Goal: Task Accomplishment & Management: Manage account settings

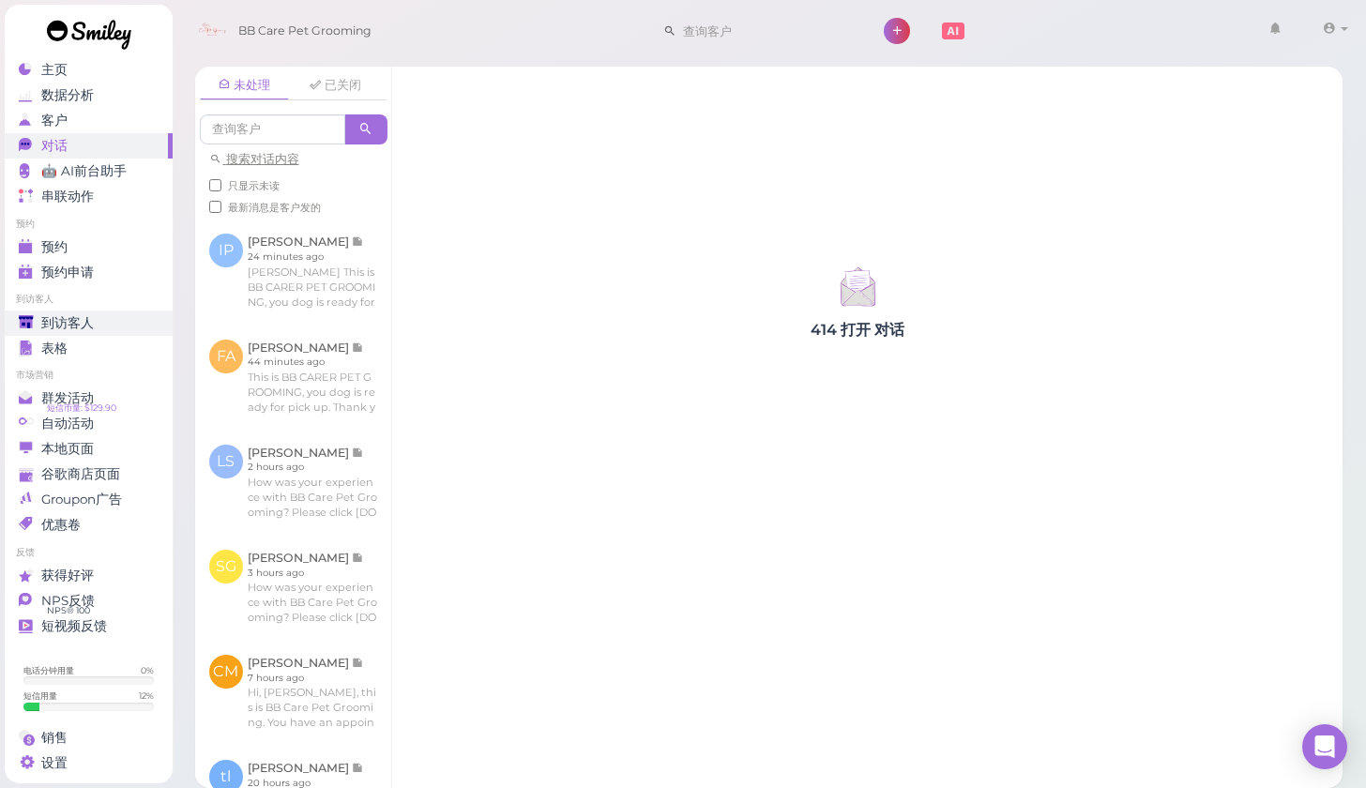
click at [95, 328] on div "到访客人" at bounding box center [86, 323] width 135 height 16
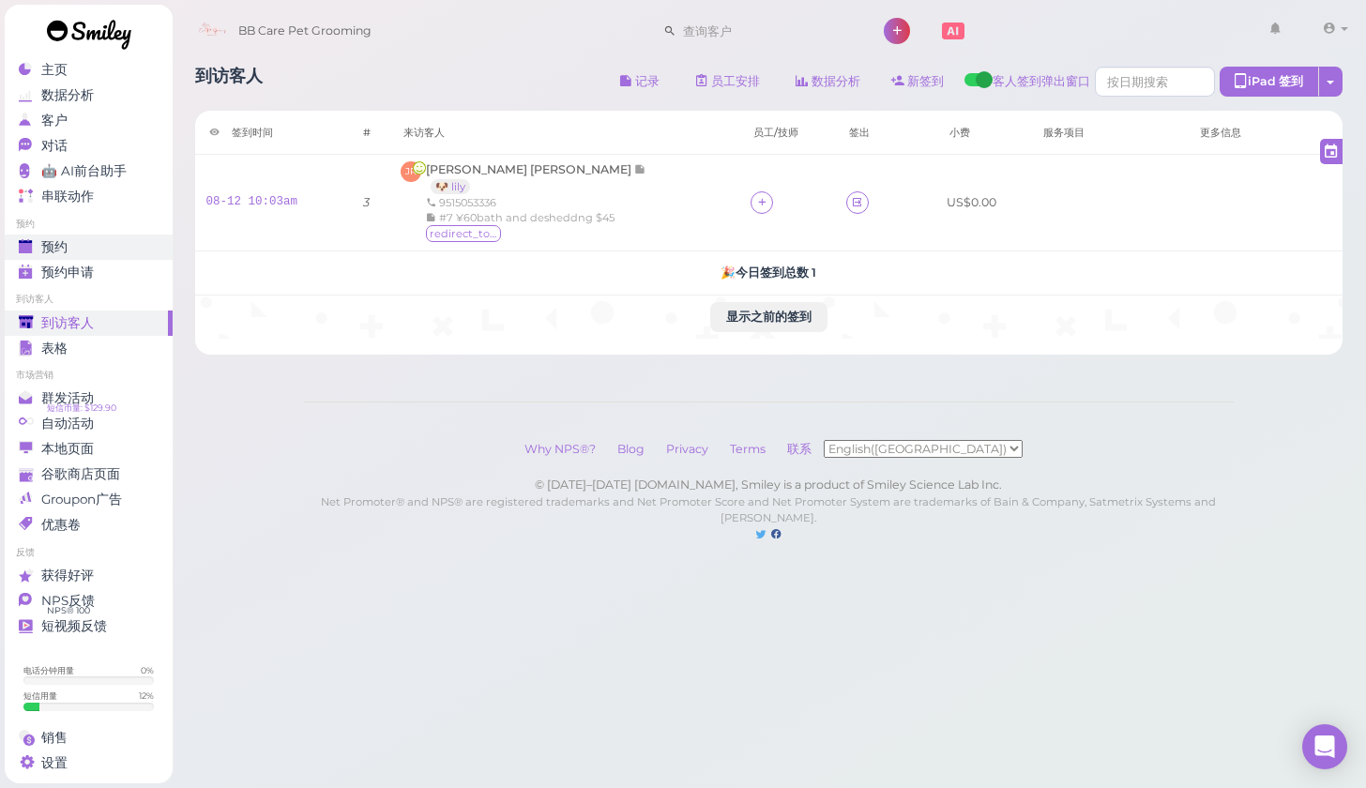
click at [119, 234] on ul "预约 预约 预约申请 0" at bounding box center [89, 252] width 168 height 68
click at [119, 234] on link "预约" at bounding box center [89, 246] width 168 height 25
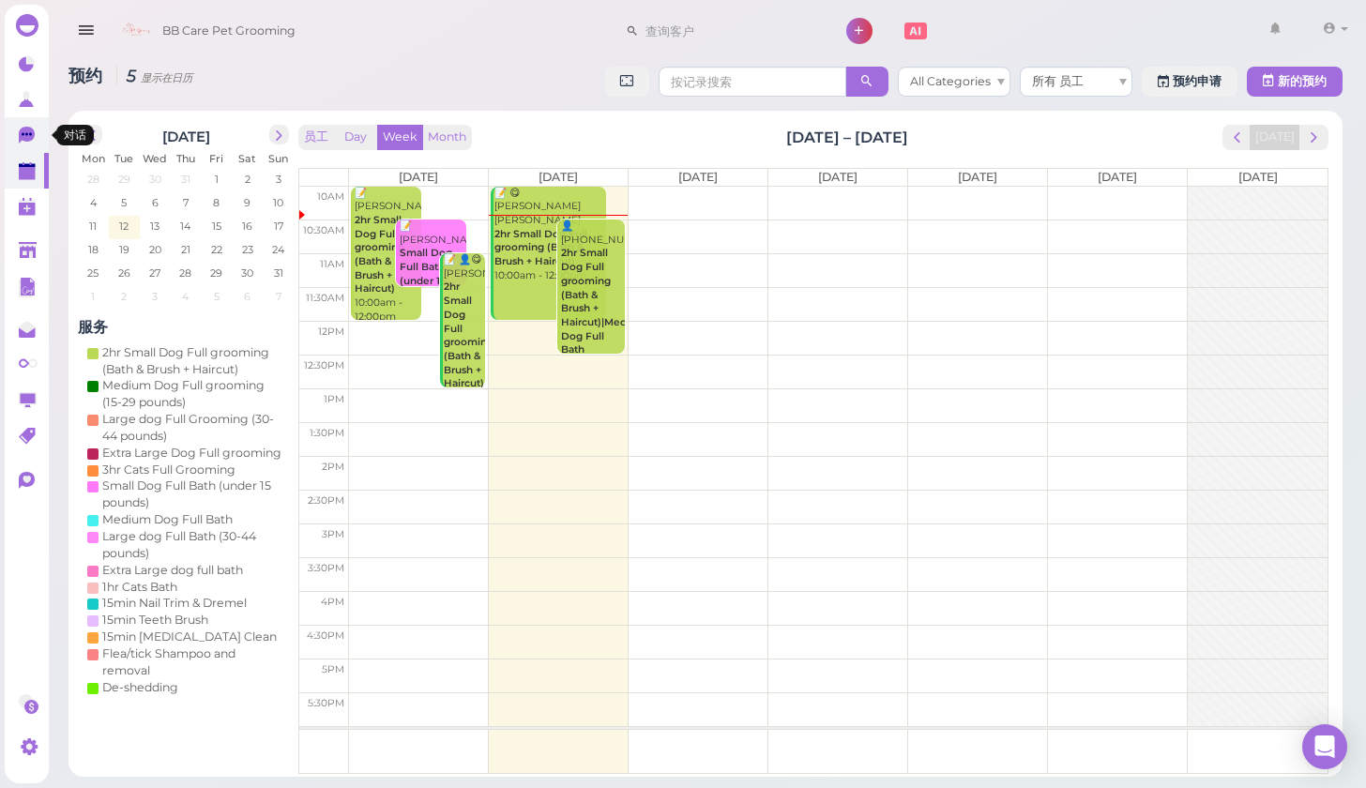
click at [27, 135] on icon at bounding box center [27, 133] width 10 height 3
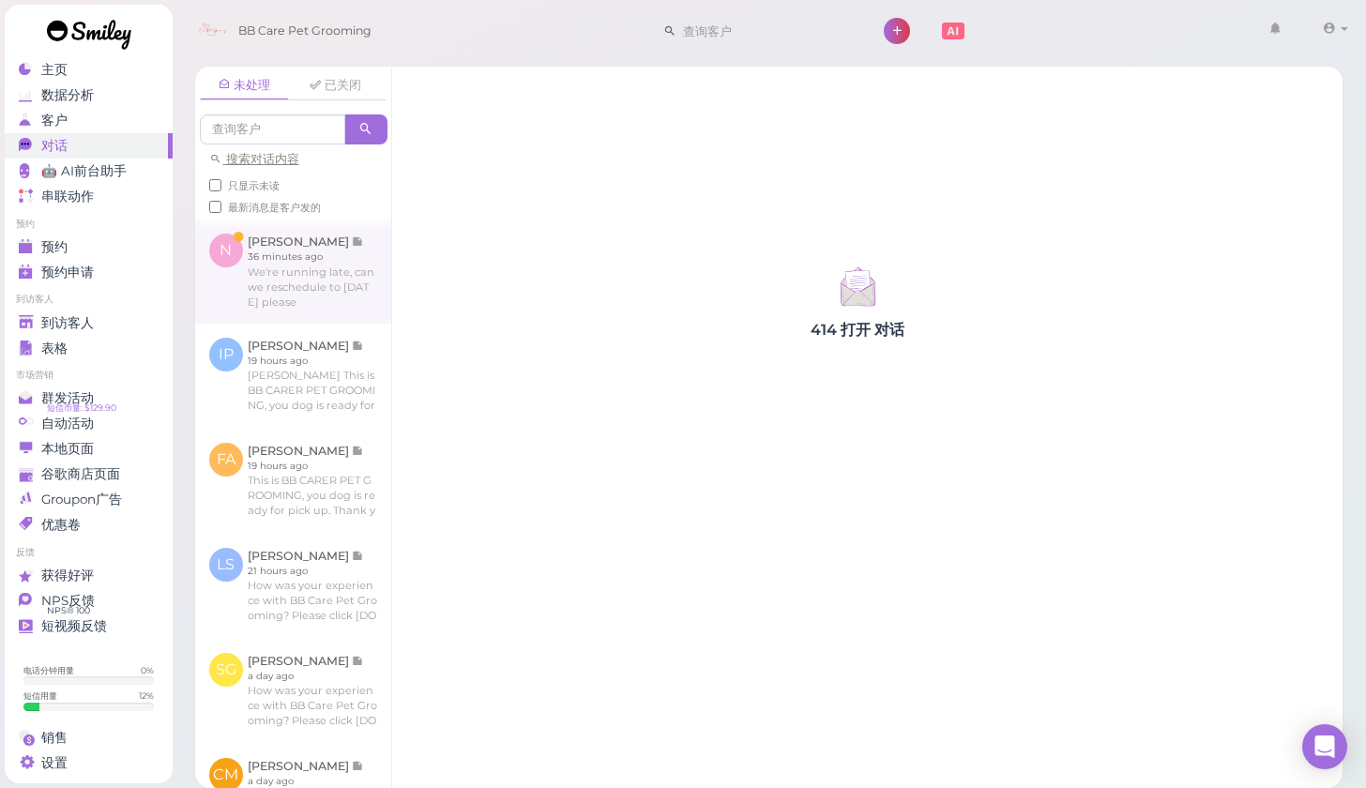
click at [219, 283] on link at bounding box center [293, 270] width 196 height 103
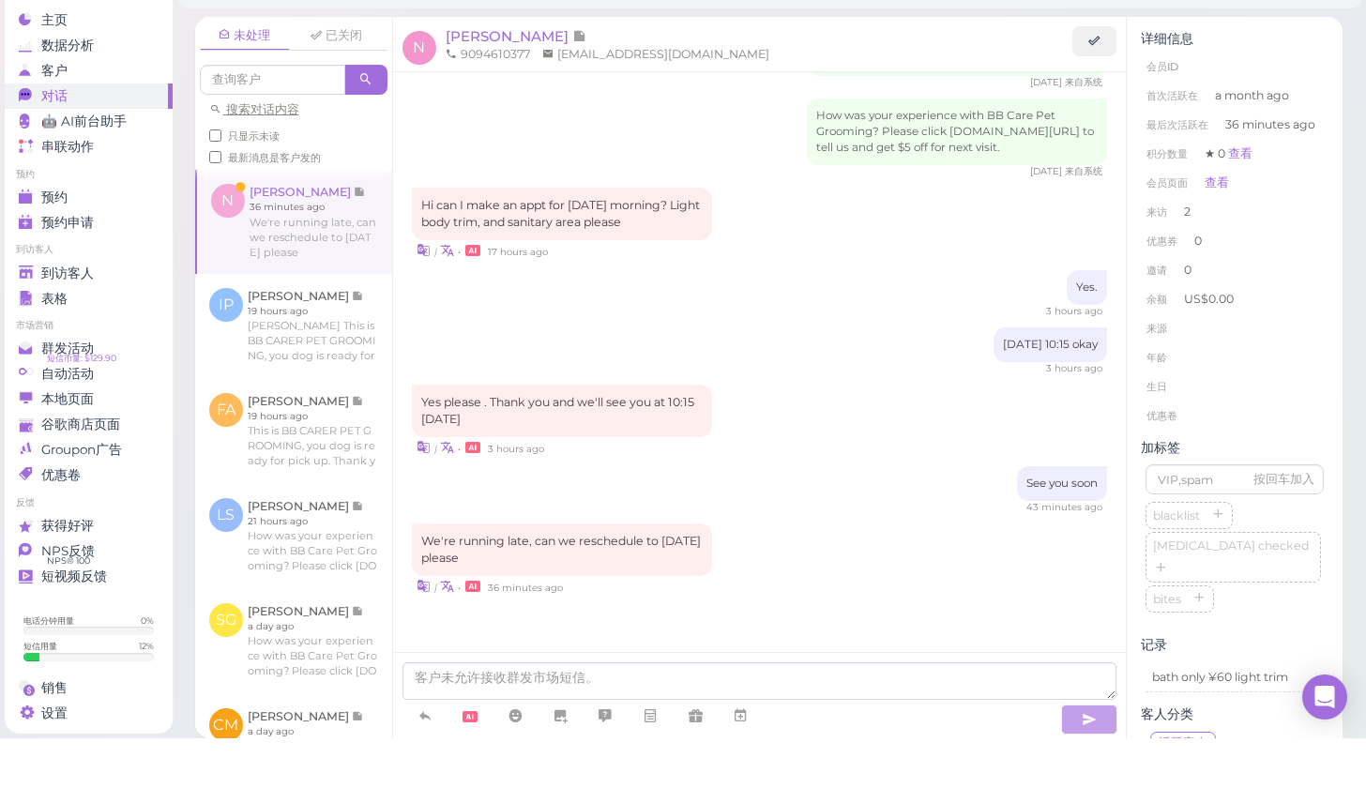
scroll to position [4, 0]
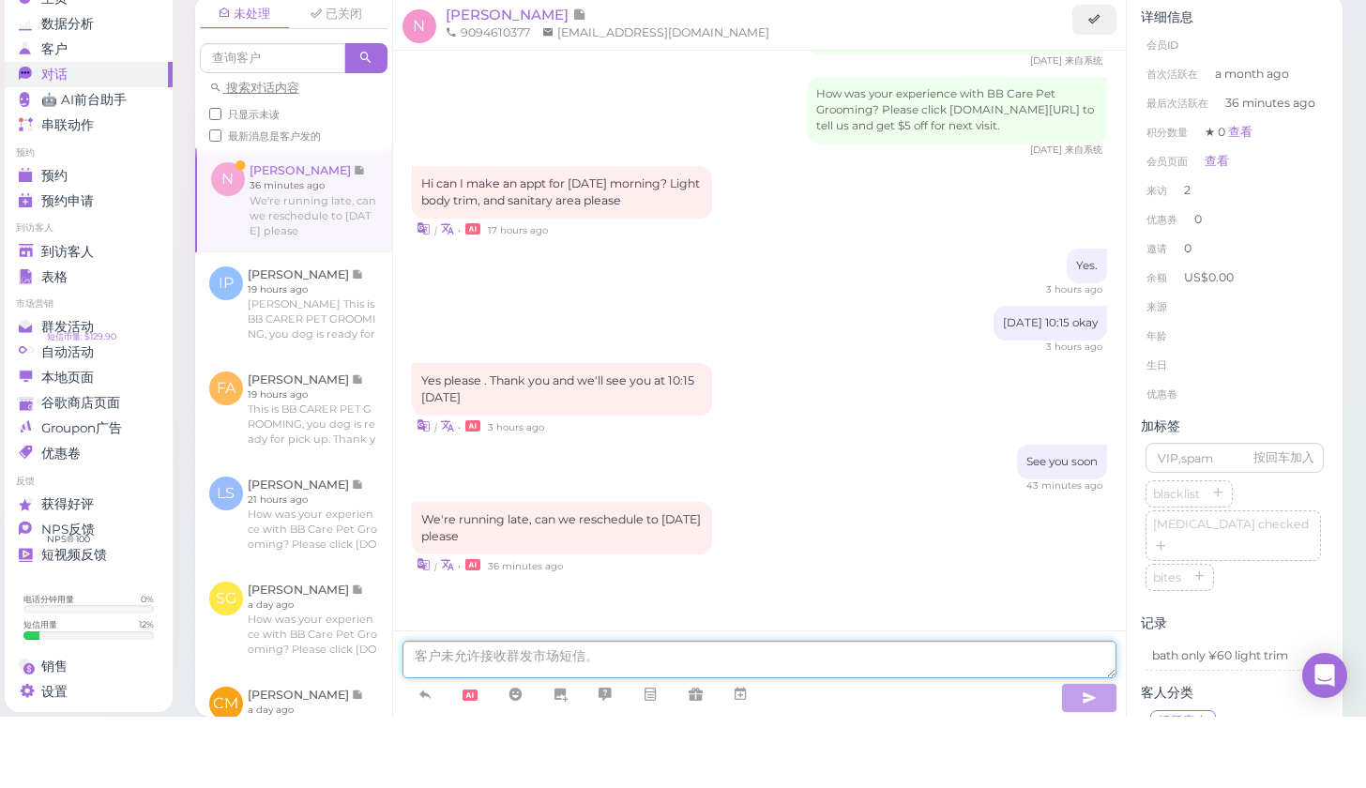
click at [582, 712] on textarea at bounding box center [759, 731] width 715 height 38
type textarea "sure w"
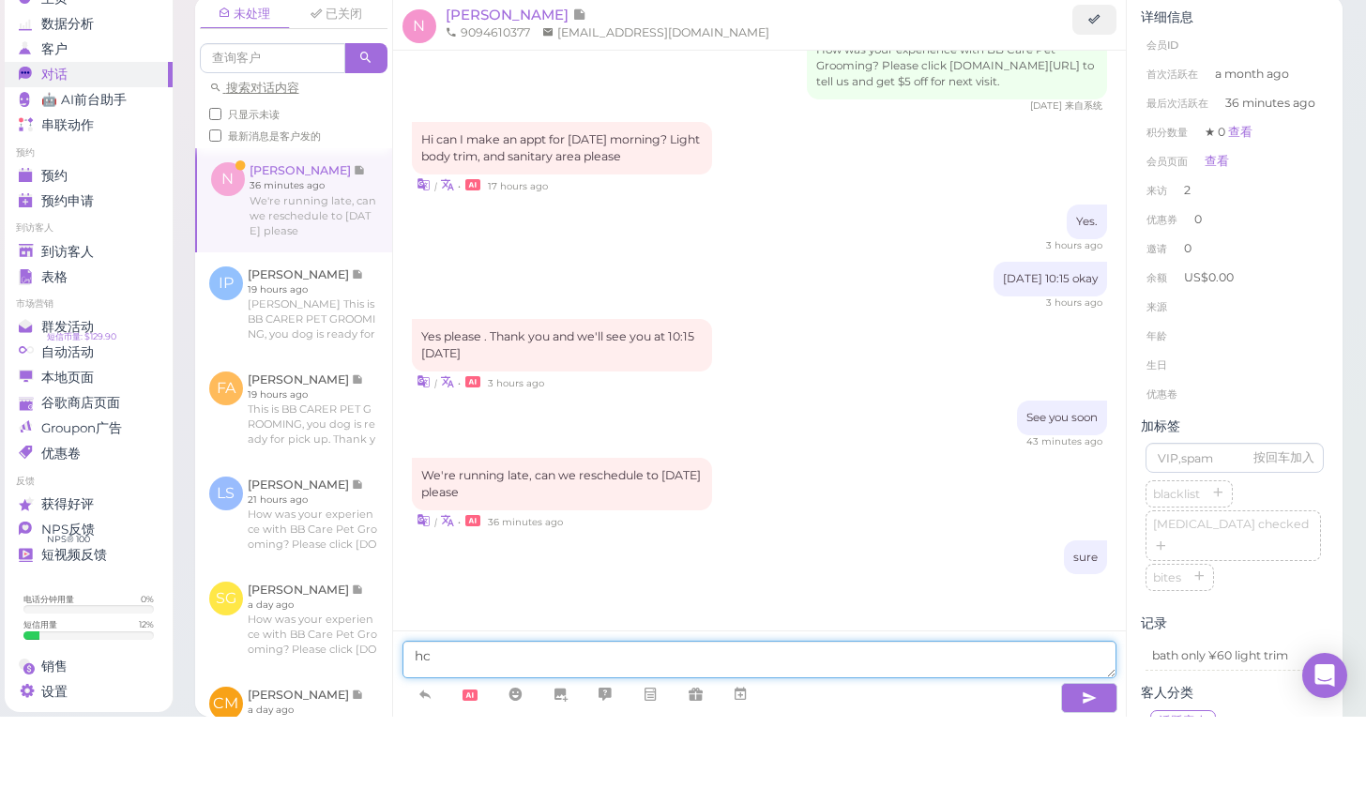
type textarea "h"
type textarea "which time do you prefer, want same time ?"
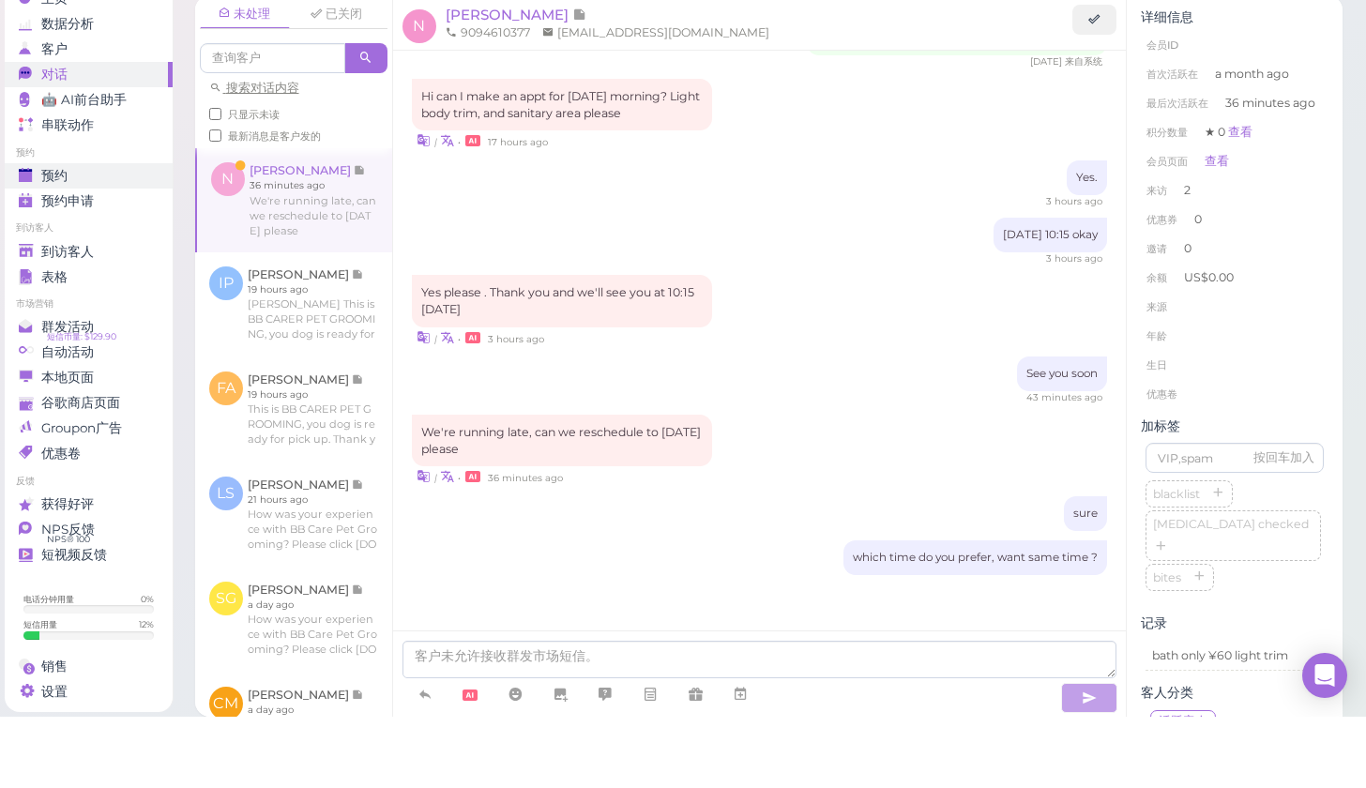
click at [83, 239] on div "预约" at bounding box center [86, 247] width 135 height 16
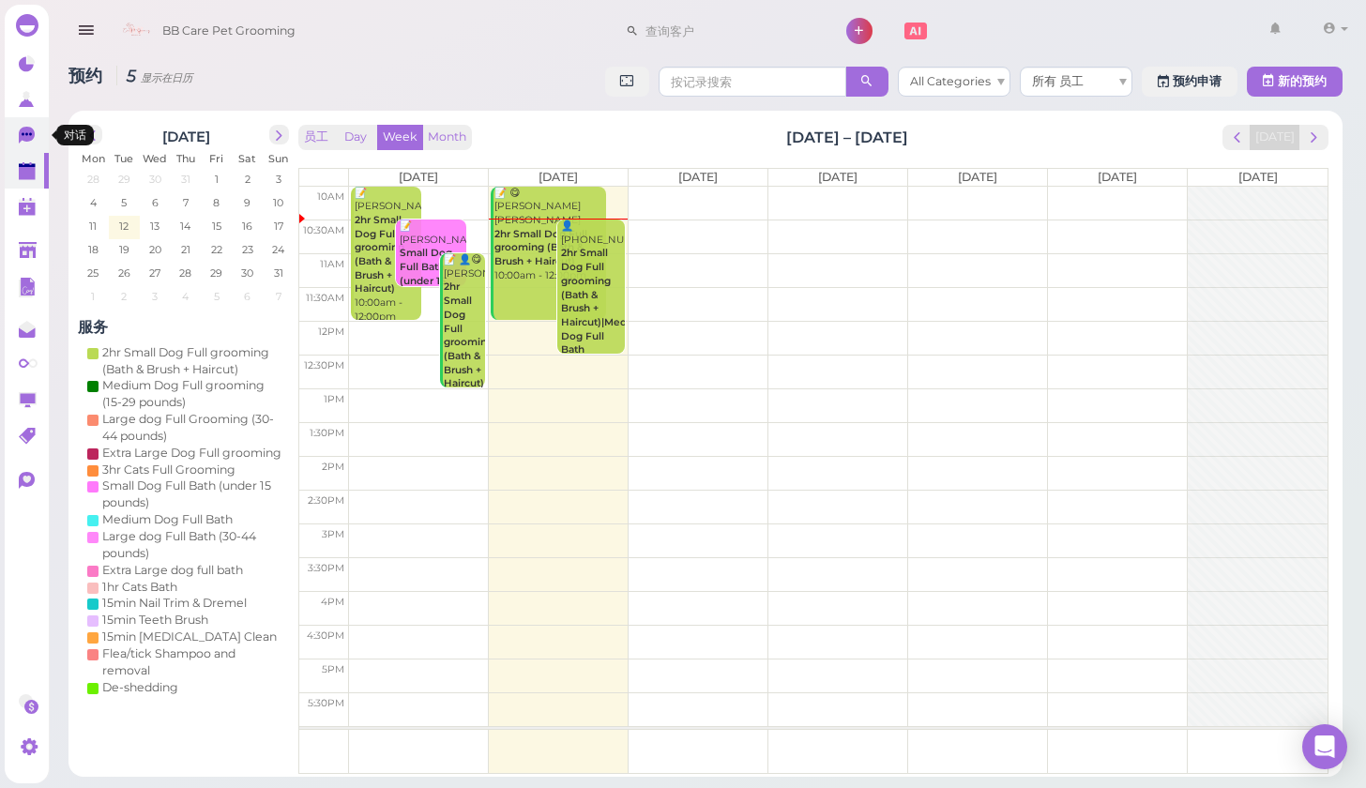
click at [23, 128] on icon at bounding box center [27, 135] width 16 height 17
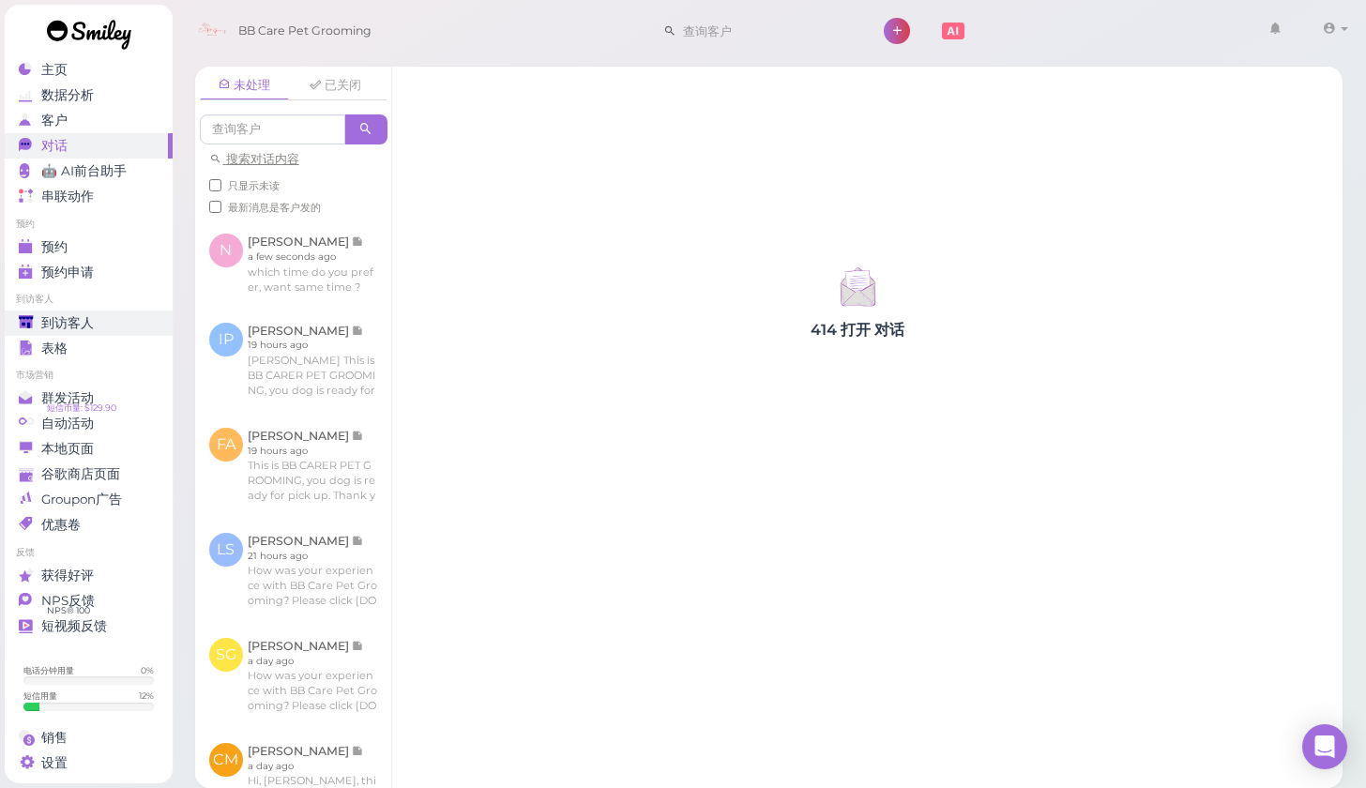
click at [110, 328] on div "到访客人" at bounding box center [86, 323] width 135 height 16
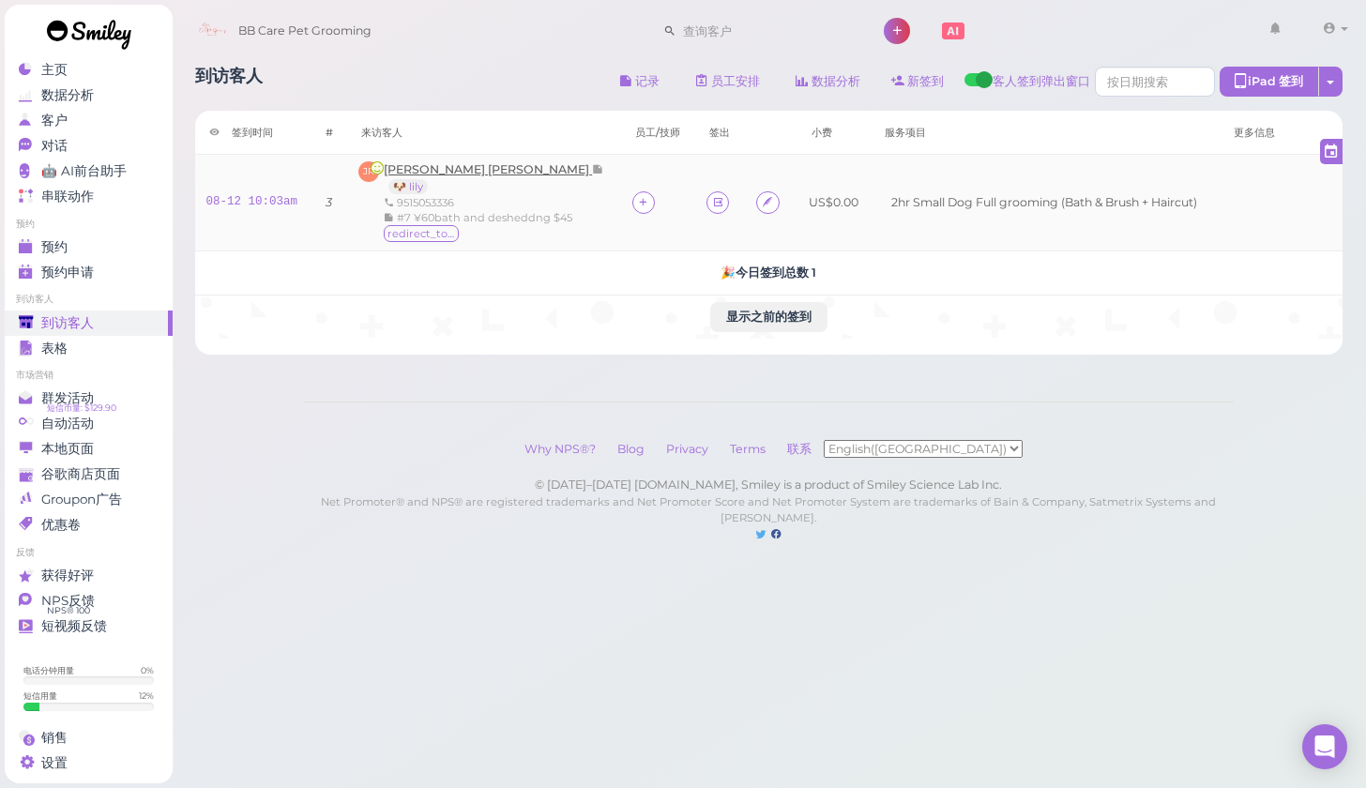
click at [458, 165] on span "[PERSON_NAME] [PERSON_NAME]" at bounding box center [488, 169] width 208 height 14
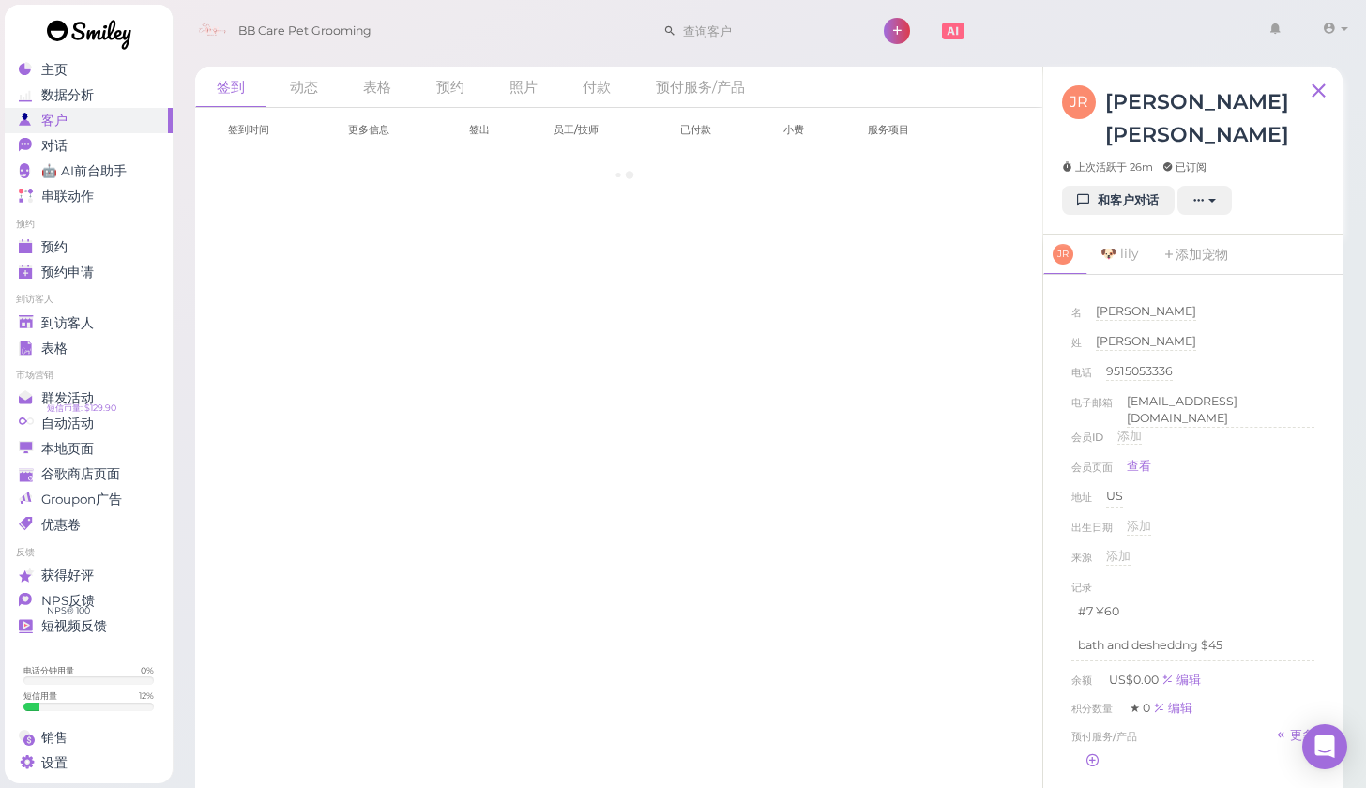
click at [498, 192] on div "签到时间 更多信息 签出 员工/技师 已付款 小费 服务项目" at bounding box center [619, 448] width 848 height 680
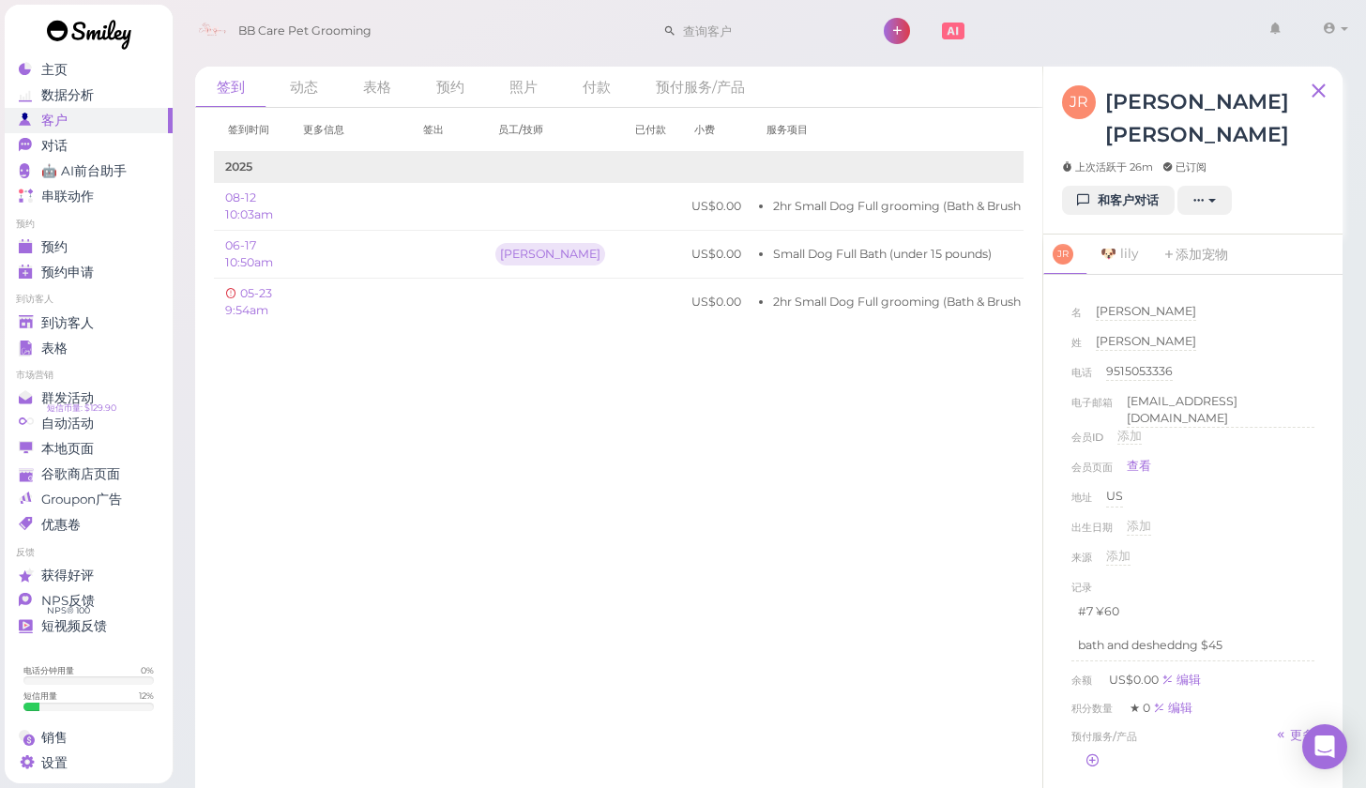
click at [581, 360] on div "签到时间 更多信息 签出 员工/技师 已付款 小费 服务项目 2025 08-12 10:03am US$0.00 2hr Small Dog Full gr…" at bounding box center [619, 448] width 848 height 680
click at [118, 254] on div "预约" at bounding box center [86, 247] width 135 height 16
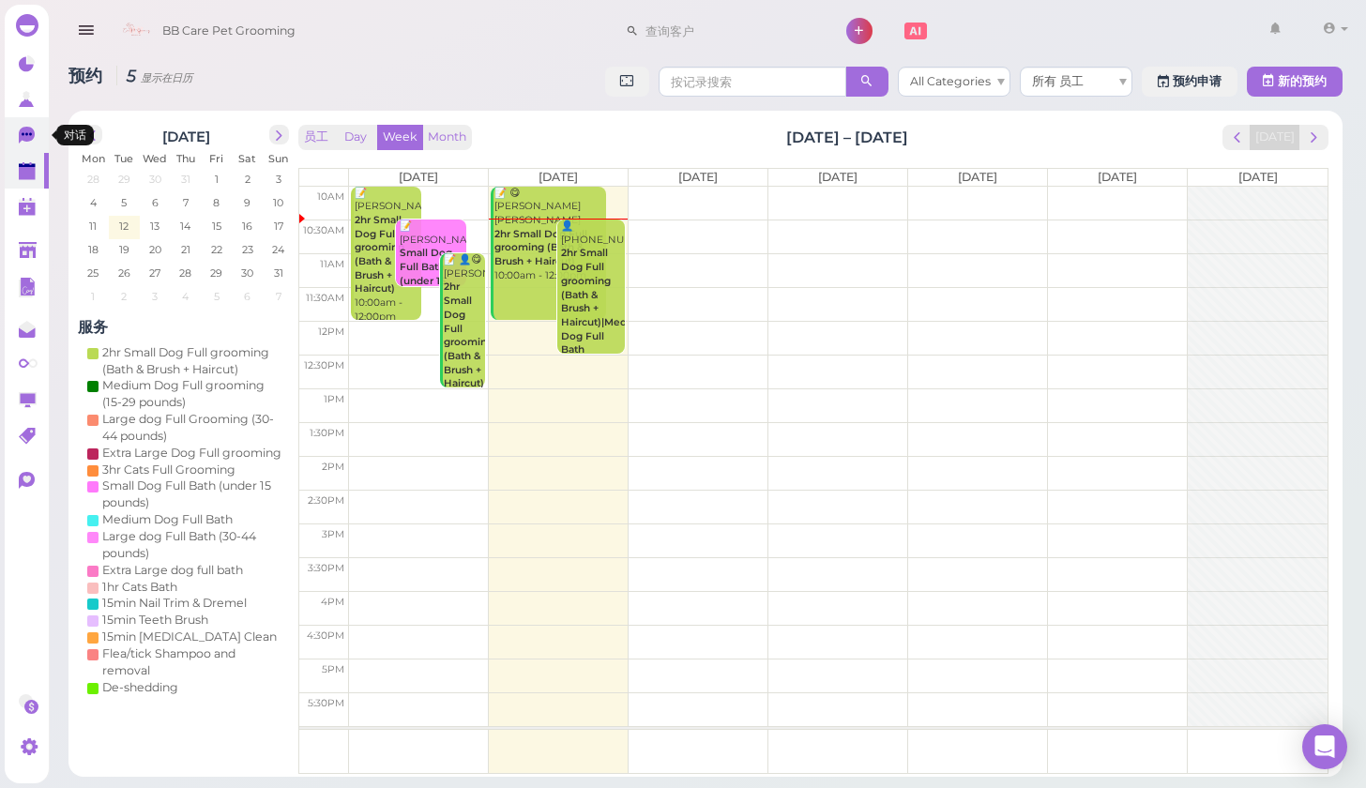
click at [37, 143] on icon at bounding box center [29, 137] width 20 height 20
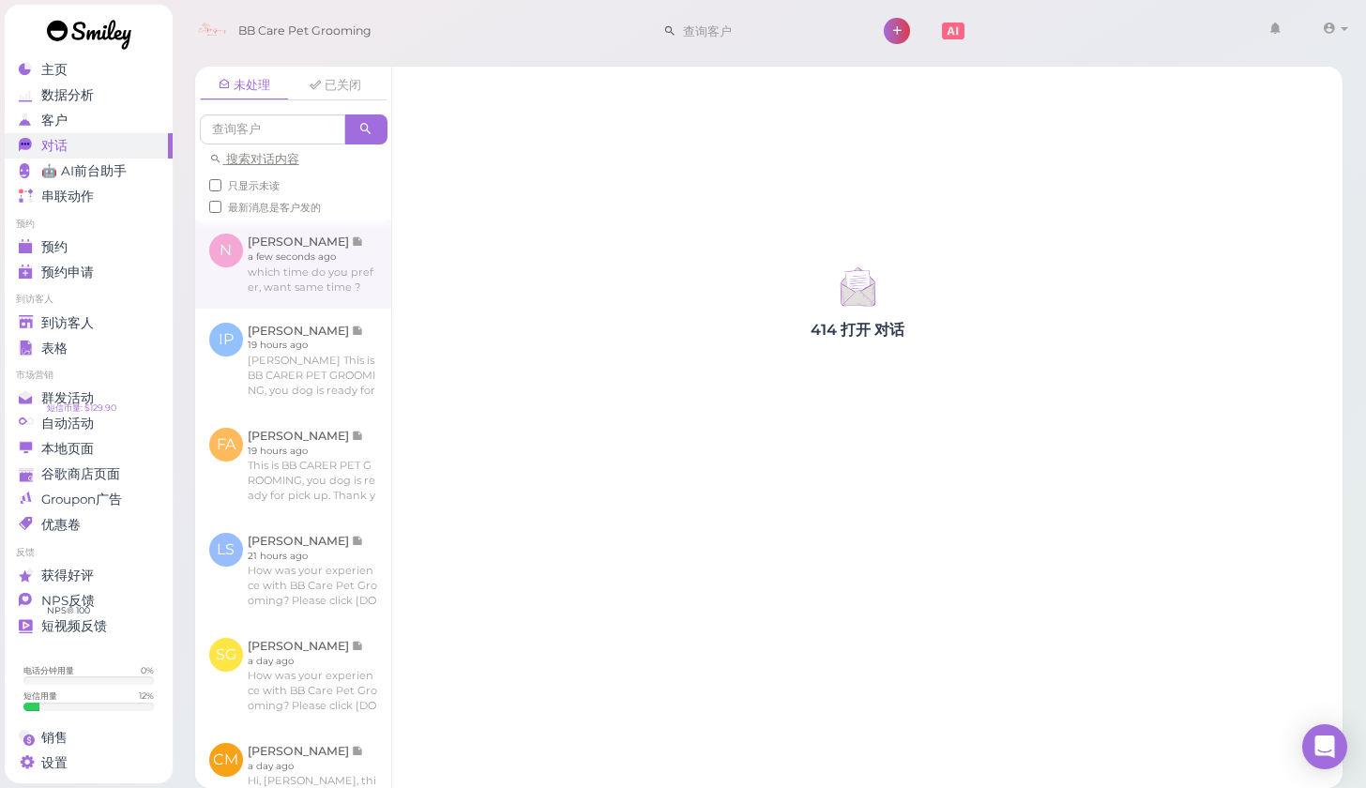
click at [259, 280] on link at bounding box center [293, 263] width 196 height 88
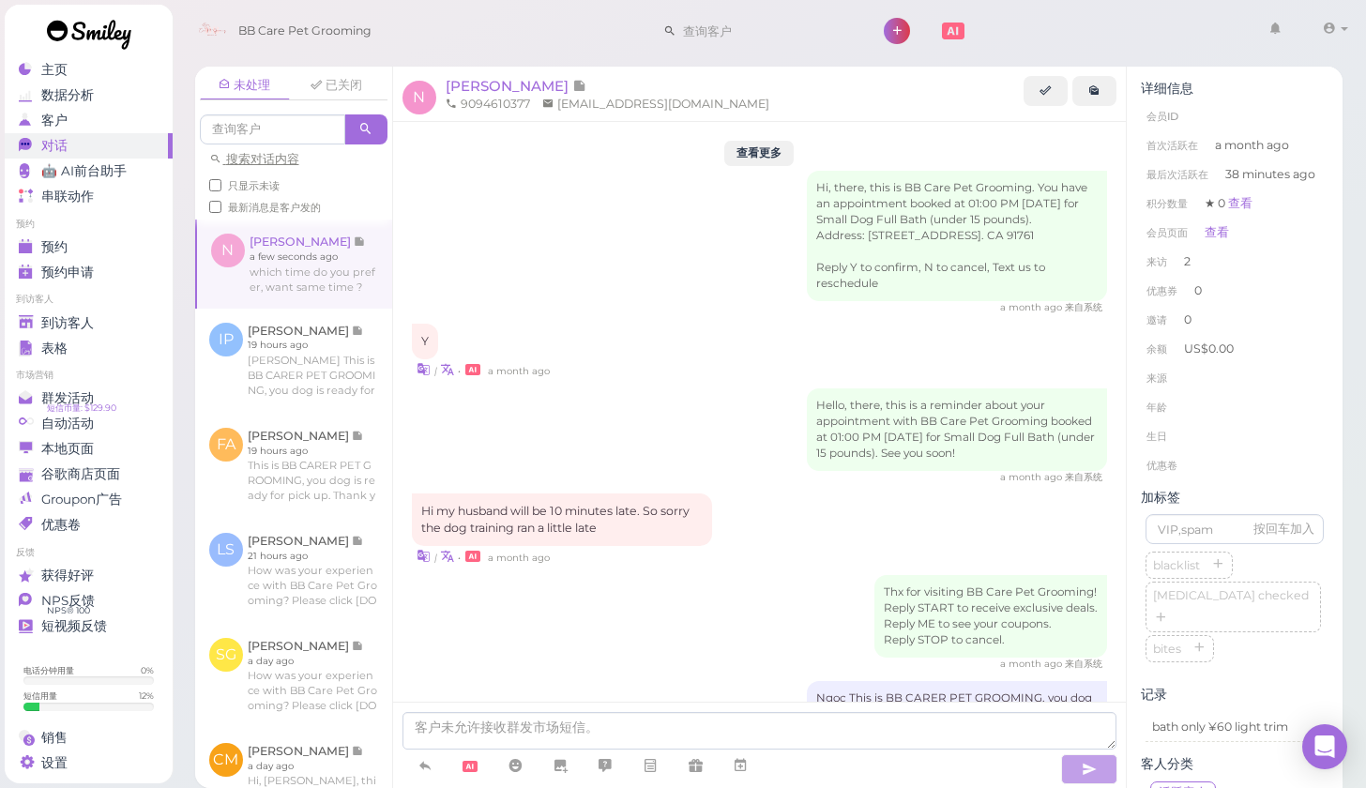
scroll to position [1965, 0]
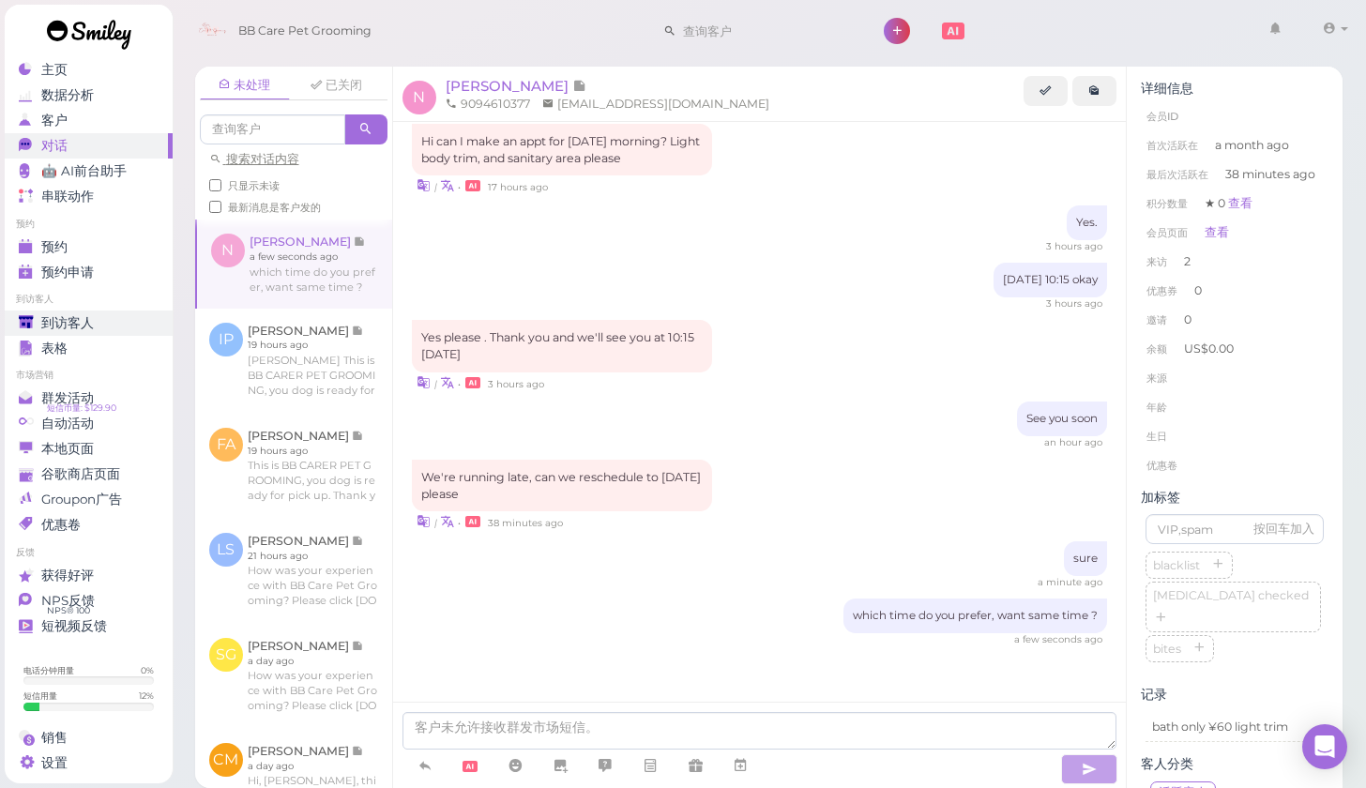
click at [112, 325] on div "到访客人" at bounding box center [86, 323] width 135 height 16
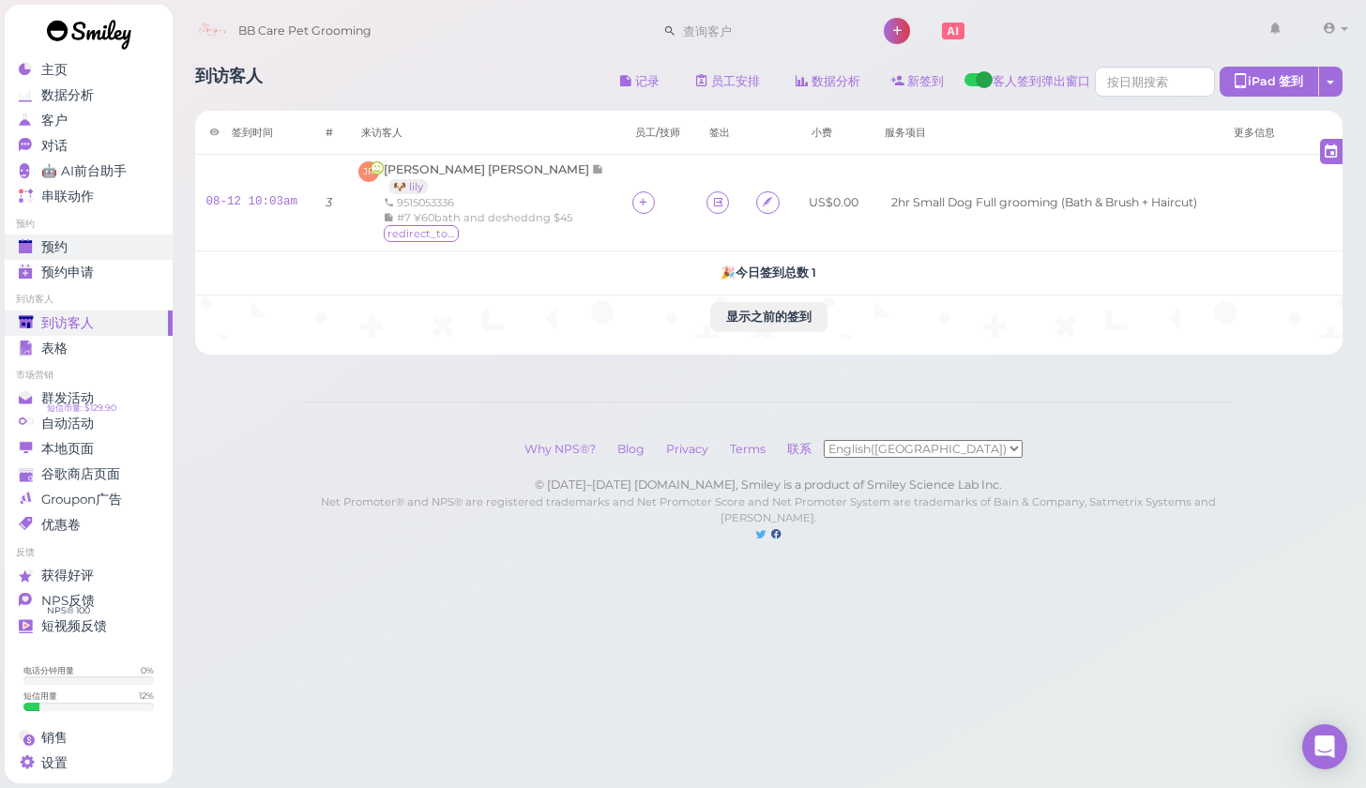
click at [83, 253] on div "预约" at bounding box center [86, 247] width 135 height 16
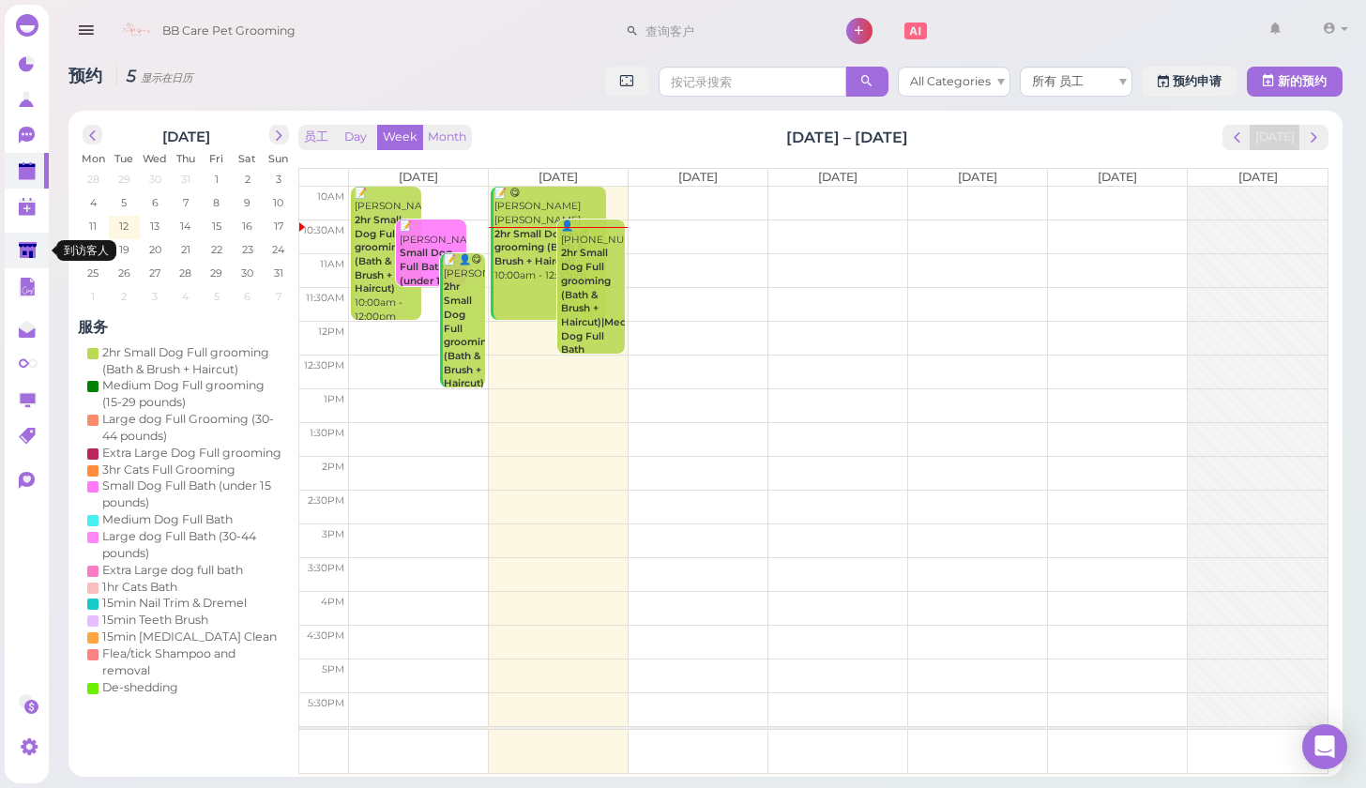
click at [24, 236] on link at bounding box center [27, 251] width 44 height 36
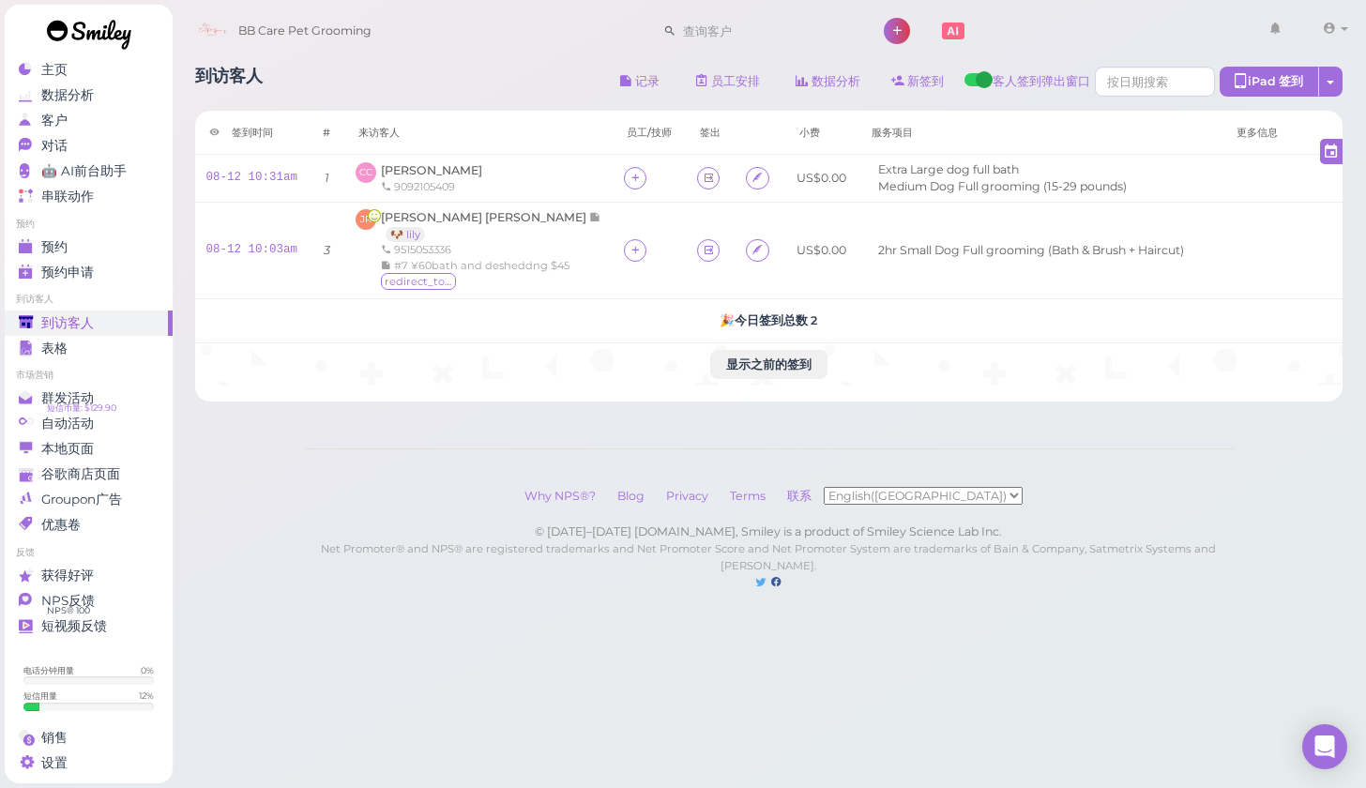
click at [101, 66] on link at bounding box center [89, 37] width 169 height 65
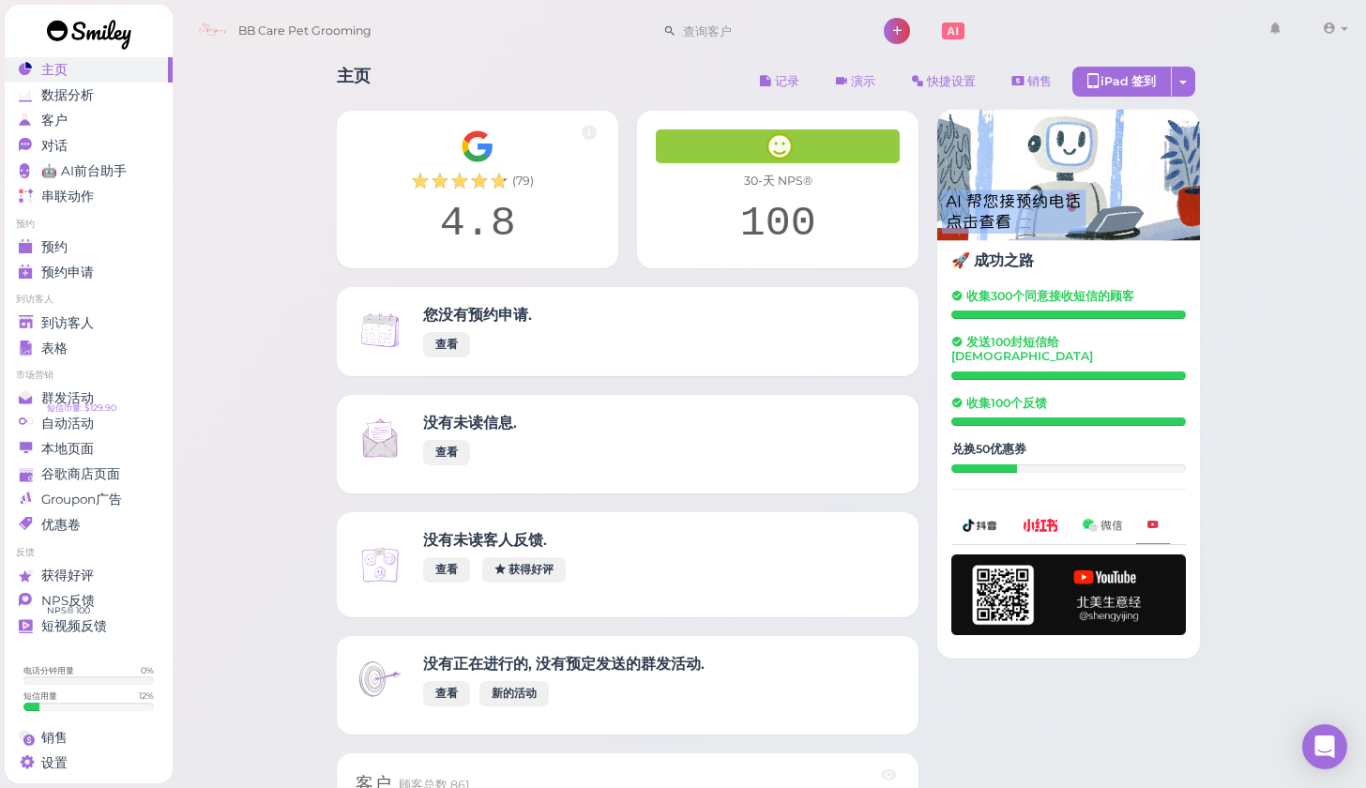
click at [106, 249] on div "预约" at bounding box center [86, 247] width 135 height 16
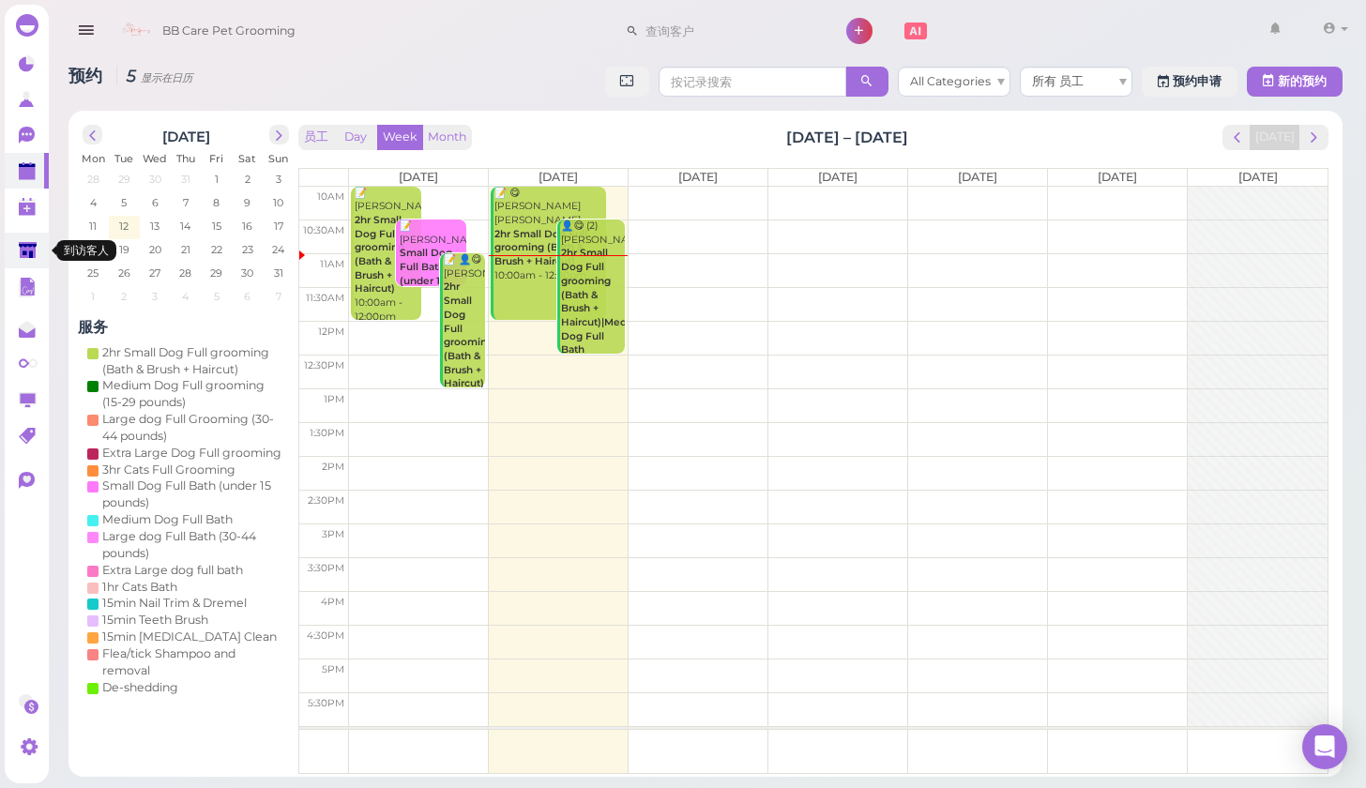
click at [20, 261] on icon at bounding box center [29, 252] width 20 height 20
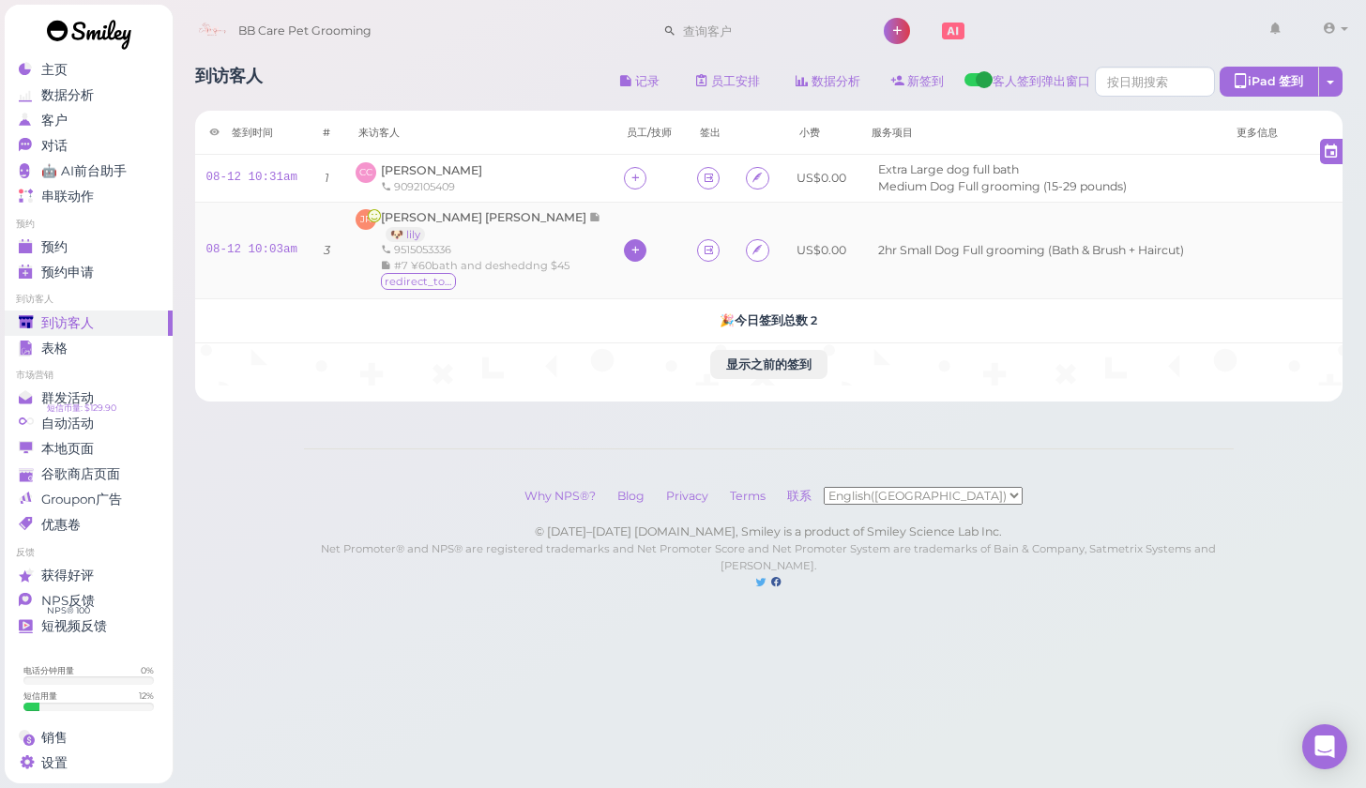
click at [629, 257] on icon at bounding box center [635, 250] width 12 height 14
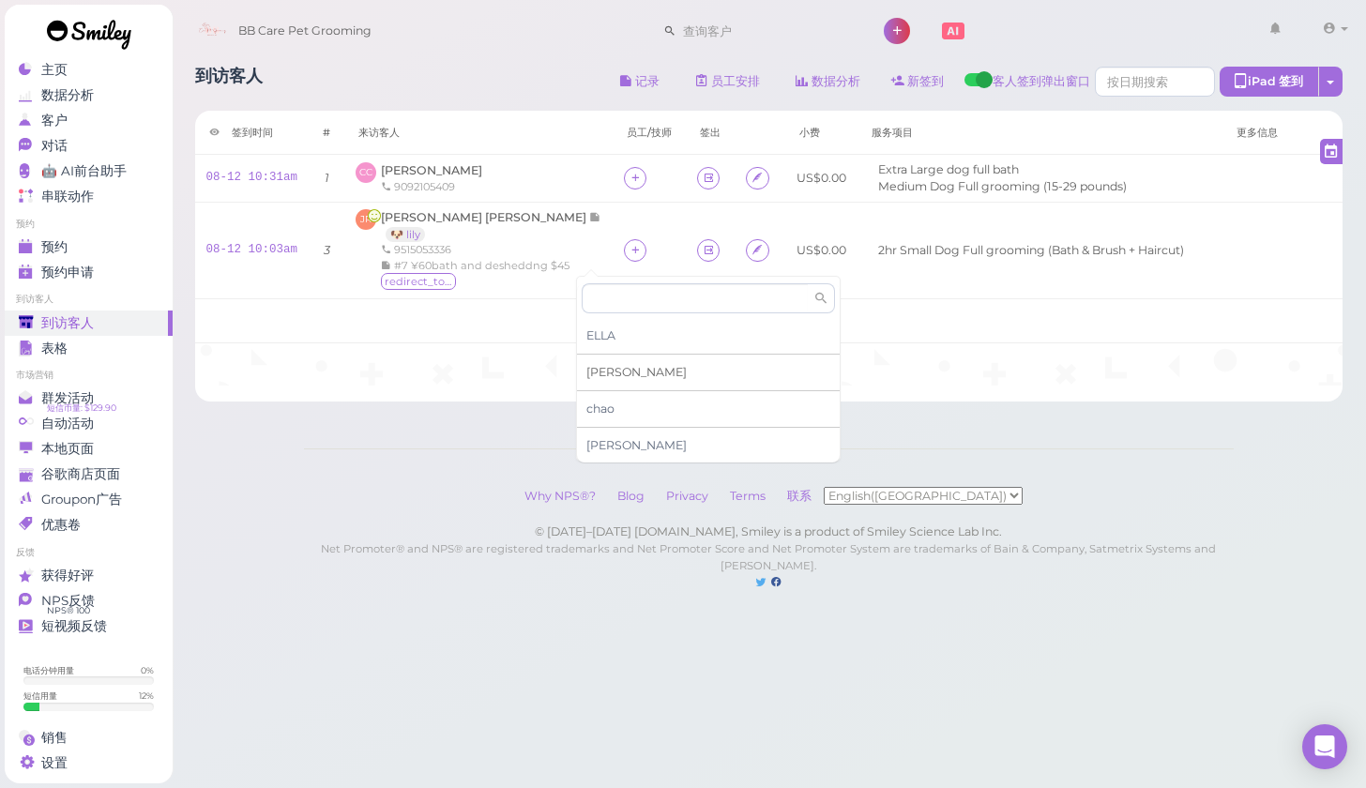
click at [613, 372] on div "Tina" at bounding box center [708, 373] width 263 height 37
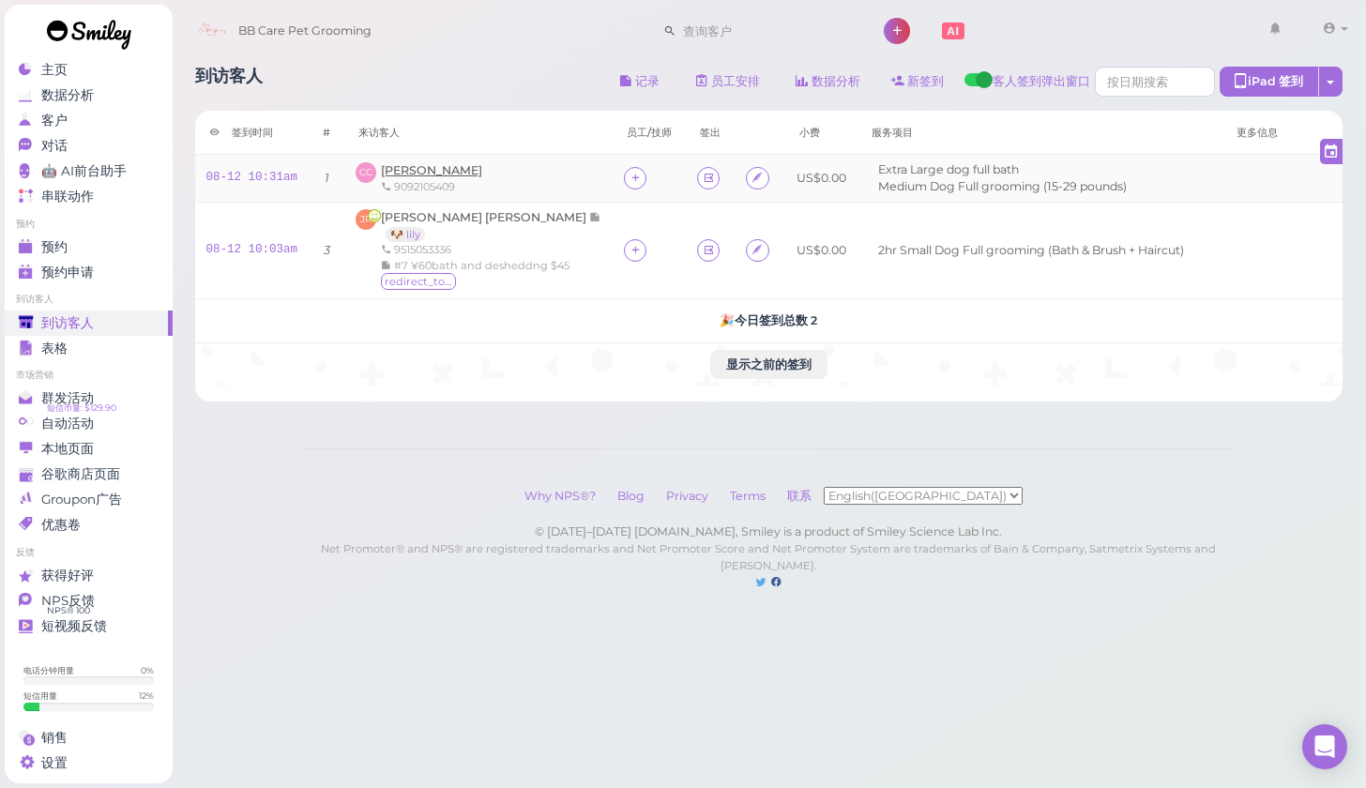
click at [439, 163] on span "Cindy Chambless" at bounding box center [431, 170] width 101 height 14
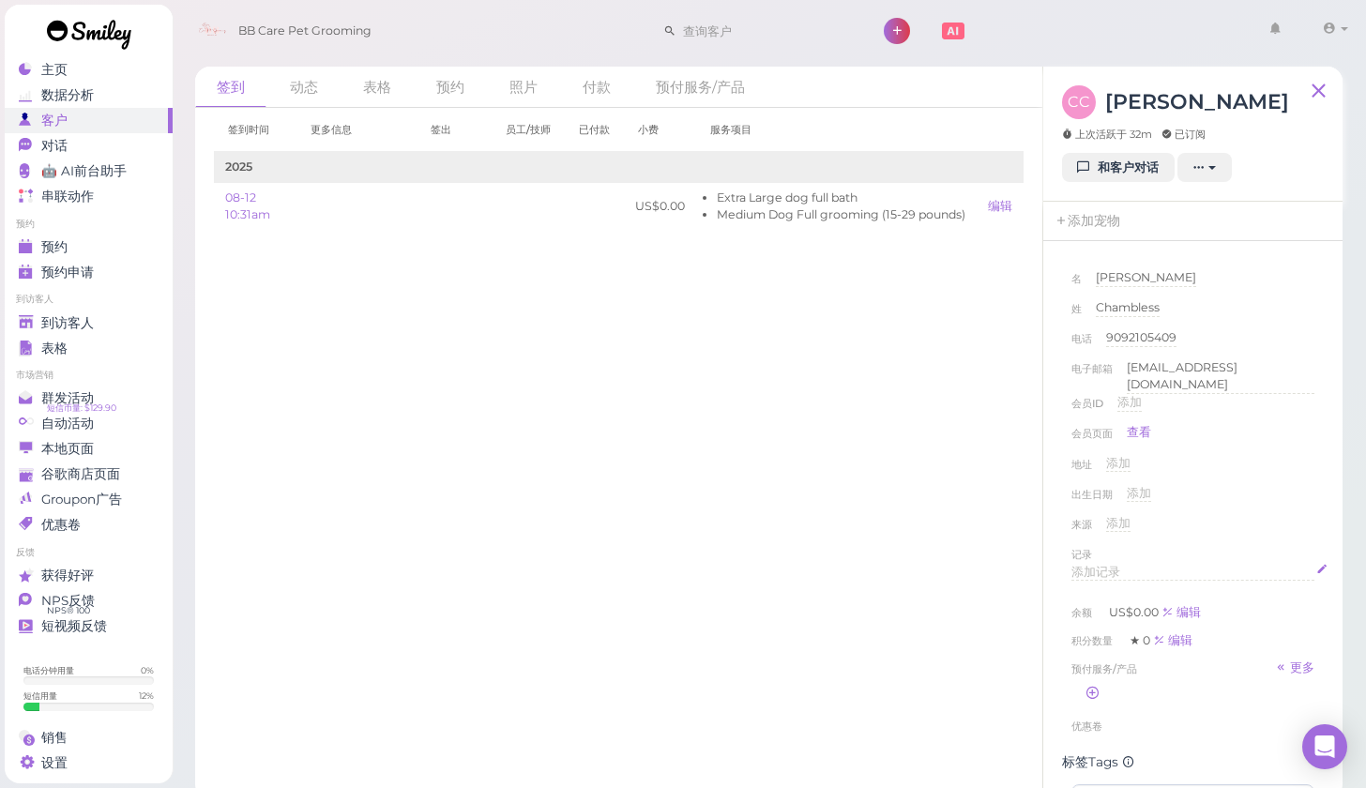
click at [1095, 567] on span "添加记录" at bounding box center [1095, 572] width 49 height 14
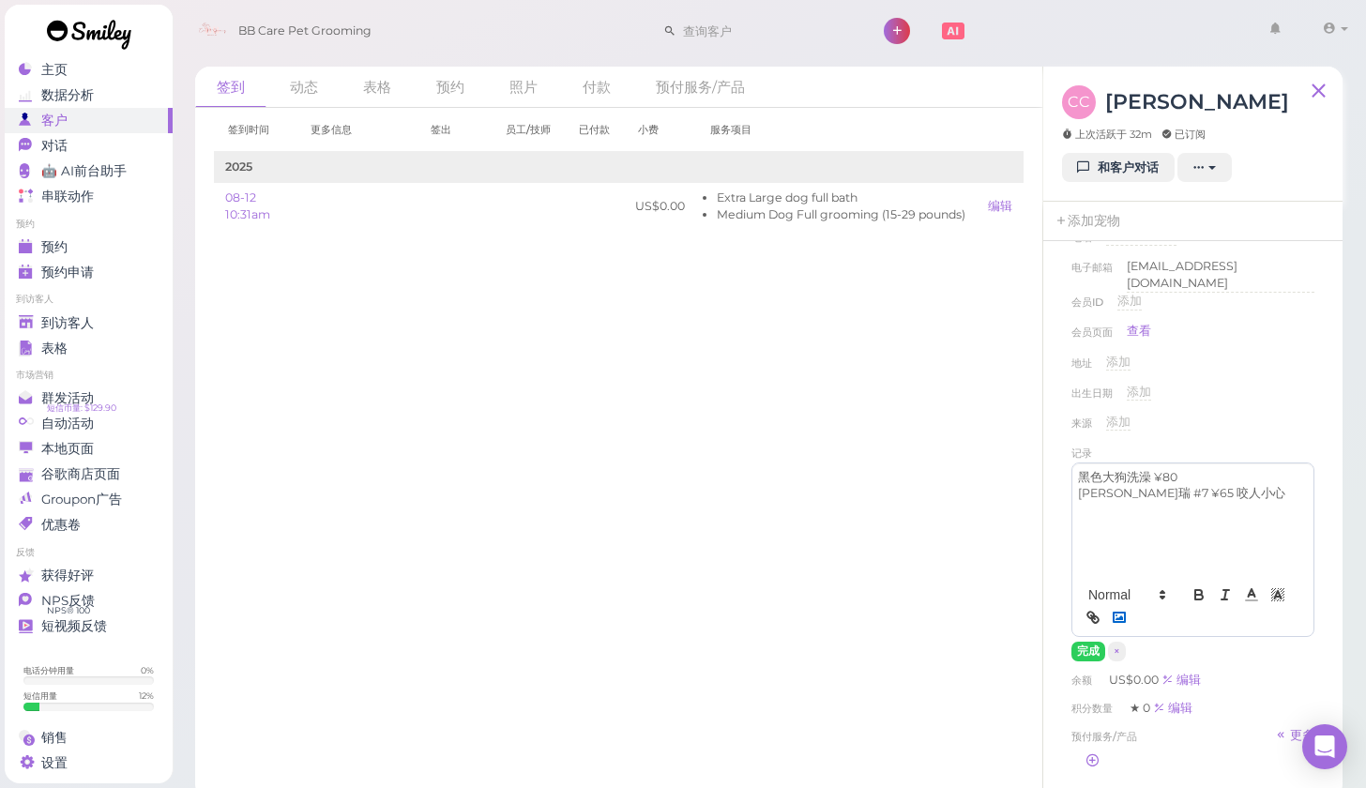
scroll to position [105, 0]
click at [1084, 640] on button "完成" at bounding box center [1088, 648] width 34 height 20
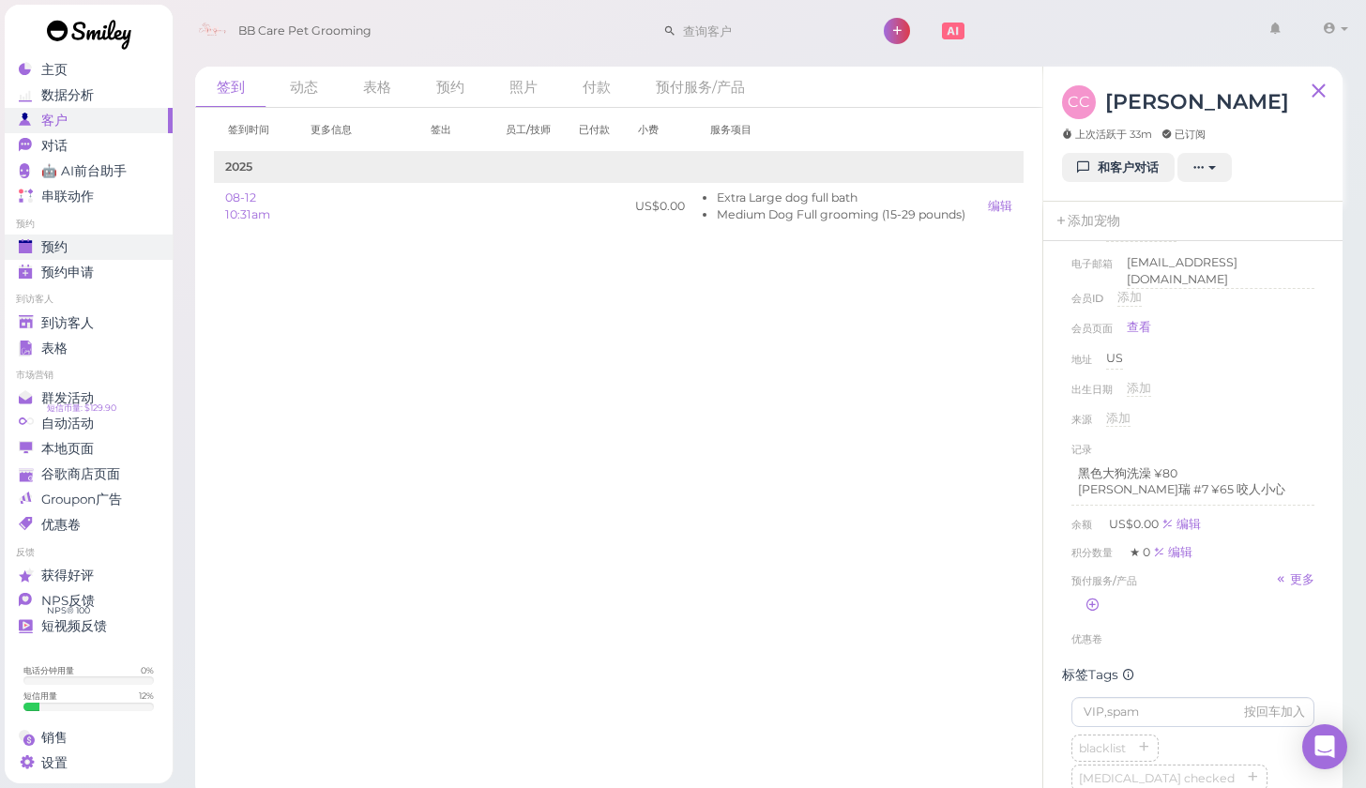
click at [113, 249] on div "预约" at bounding box center [86, 247] width 135 height 16
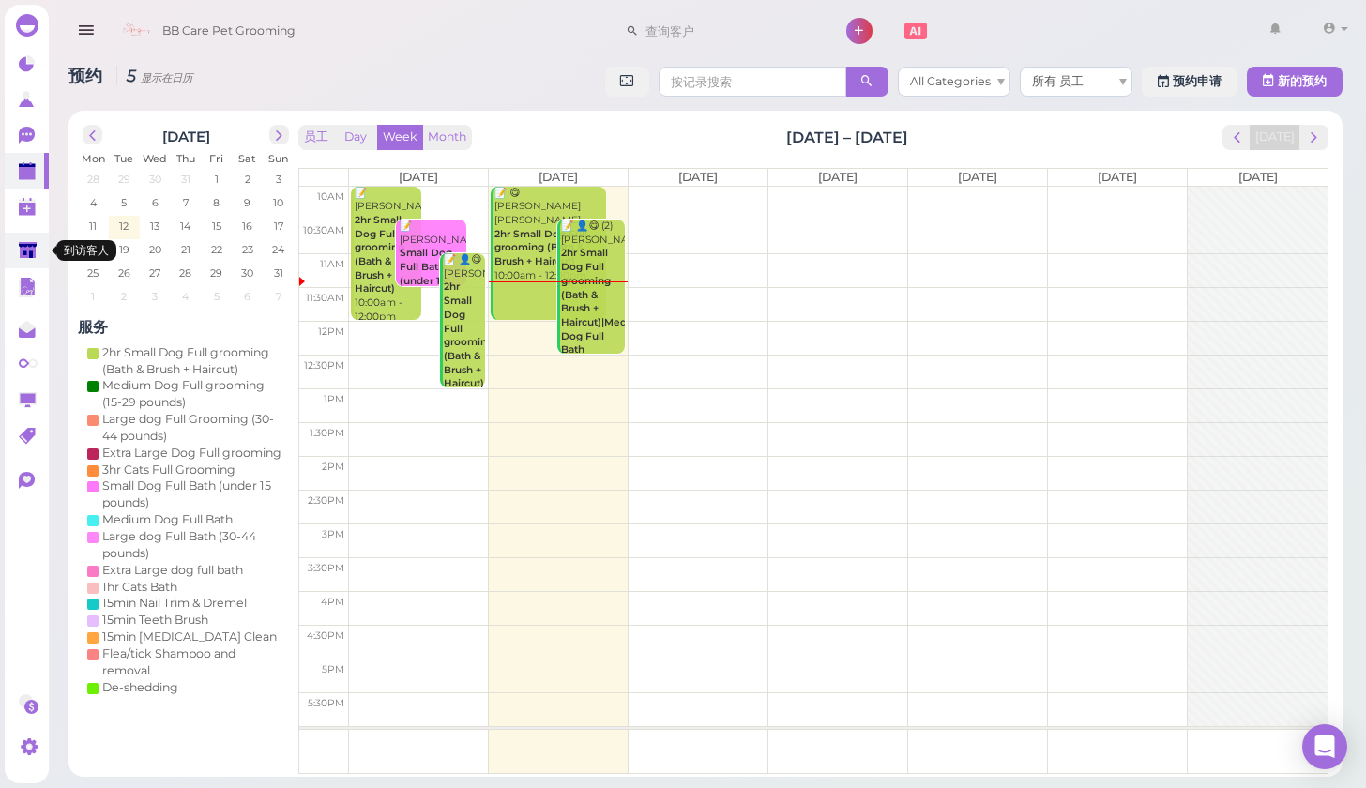
click at [23, 242] on polygon at bounding box center [28, 250] width 18 height 16
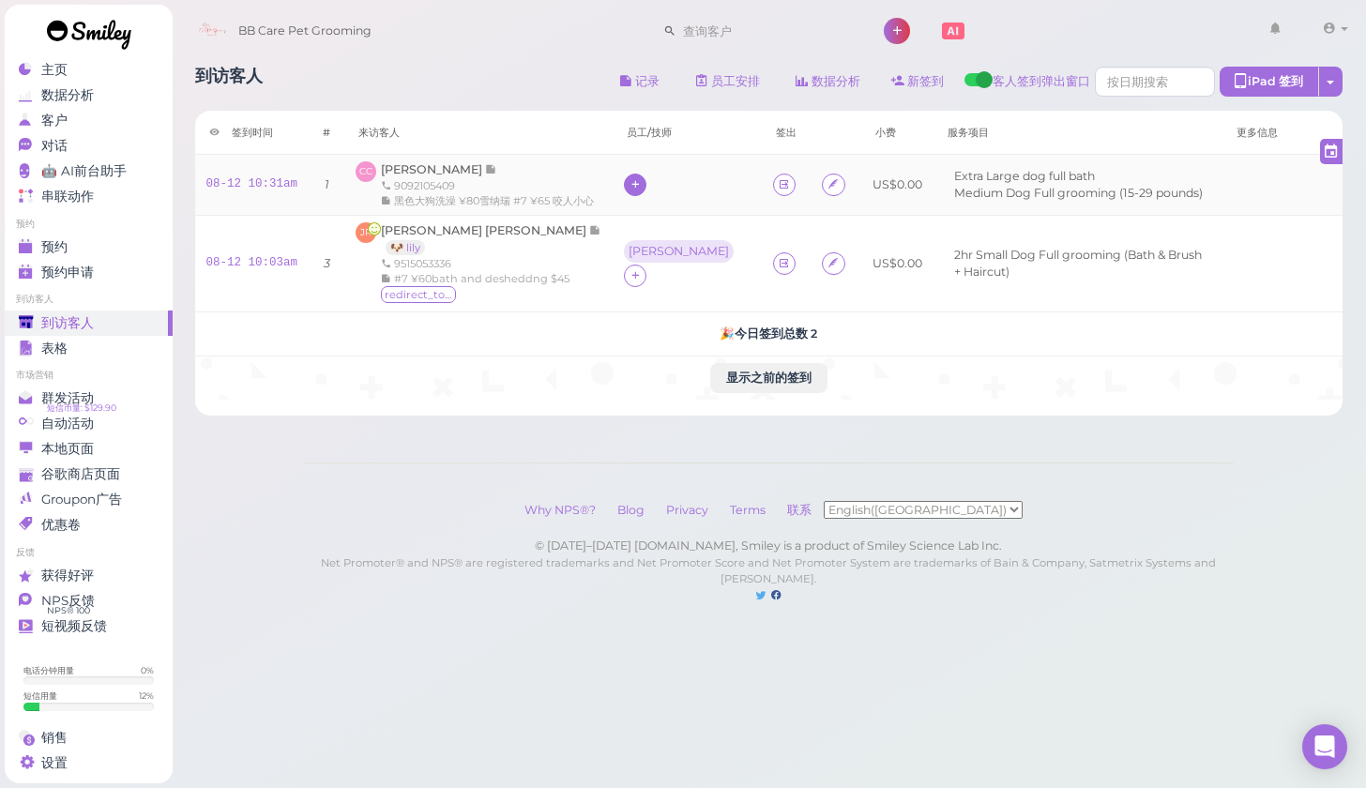
click at [629, 190] on icon at bounding box center [635, 184] width 12 height 14
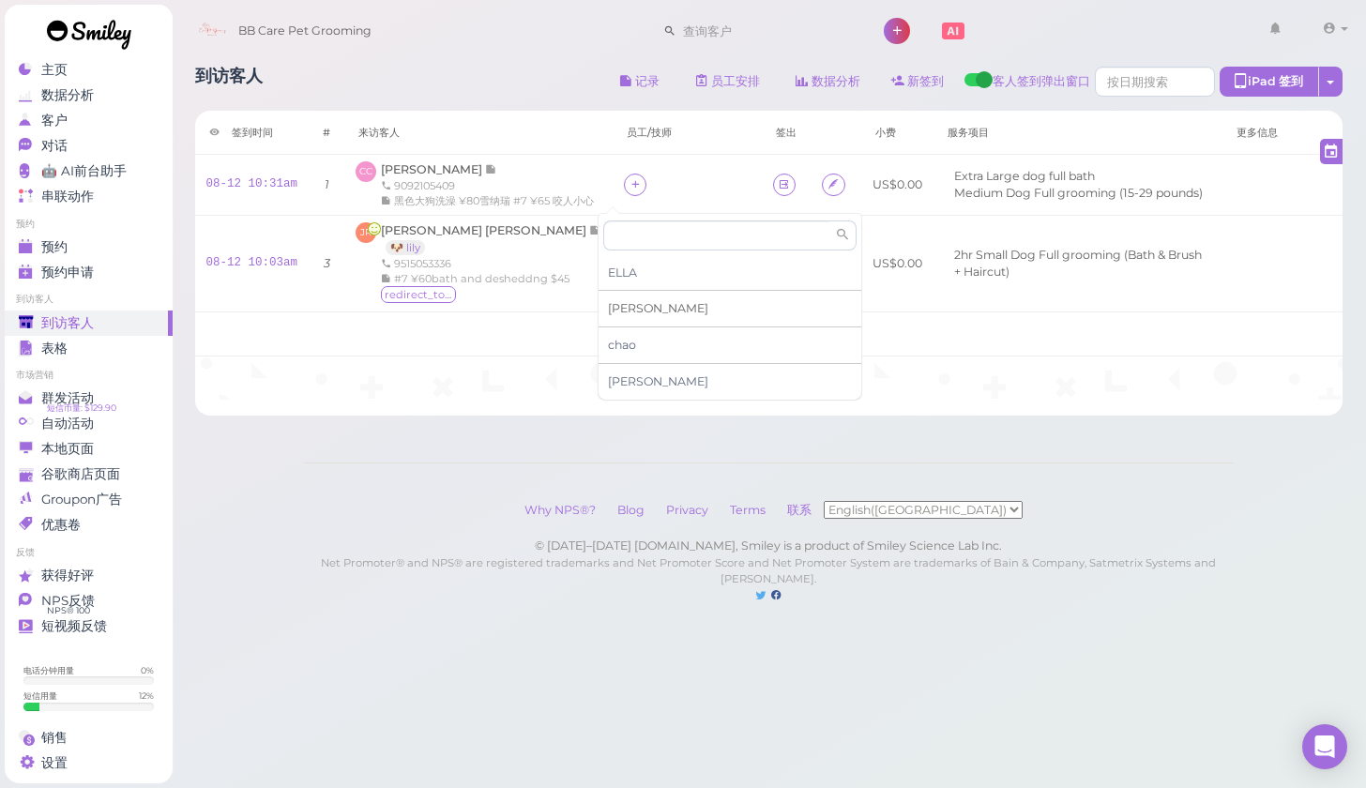
click at [634, 308] on div "Tina" at bounding box center [729, 309] width 263 height 37
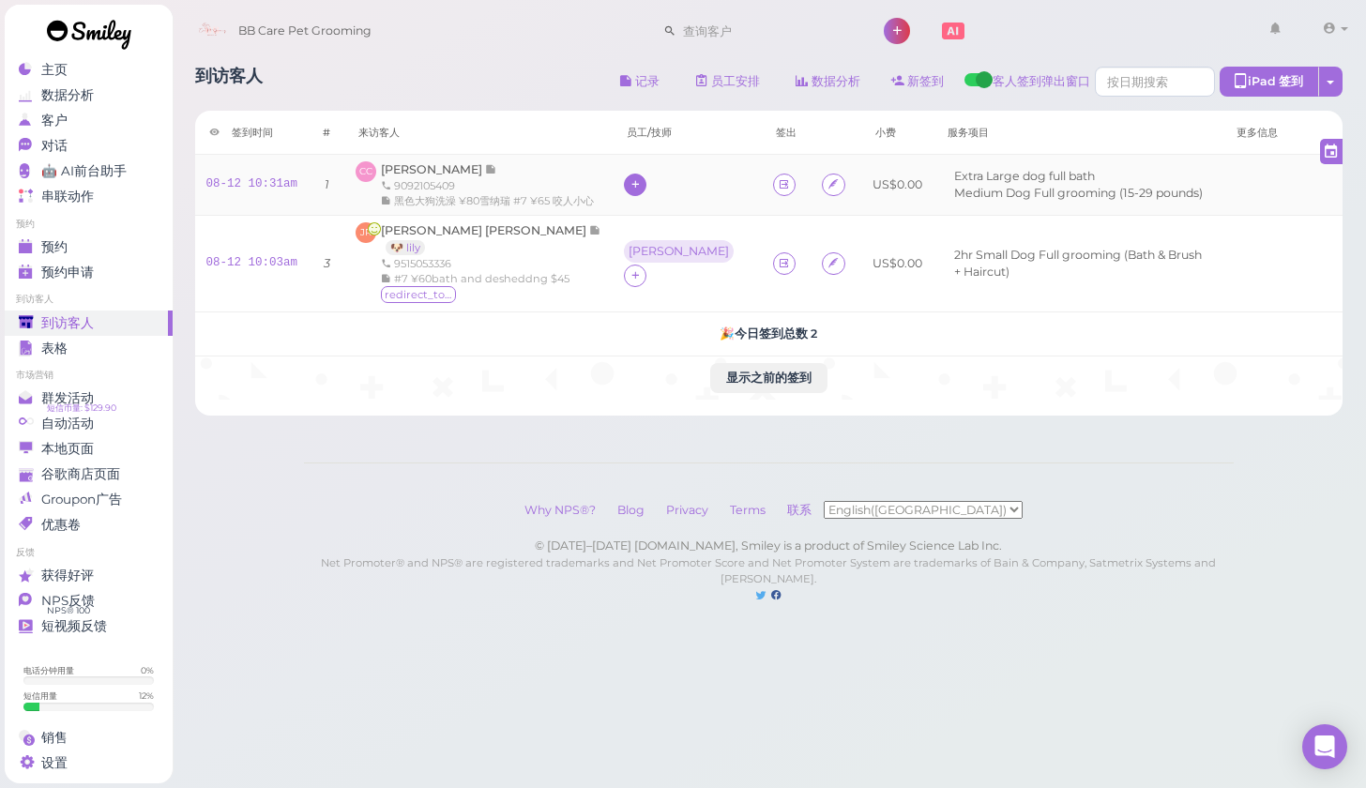
click at [629, 191] on icon at bounding box center [635, 184] width 12 height 14
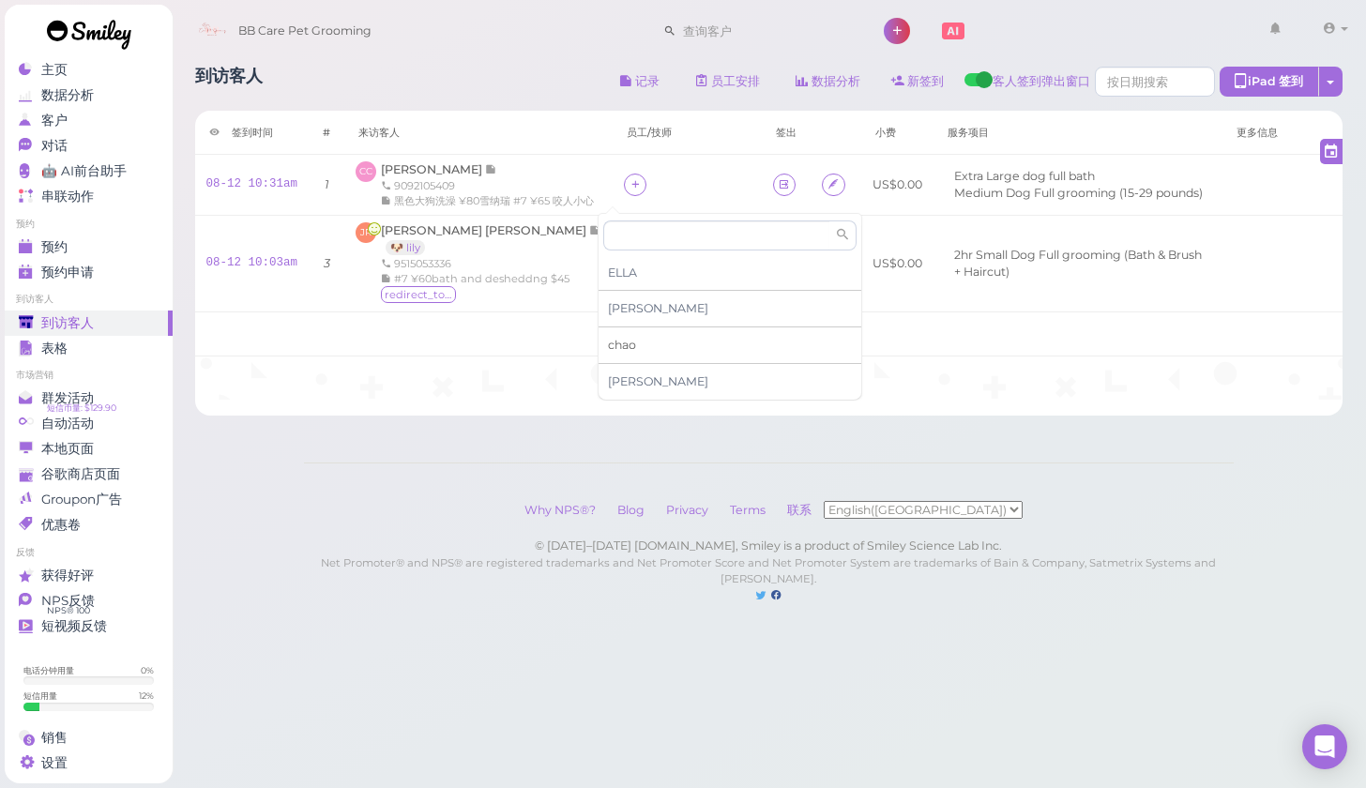
click at [654, 342] on div "chao" at bounding box center [729, 345] width 263 height 37
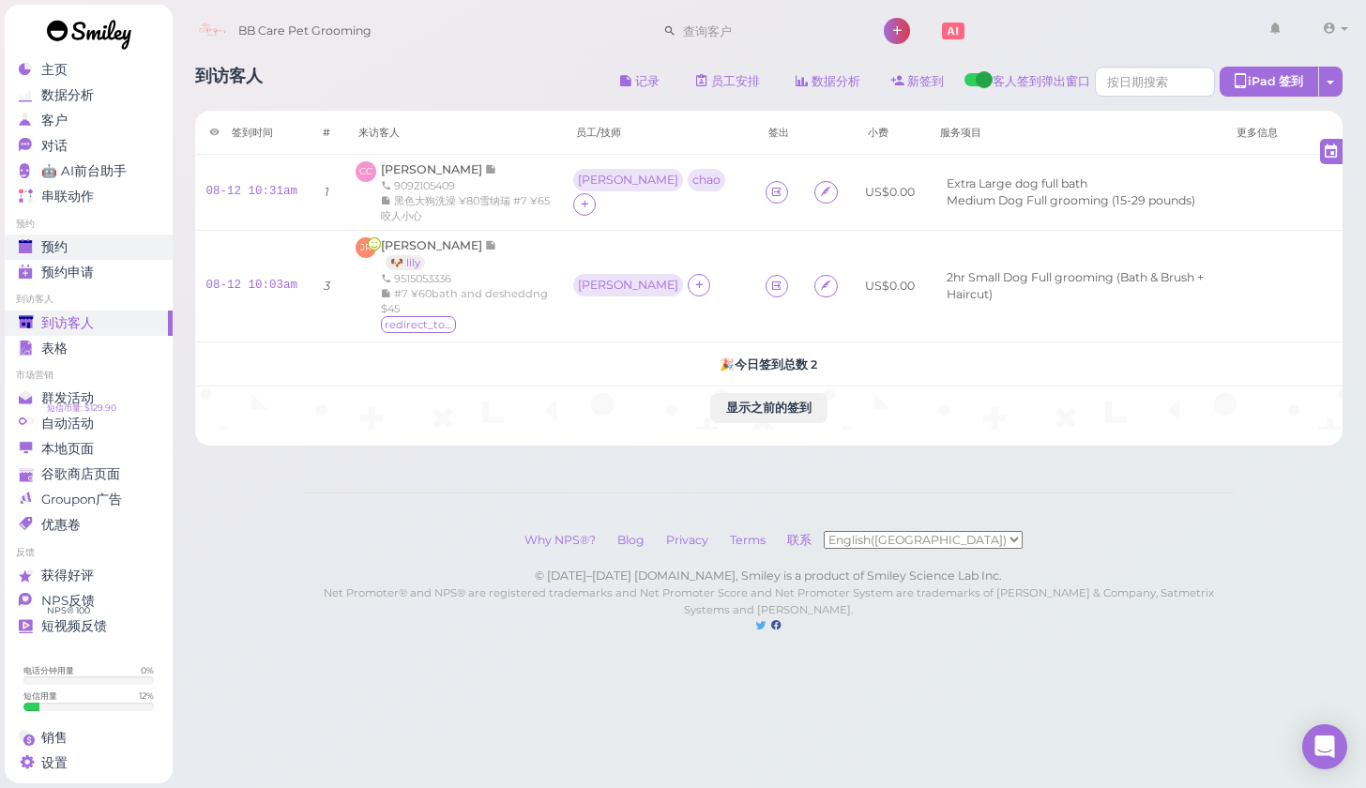
click at [138, 249] on div "预约" at bounding box center [86, 247] width 135 height 16
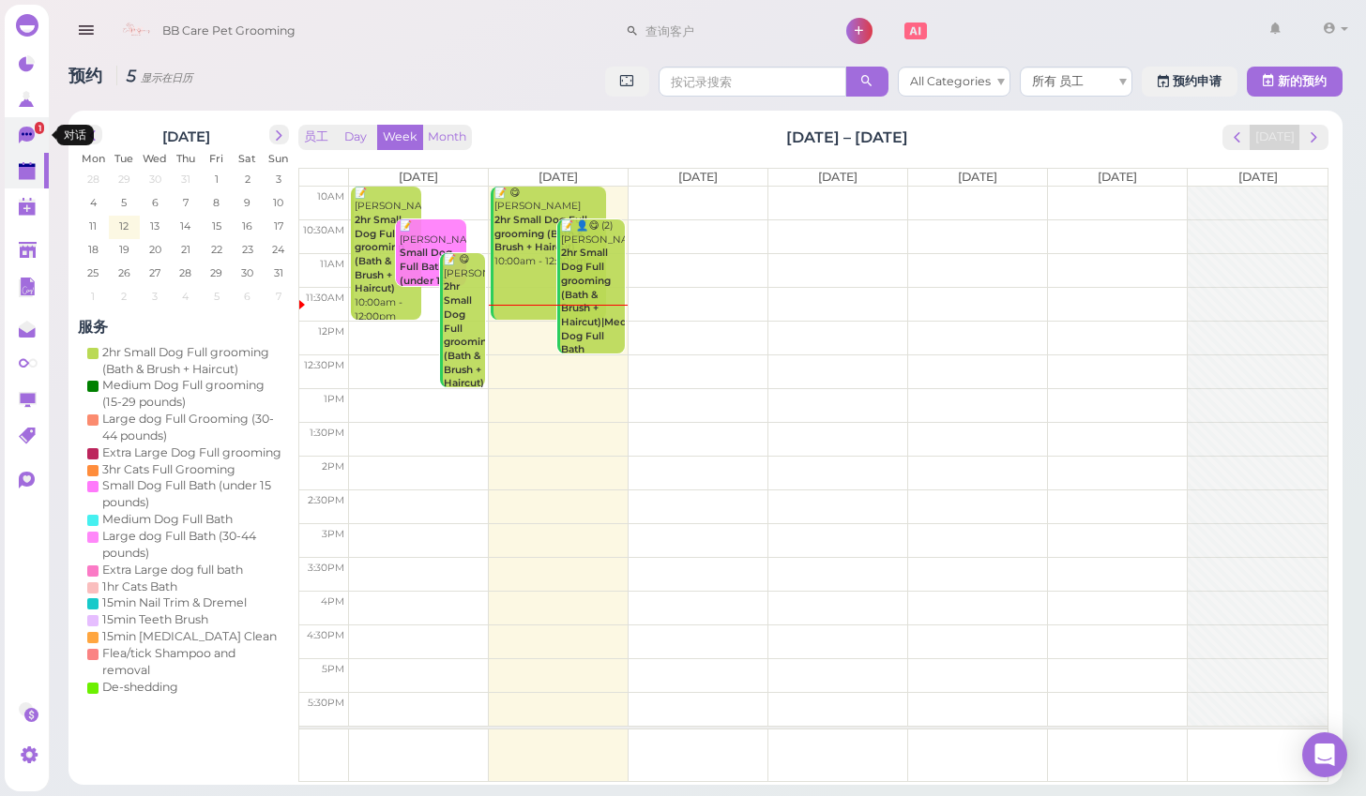
click at [16, 138] on link "1" at bounding box center [27, 135] width 44 height 36
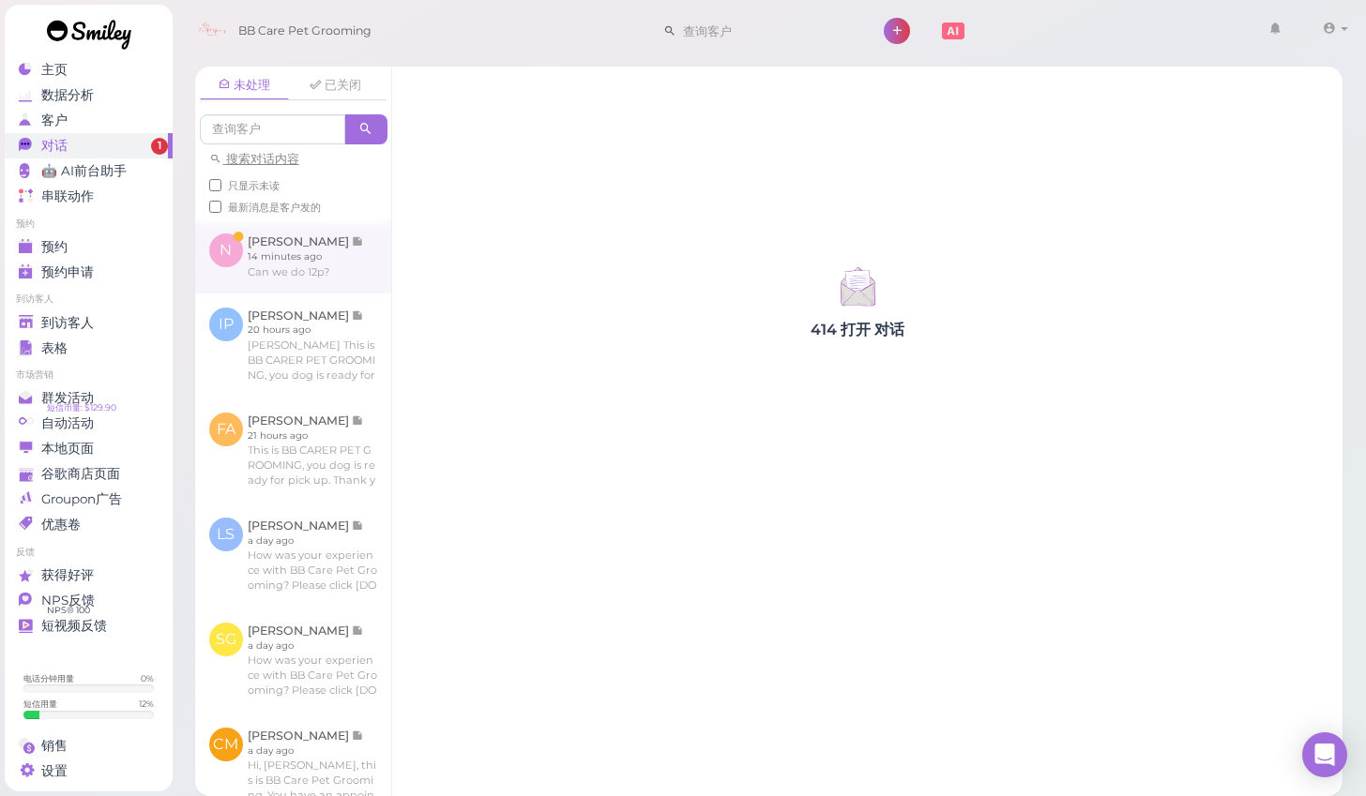
click at [345, 257] on link at bounding box center [293, 255] width 196 height 73
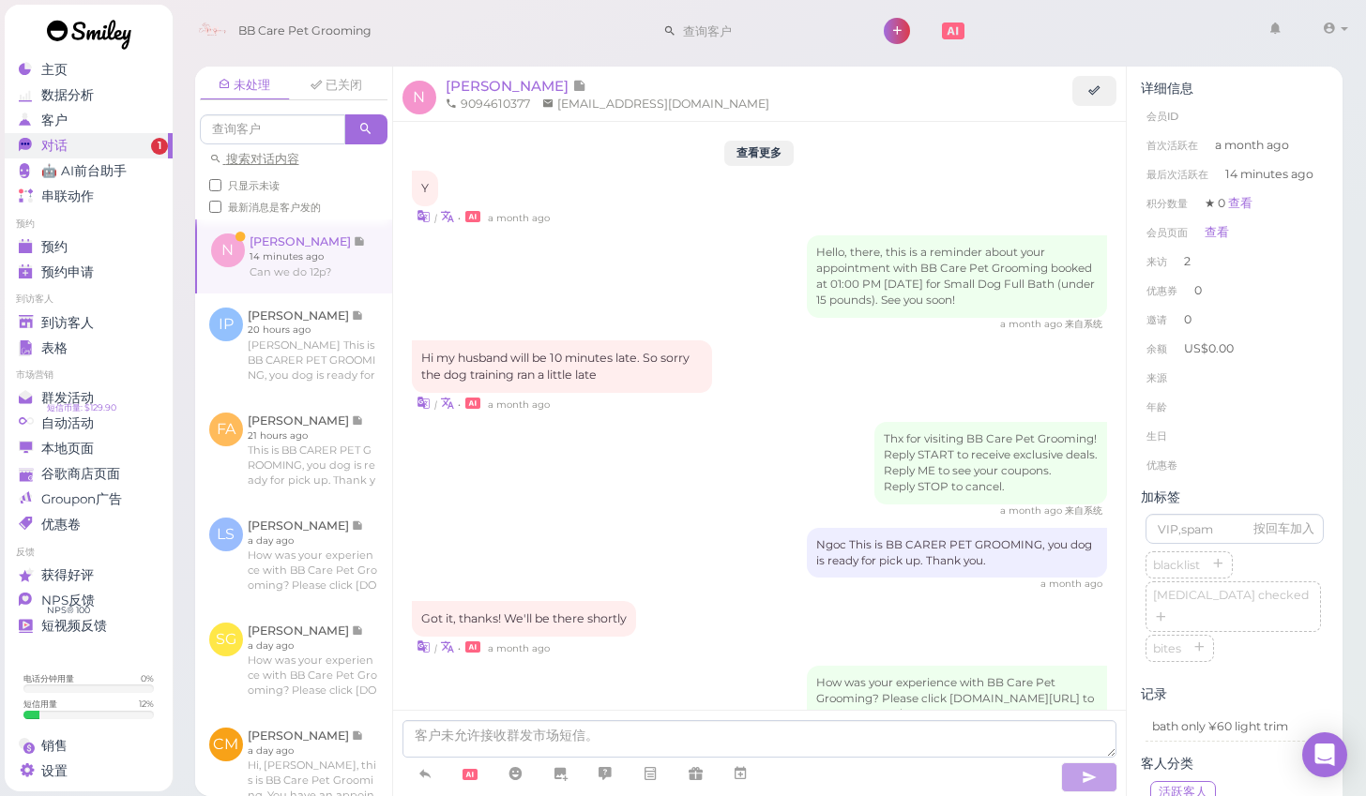
scroll to position [1844, 0]
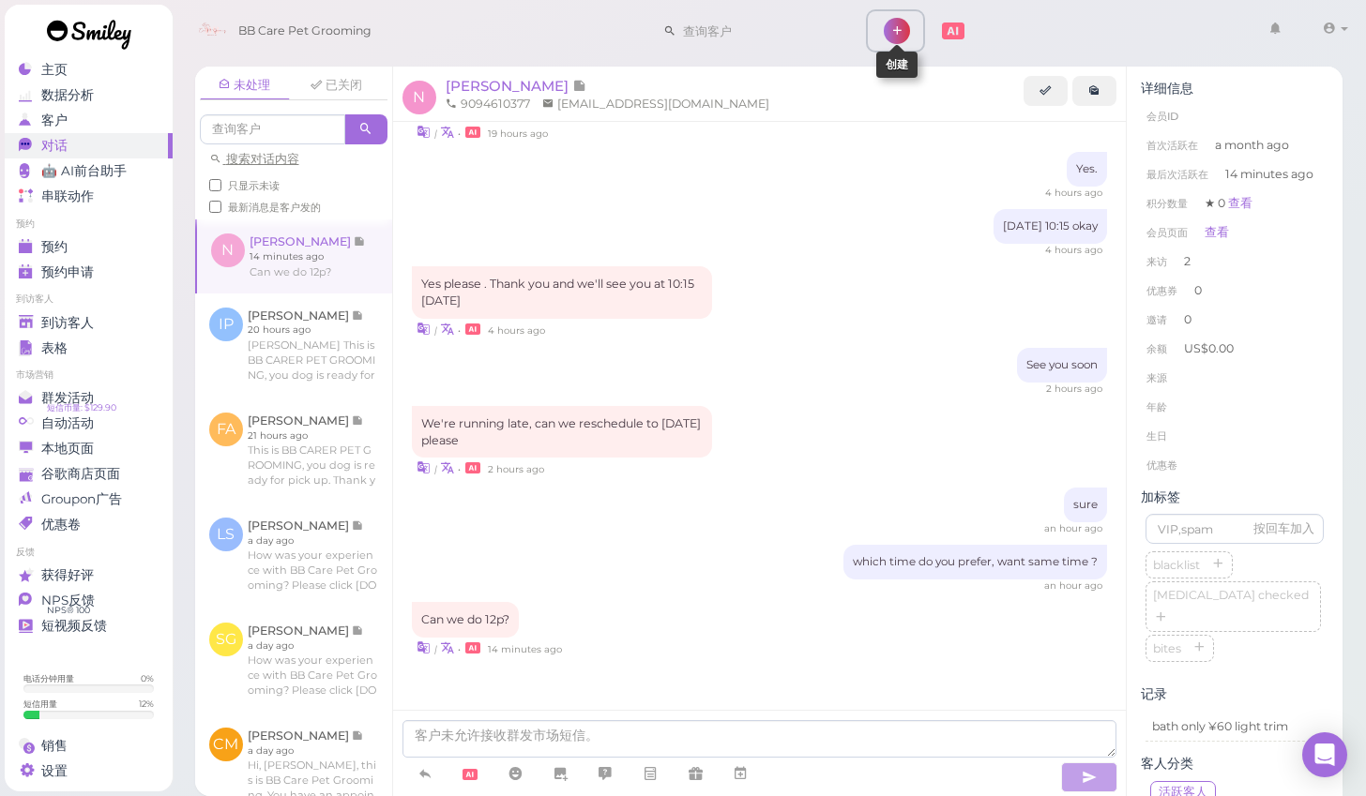
click at [893, 38] on icon at bounding box center [897, 31] width 26 height 26
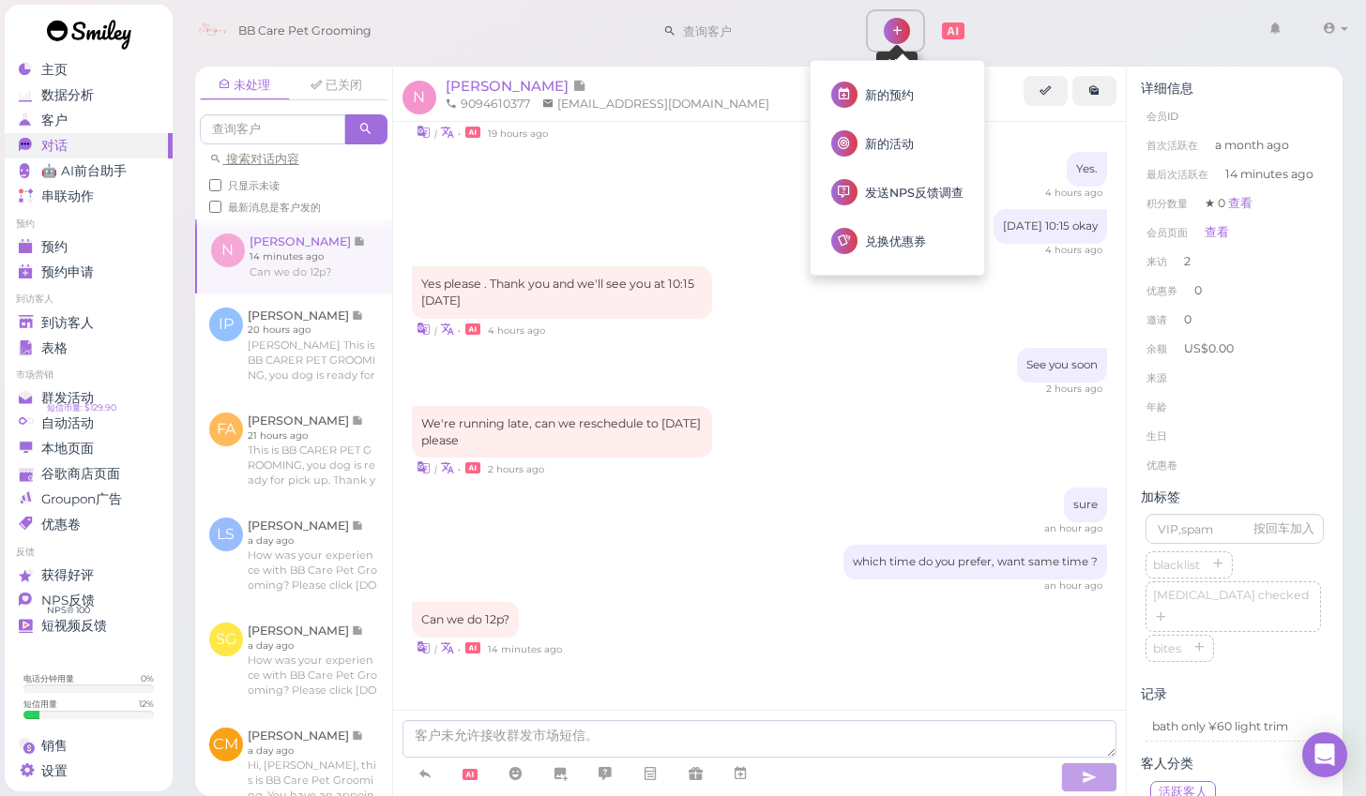
click at [893, 38] on icon at bounding box center [897, 31] width 26 height 26
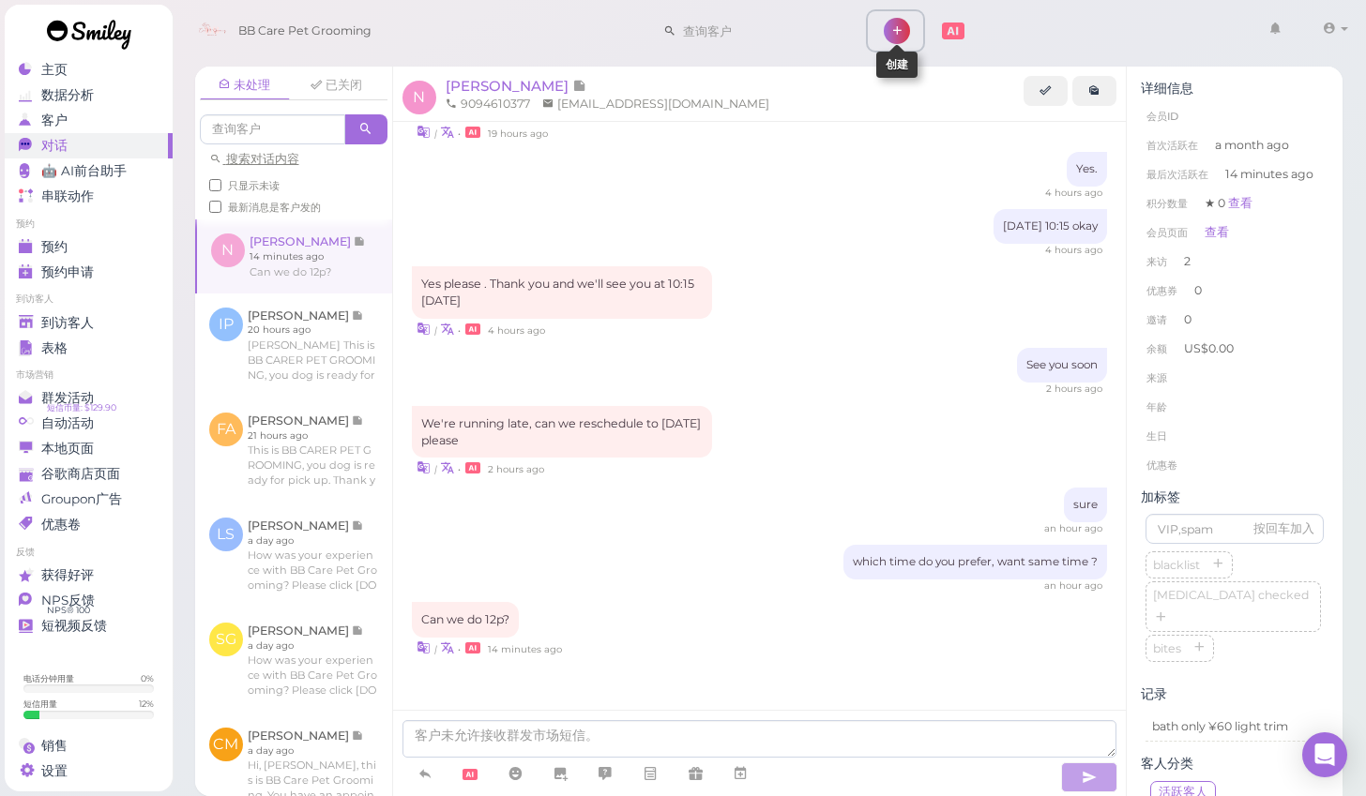
click at [899, 41] on icon at bounding box center [897, 31] width 26 height 26
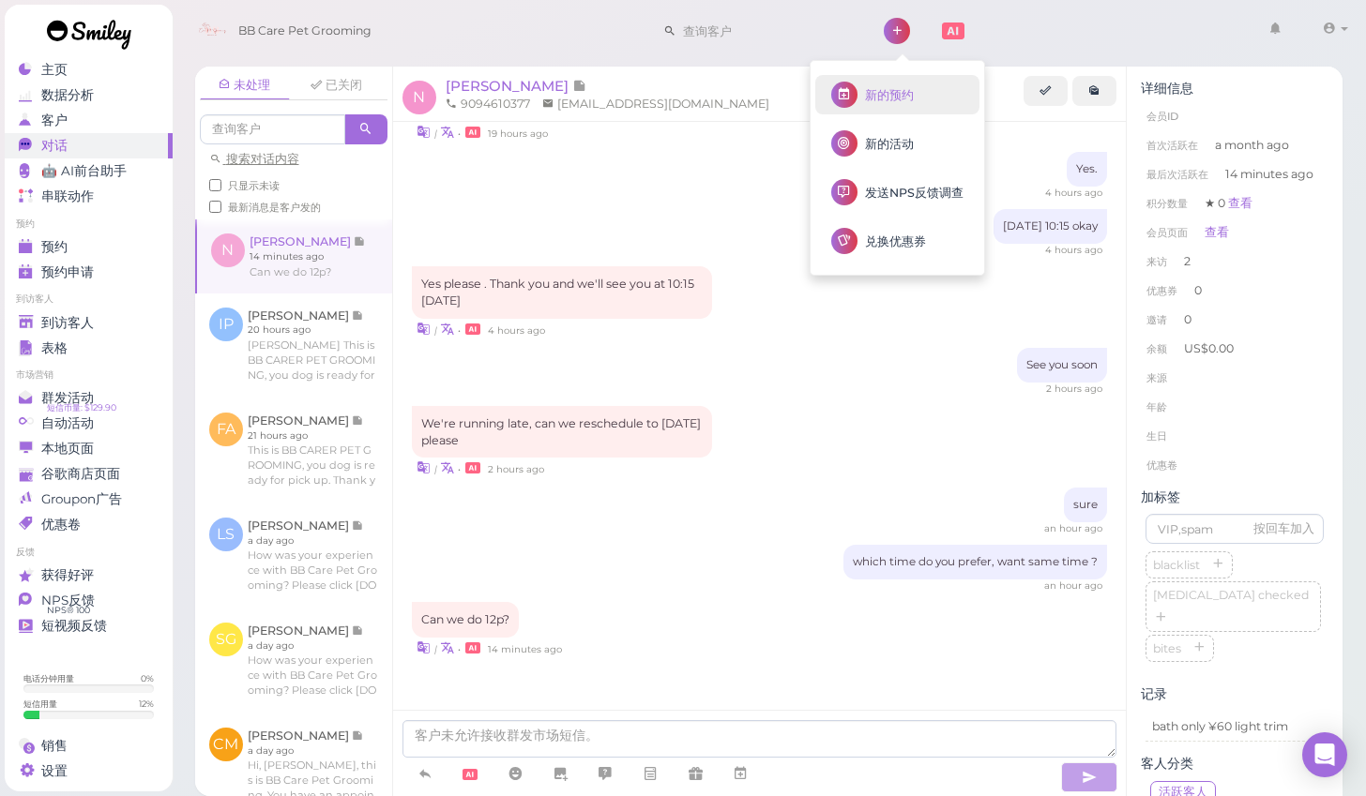
click at [894, 93] on span "新的预约" at bounding box center [889, 95] width 49 height 14
select select "1"
select select "00"
select select "am"
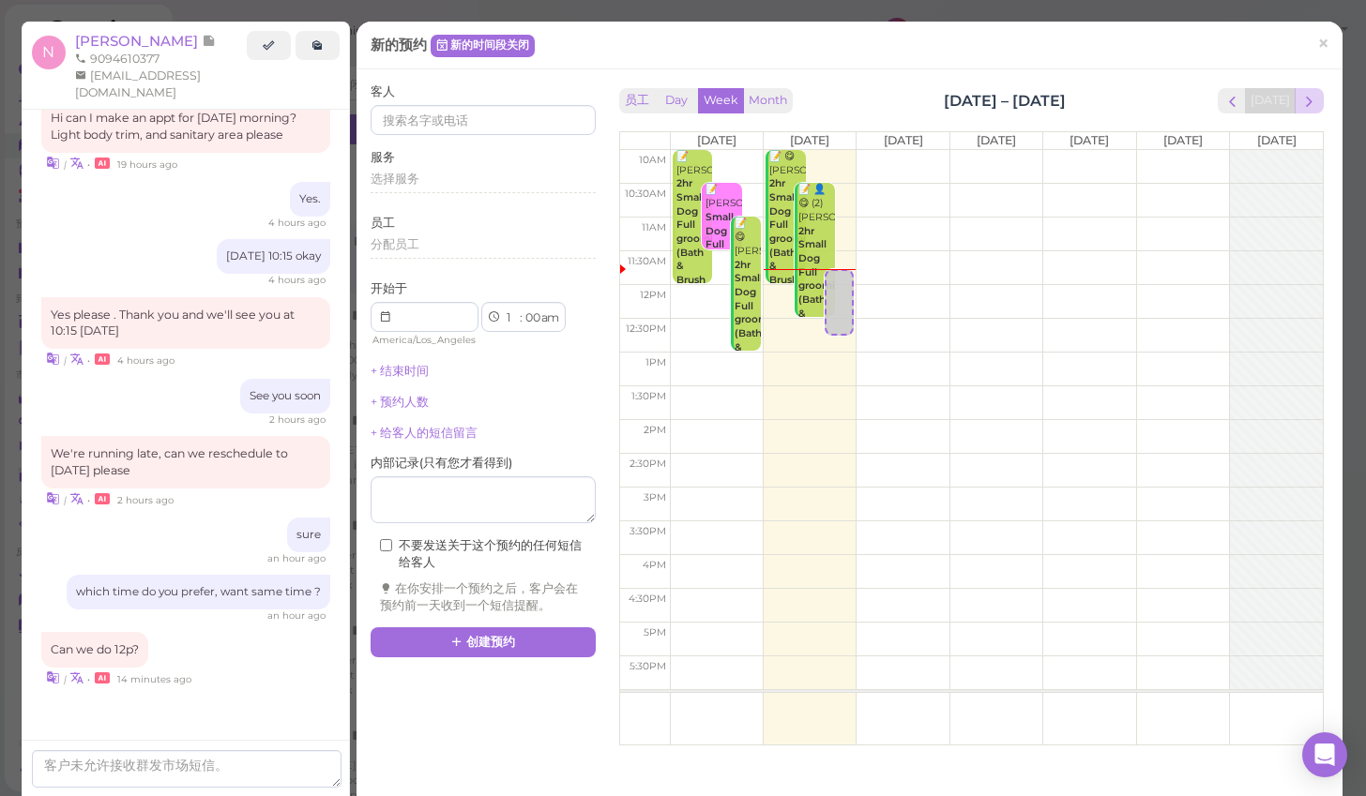
click at [1310, 105] on span "next" at bounding box center [1309, 102] width 18 height 18
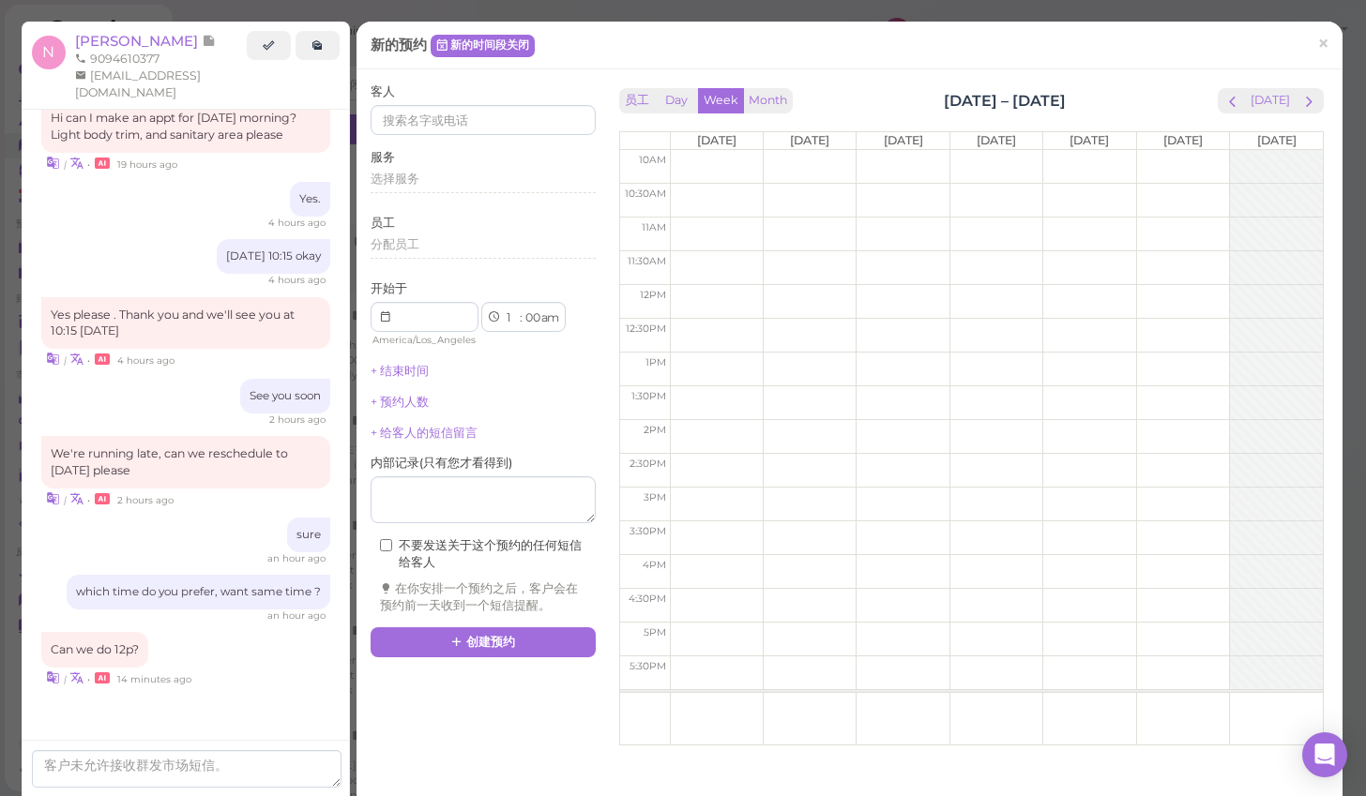
click at [930, 204] on td at bounding box center [996, 200] width 653 height 34
type input "2025-08-20"
select select "10"
select select "45"
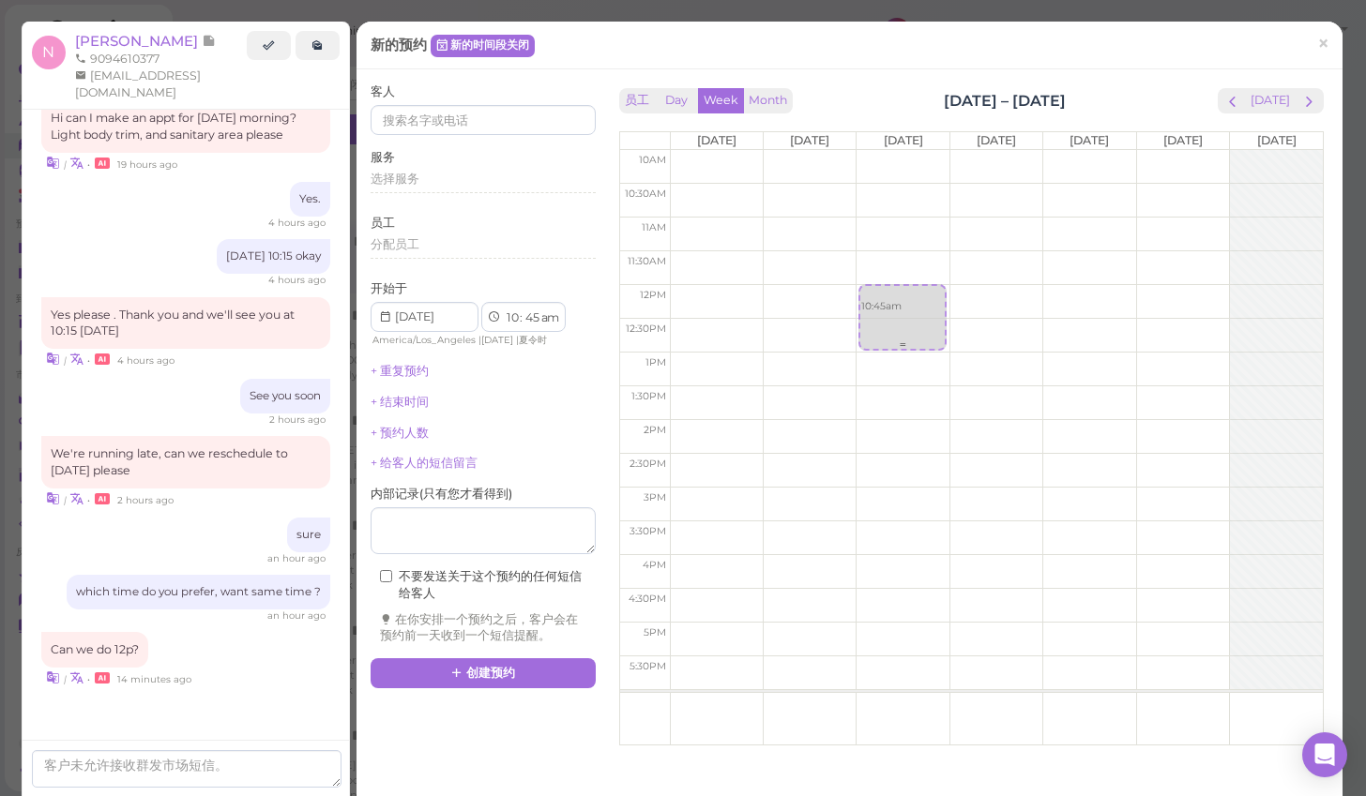
drag, startPoint x: 923, startPoint y: 230, endPoint x: 918, endPoint y: 304, distance: 74.2
click at [918, 150] on div "10:45am 10:45am" at bounding box center [902, 150] width 92 height 0
select select "12"
select select "00"
select select "pm"
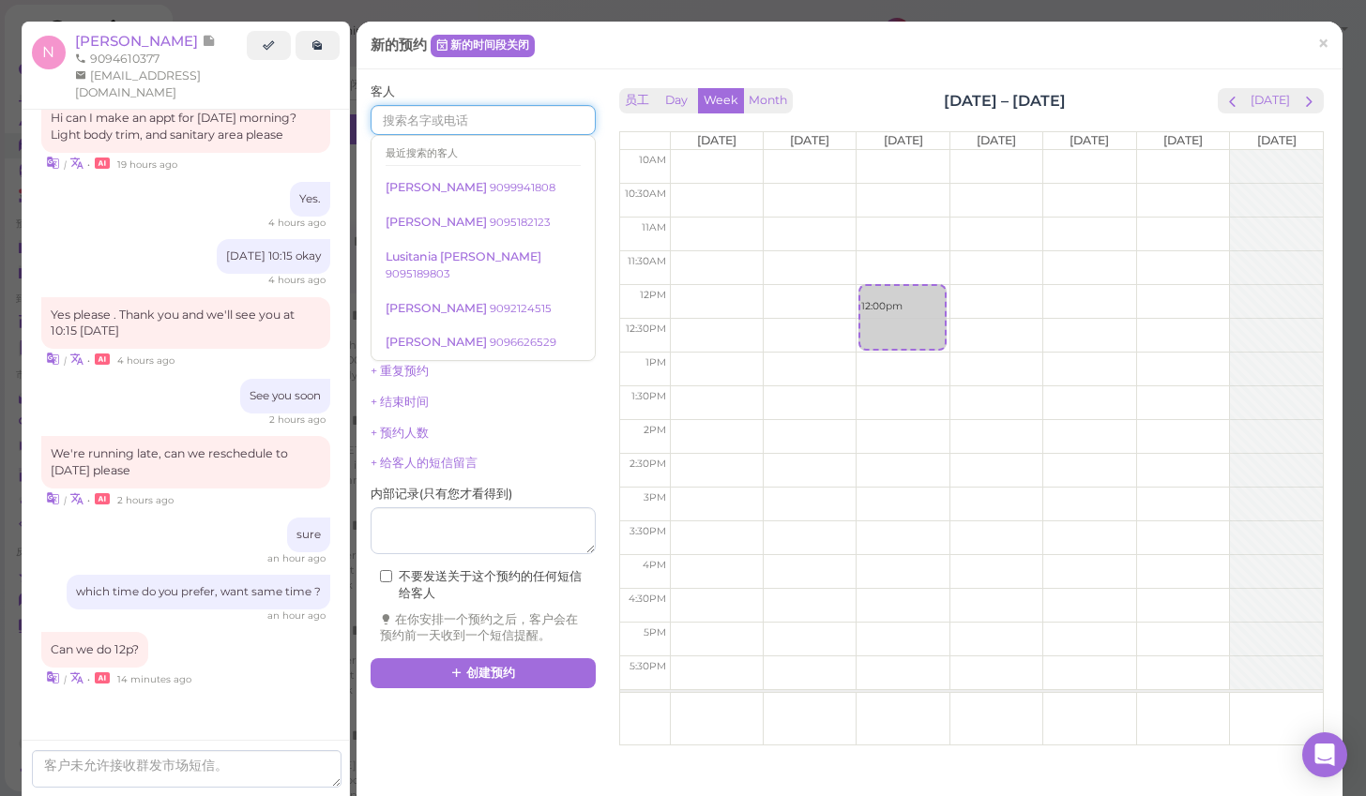
click at [446, 128] on input at bounding box center [482, 120] width 225 height 30
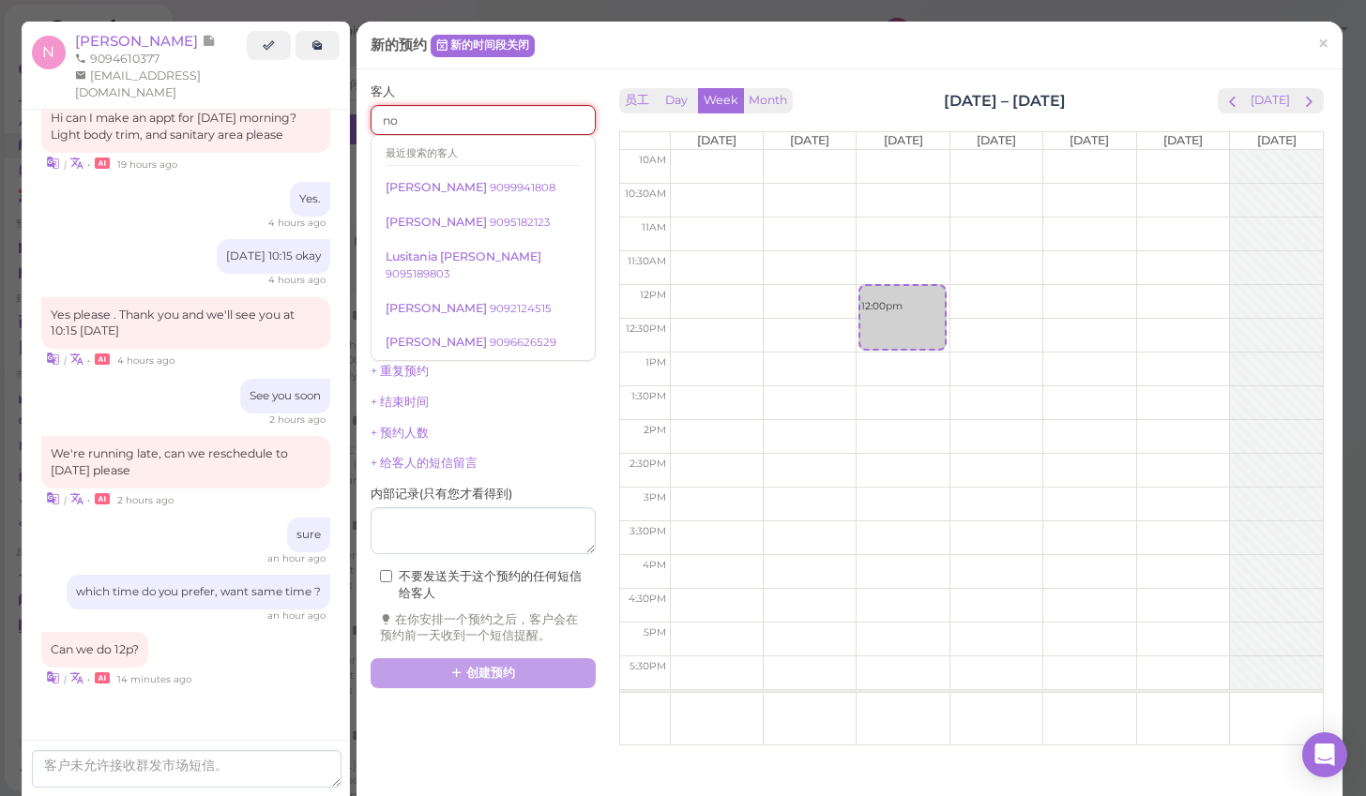
type input "n"
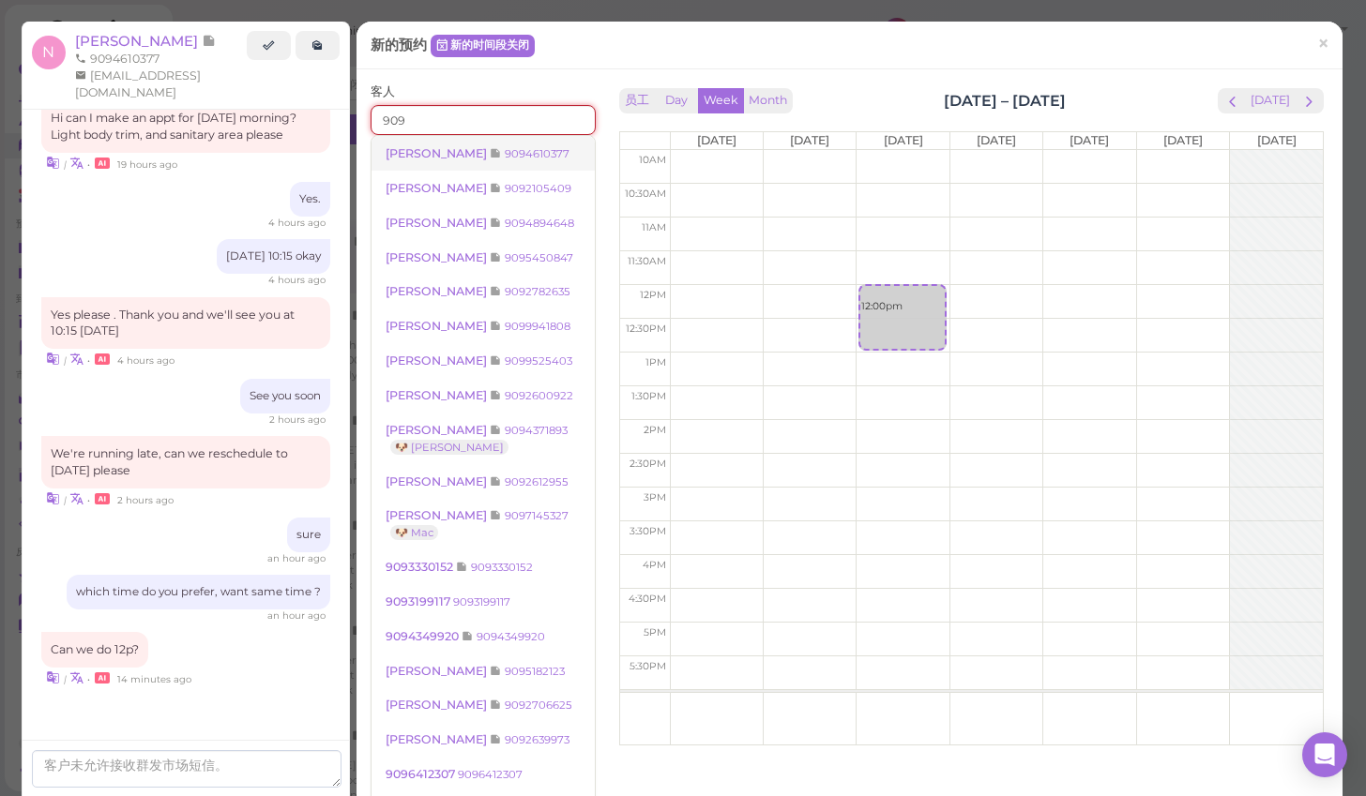
type input "909"
click at [532, 149] on small "9094610377" at bounding box center [537, 153] width 65 height 13
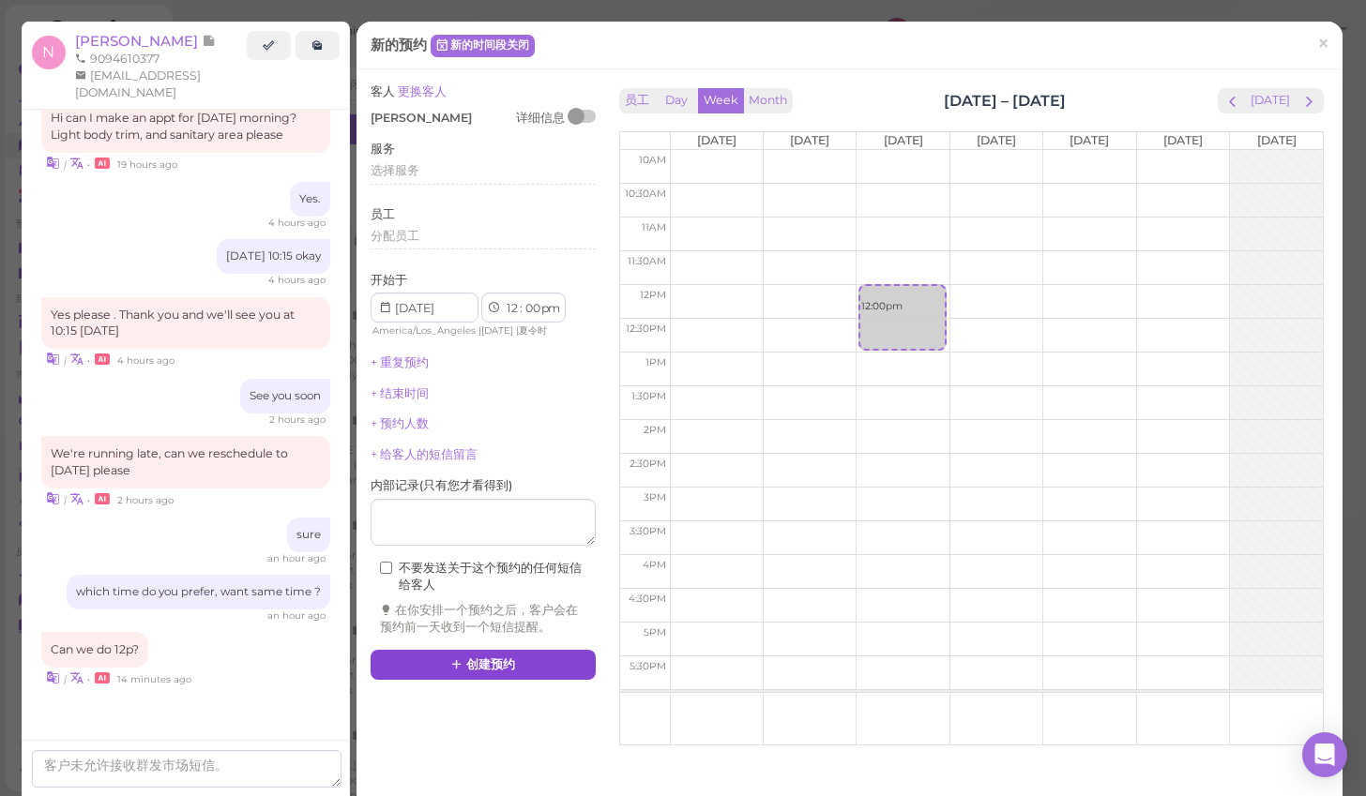
click at [450, 652] on button "创建预约" at bounding box center [482, 665] width 225 height 30
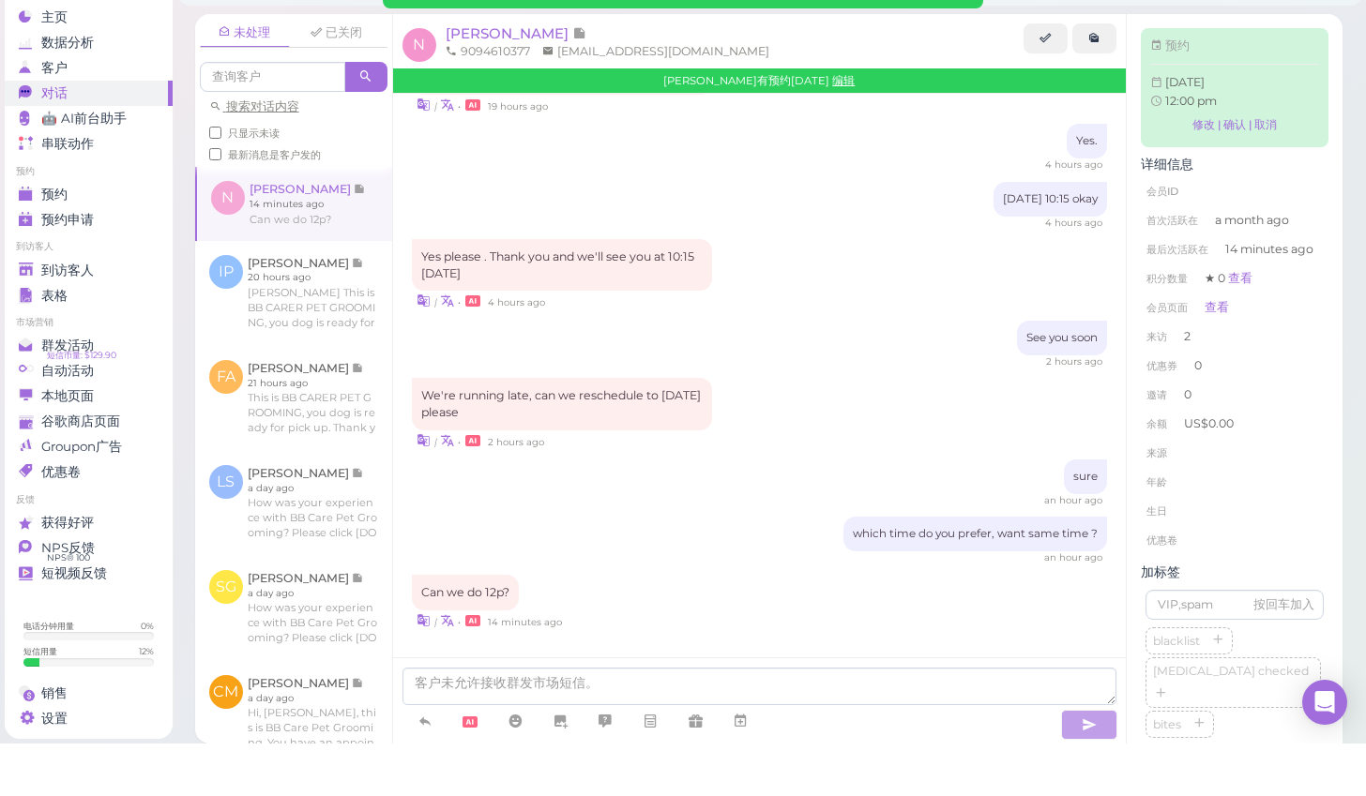
scroll to position [2005, 0]
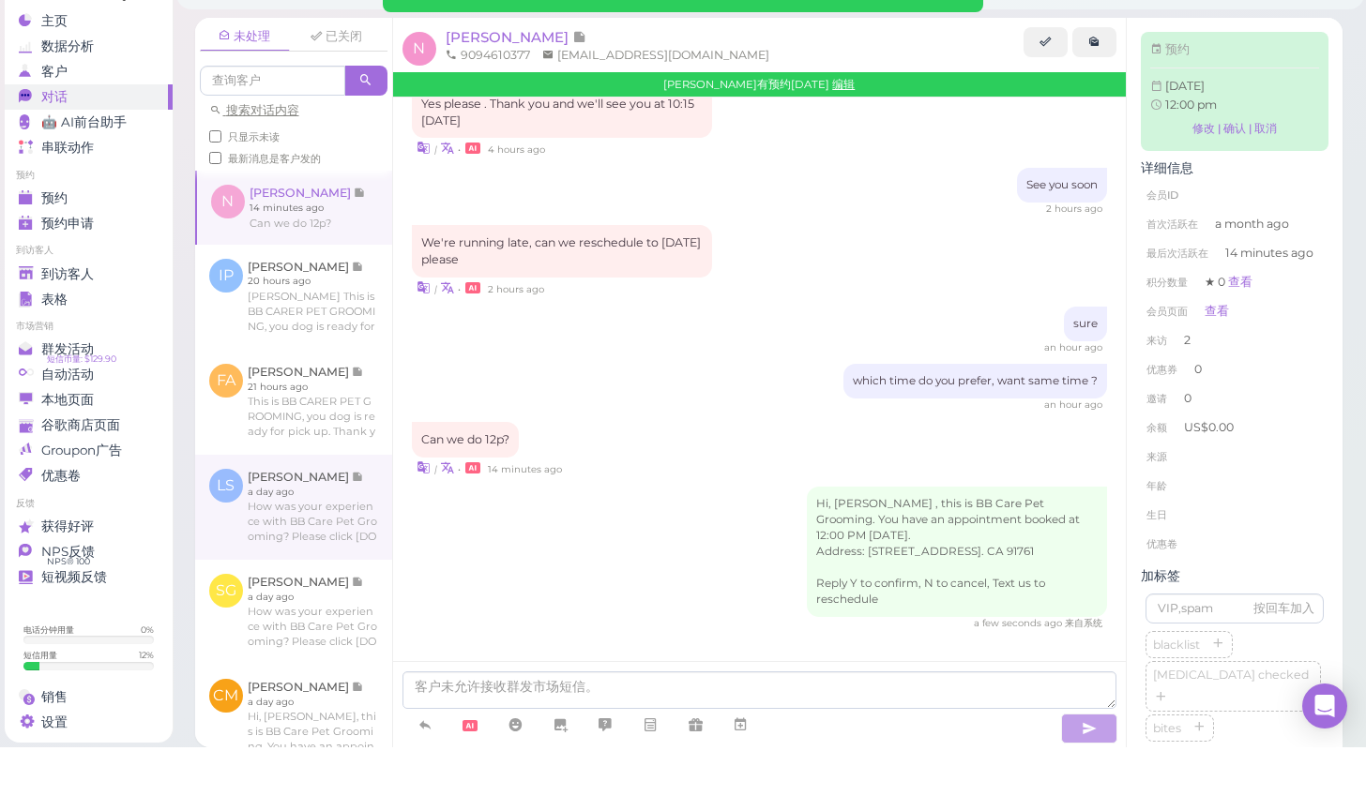
click at [362, 518] on link at bounding box center [293, 556] width 197 height 105
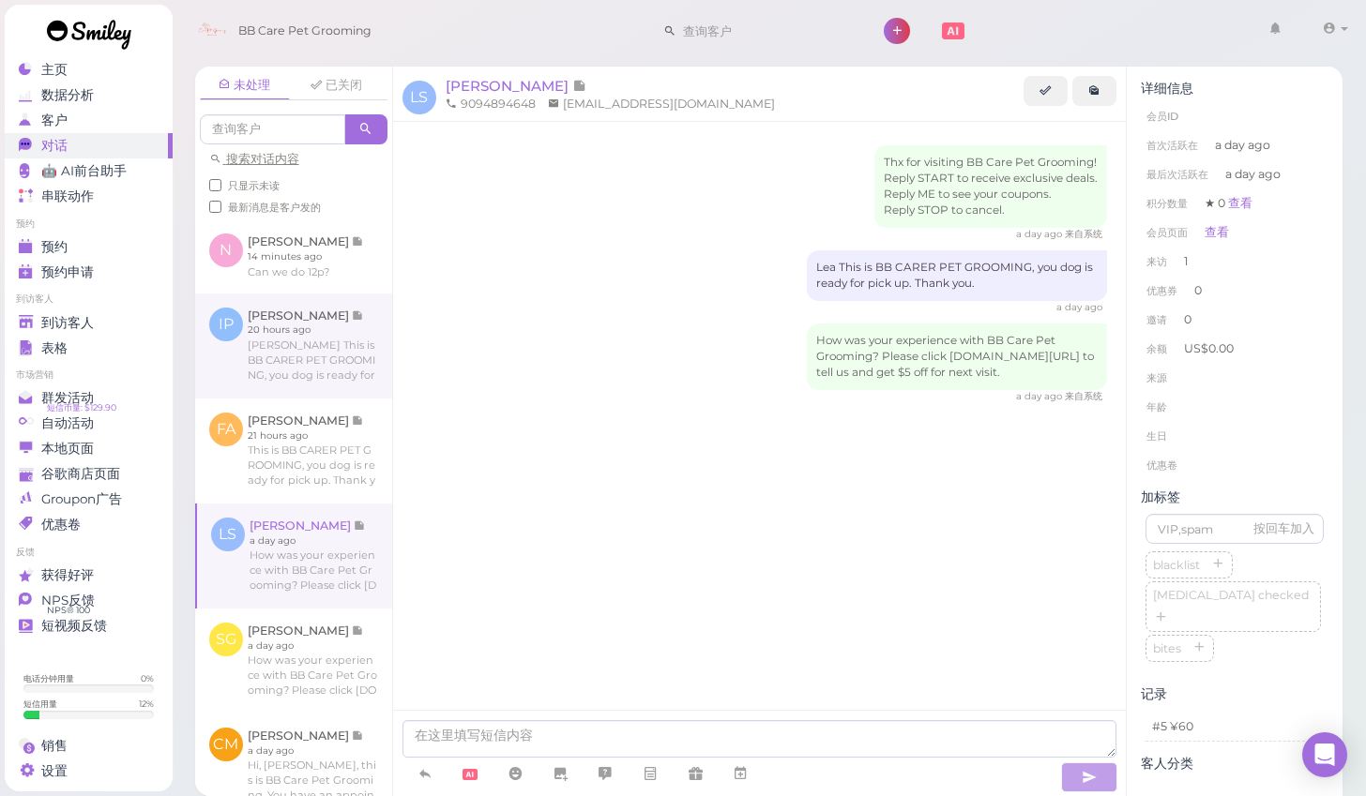
click at [316, 336] on link at bounding box center [293, 346] width 197 height 105
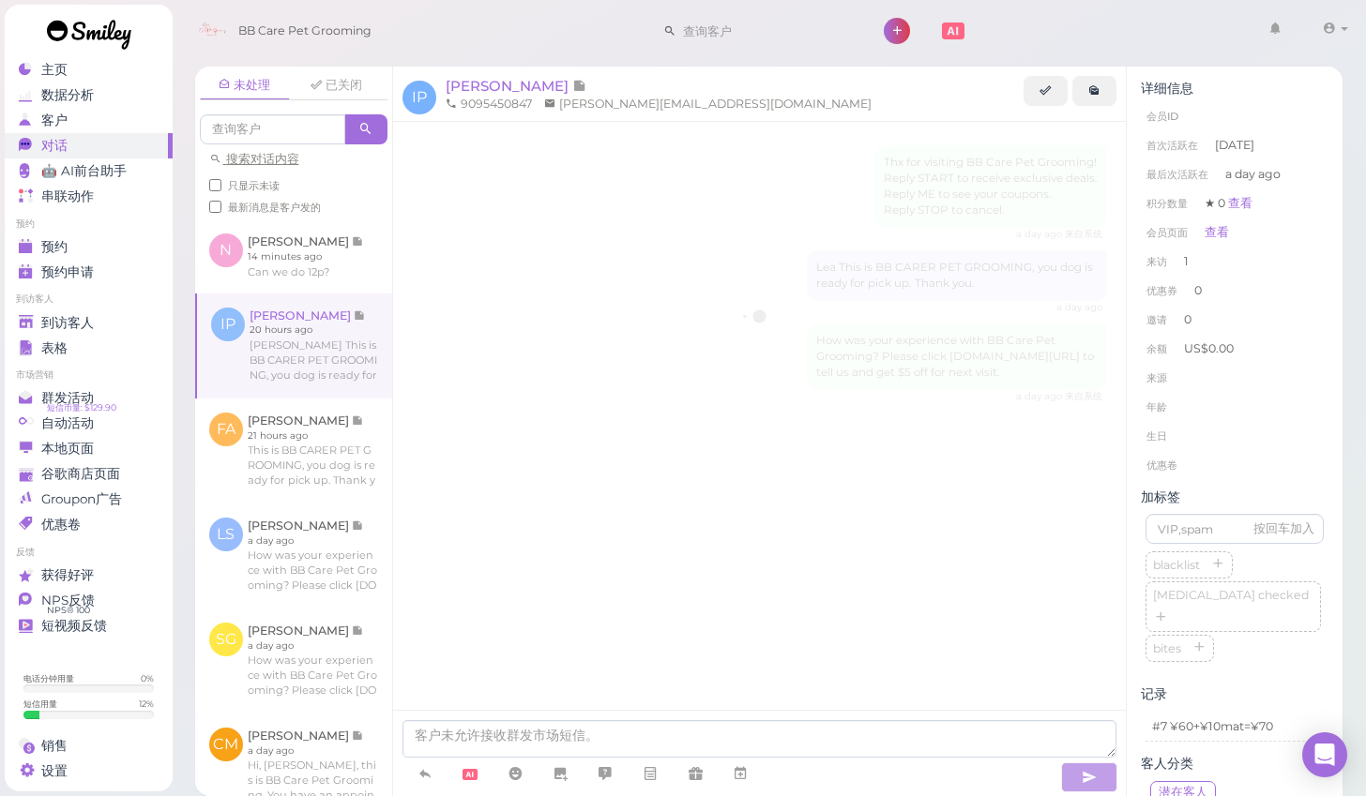
scroll to position [247, 0]
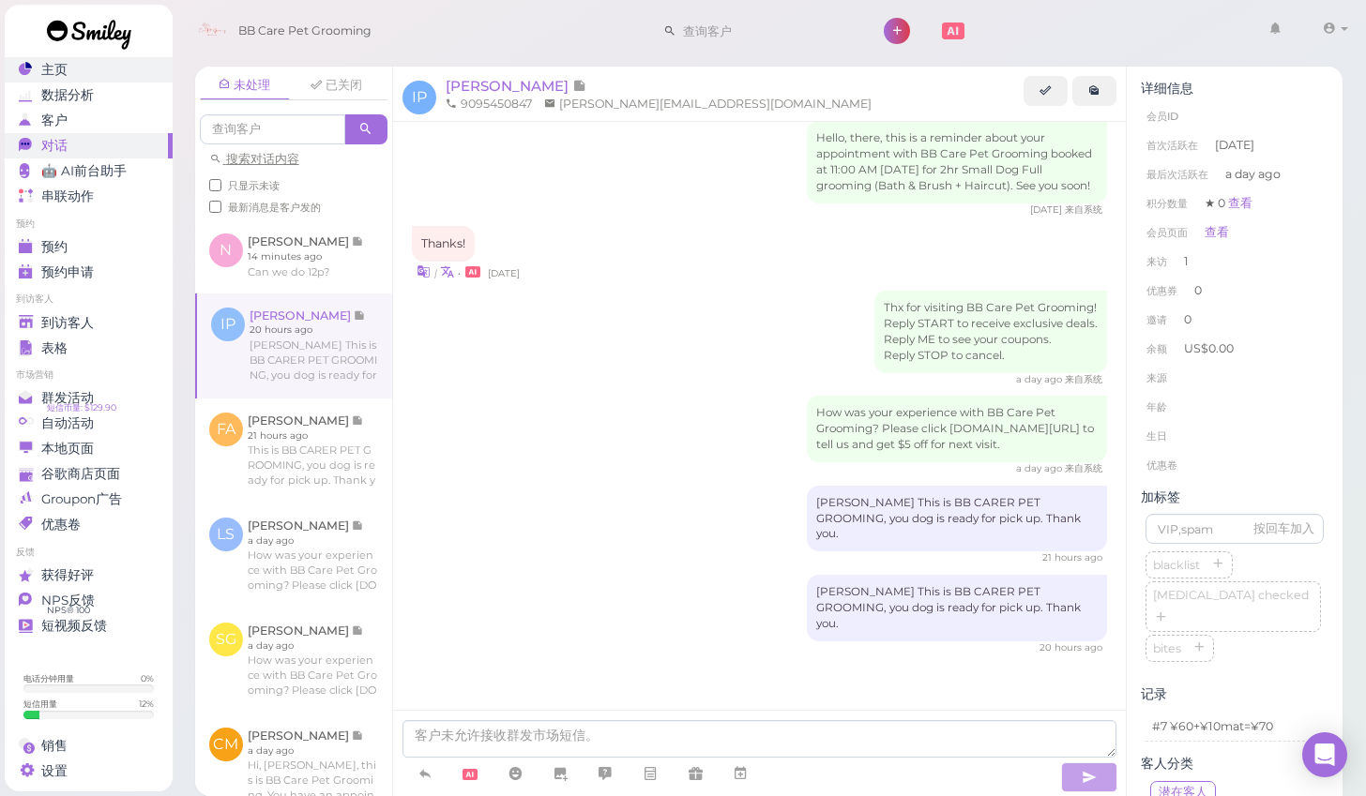
click at [104, 72] on div "主页" at bounding box center [86, 70] width 135 height 16
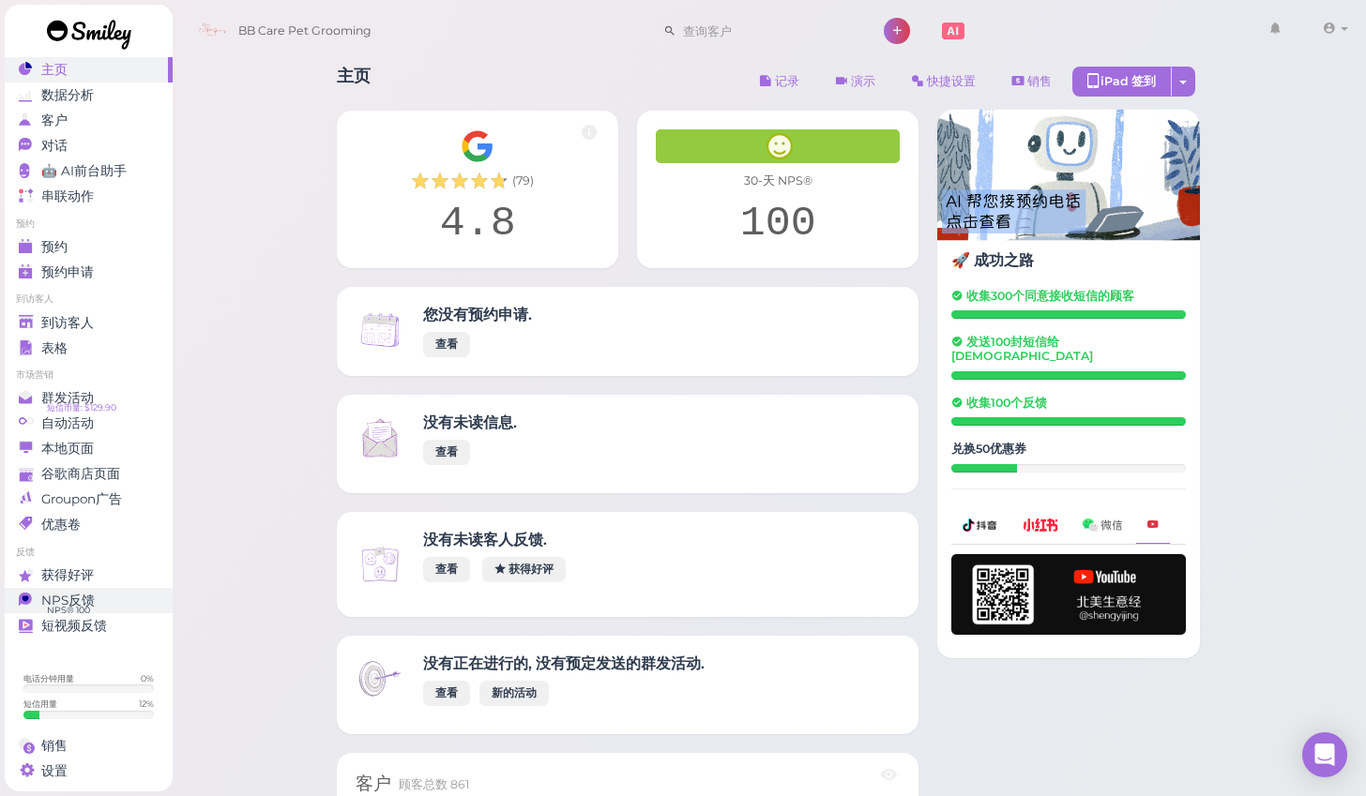
click at [128, 601] on div "NPS反馈" at bounding box center [86, 601] width 135 height 16
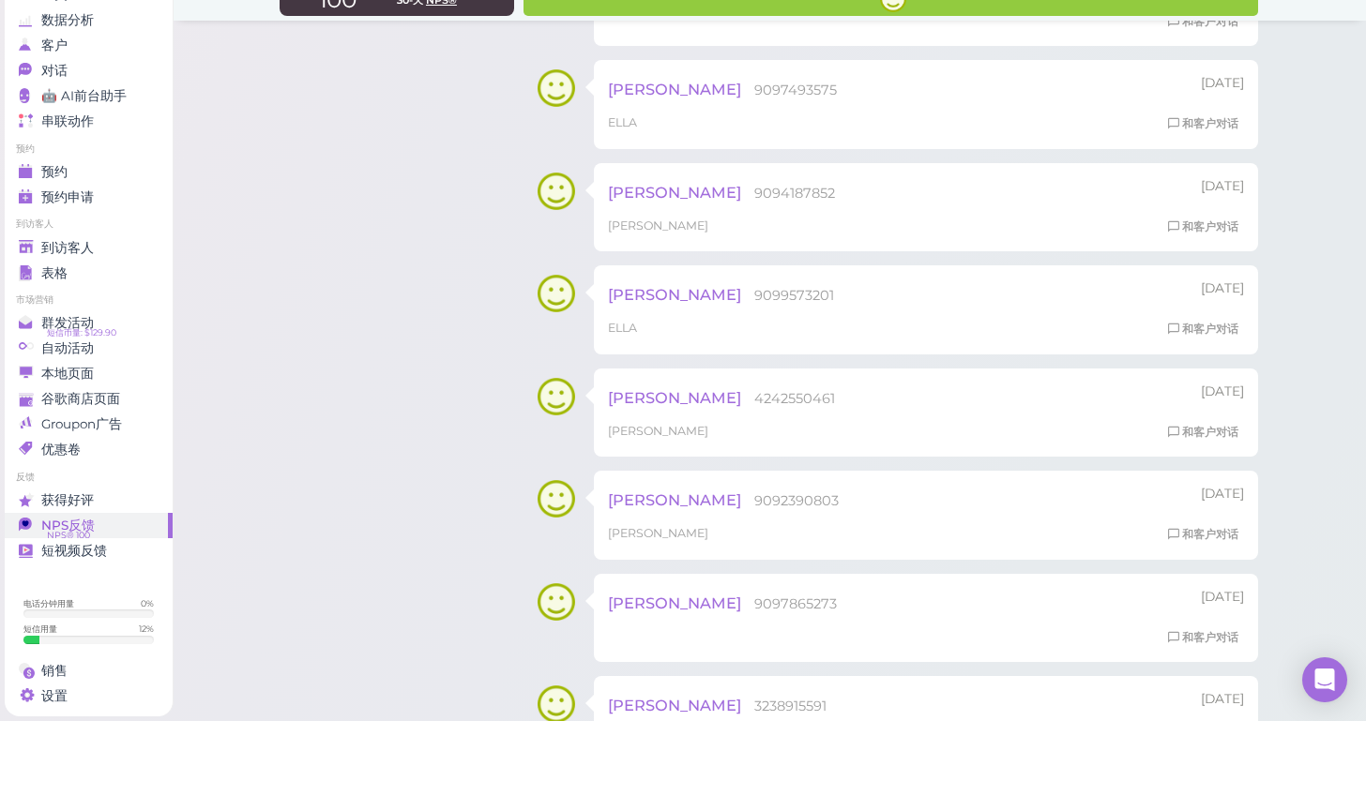
scroll to position [1341, 0]
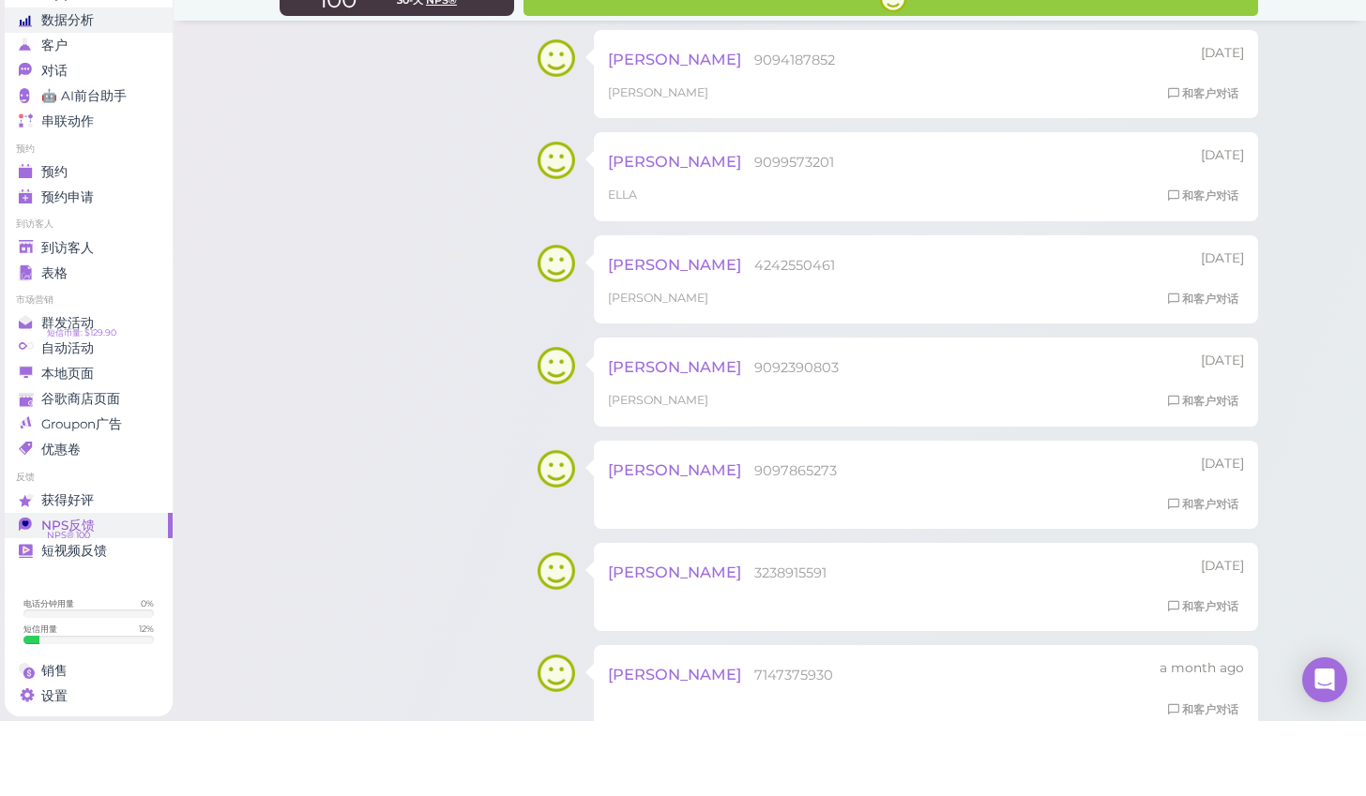
click at [122, 87] on div "数据分析" at bounding box center [86, 95] width 135 height 16
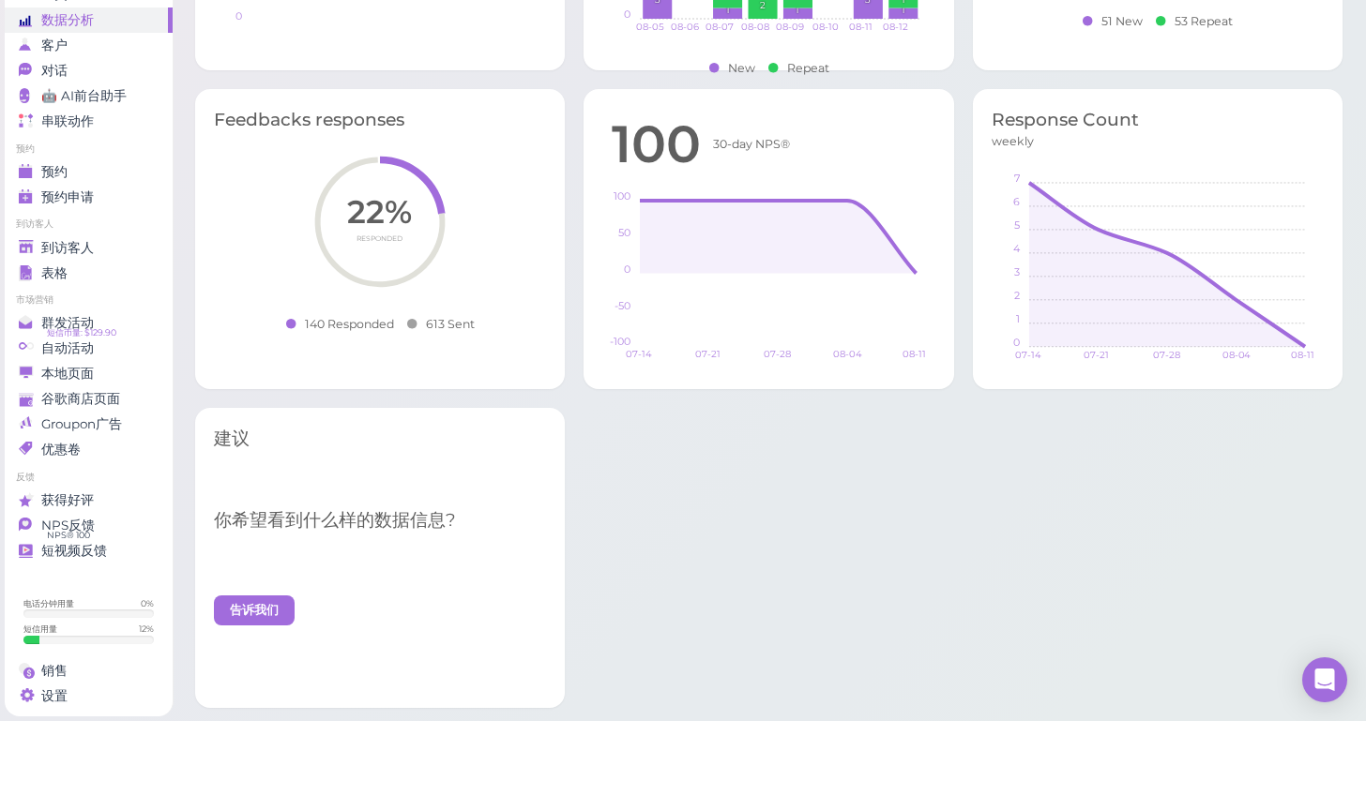
scroll to position [594, 0]
click at [1194, 270] on icon "07-14 07-21 07-28 08-04 08-11 0 1 2 3 4 5 6 7" at bounding box center [1157, 345] width 333 height 206
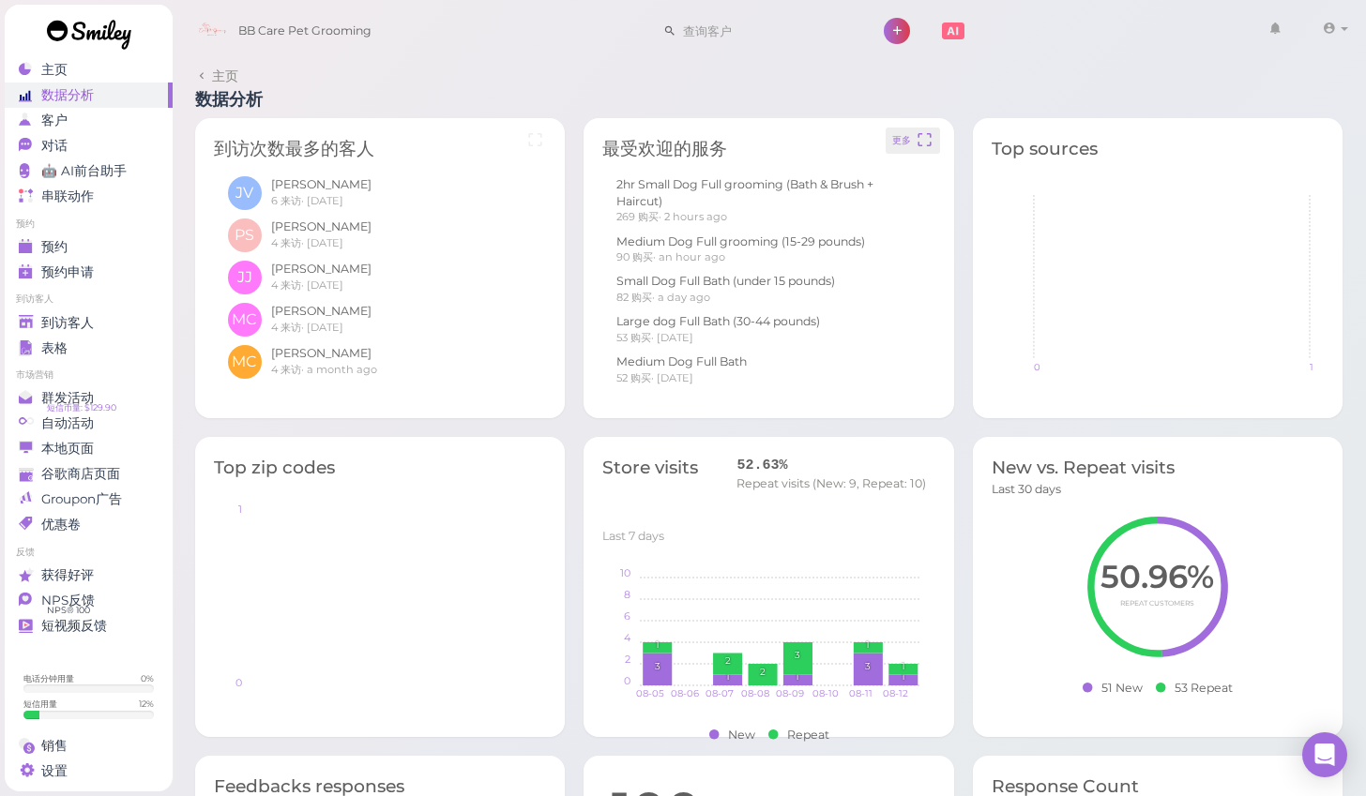
scroll to position [0, 0]
click at [290, 182] on link "[PERSON_NAME]" at bounding box center [321, 184] width 100 height 14
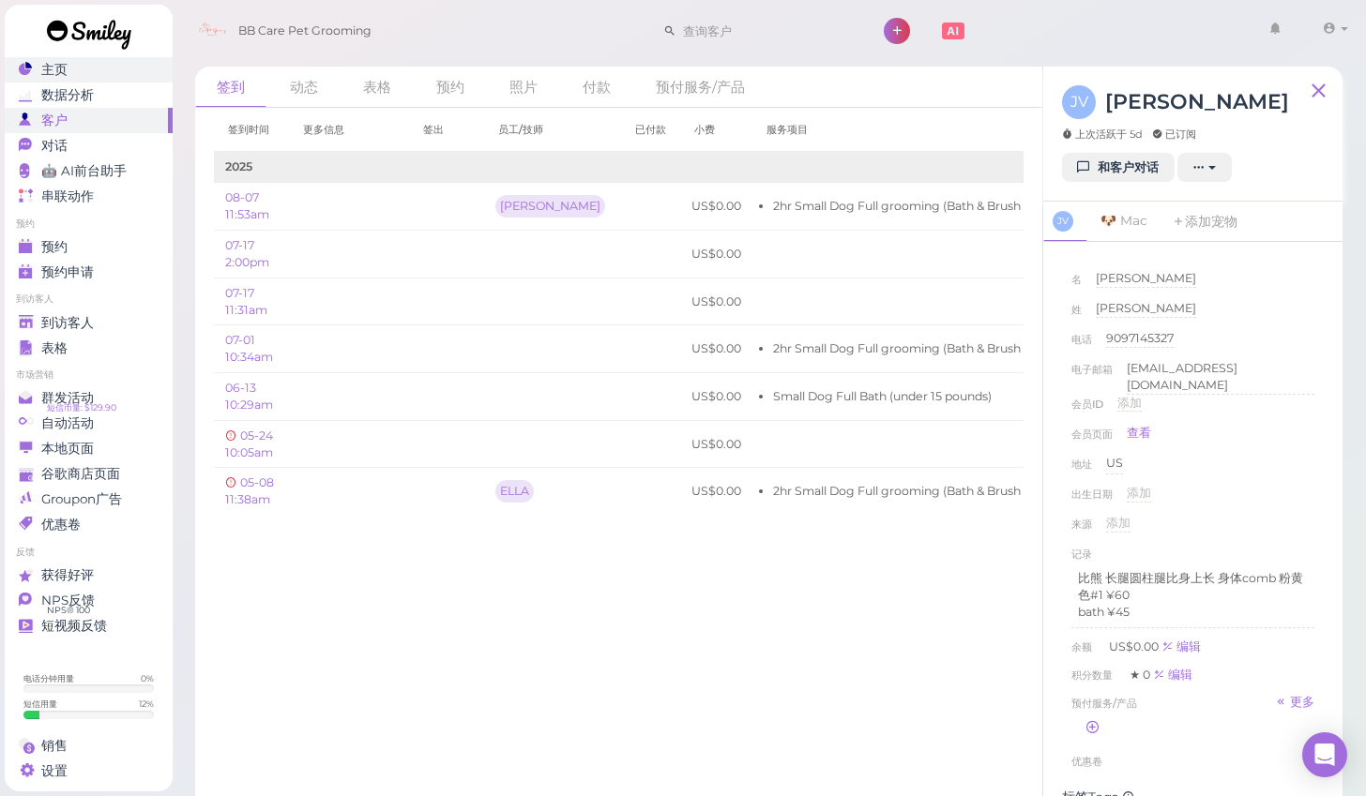
click at [97, 76] on div "主页" at bounding box center [86, 70] width 135 height 16
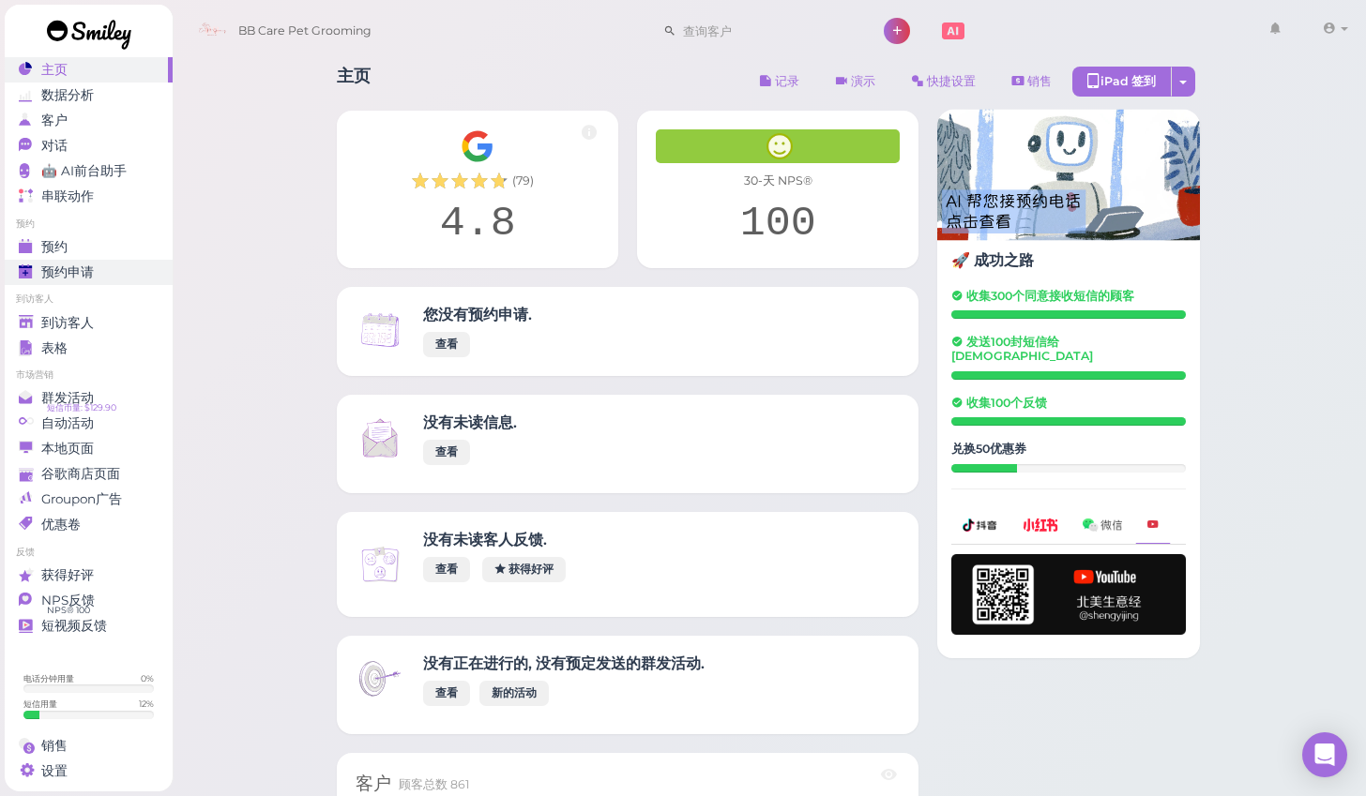
scroll to position [50, 0]
click at [51, 159] on link "🤖 AI前台助手" at bounding box center [89, 171] width 168 height 25
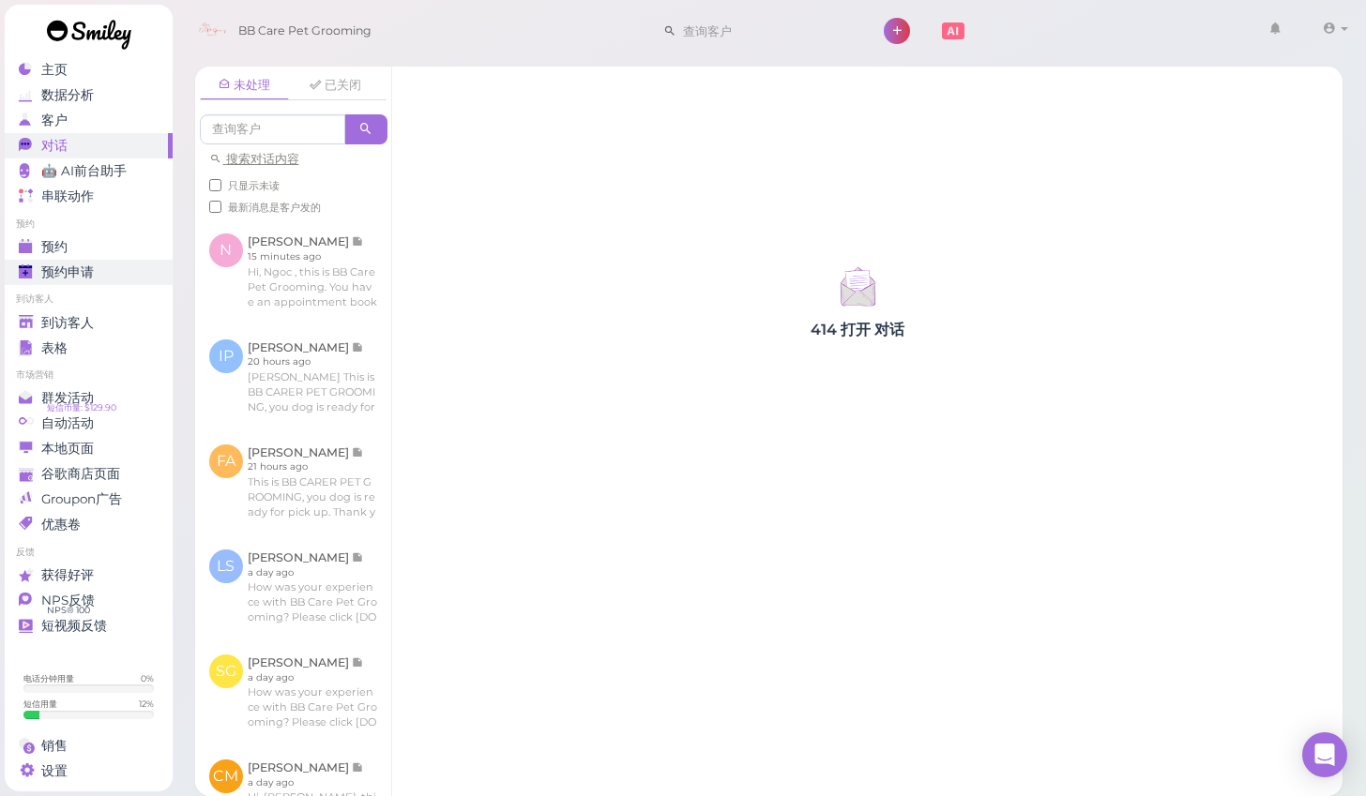
click at [95, 261] on link "预约申请 0" at bounding box center [89, 272] width 168 height 25
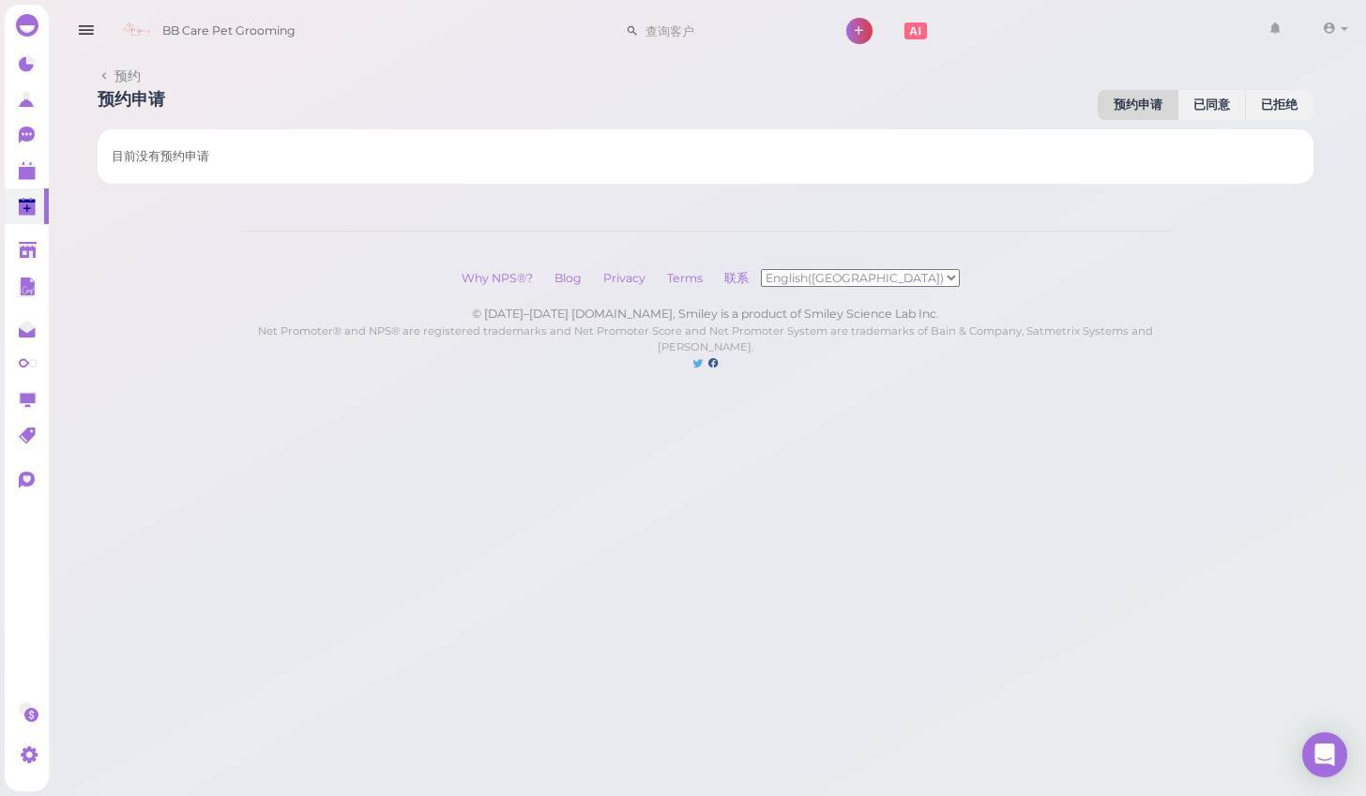
click at [95, 253] on div "主页 数据分析 客户 对话 0 🤖 AI前台助手" at bounding box center [683, 205] width 1366 height 410
click at [23, 242] on icon at bounding box center [29, 252] width 20 height 20
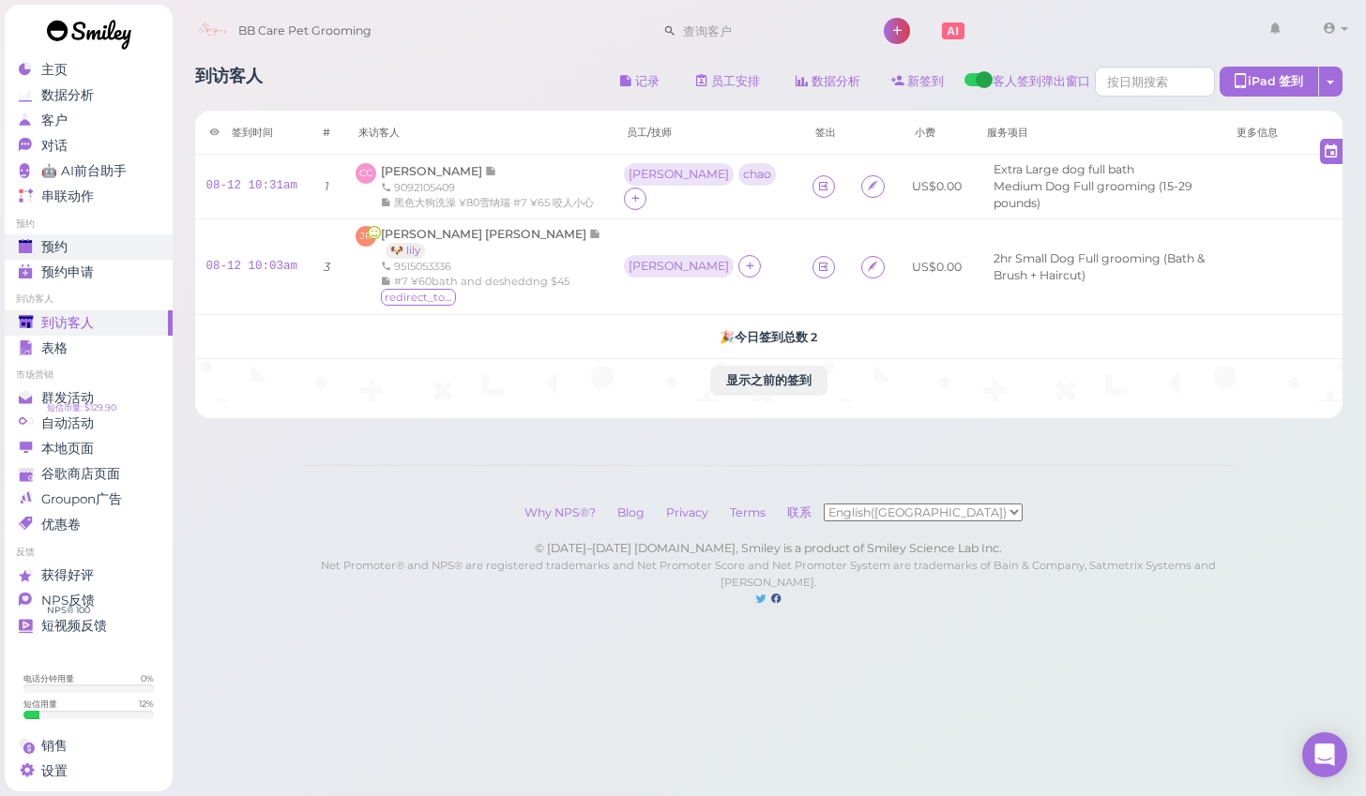
click at [94, 249] on div "预约" at bounding box center [86, 247] width 135 height 16
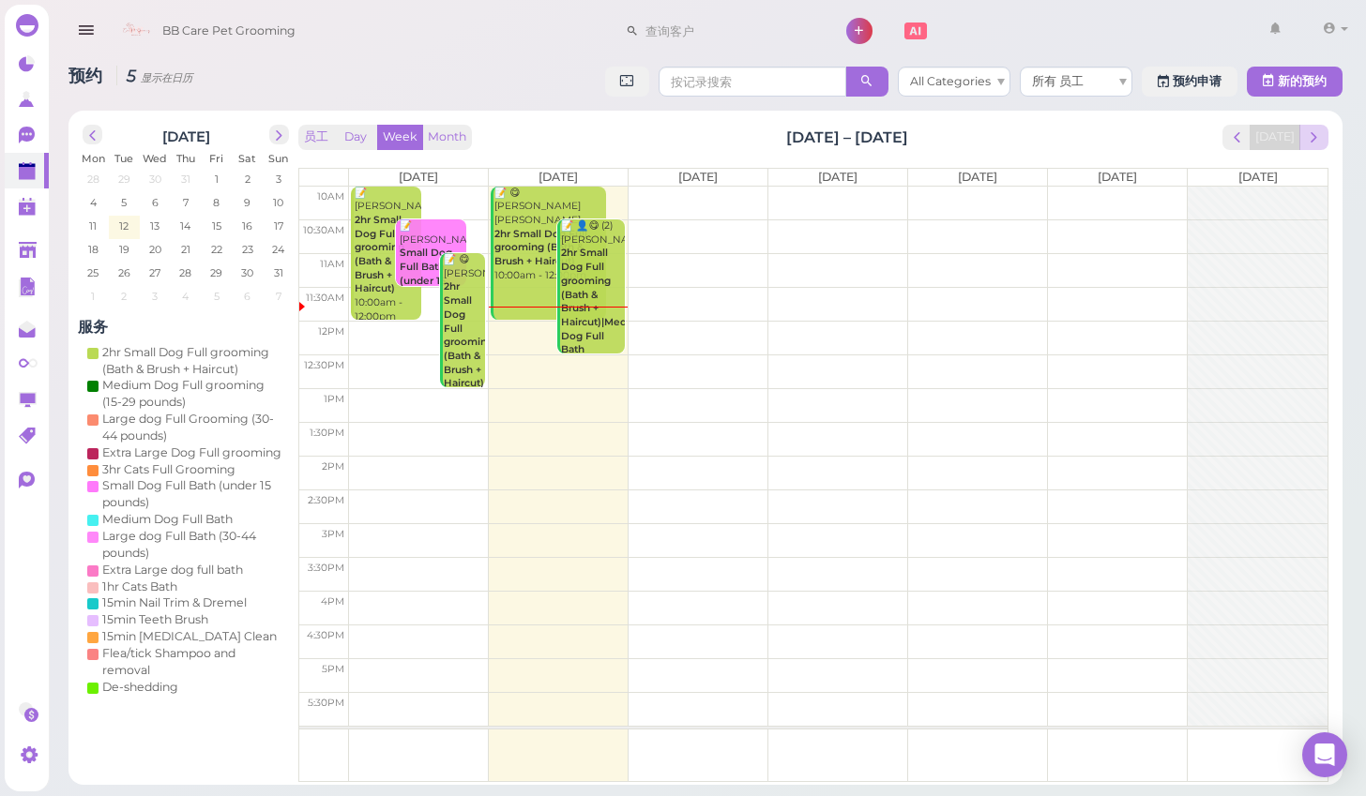
click at [1310, 138] on span "next" at bounding box center [1314, 137] width 18 height 18
click at [32, 237] on link at bounding box center [27, 251] width 44 height 36
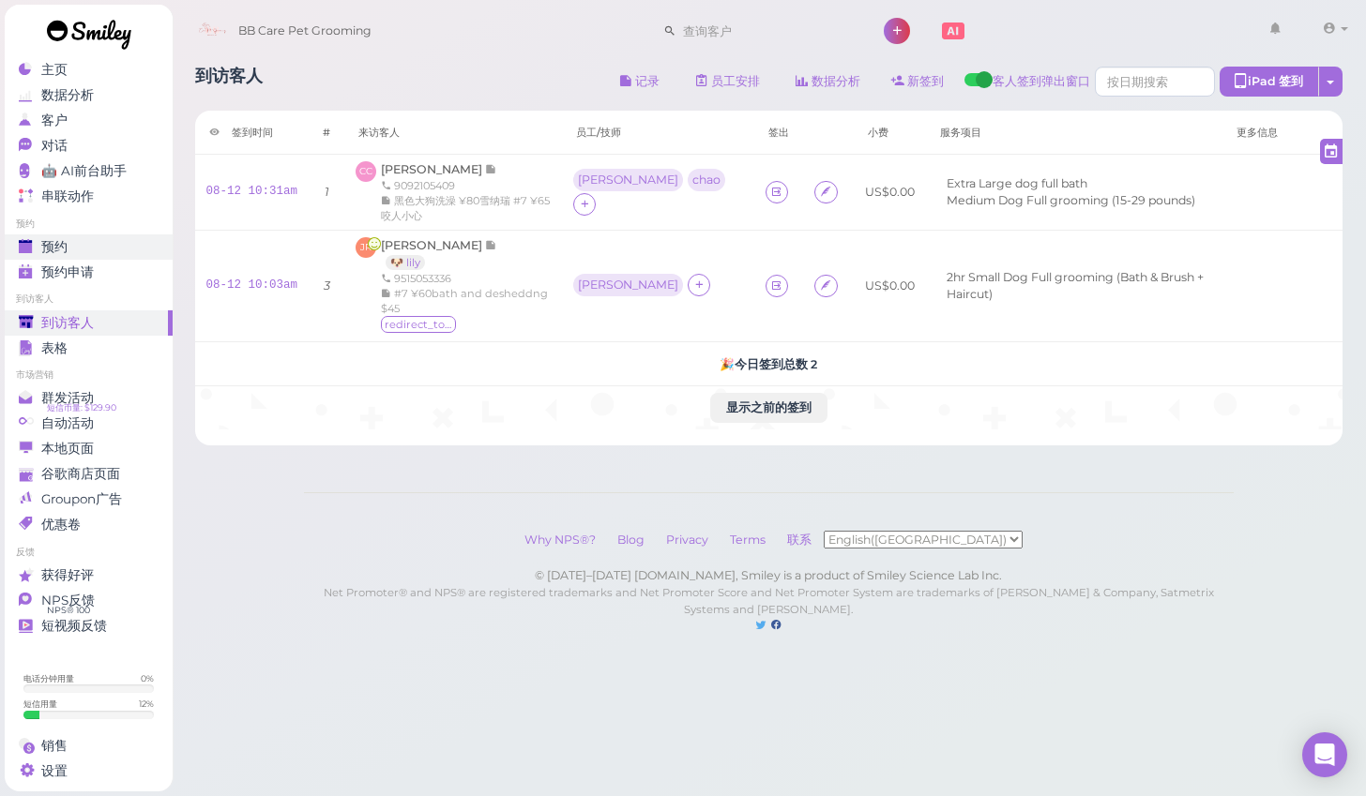
click at [107, 235] on link "预约" at bounding box center [89, 246] width 168 height 25
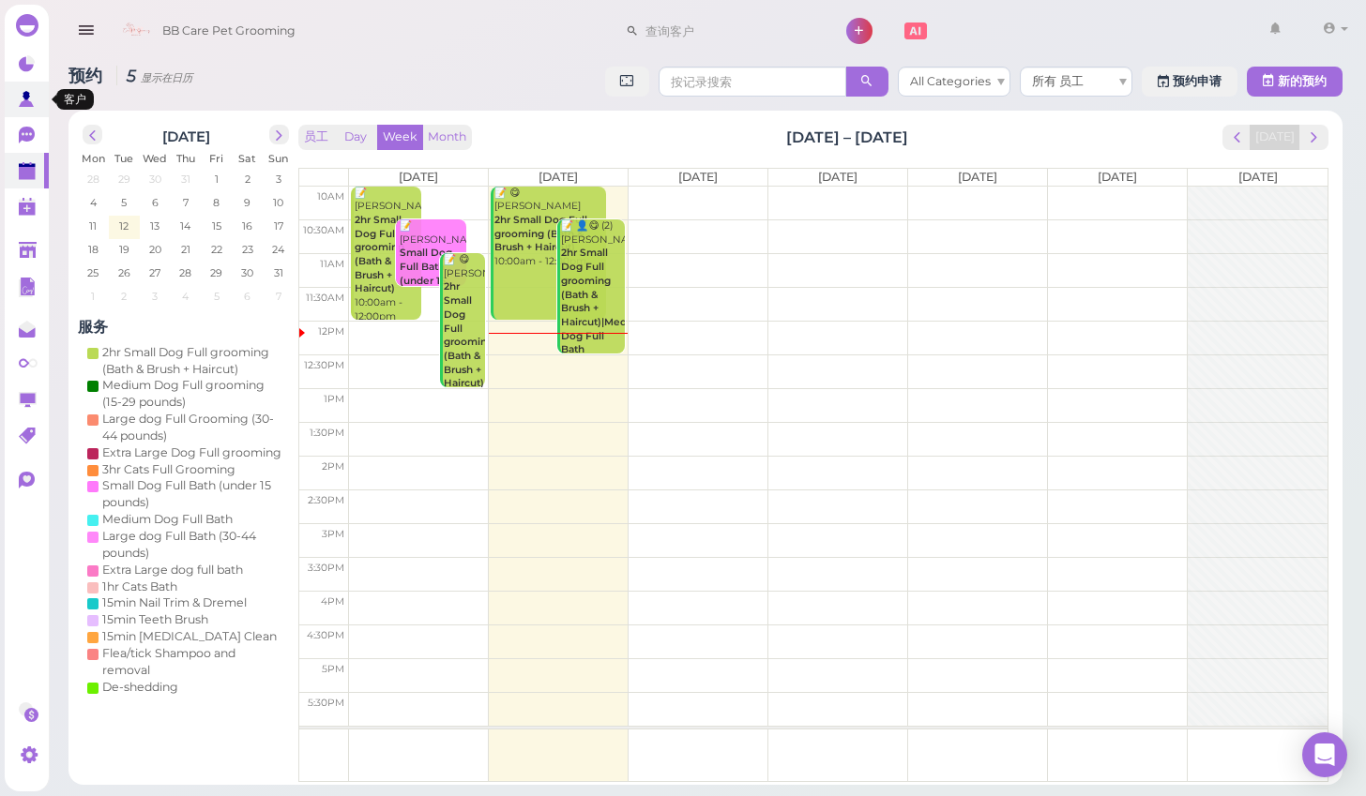
click at [21, 110] on icon at bounding box center [29, 101] width 20 height 20
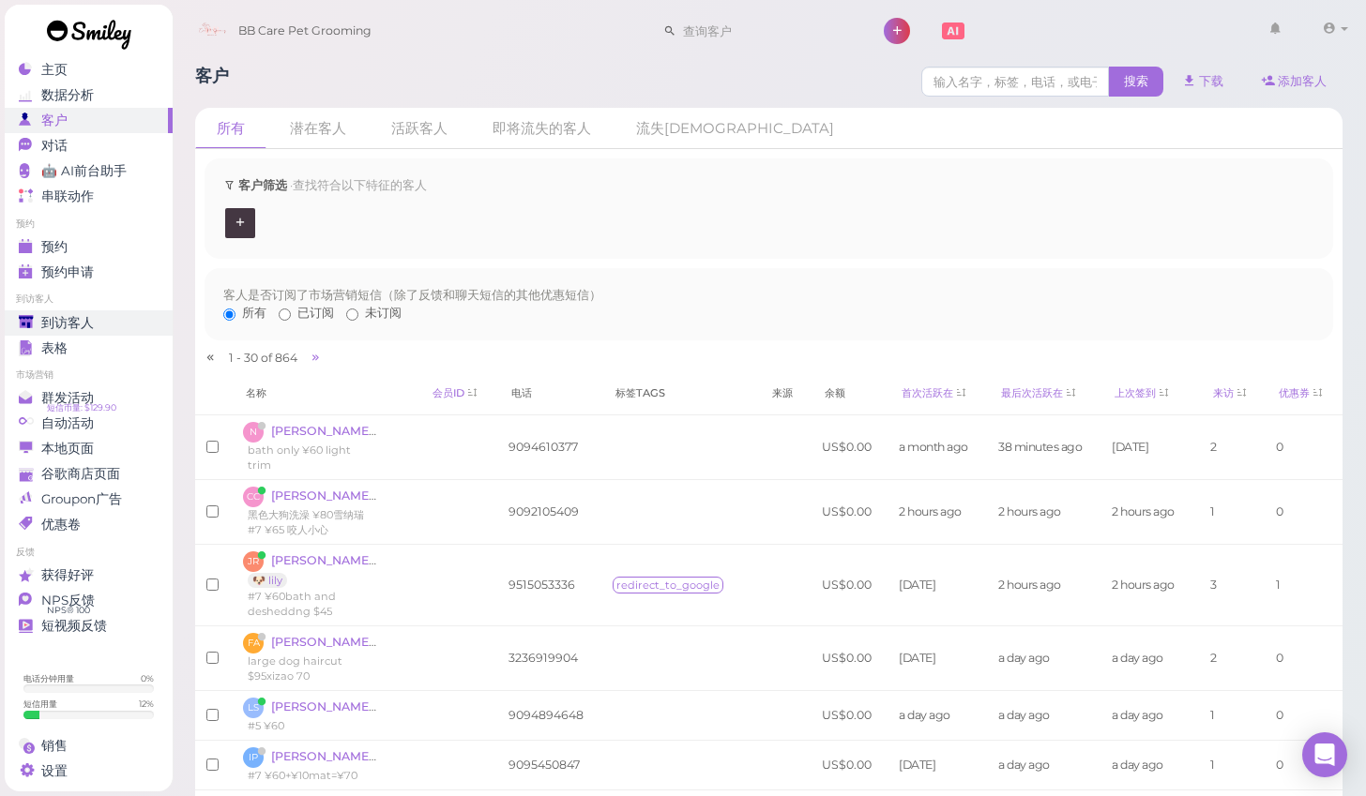
click at [117, 320] on div "到访客人" at bounding box center [86, 323] width 135 height 16
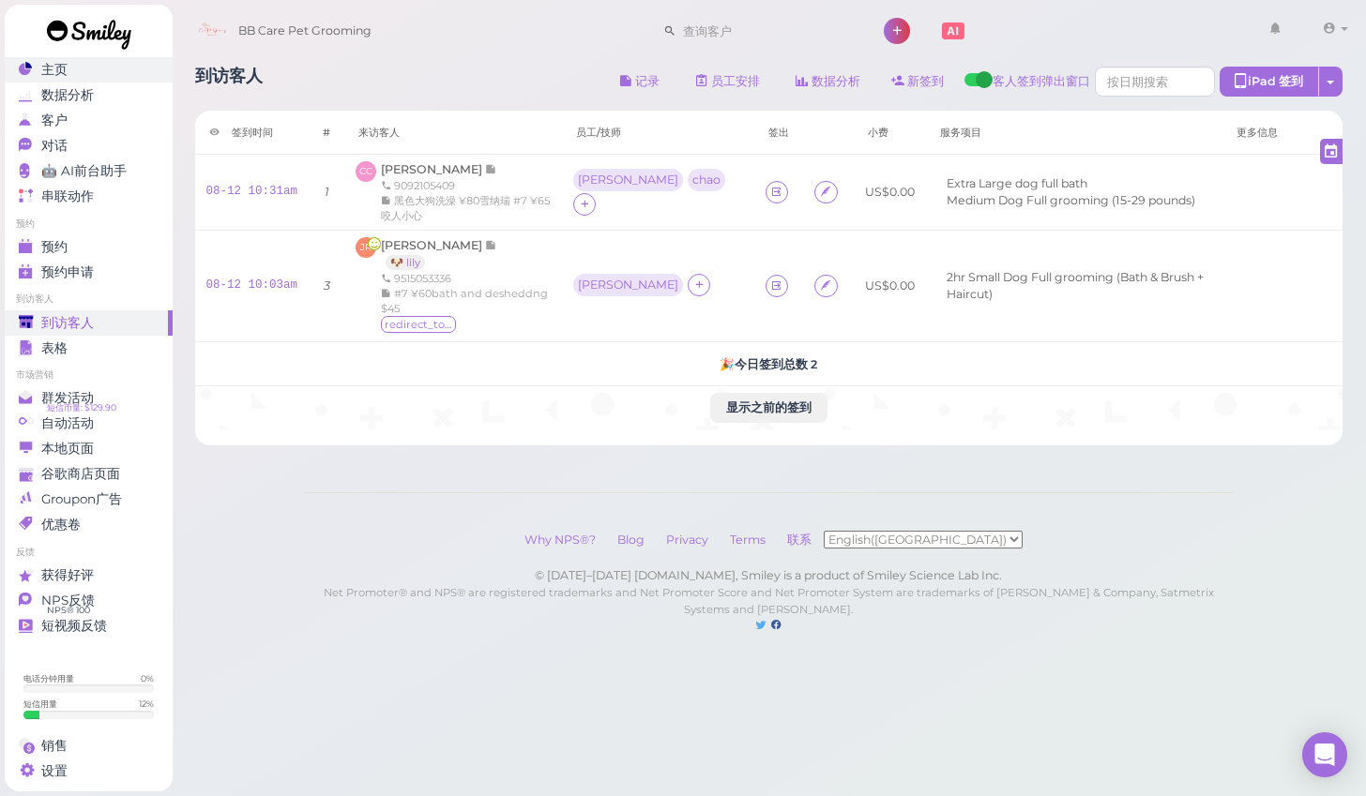
click at [110, 68] on div "主页" at bounding box center [86, 70] width 135 height 16
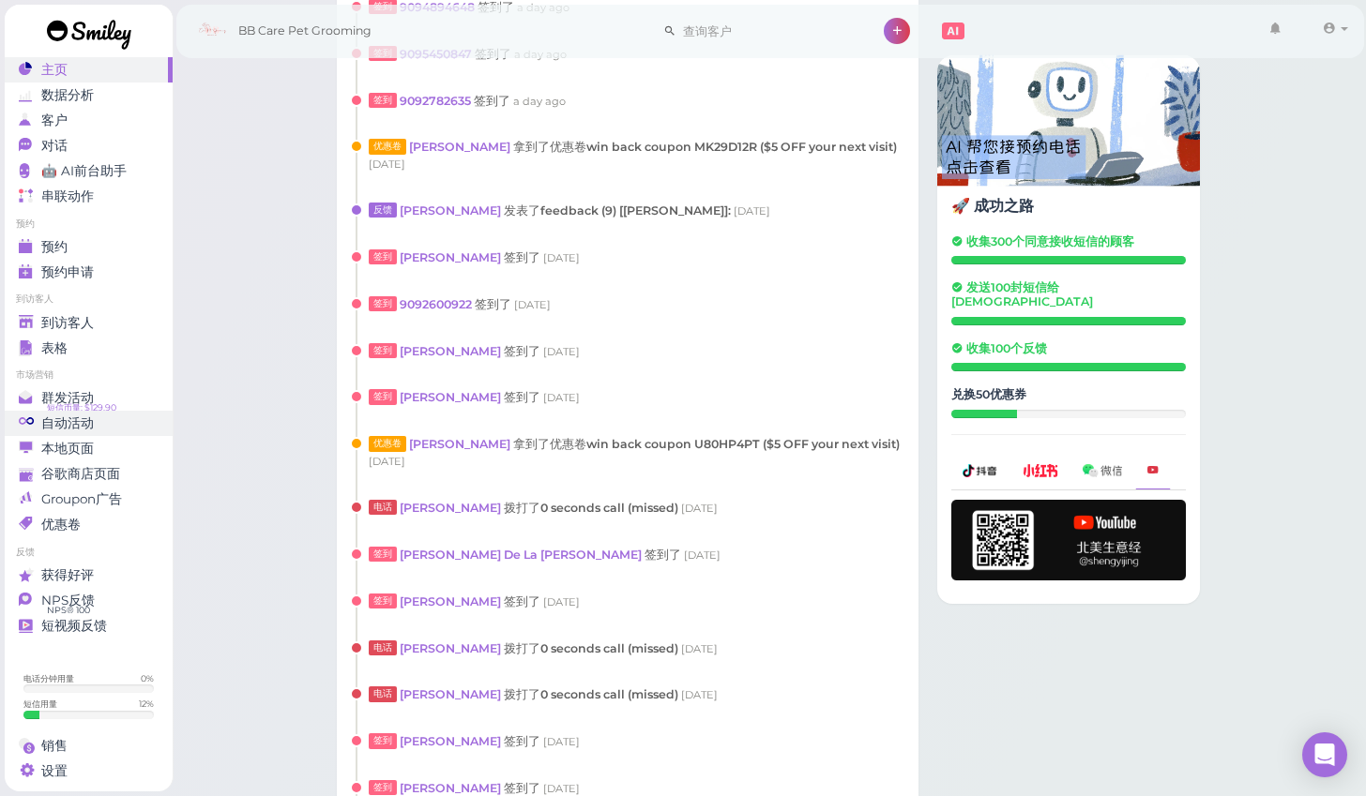
scroll to position [4, 0]
click at [133, 396] on div "群发活动" at bounding box center [86, 398] width 135 height 16
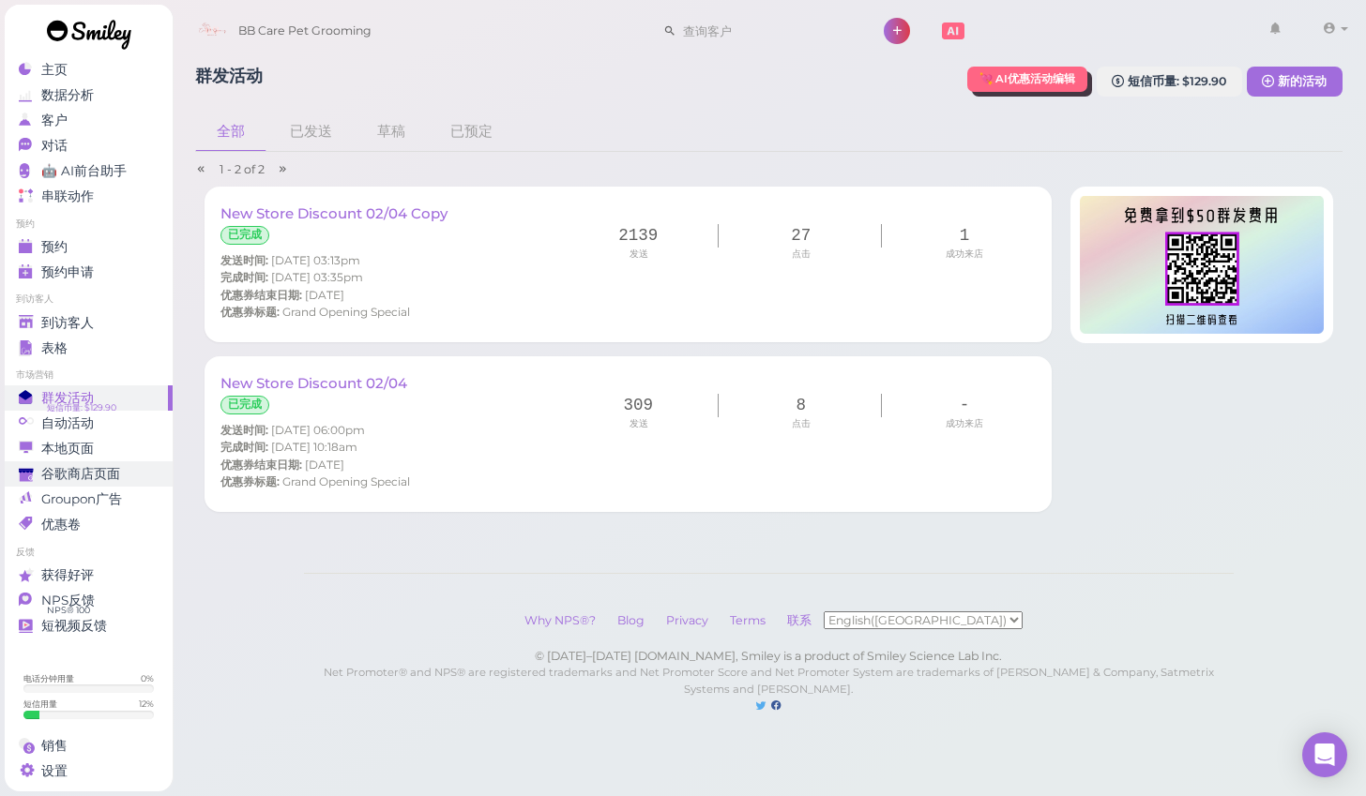
scroll to position [50, 0]
click at [95, 517] on div "优惠卷" at bounding box center [86, 525] width 135 height 16
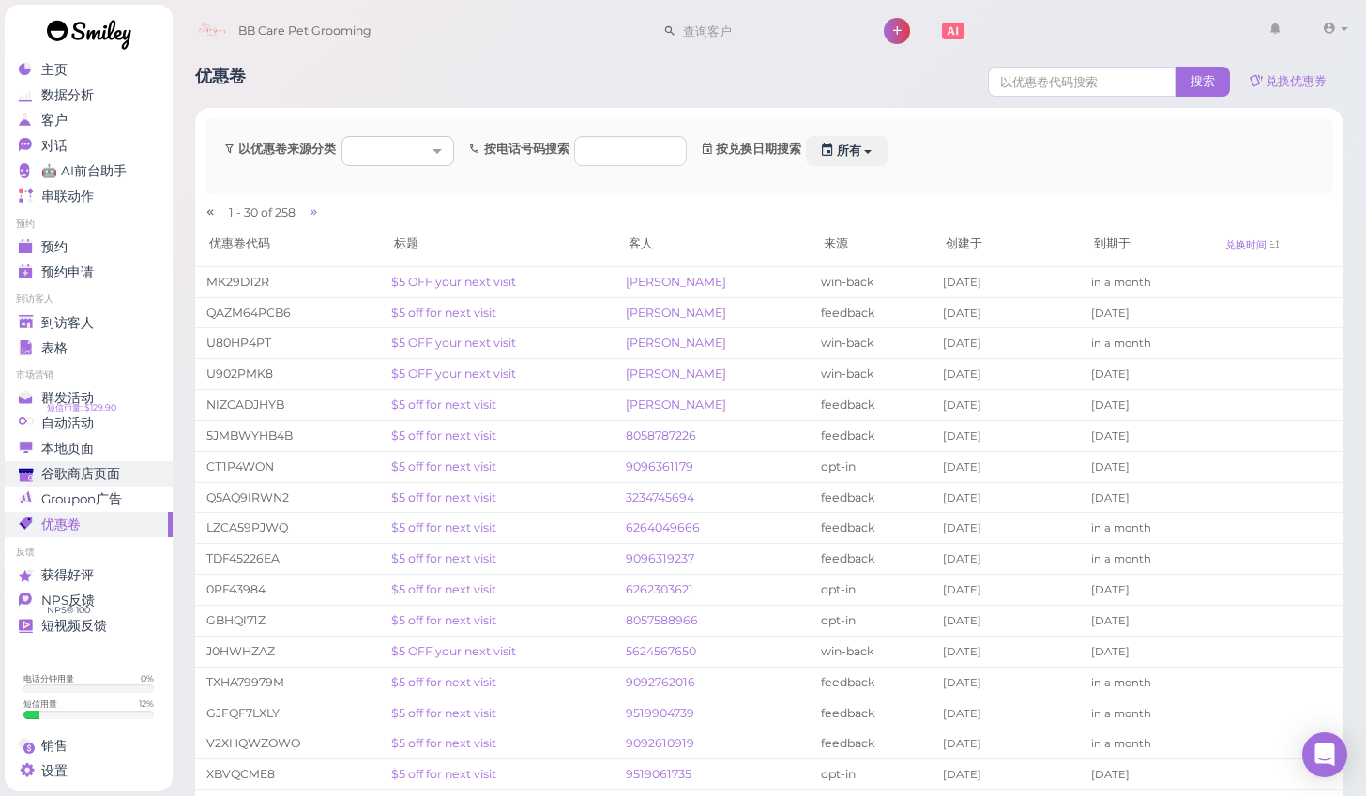
click at [107, 466] on span "谷歌商店页面" at bounding box center [80, 474] width 79 height 16
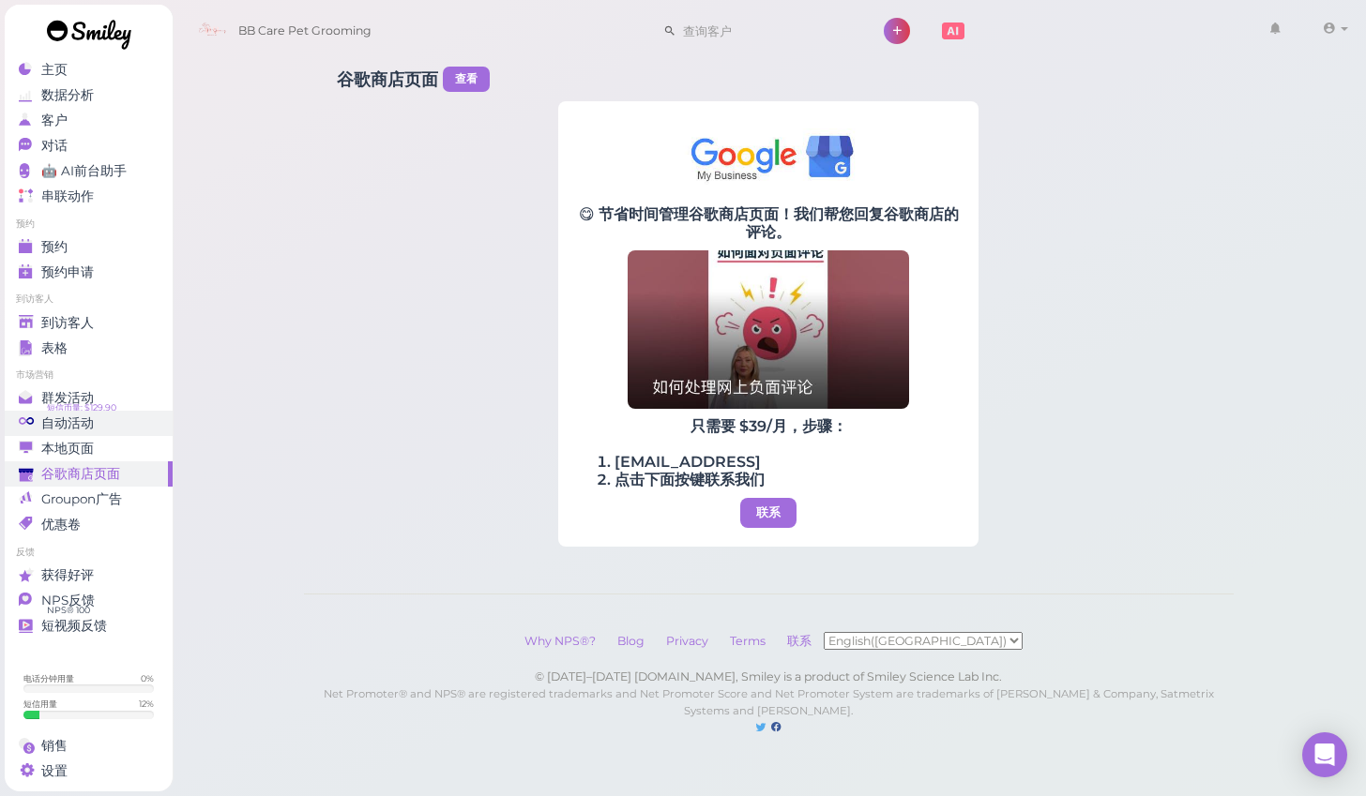
click at [98, 411] on link "自动活动" at bounding box center [89, 423] width 168 height 25
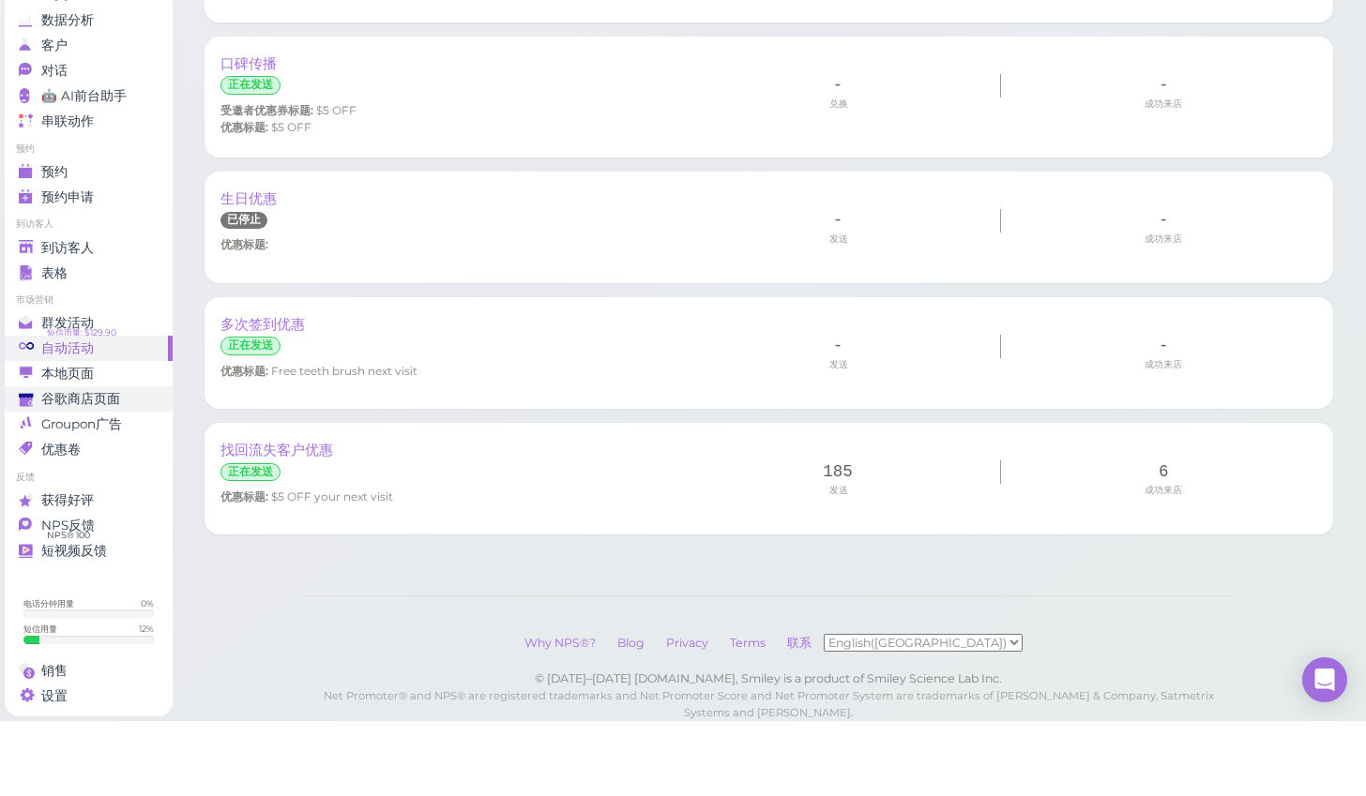
scroll to position [236, 0]
click at [97, 588] on link "NPS反馈 NPS® 100 0" at bounding box center [89, 600] width 168 height 25
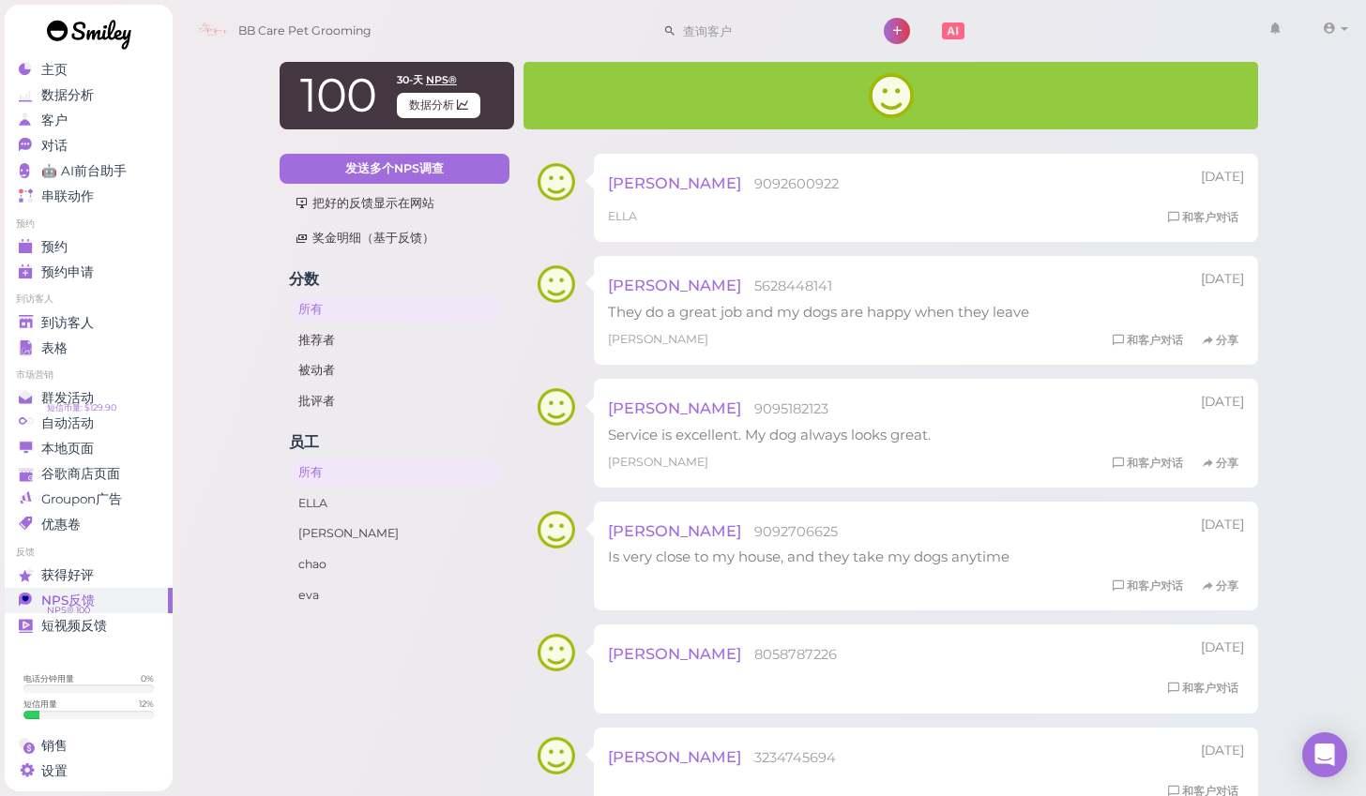
click at [637, 524] on span "Edgar Guerrero" at bounding box center [674, 531] width 133 height 19
click at [106, 79] on link "主页" at bounding box center [89, 69] width 168 height 25
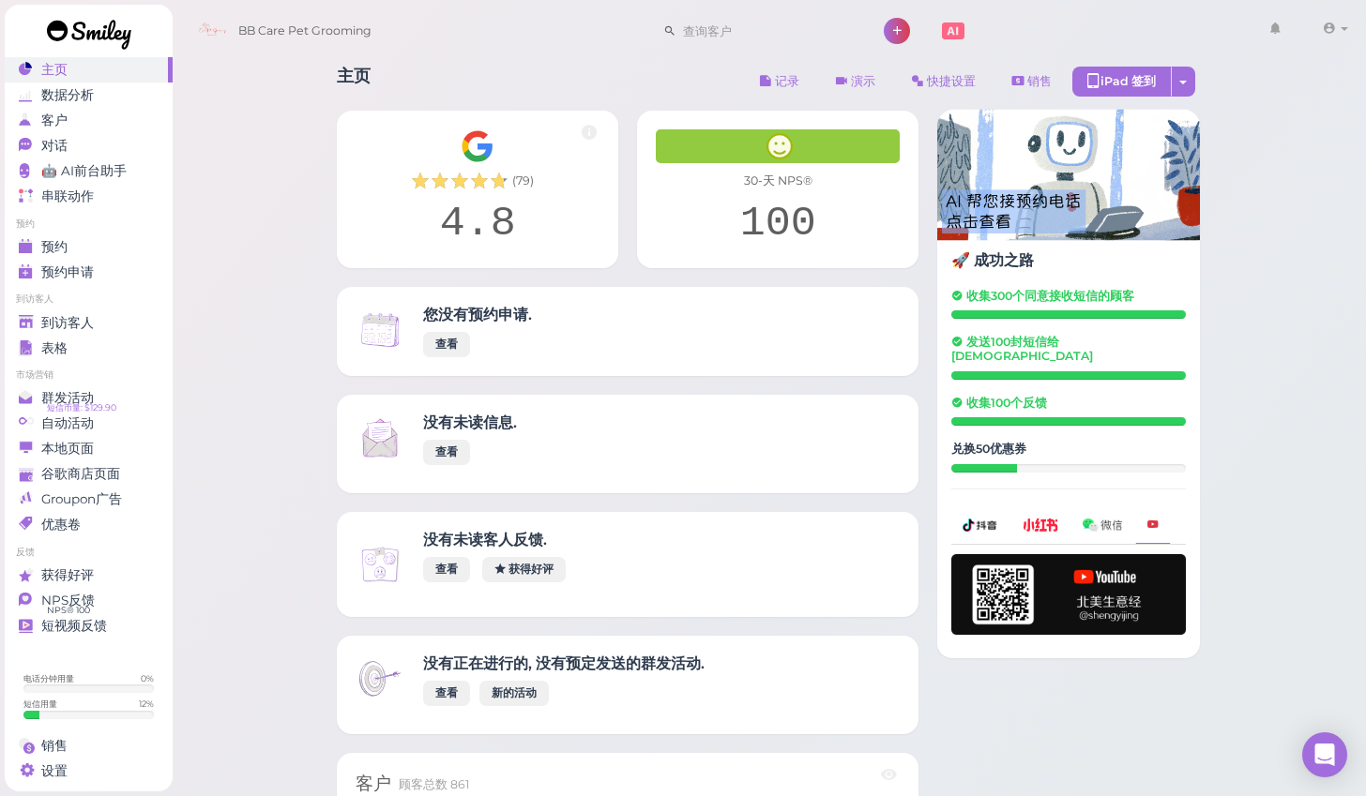
click at [128, 15] on link at bounding box center [89, 37] width 169 height 65
click at [126, 254] on div "预约" at bounding box center [86, 247] width 135 height 16
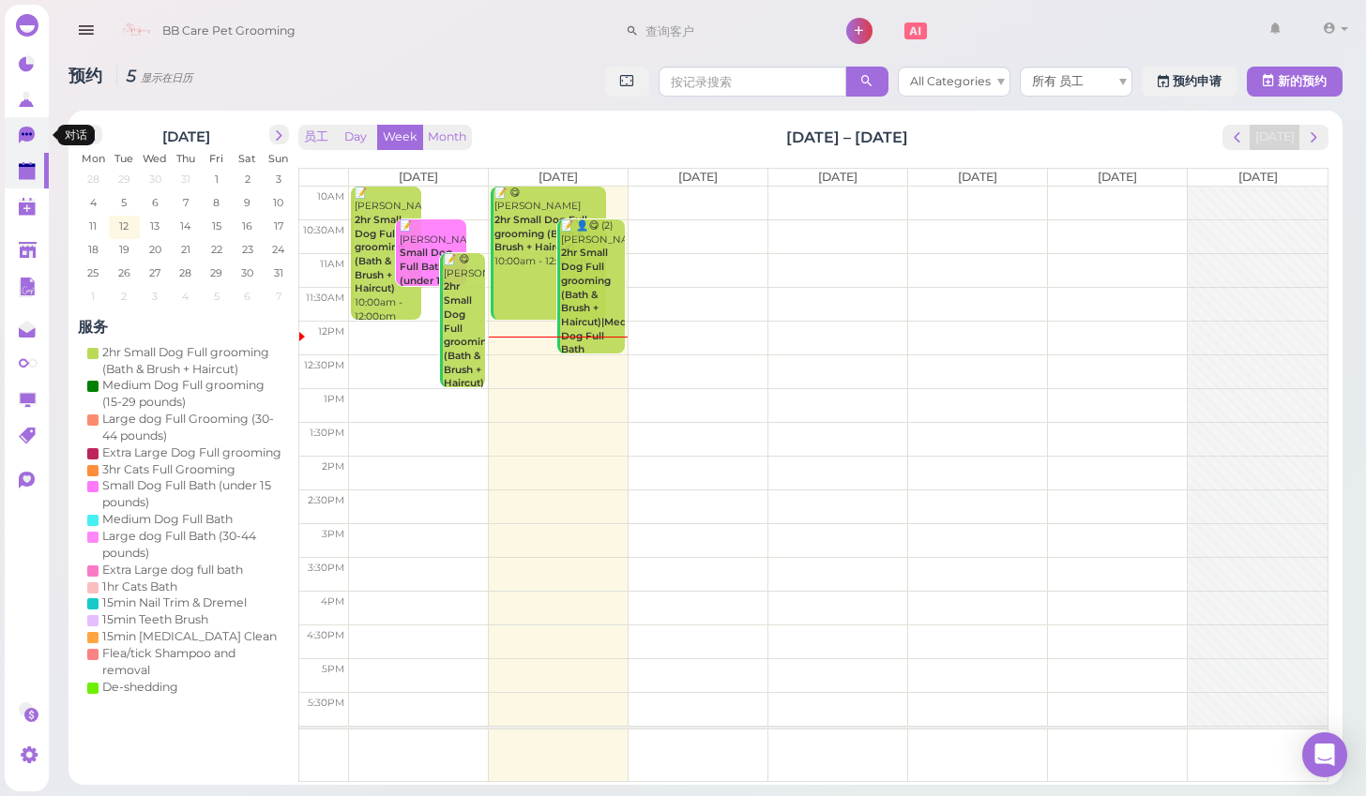
click at [23, 149] on link "0" at bounding box center [27, 135] width 44 height 36
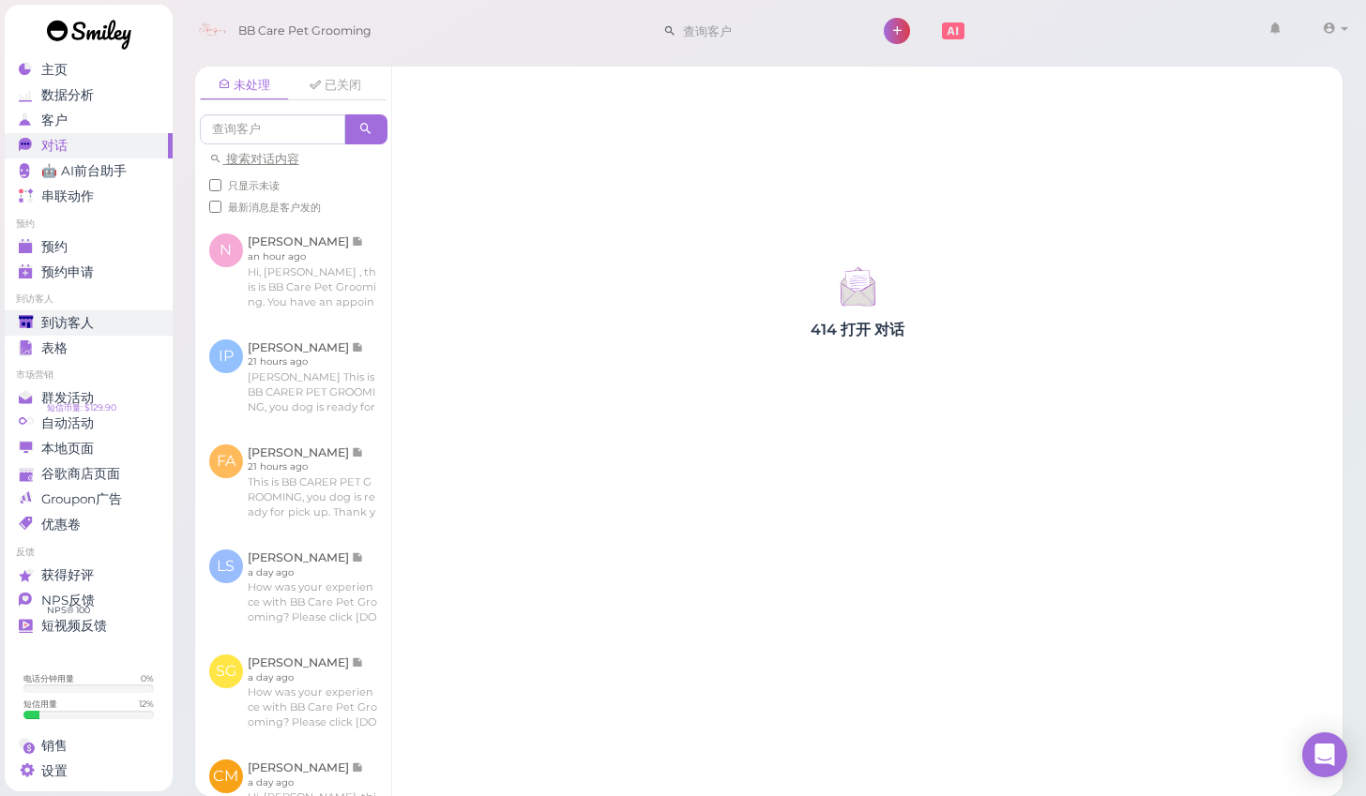
click at [120, 336] on link "表格" at bounding box center [89, 348] width 168 height 25
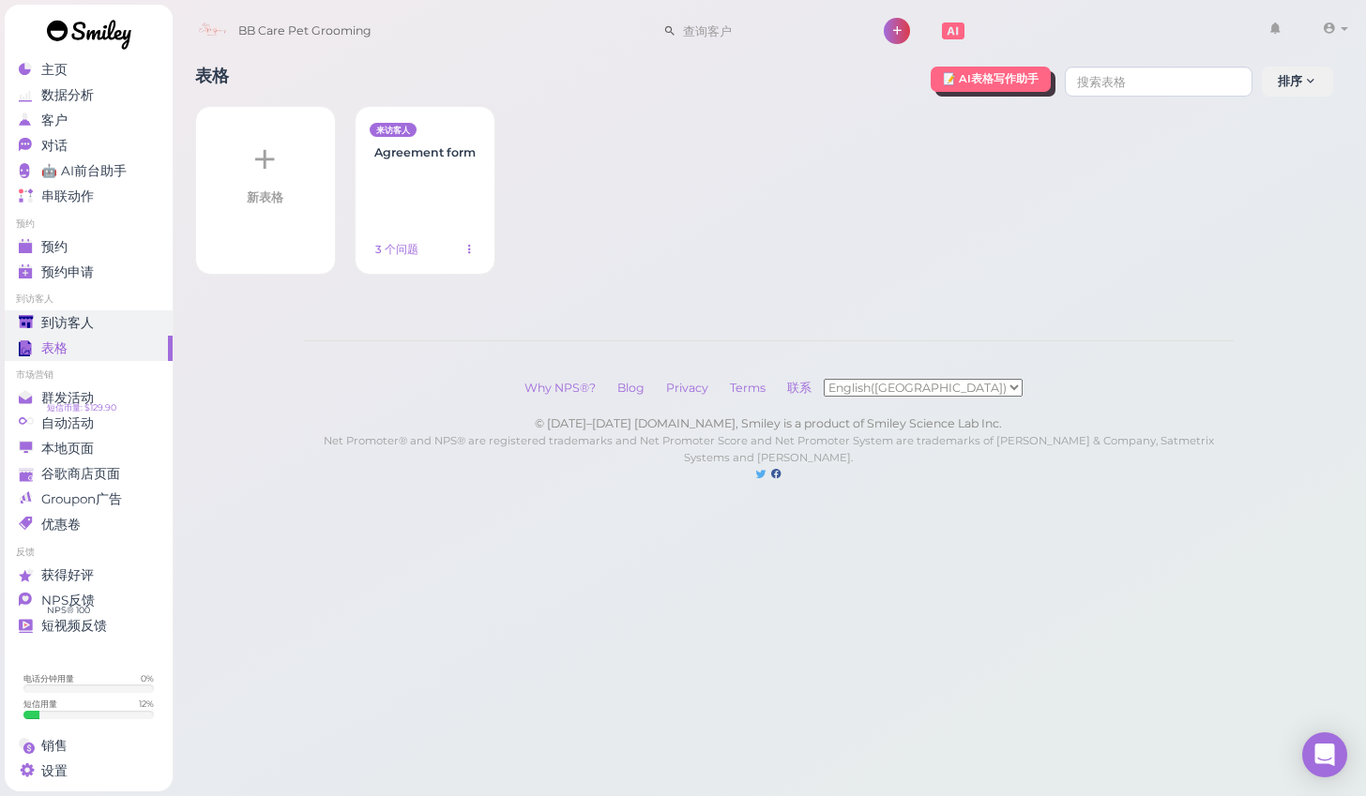
click at [122, 323] on div "到访客人" at bounding box center [86, 323] width 135 height 16
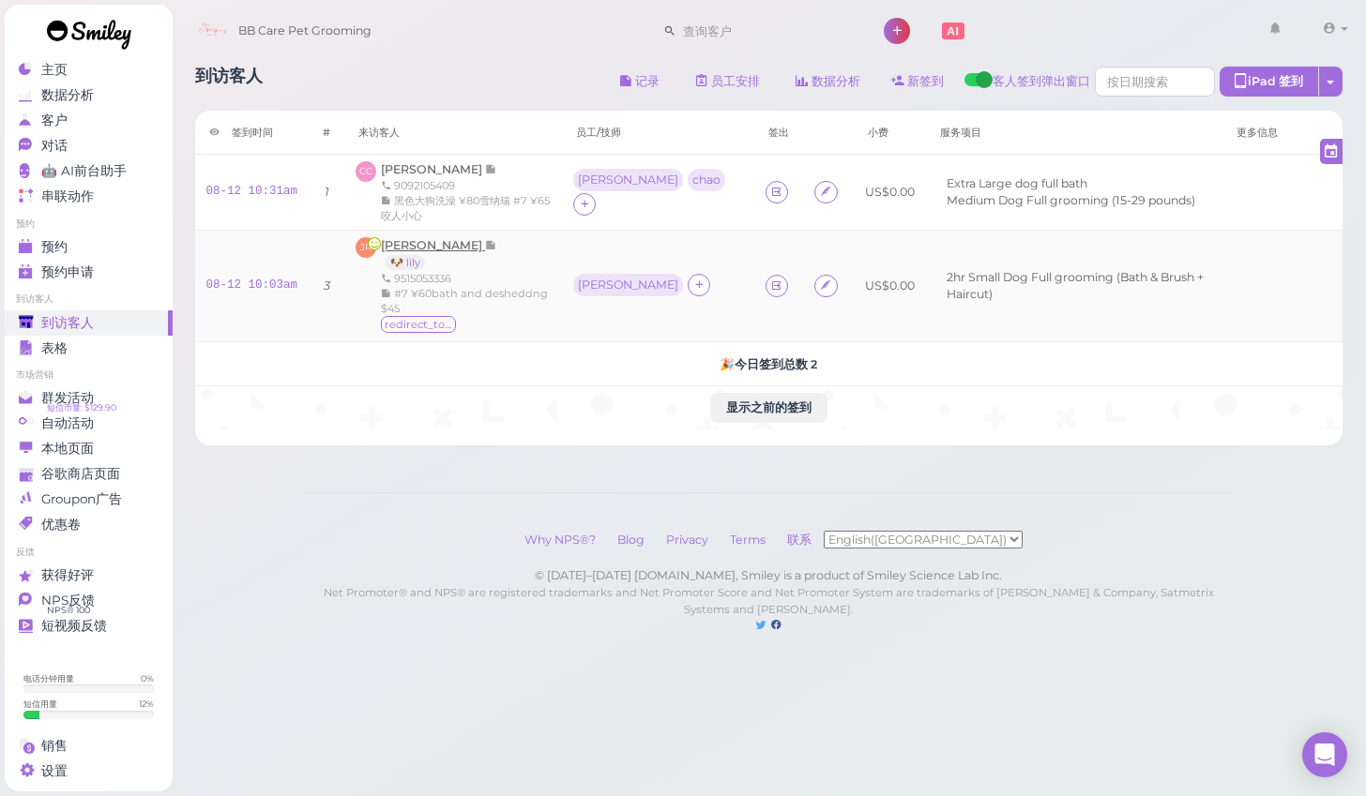
click at [434, 238] on span "Julie Roberts" at bounding box center [433, 245] width 104 height 14
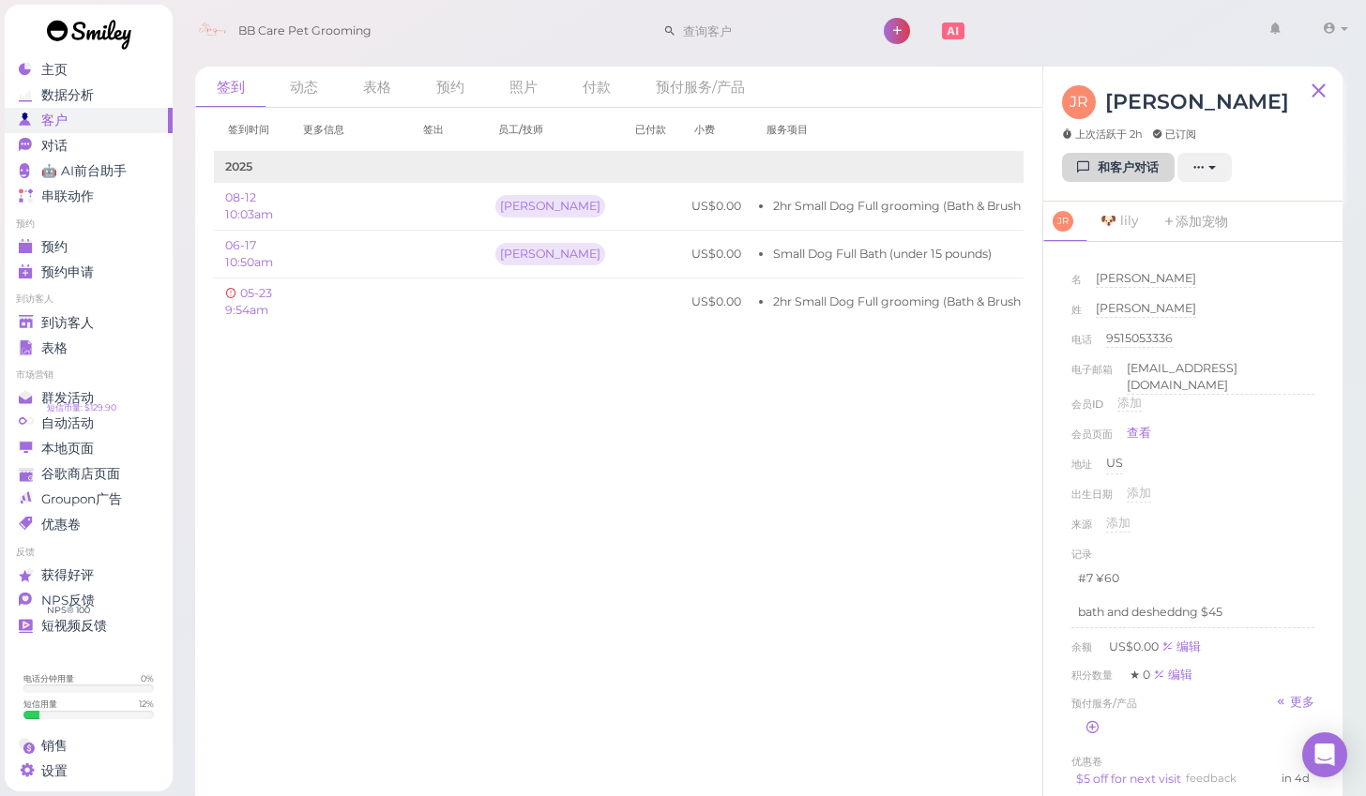
click at [1102, 155] on link "和客户对话" at bounding box center [1118, 168] width 113 height 30
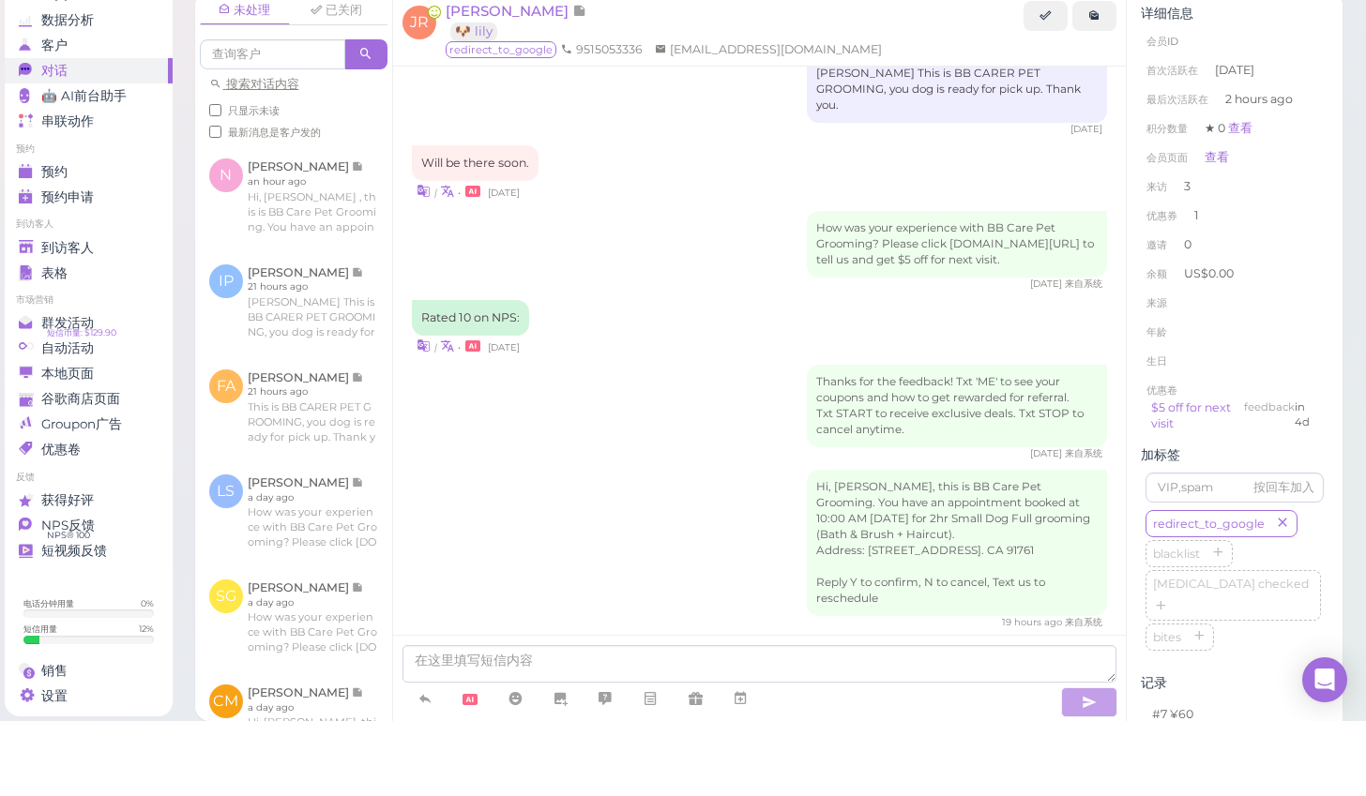
scroll to position [54, 0]
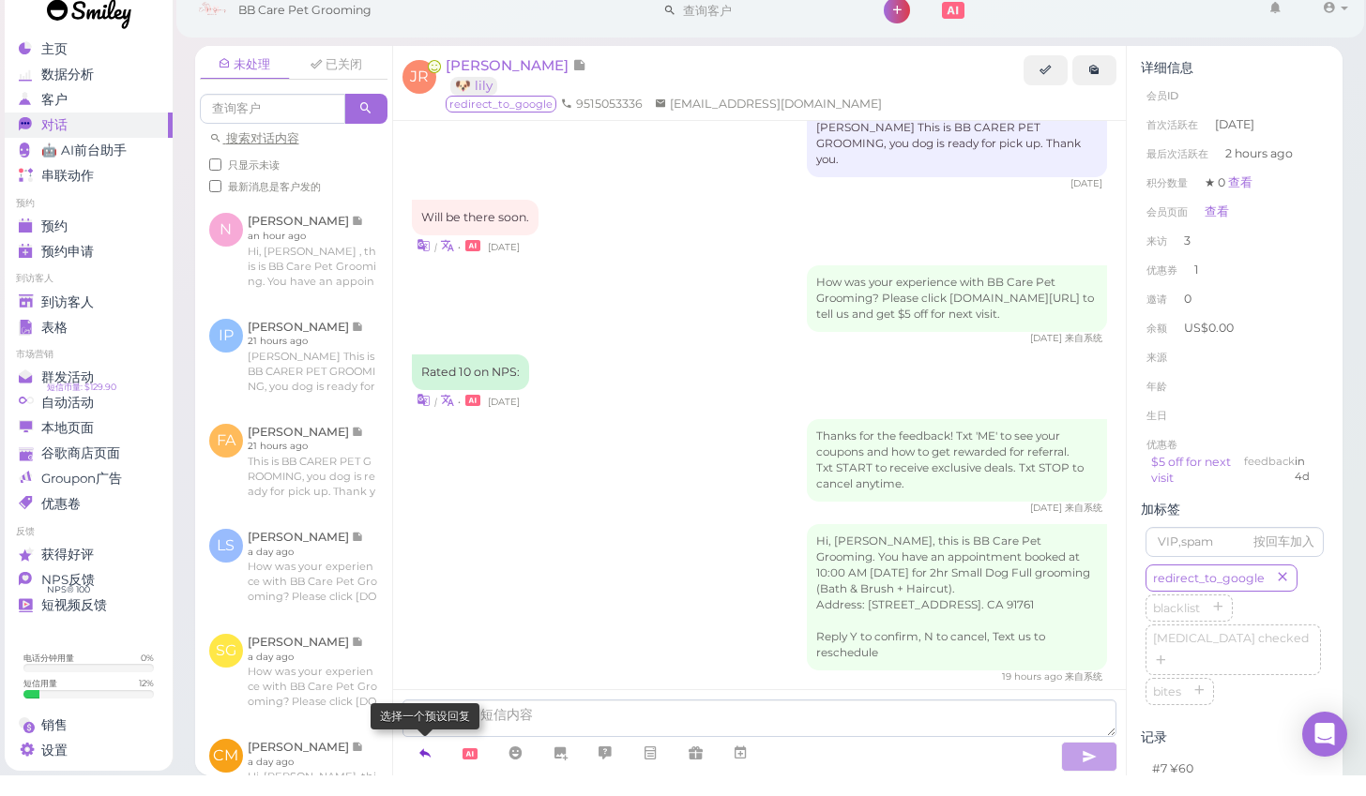
click at [417, 764] on icon at bounding box center [424, 773] width 15 height 19
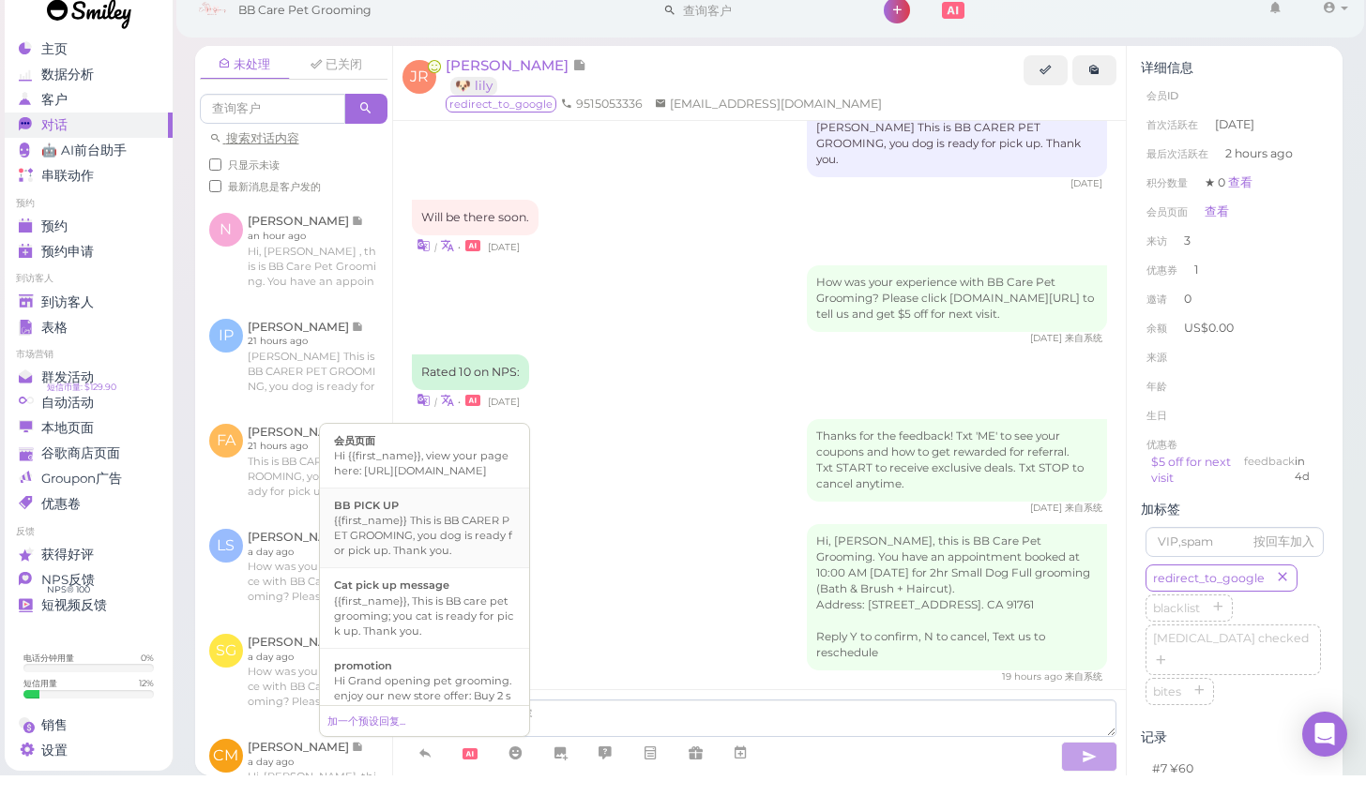
click at [460, 534] on div "{{first_name}} This is BB CARER PET GROOMING, you dog is ready for pick up. Tha…" at bounding box center [424, 556] width 181 height 45
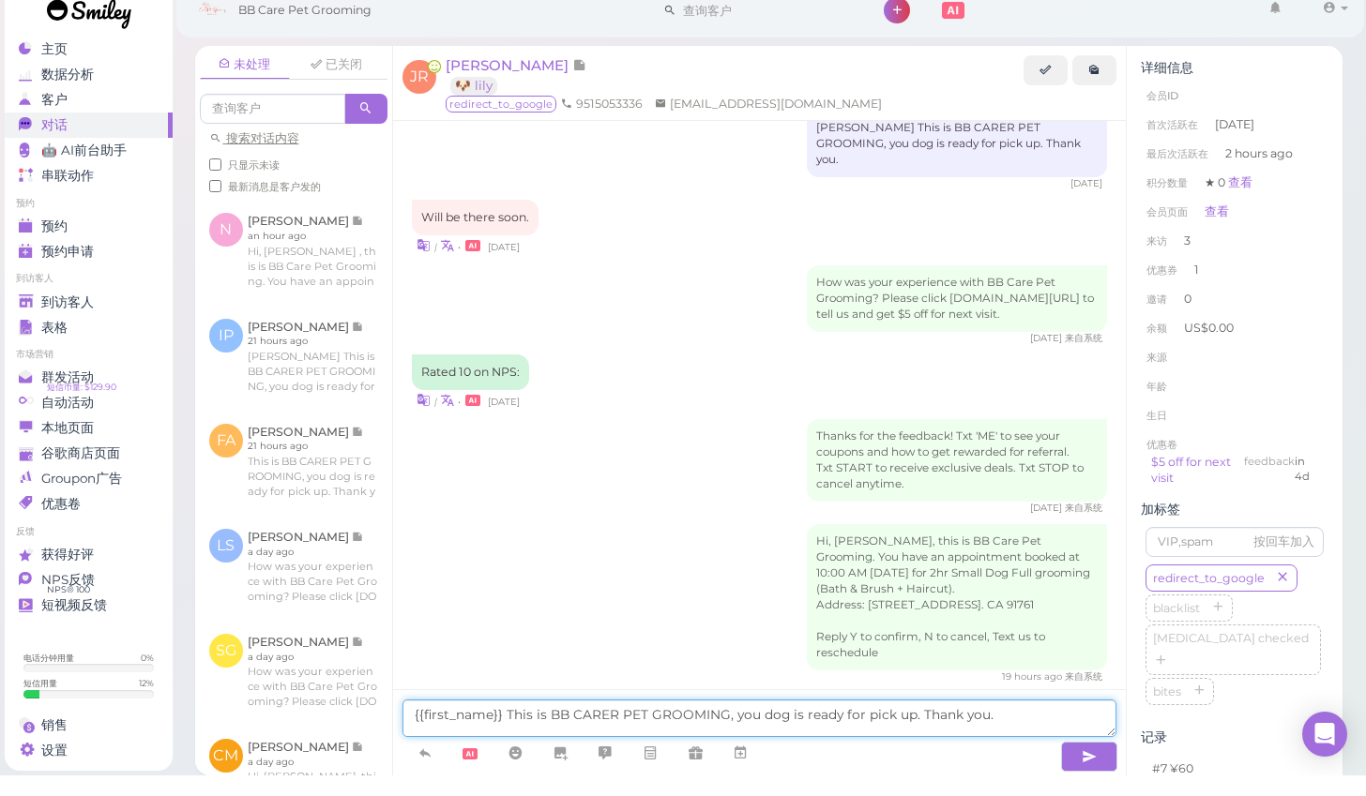
drag, startPoint x: 506, startPoint y: 658, endPoint x: 490, endPoint y: 659, distance: 17.0
click at [490, 720] on textarea "{{first_name}} This is BB CARER PET GROOMING, you dog is ready for pick up. Tha…" at bounding box center [759, 739] width 715 height 38
drag, startPoint x: 505, startPoint y: 660, endPoint x: 412, endPoint y: 663, distance: 92.9
click at [412, 720] on textarea "{{first_name}} This is BB CARER PET GROOMING, you dog is ready for pick up. Tha…" at bounding box center [759, 739] width 715 height 38
type textarea "This is BB CARER PET GROOMING, you dog is ready for pick up. Thank you."
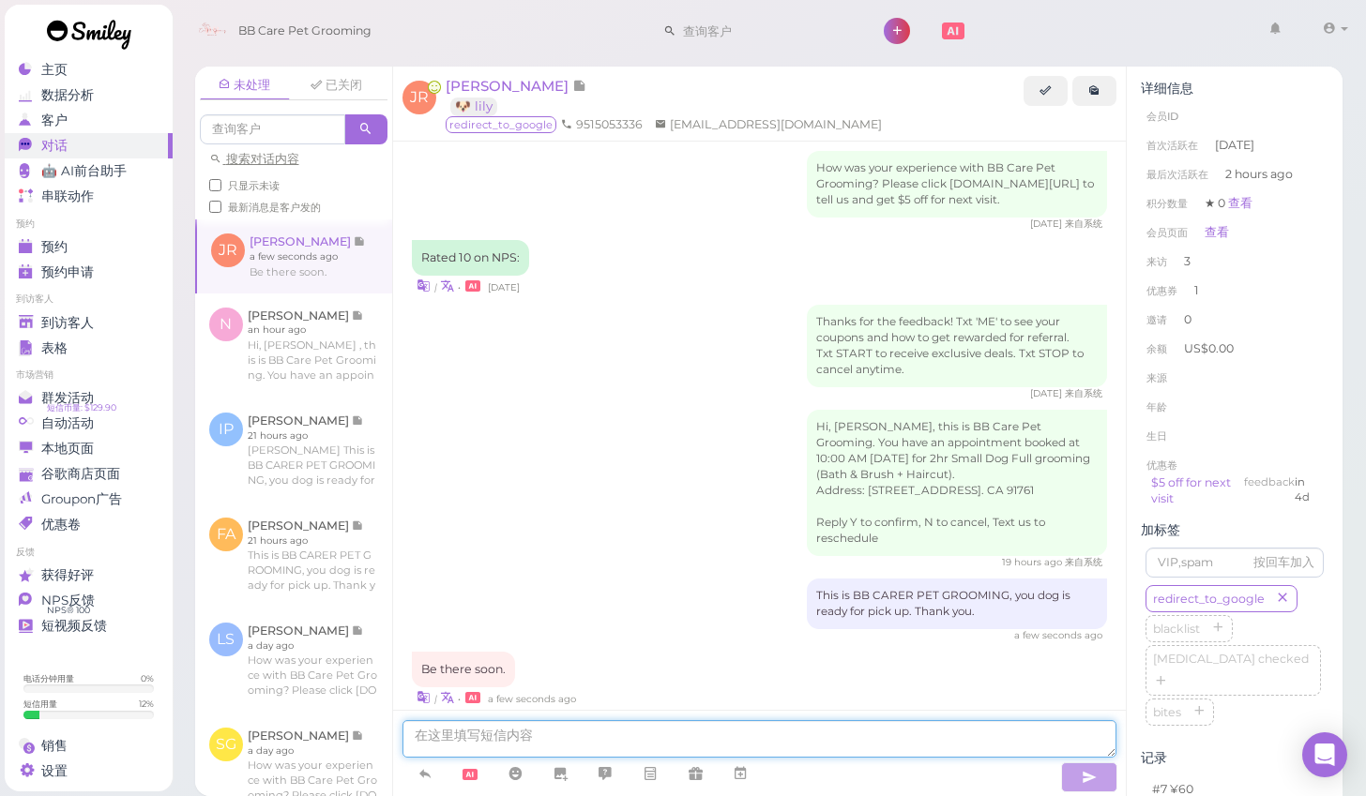
scroll to position [0, 0]
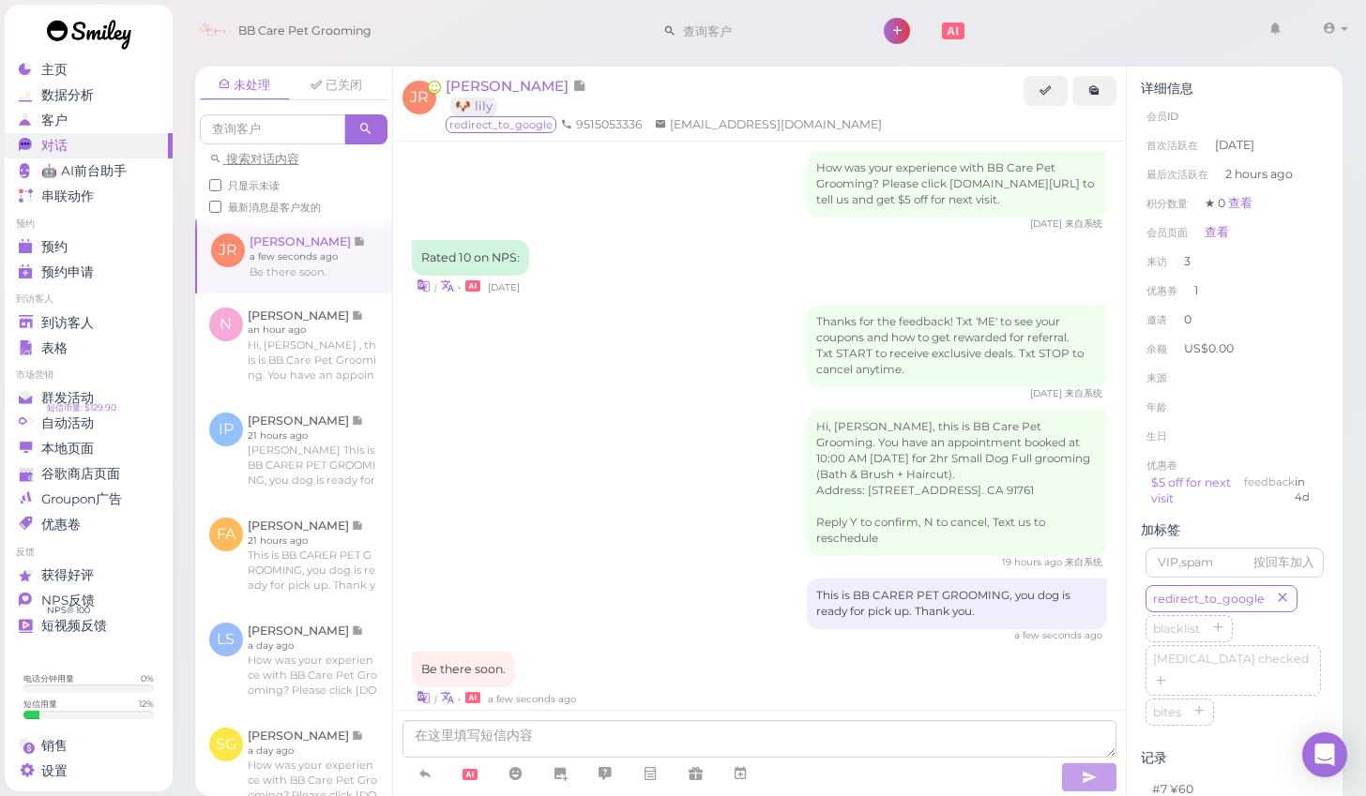
click at [89, 81] on link "主页" at bounding box center [89, 69] width 168 height 25
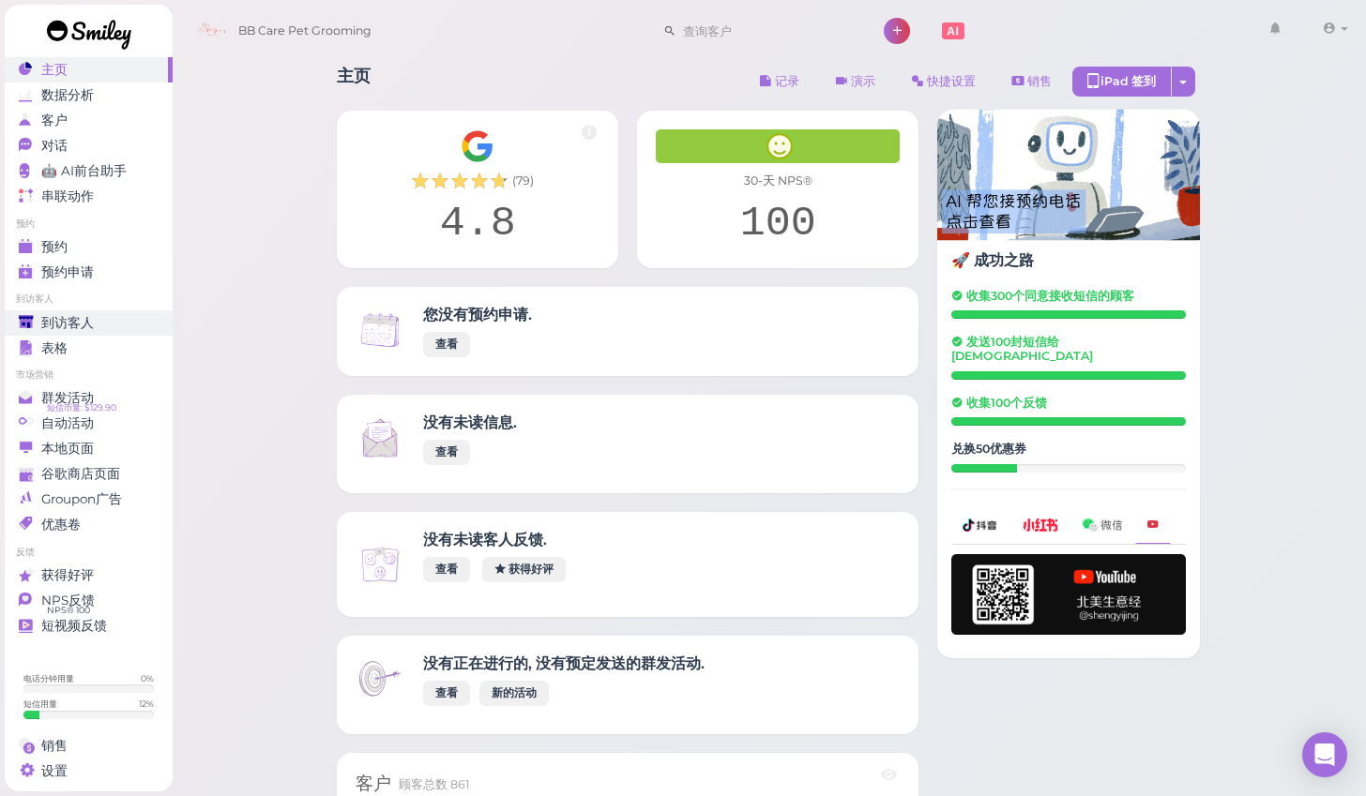
click at [110, 322] on div "到访客人" at bounding box center [86, 323] width 135 height 16
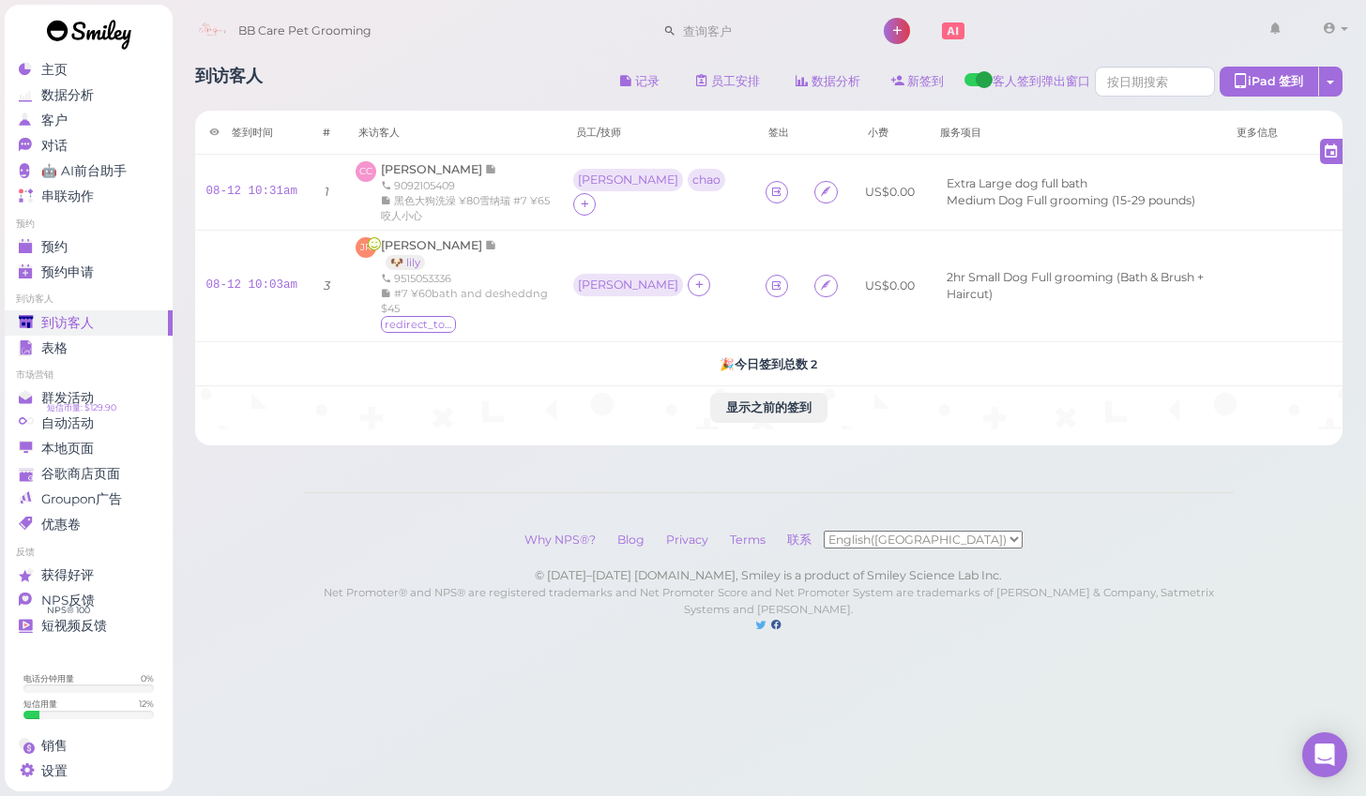
click at [129, 321] on div "到访客人" at bounding box center [86, 323] width 135 height 16
click at [80, 316] on span "到访客人" at bounding box center [67, 323] width 53 height 16
click at [416, 175] on span "Cindy Chambless" at bounding box center [433, 169] width 104 height 14
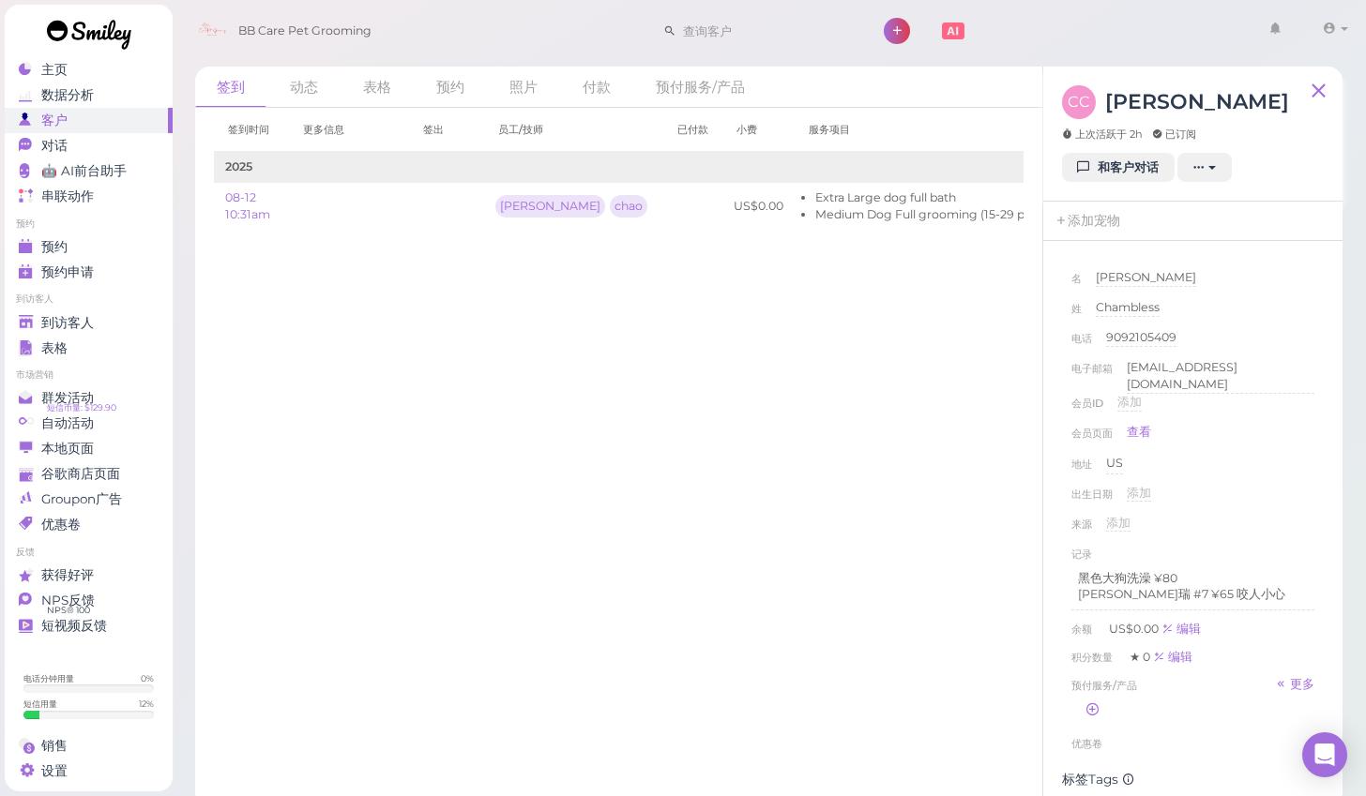
click at [94, 60] on link at bounding box center [89, 37] width 169 height 65
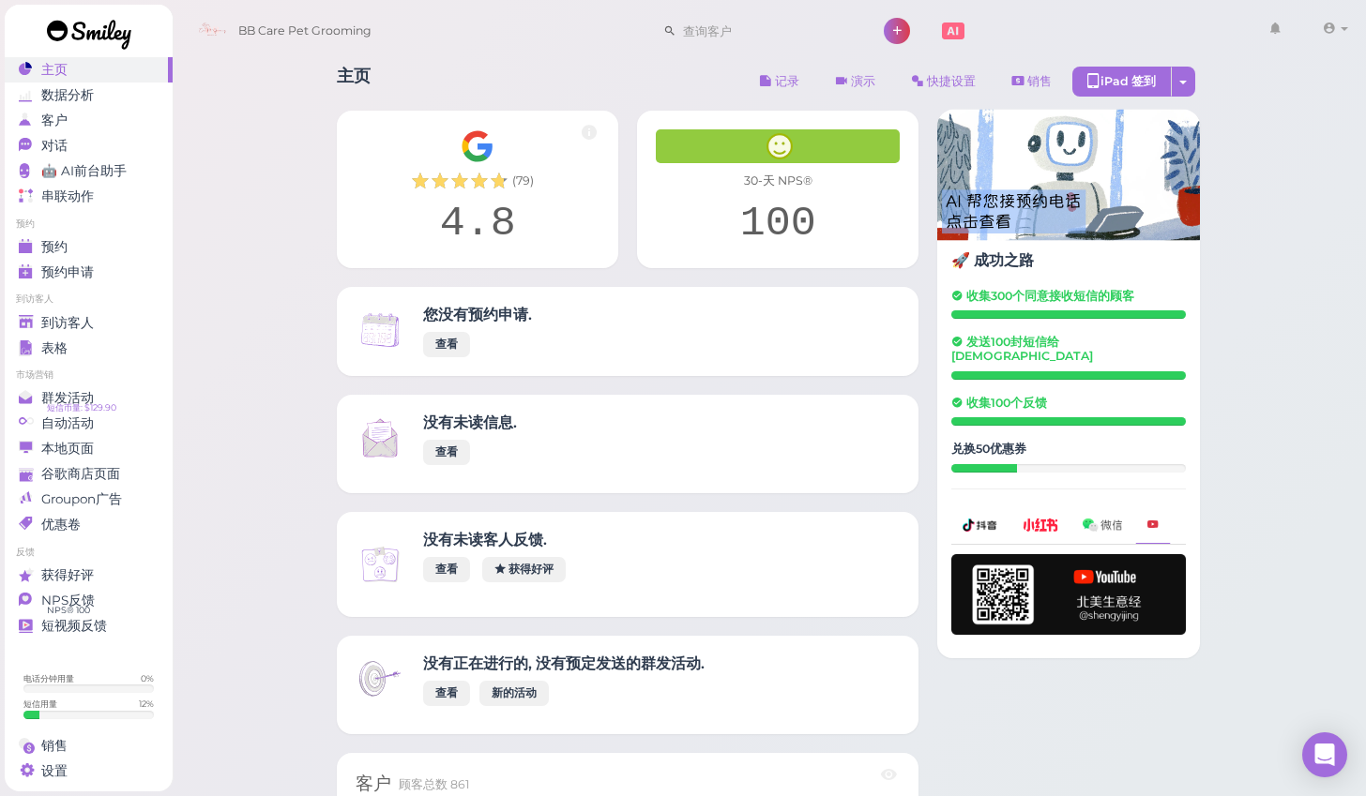
click at [102, 63] on link at bounding box center [89, 37] width 169 height 65
click at [128, 310] on link "到访客人" at bounding box center [89, 322] width 168 height 25
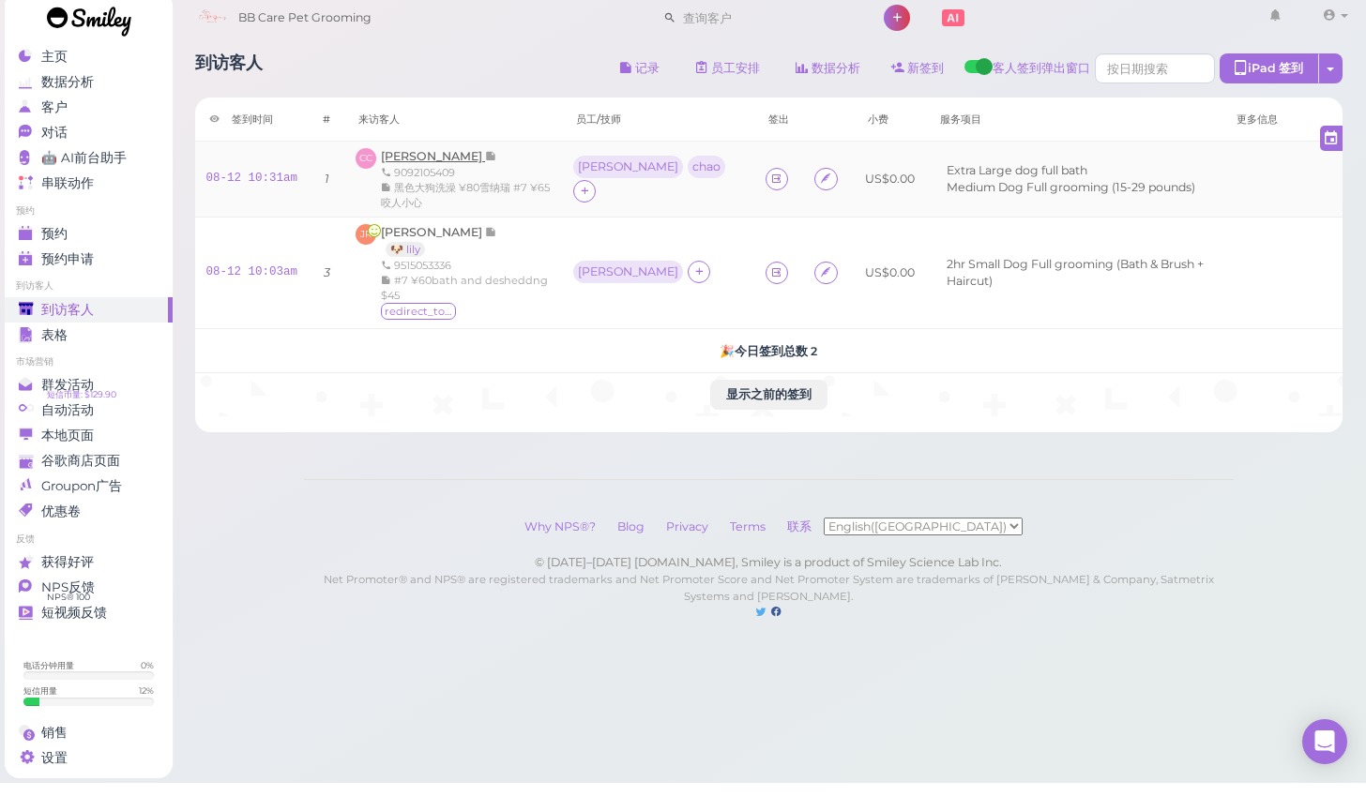
click at [455, 162] on span "Cindy Chambless" at bounding box center [433, 169] width 104 height 14
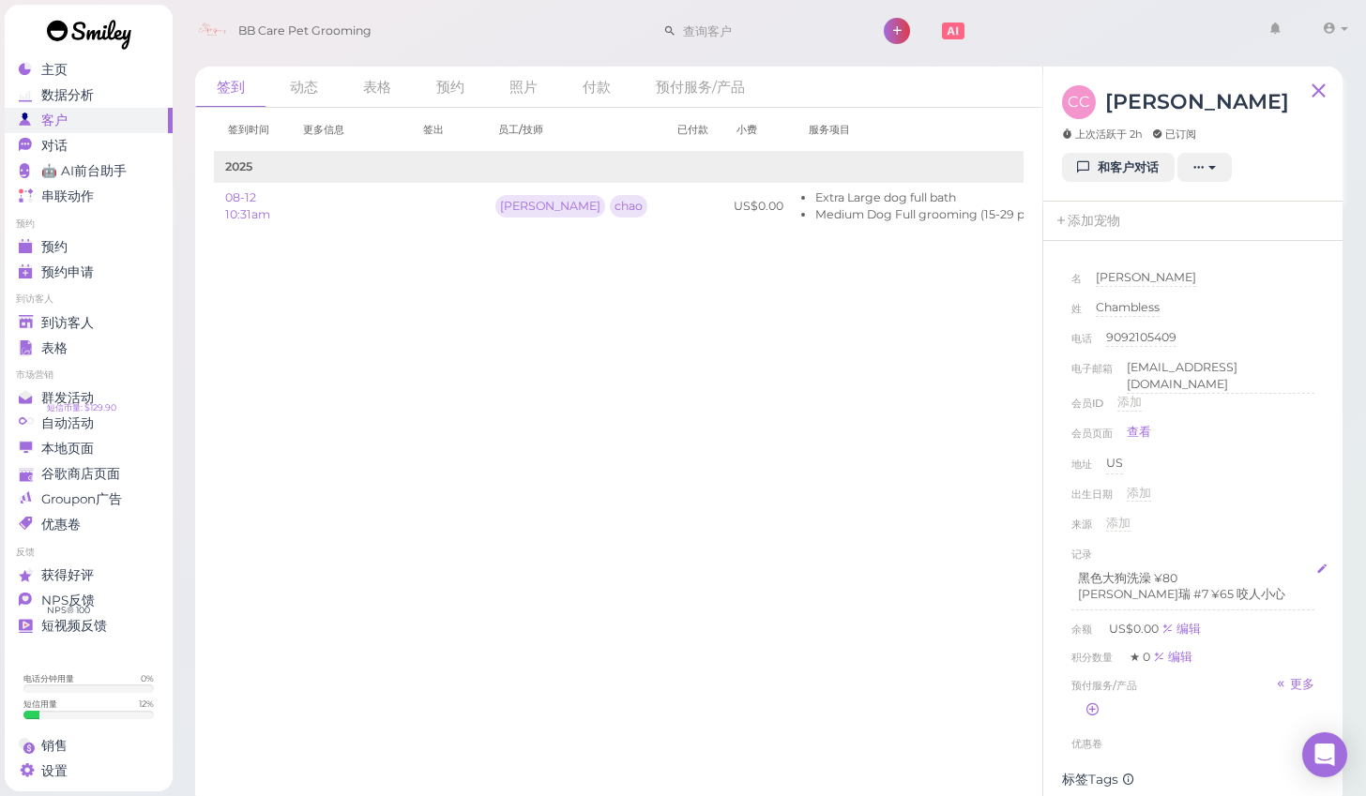
click at [1169, 572] on p "黑色大狗洗澡 ¥80" at bounding box center [1193, 578] width 230 height 17
click at [1178, 571] on p "黑色大狗洗澡 ¥80" at bounding box center [1193, 578] width 230 height 17
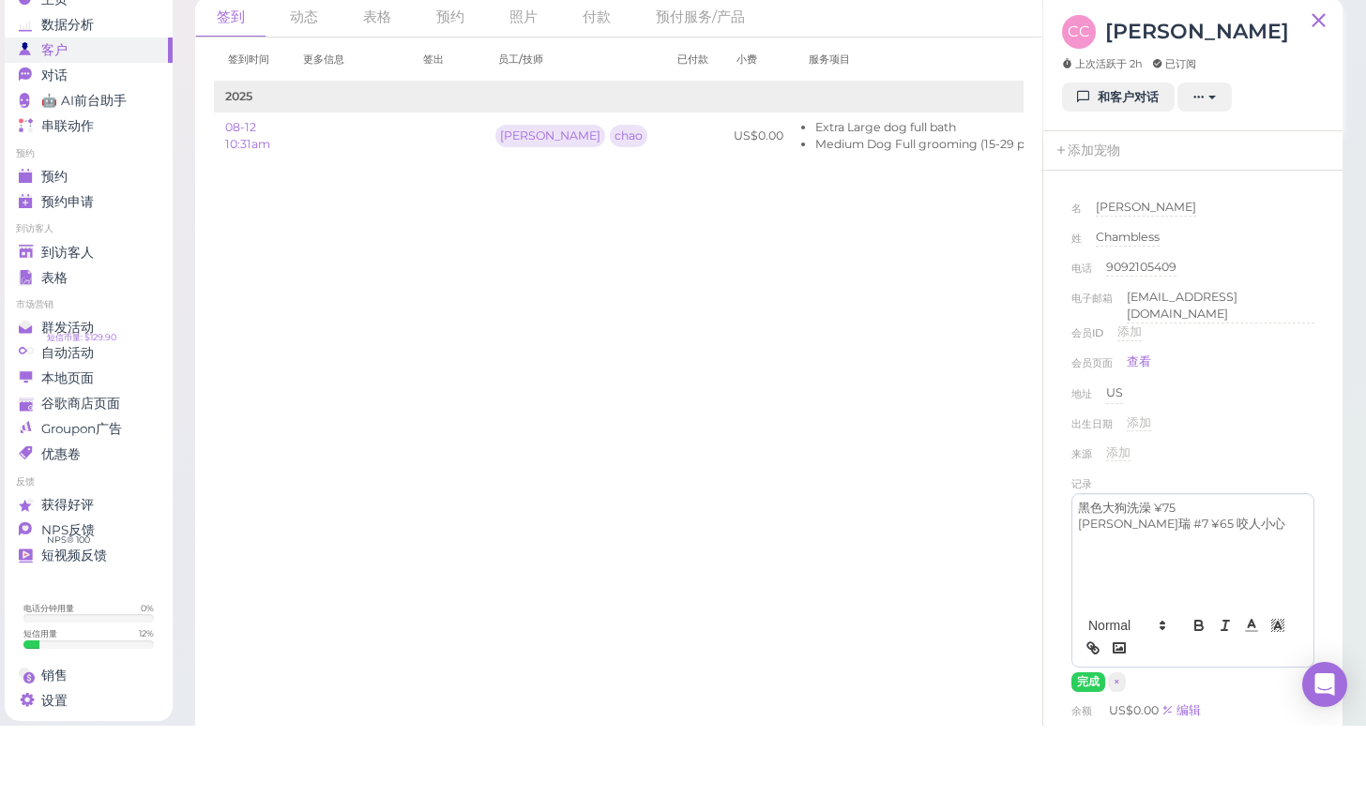
scroll to position [13, 0]
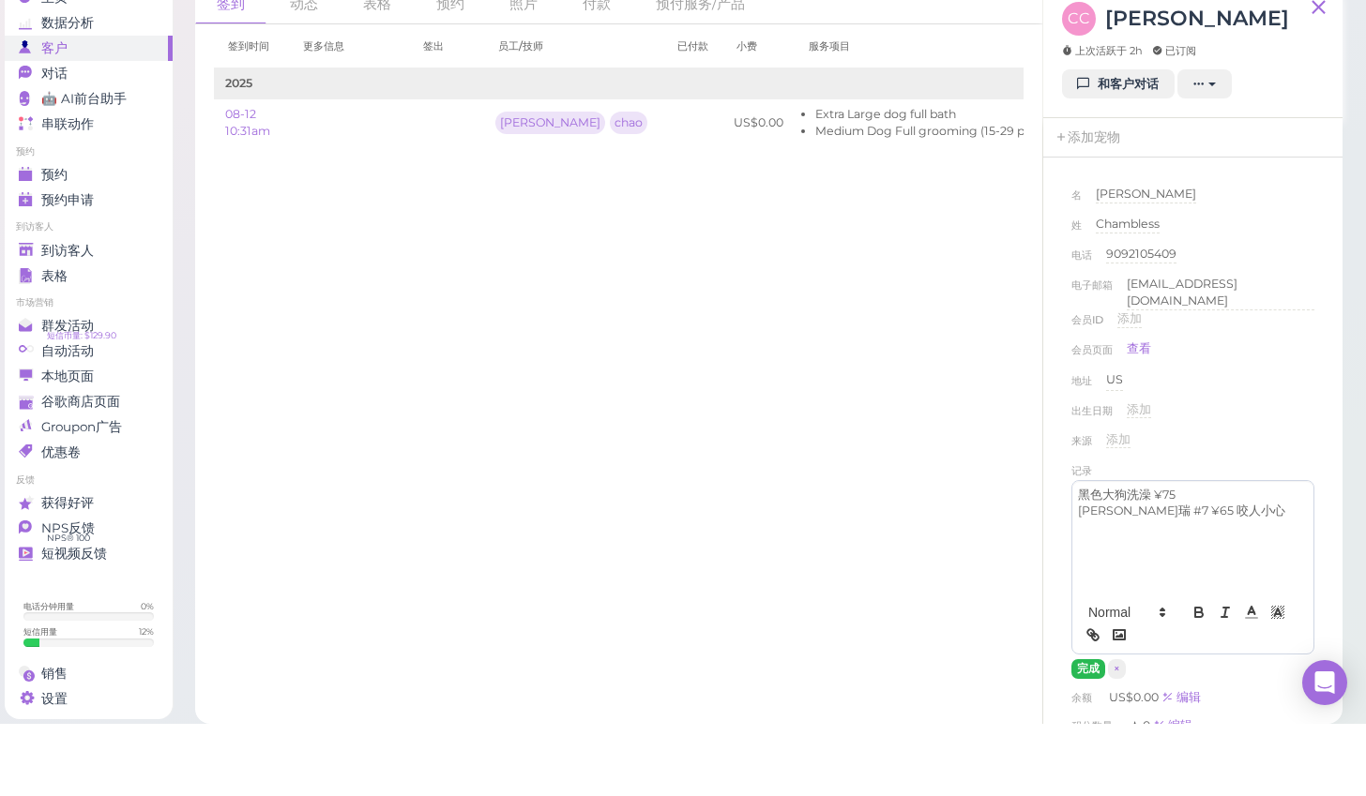
click at [1085, 732] on button "完成" at bounding box center [1088, 742] width 34 height 20
click at [1172, 559] on p "黑色大狗洗澡 ¥75" at bounding box center [1193, 567] width 230 height 17
click at [1088, 732] on button "完成" at bounding box center [1088, 742] width 34 height 20
click at [1199, 559] on p "黑色大狗洗澡 ¥80" at bounding box center [1193, 567] width 230 height 17
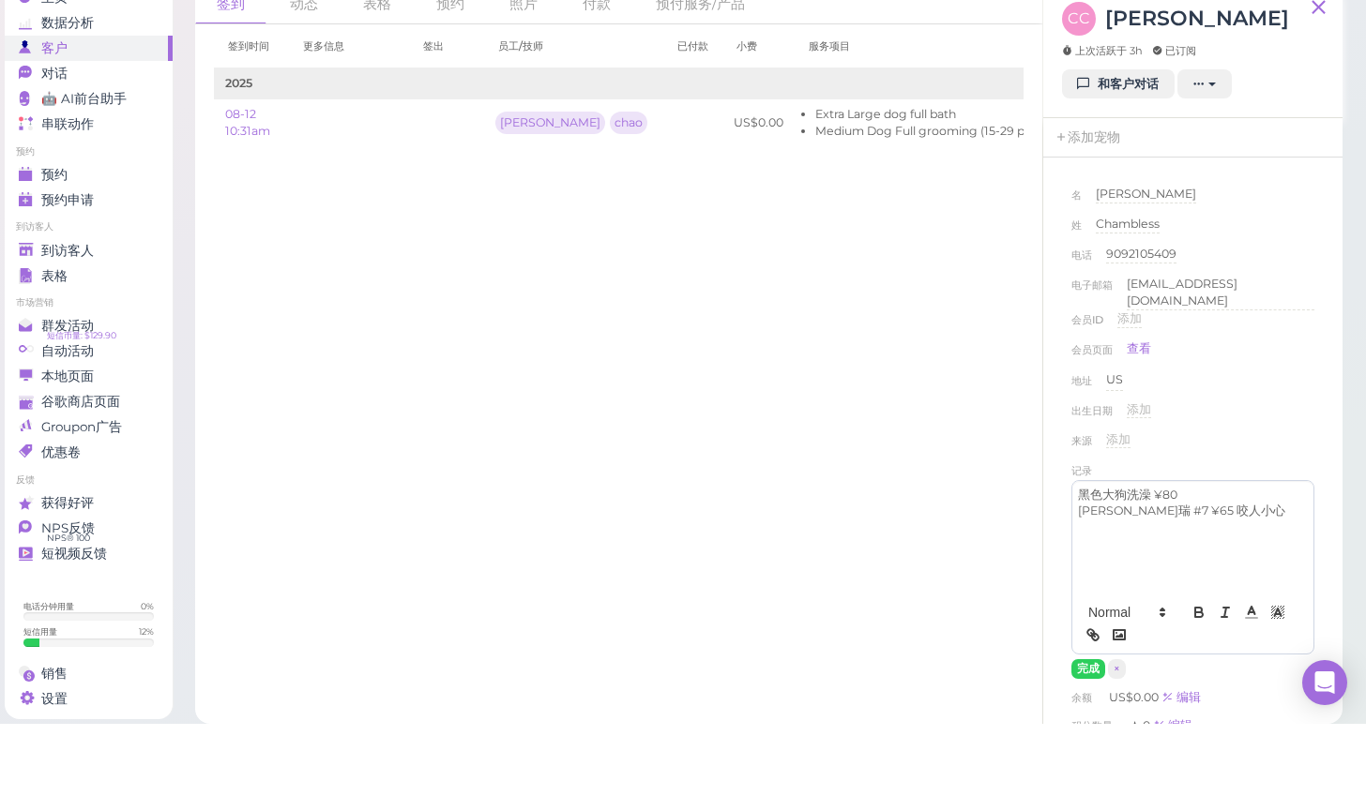
click at [1199, 559] on p "黑色大狗洗澡 ¥80" at bounding box center [1193, 567] width 230 height 17
click at [1097, 726] on button "完成" at bounding box center [1088, 736] width 34 height 20
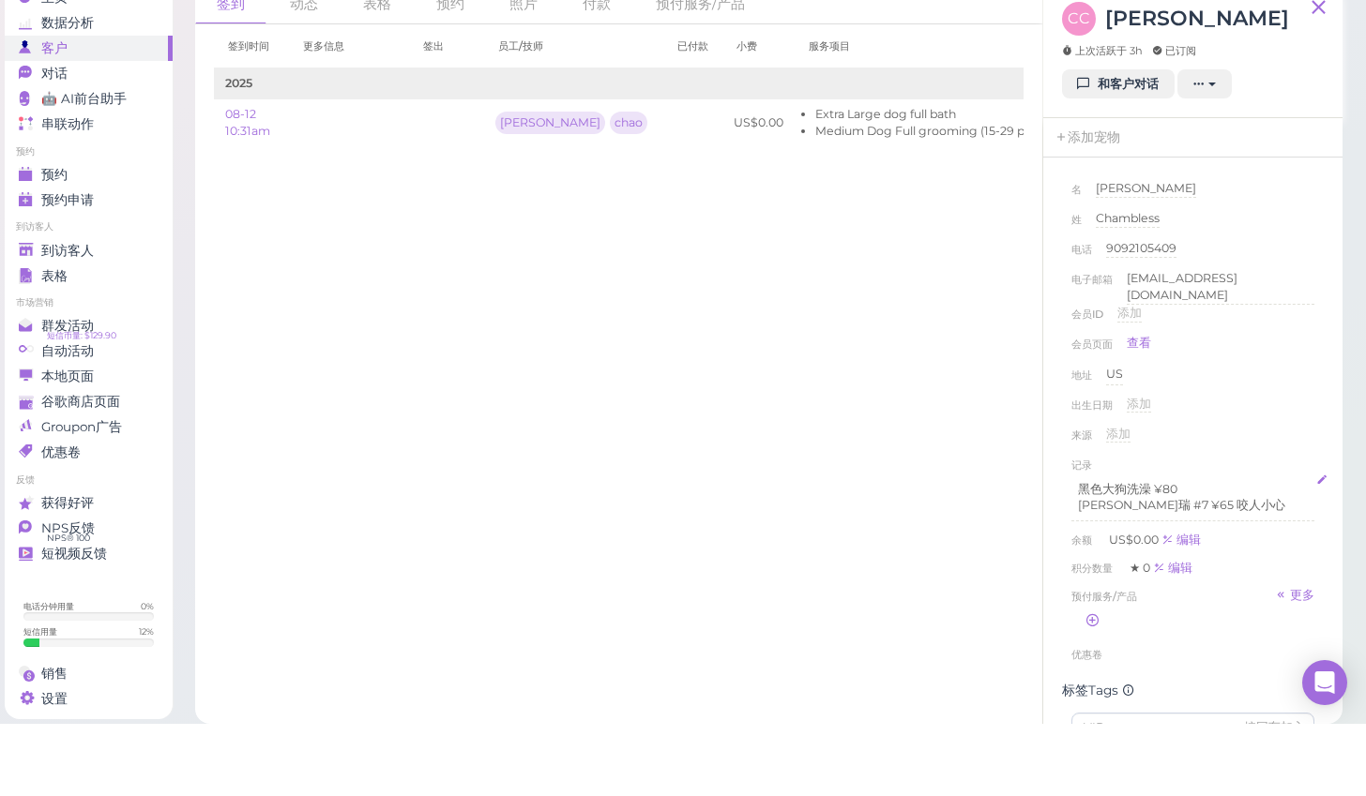
click at [95, 218] on ul "预约 预约 预约申请 0" at bounding box center [89, 252] width 168 height 68
click at [95, 234] on link "预约" at bounding box center [89, 246] width 168 height 25
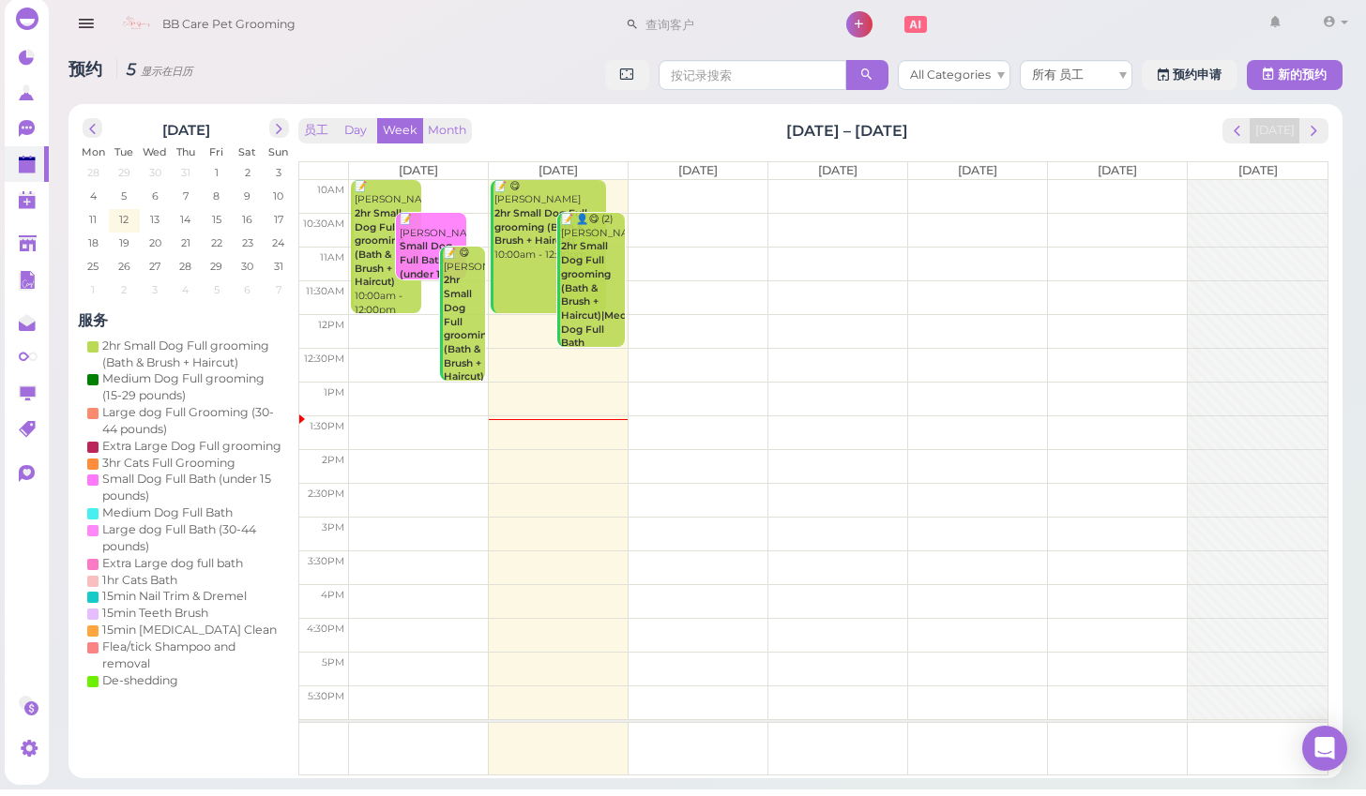
drag, startPoint x: 1276, startPoint y: 237, endPoint x: 1276, endPoint y: 249, distance: 11.3
click at [1276, 249] on div at bounding box center [1257, 456] width 140 height 539
click at [28, 242] on polygon at bounding box center [28, 250] width 18 height 16
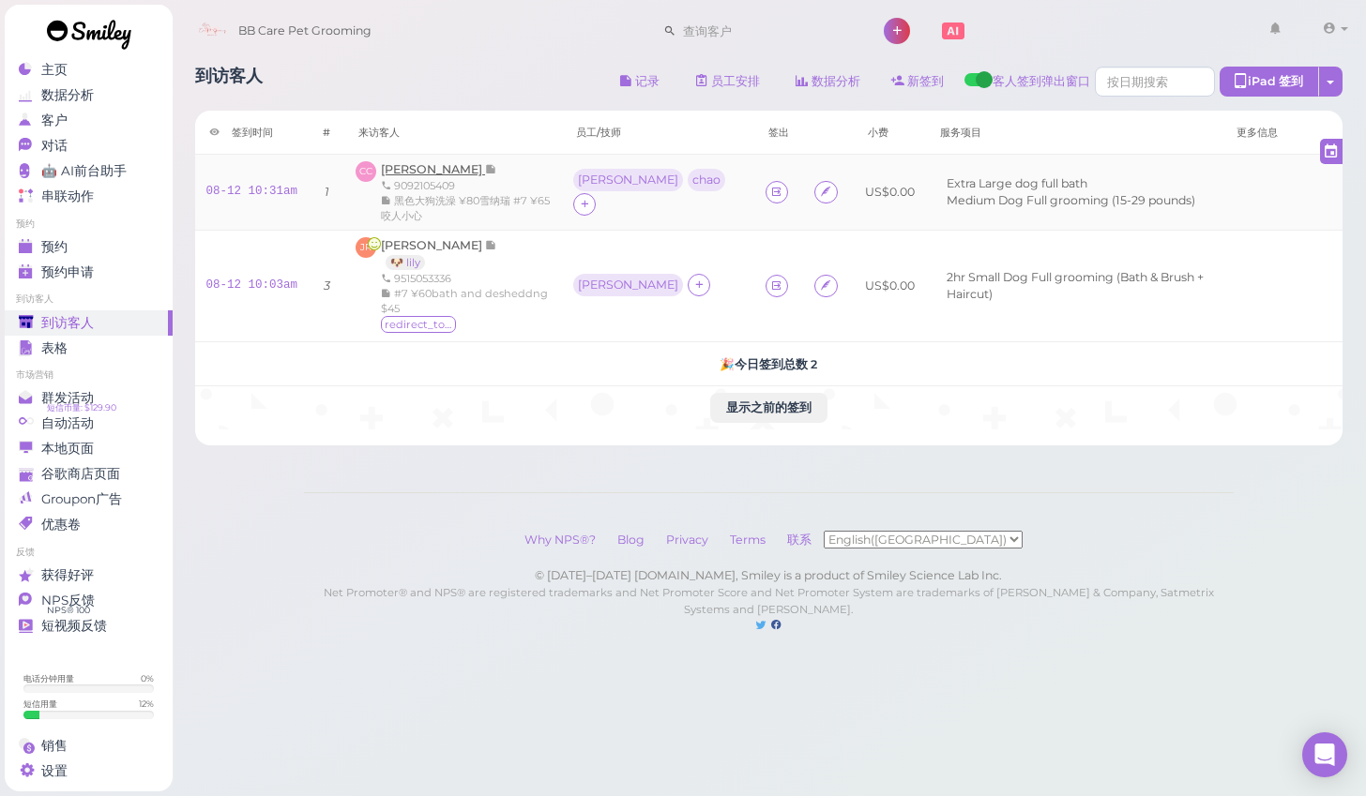
click at [458, 171] on span "Cindy Chambless" at bounding box center [433, 169] width 104 height 14
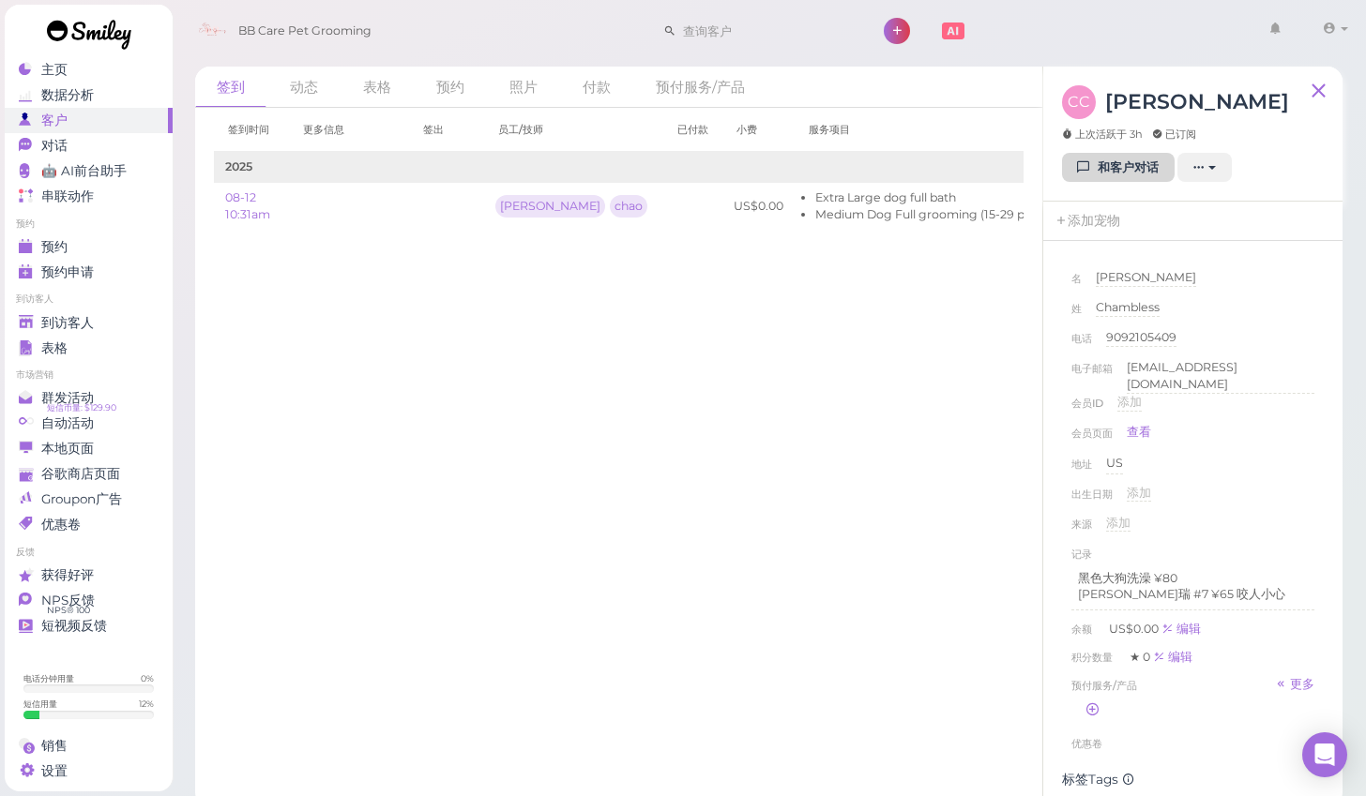
click at [1098, 154] on link "和客户对话" at bounding box center [1118, 168] width 113 height 30
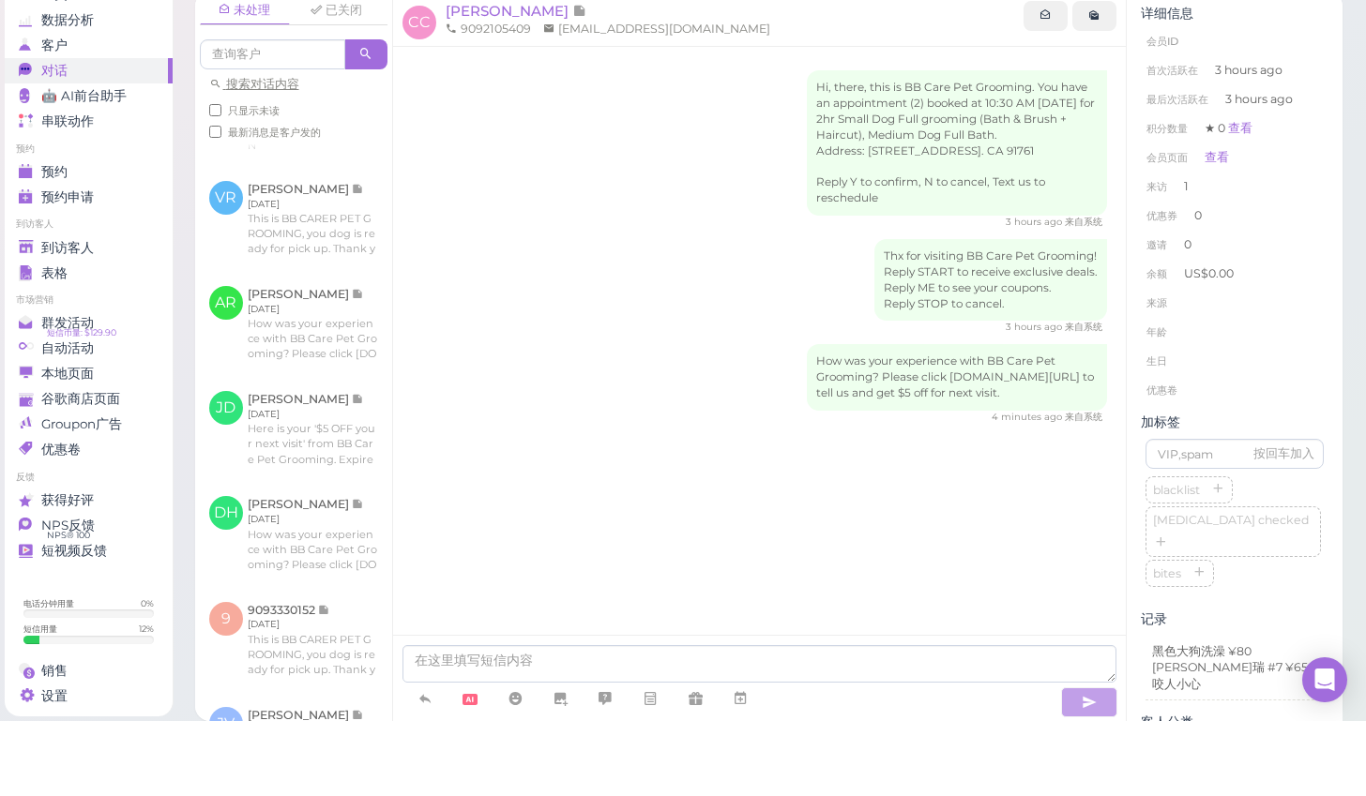
scroll to position [16, 0]
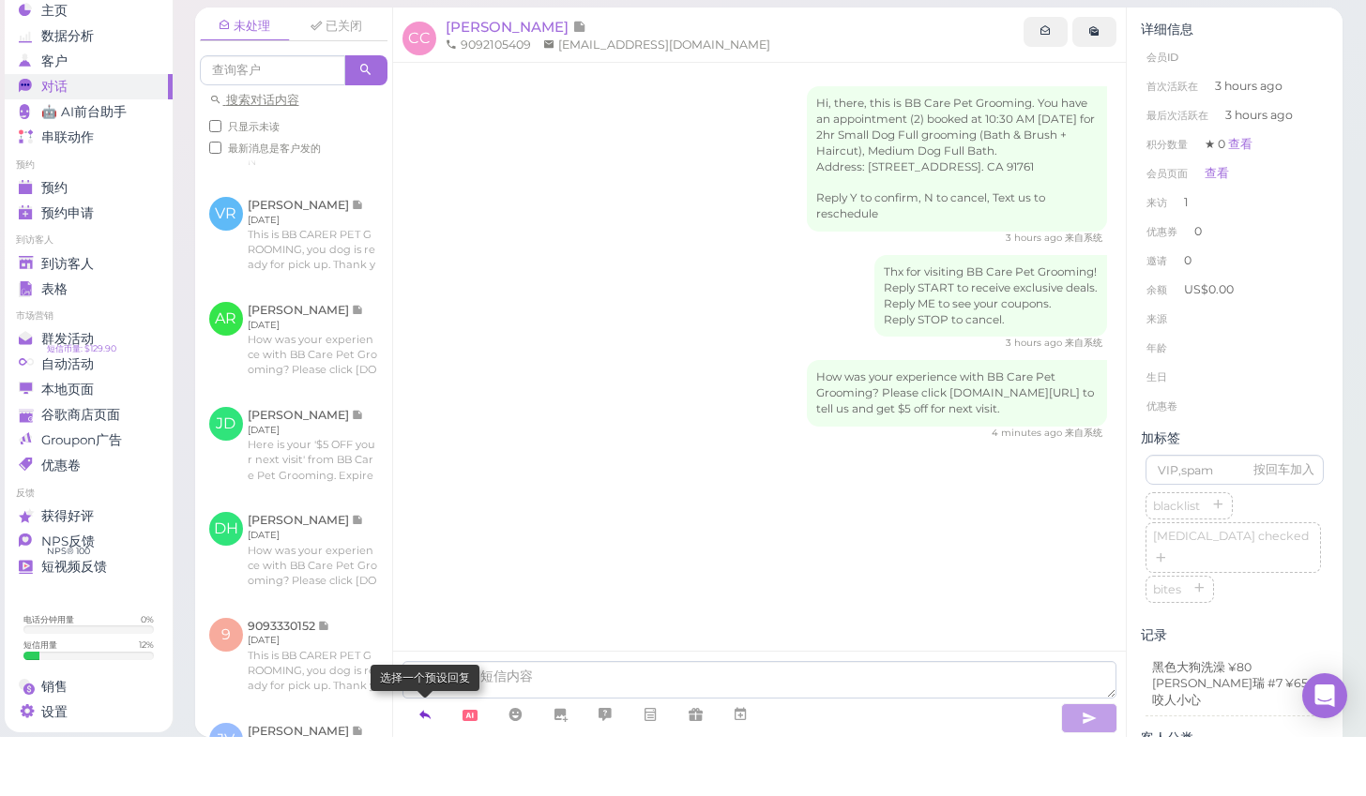
click at [430, 764] on icon at bounding box center [424, 773] width 15 height 19
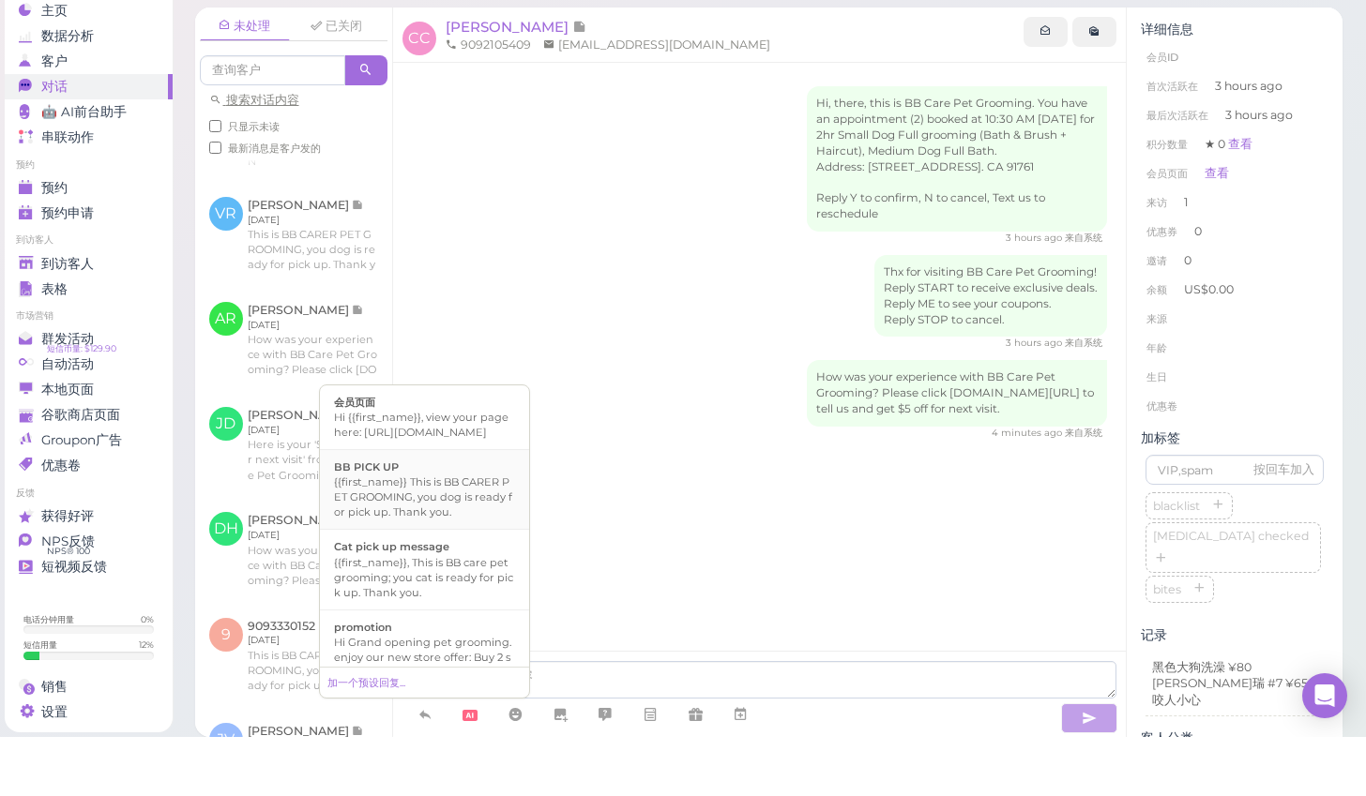
click at [477, 519] on li "BB PICK UP {{first_name}} This is BB CARER PET GROOMING, you dog is ready for p…" at bounding box center [424, 548] width 209 height 81
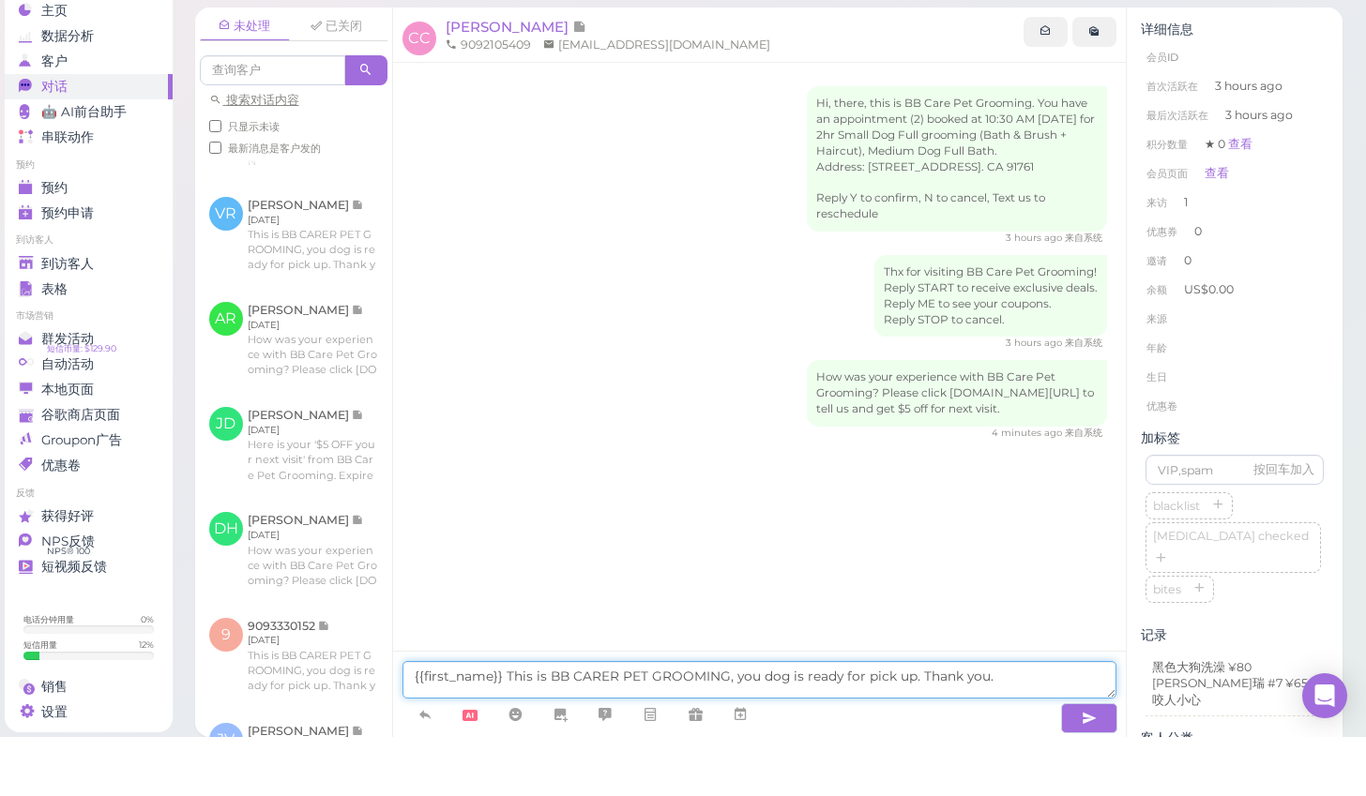
drag, startPoint x: 504, startPoint y: 668, endPoint x: 427, endPoint y: 658, distance: 77.6
click at [427, 720] on textarea "{{first_name}} This is BB CARER PET GROOMING, you dog is ready for pick up. Tha…" at bounding box center [759, 739] width 715 height 38
click at [431, 720] on textarea "{{first_name}} This is BB CARER PET GROOMING, you dog is ready for pick up. Tha…" at bounding box center [759, 739] width 715 height 38
drag, startPoint x: 503, startPoint y: 662, endPoint x: 407, endPoint y: 663, distance: 95.7
click at [407, 720] on textarea "{{first_name}} This is BB CARER PET GROOMING, you dog is ready for pick up. Tha…" at bounding box center [759, 739] width 715 height 38
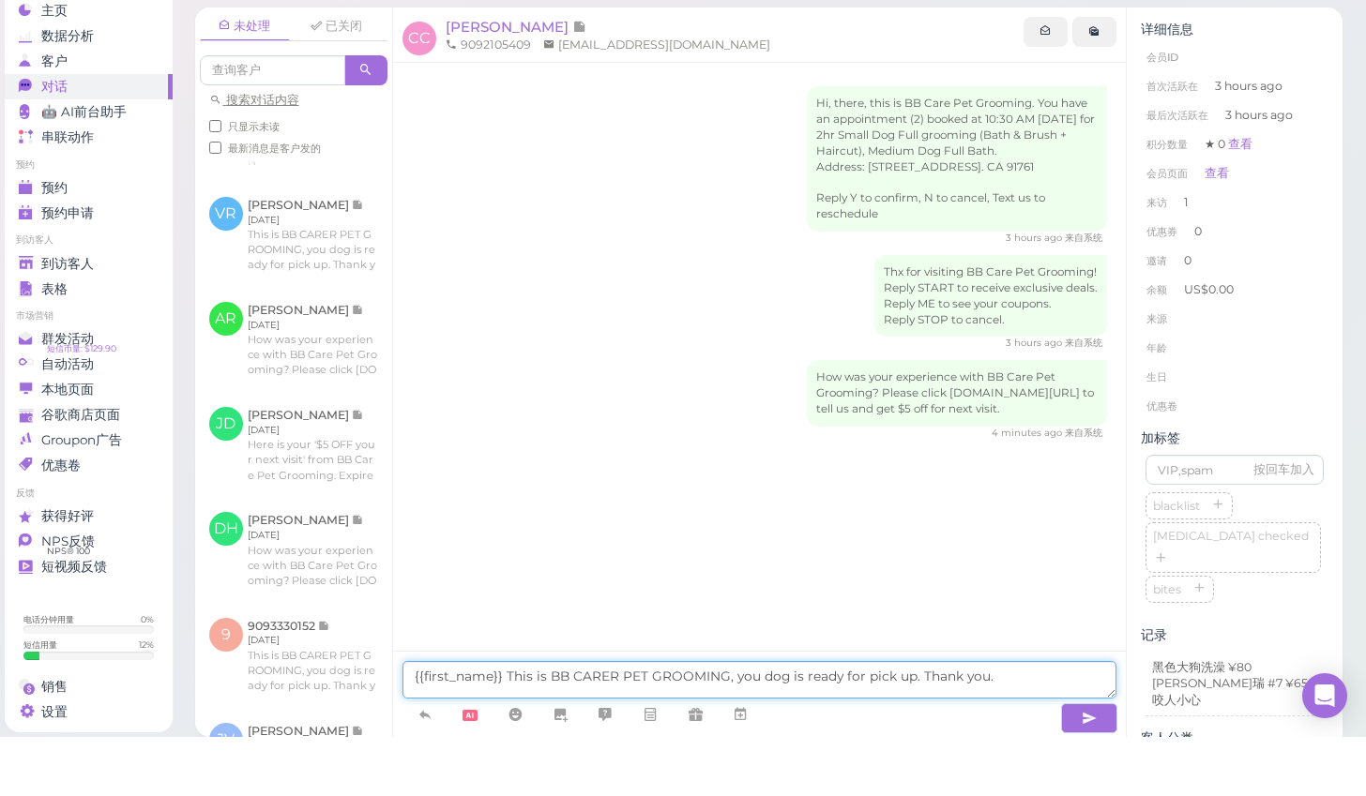
type textarea "This is BB CARER PET GROOMING, you dog is ready for pick up. Thank you."
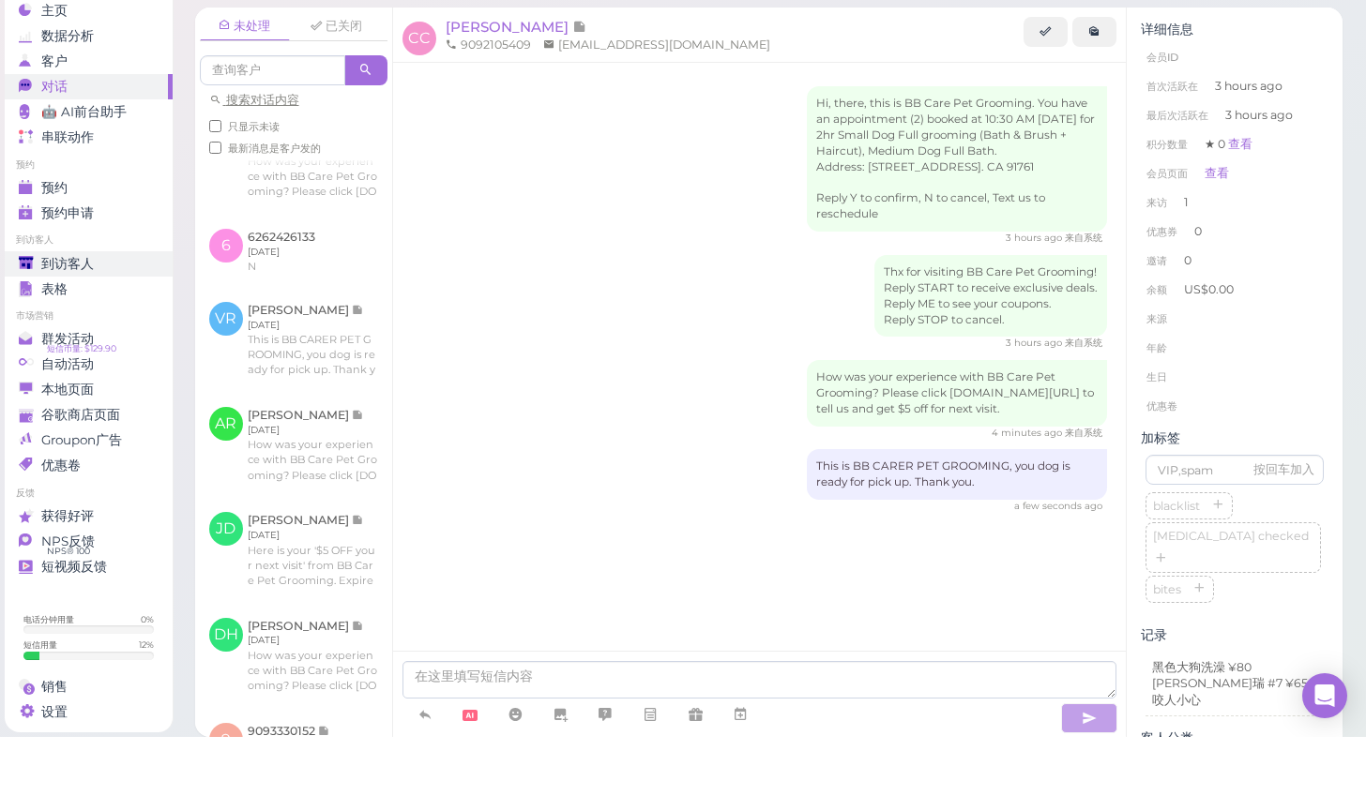
click at [88, 315] on span "到访客人" at bounding box center [67, 323] width 53 height 16
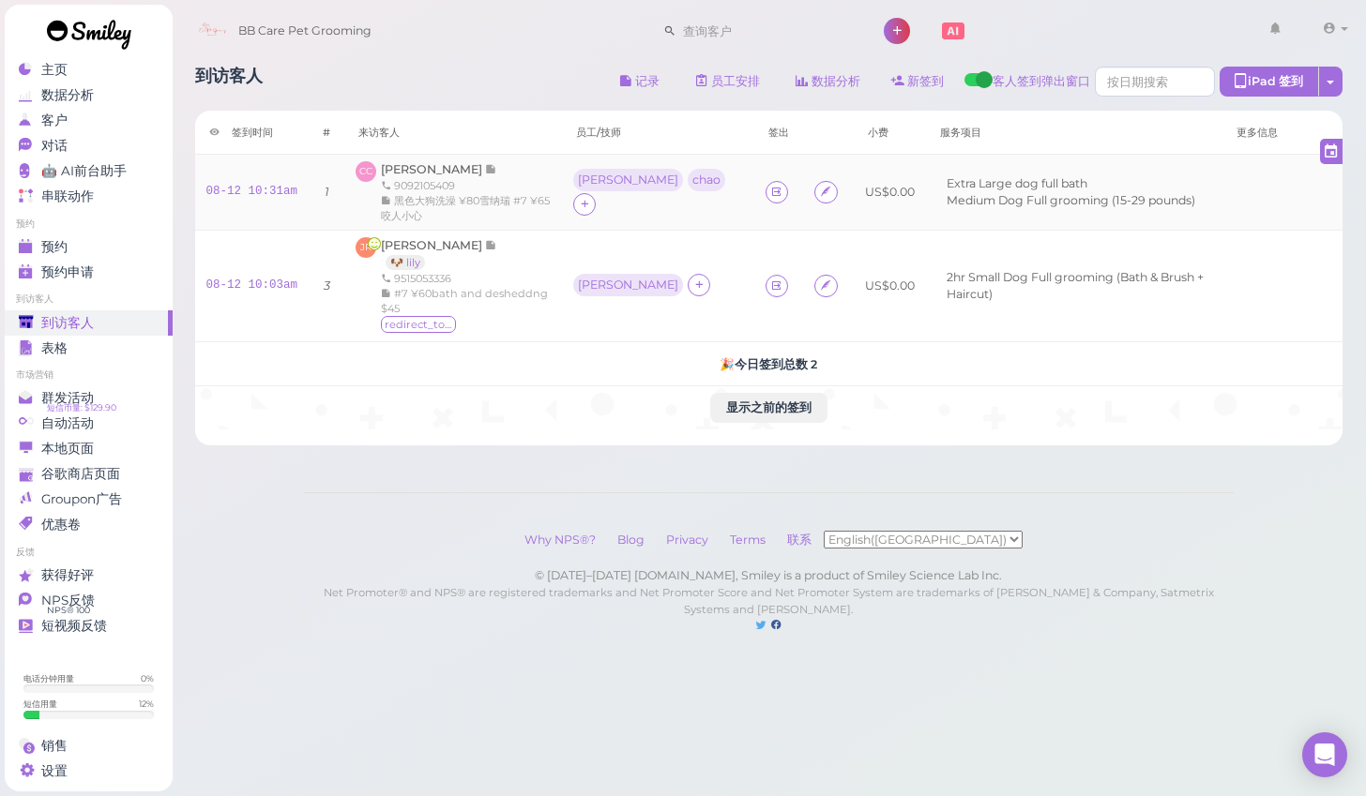
click at [458, 178] on div "9092105409" at bounding box center [466, 185] width 170 height 15
click at [457, 174] on span "Cindy Chambless" at bounding box center [433, 169] width 104 height 14
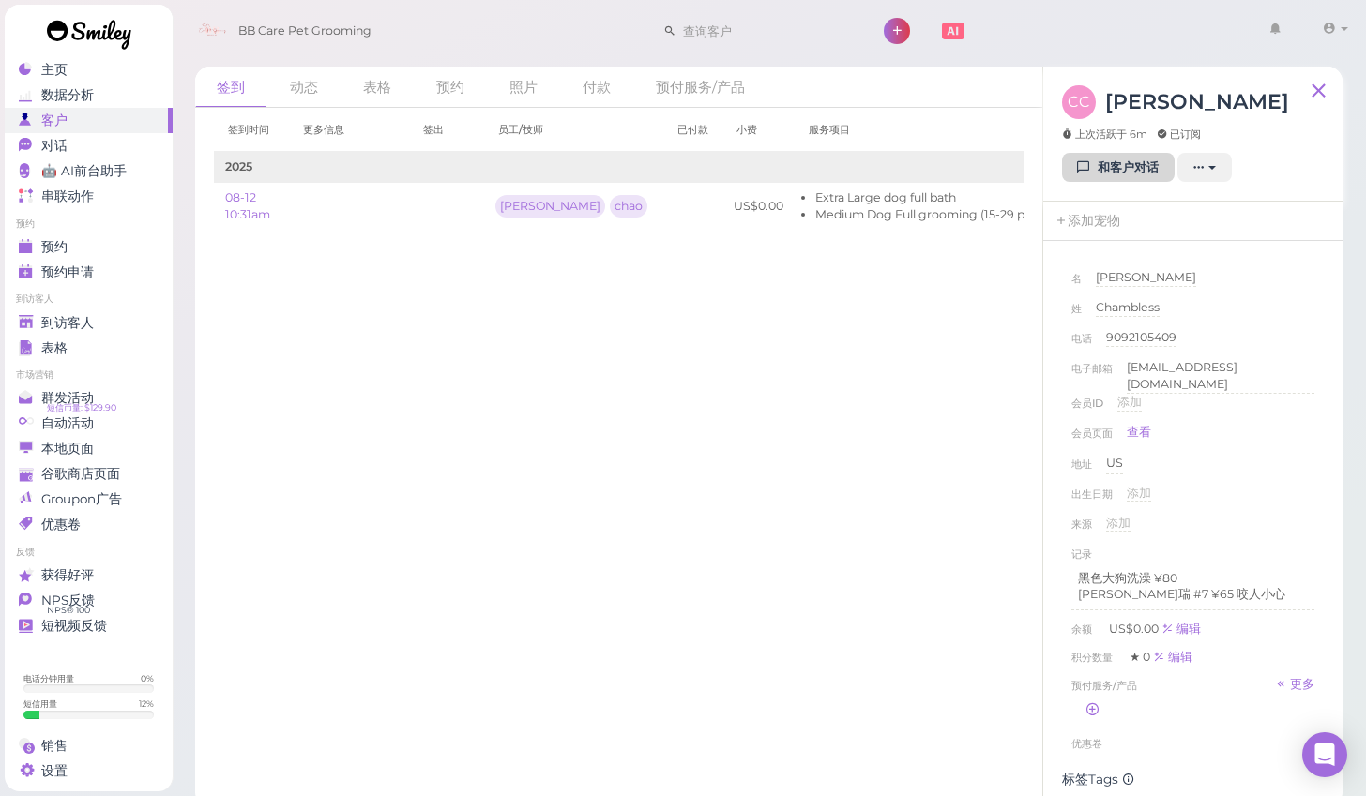
click at [1129, 158] on link "和客户对话" at bounding box center [1118, 168] width 113 height 30
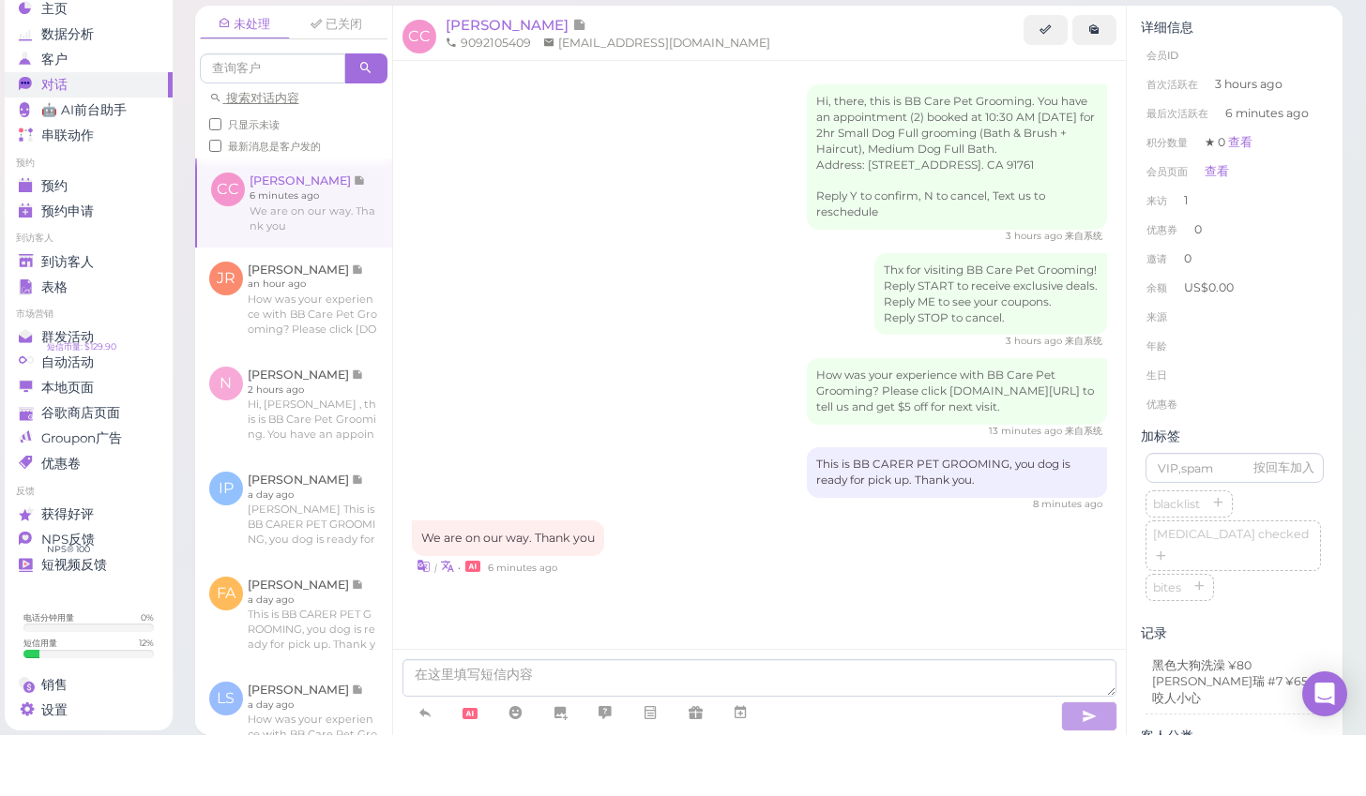
scroll to position [5, 0]
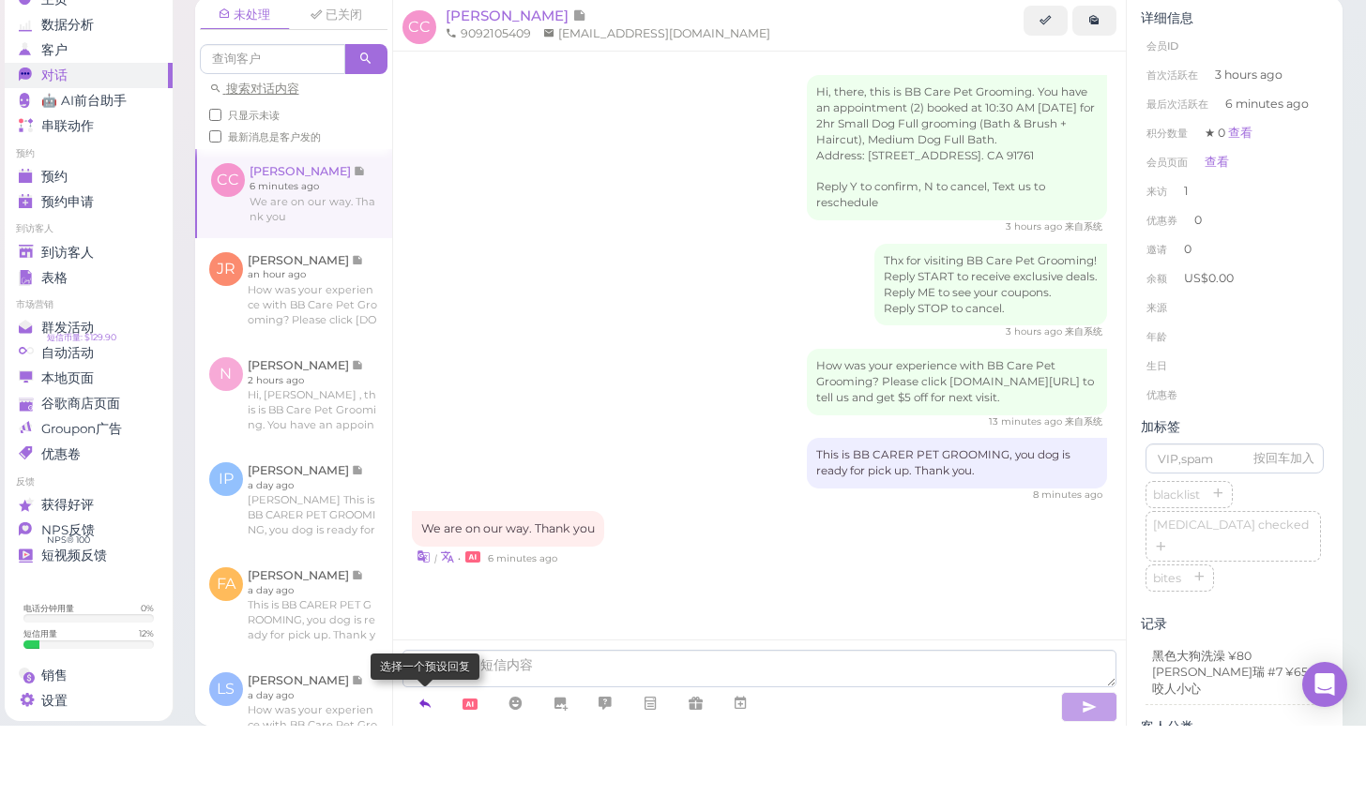
click at [429, 764] on icon at bounding box center [424, 773] width 15 height 19
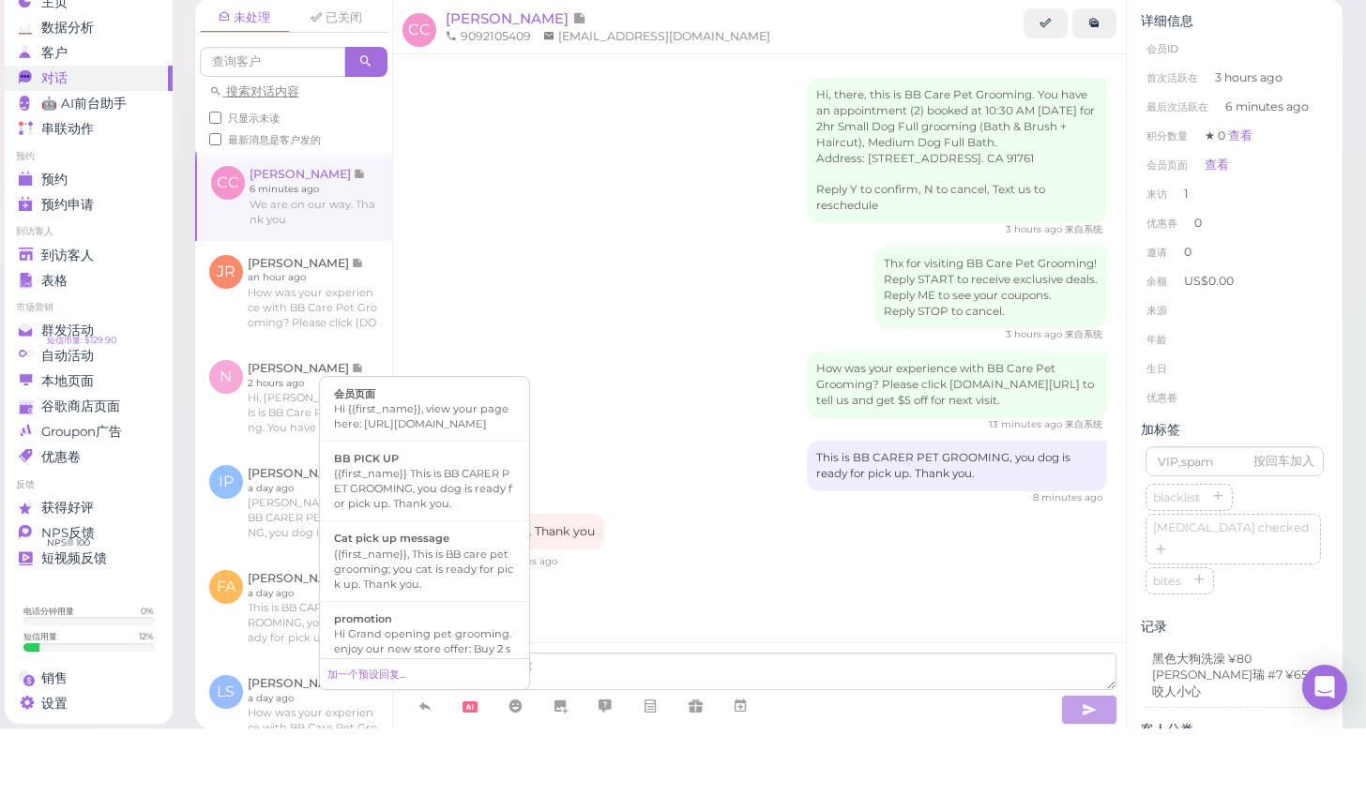
drag, startPoint x: 498, startPoint y: 519, endPoint x: 498, endPoint y: 532, distance: 13.1
click at [498, 519] on li "BB PICK UP {{first_name}} This is BB CARER PET GROOMING, you dog is ready for p…" at bounding box center [424, 548] width 209 height 81
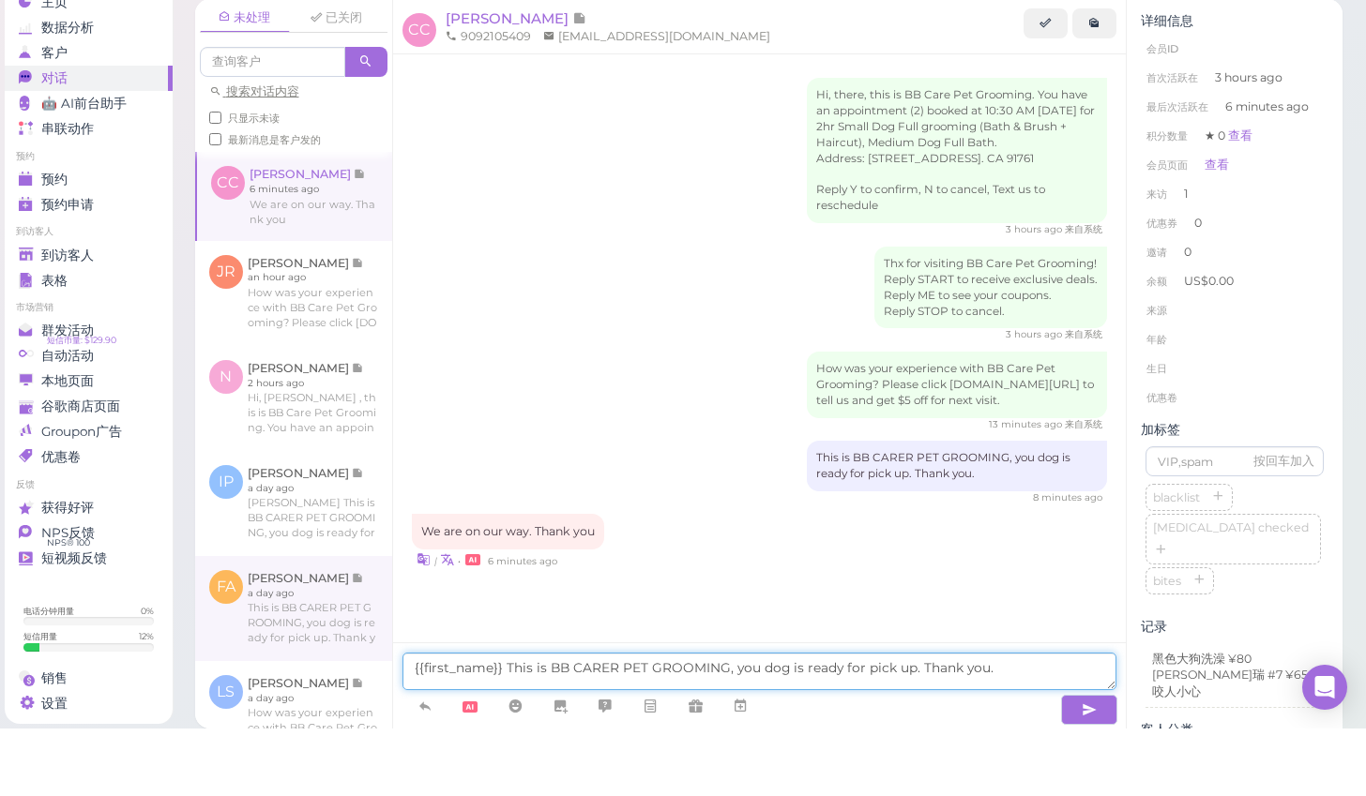
drag, startPoint x: 503, startPoint y: 658, endPoint x: 370, endPoint y: 656, distance: 133.2
click at [370, 656] on div "未处理 已关闭 搜索对话内容 只显示未读 最新消息是客户发的 CC Cindy Chambless 6 minutes ago" at bounding box center [769, 432] width 1148 height 730
type textarea "This is BB CARER PET GROOMING, you dog is ready for pick up. Thank you."
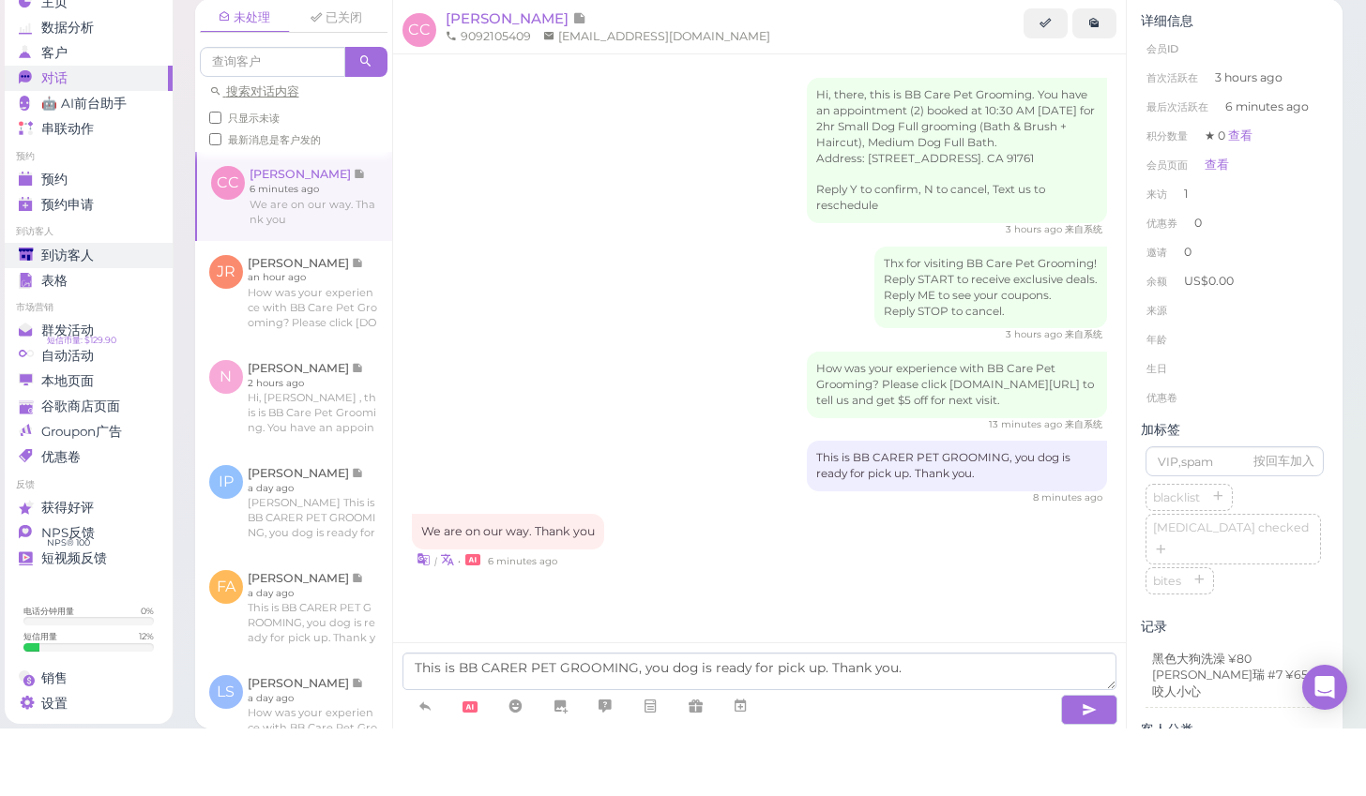
click at [132, 315] on div "到访客人" at bounding box center [86, 323] width 135 height 16
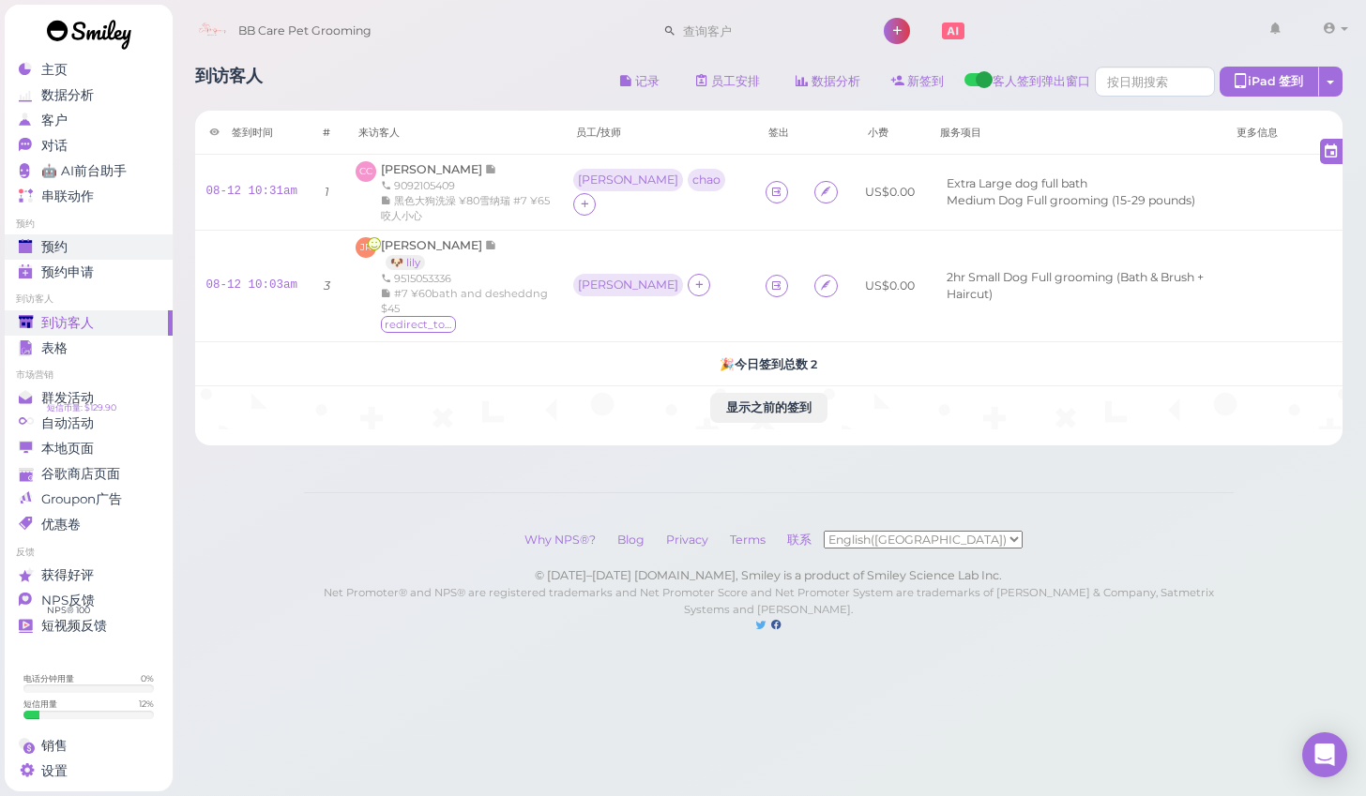
click at [50, 241] on span "预约" at bounding box center [54, 247] width 26 height 16
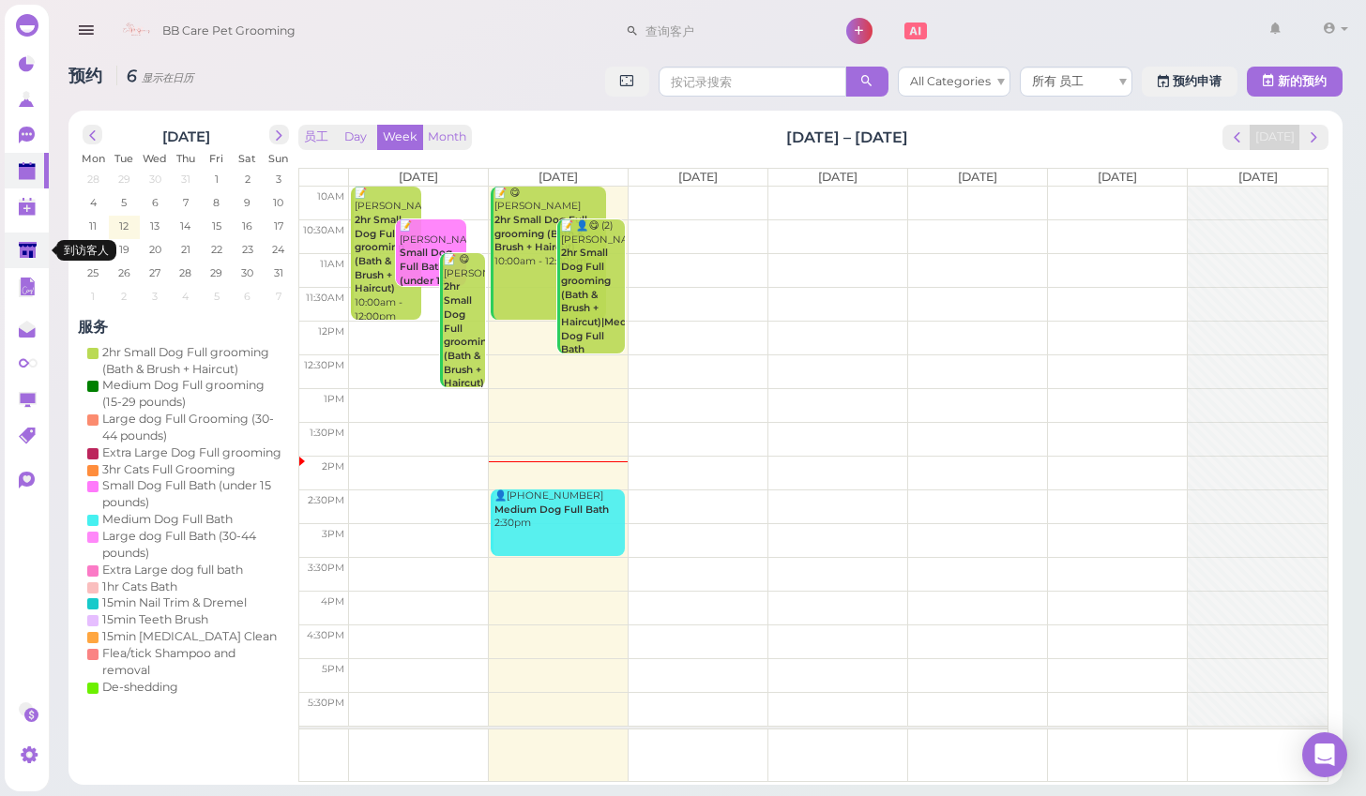
click at [33, 259] on icon at bounding box center [29, 252] width 20 height 20
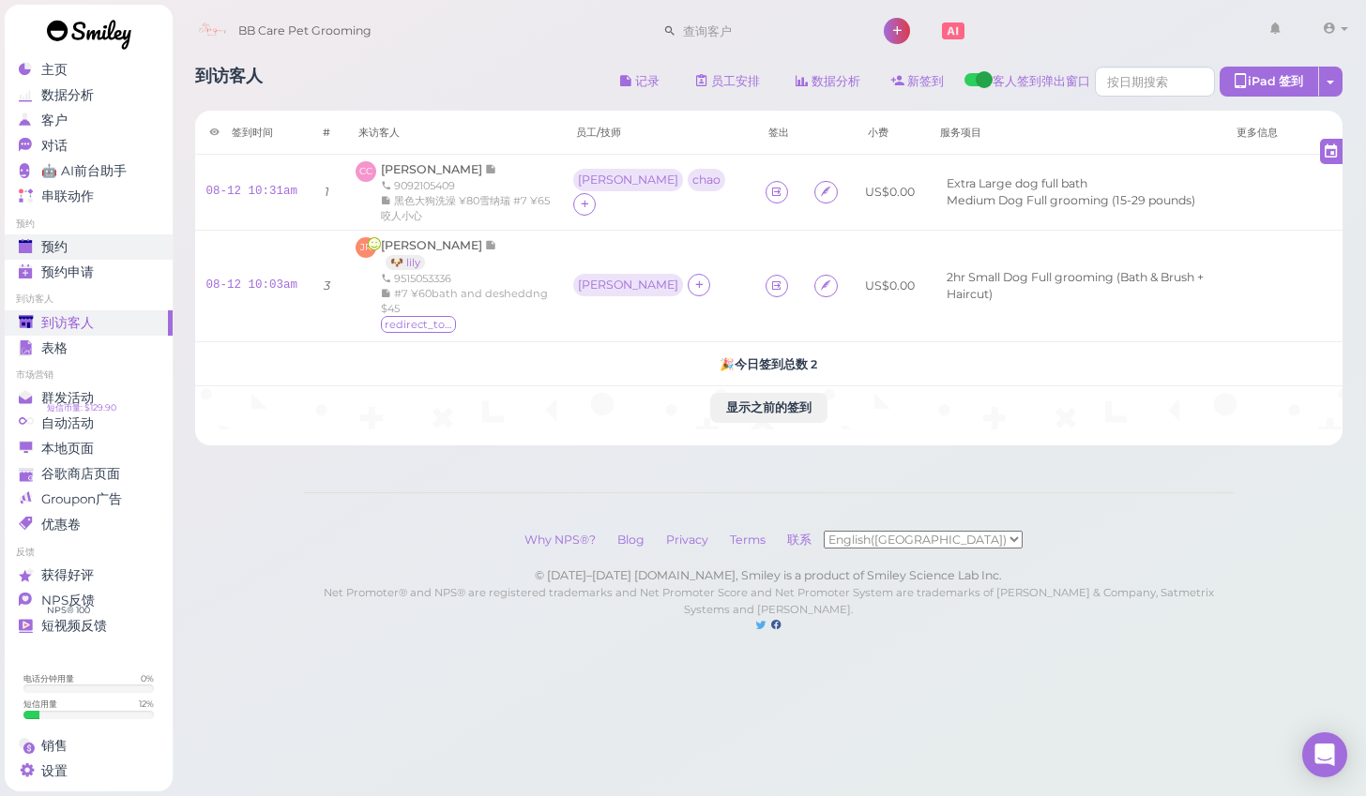
click at [111, 247] on div "预约" at bounding box center [86, 247] width 135 height 16
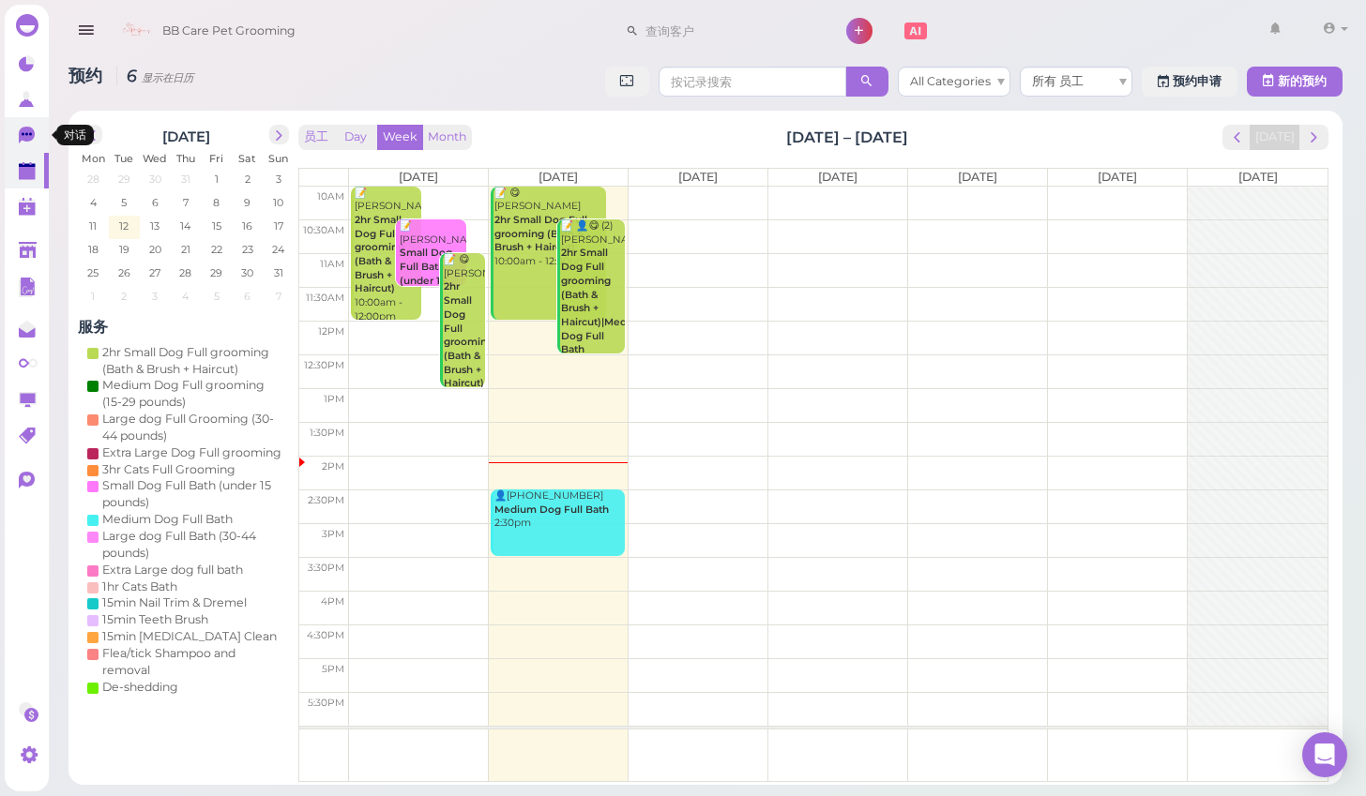
click at [34, 137] on icon at bounding box center [27, 135] width 16 height 17
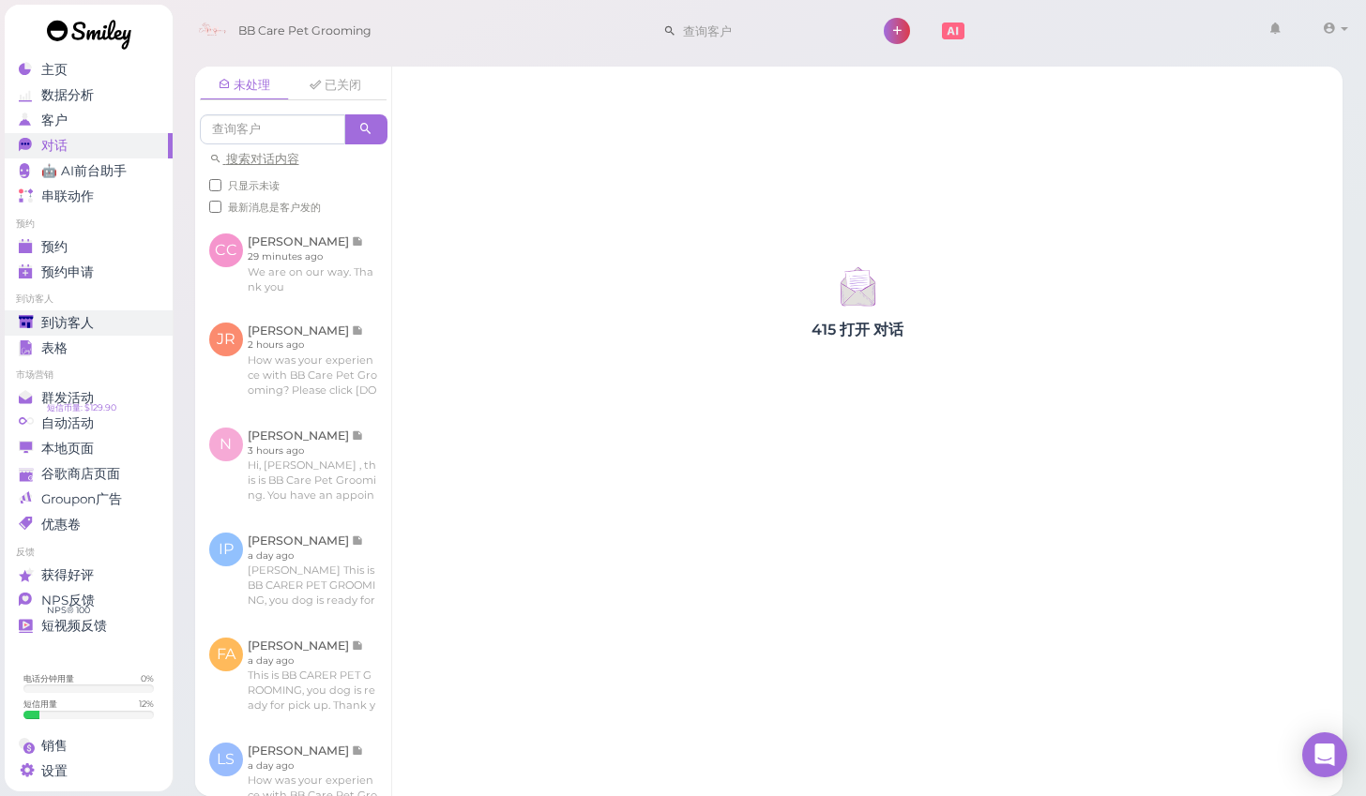
click at [106, 312] on link "到访客人" at bounding box center [89, 322] width 168 height 25
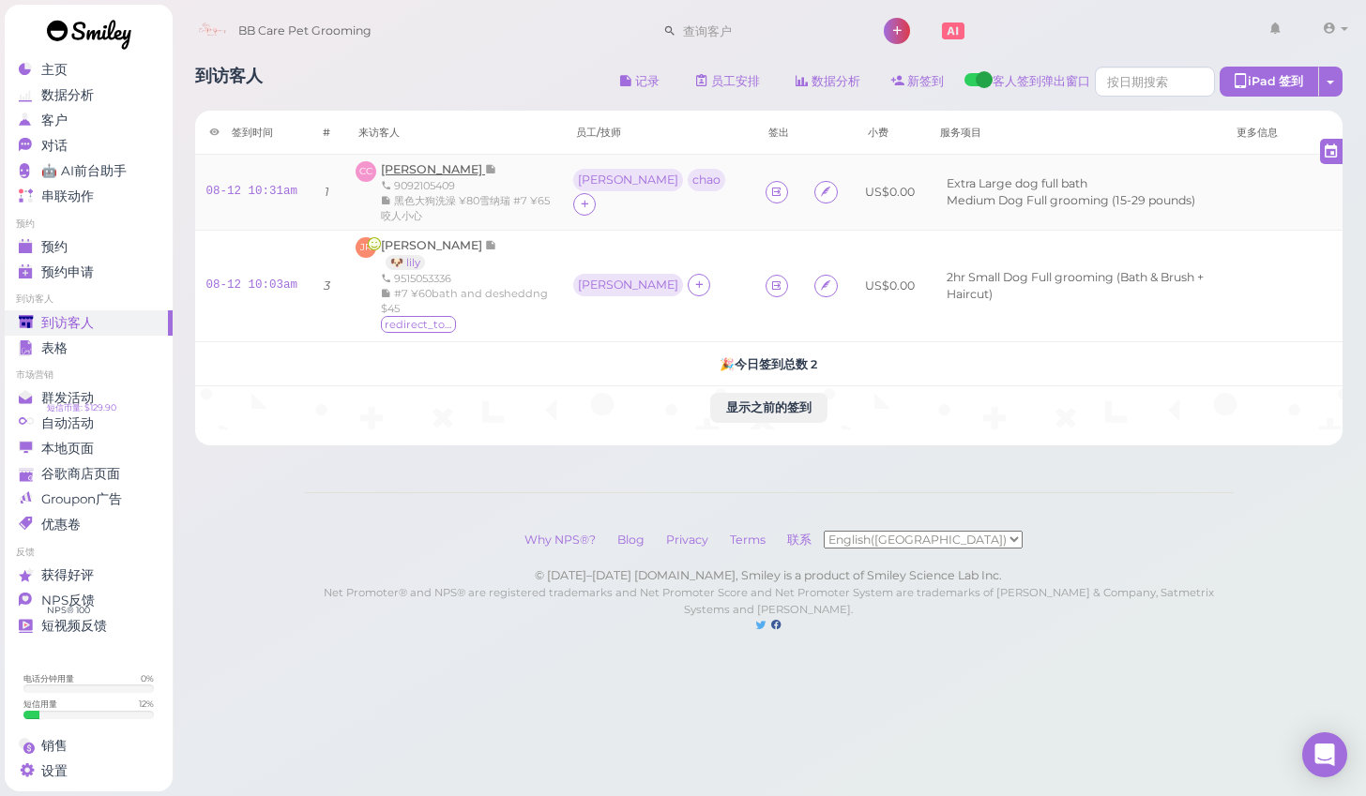
click at [477, 169] on span "Cindy Chambless" at bounding box center [433, 169] width 104 height 14
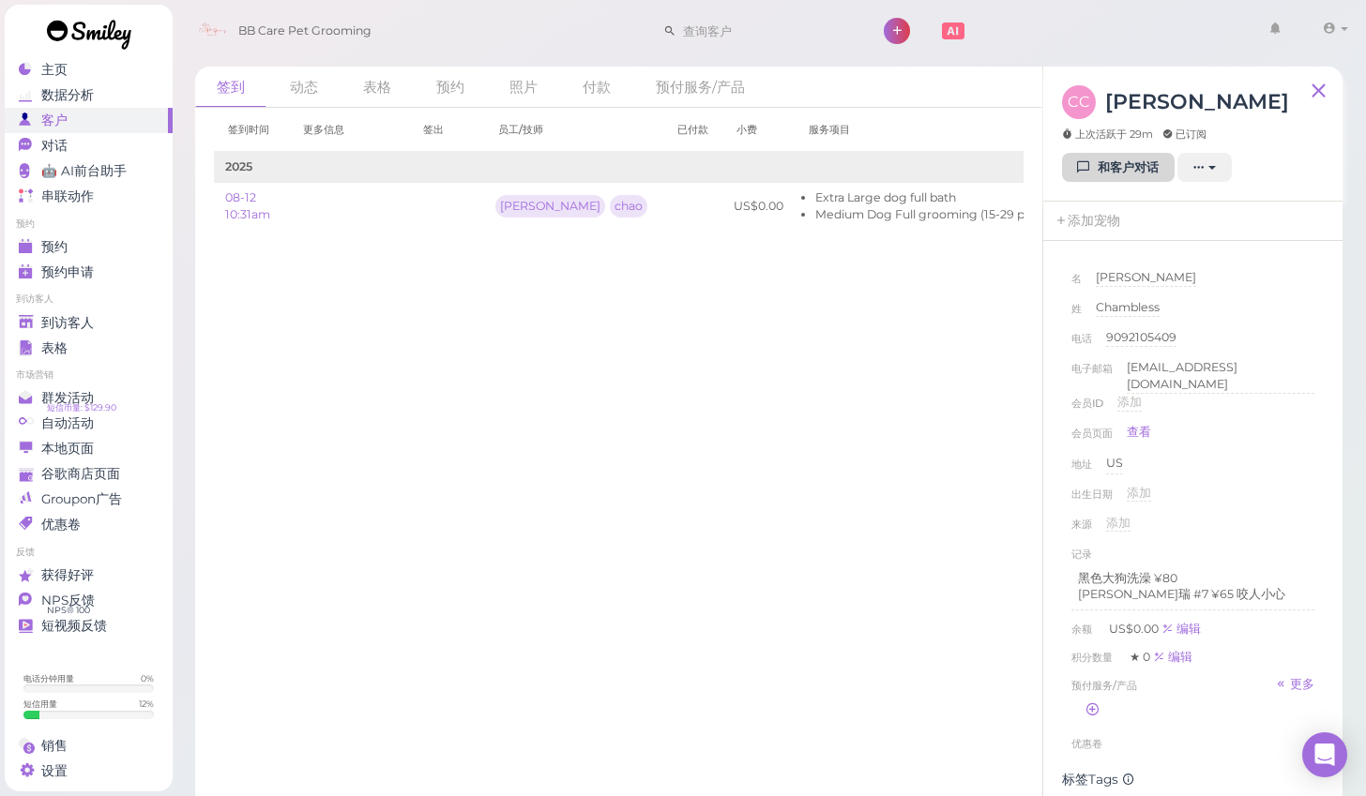
click at [1084, 164] on icon at bounding box center [1084, 167] width 12 height 14
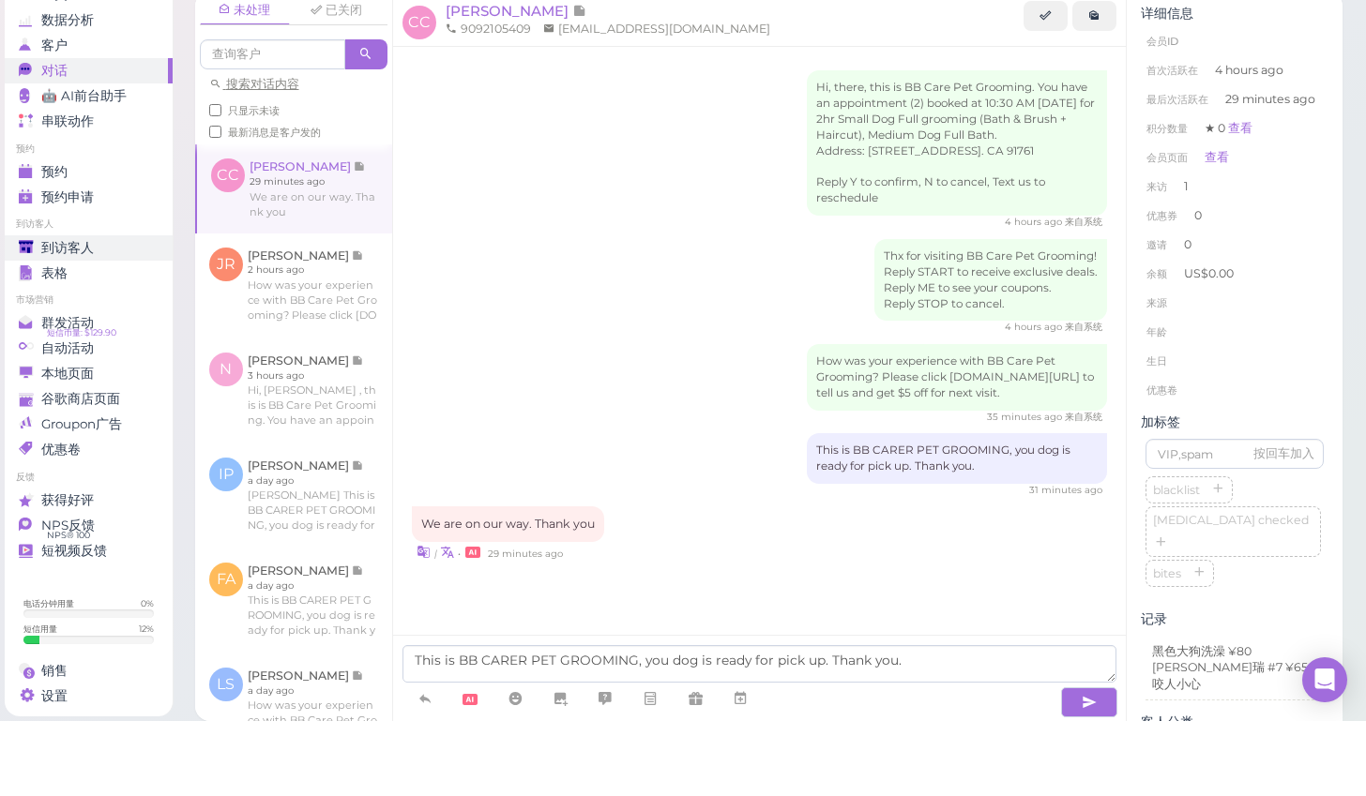
click at [59, 315] on span "到访客人" at bounding box center [67, 323] width 53 height 16
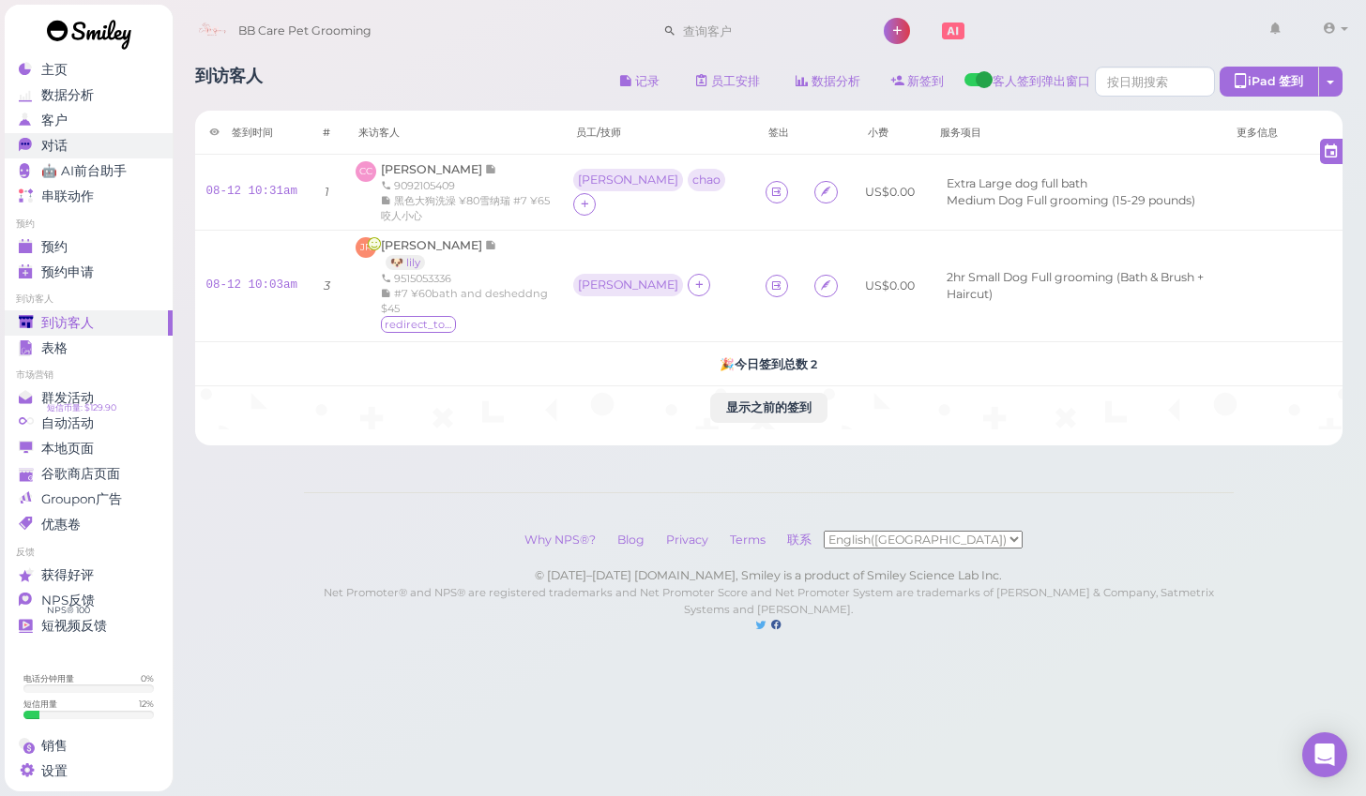
click at [111, 140] on div "对话" at bounding box center [86, 146] width 135 height 16
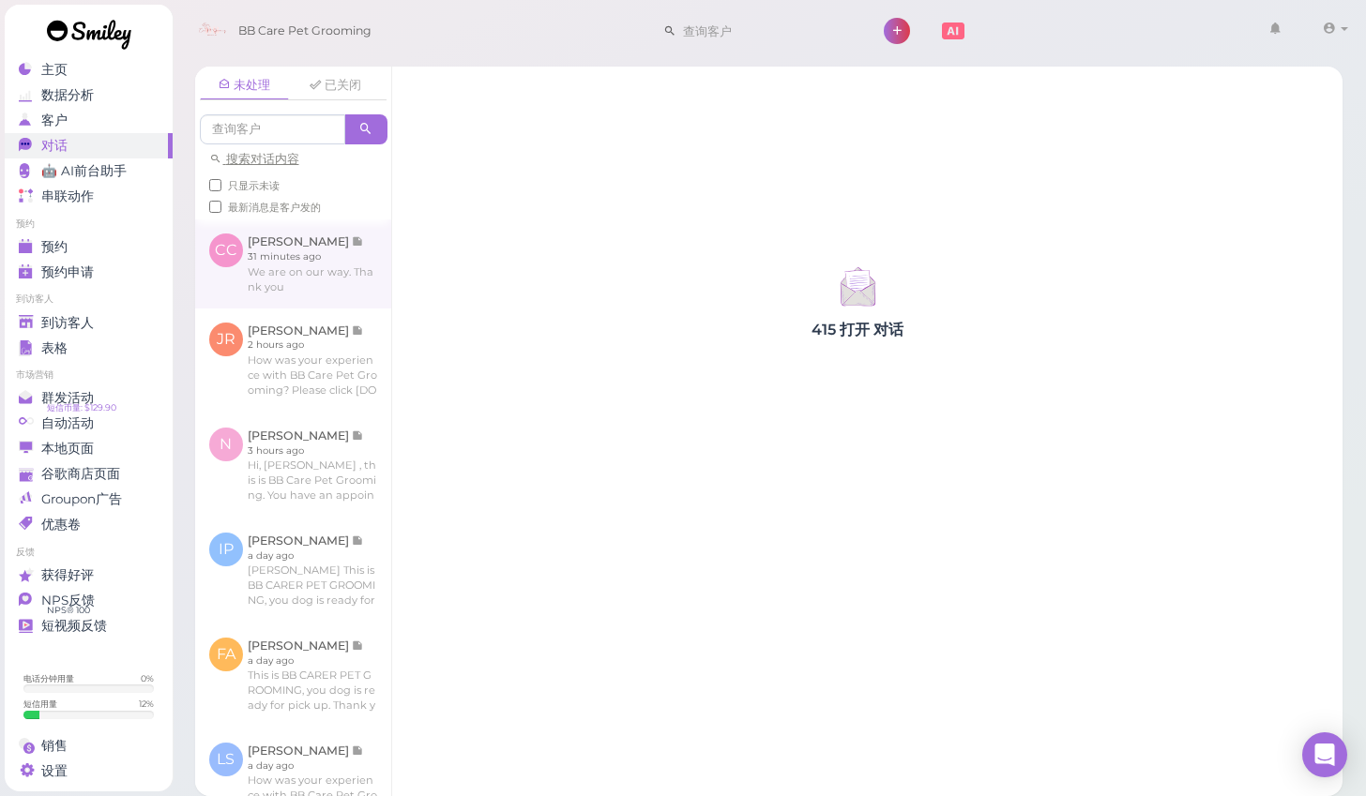
click at [336, 242] on link at bounding box center [293, 263] width 196 height 88
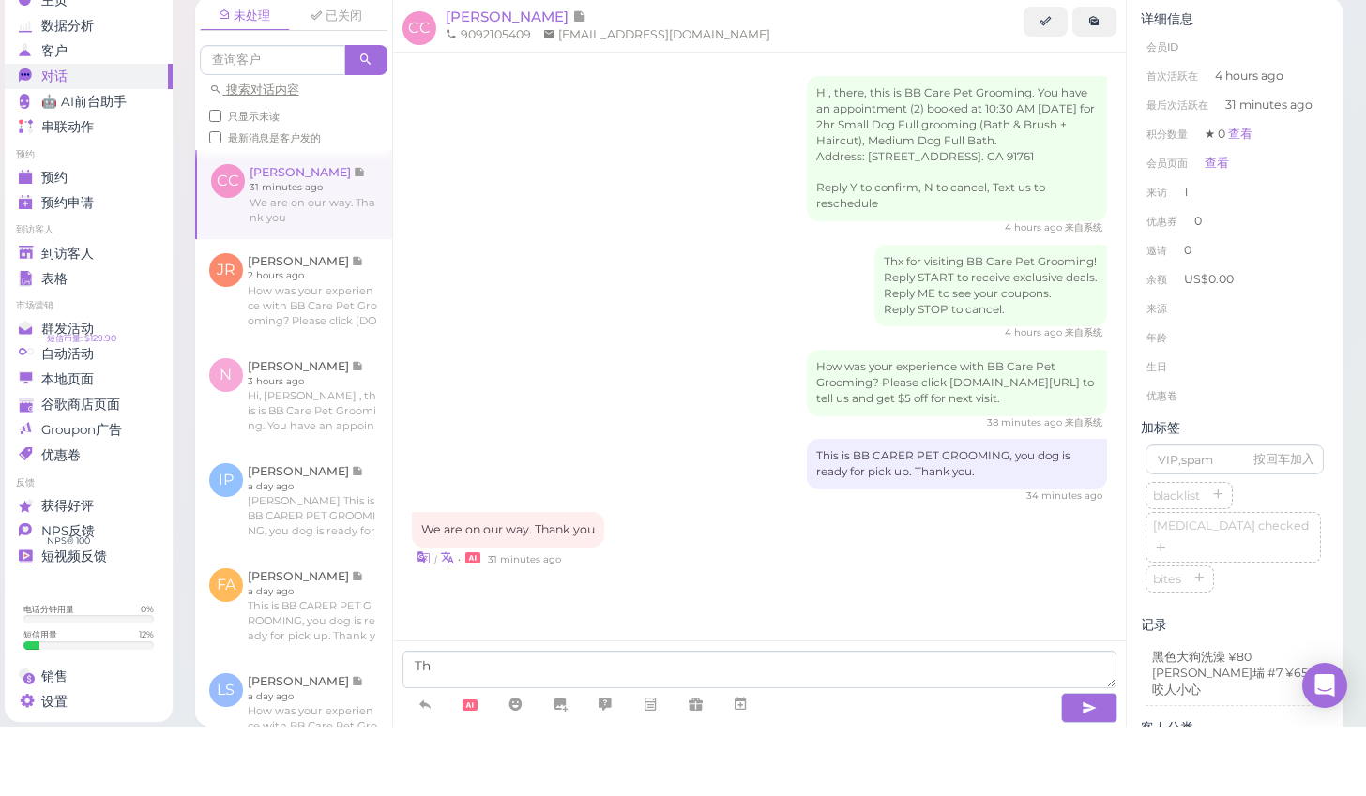
type textarea "T"
click at [1269, 734] on p "雪纳瑞 #7 ¥65 咬人小心" at bounding box center [1234, 751] width 165 height 34
click at [1243, 713] on div "黑色大狗洗澡 ¥80 雪纳瑞 #7 ¥65 咬人小心" at bounding box center [1234, 769] width 176 height 113
click at [1239, 734] on p "雪纳瑞 #7 ¥65 咬人小心" at bounding box center [1234, 751] width 165 height 34
click at [1233, 734] on p "雪纳瑞 #7 ¥65 咬人小心" at bounding box center [1234, 751] width 165 height 34
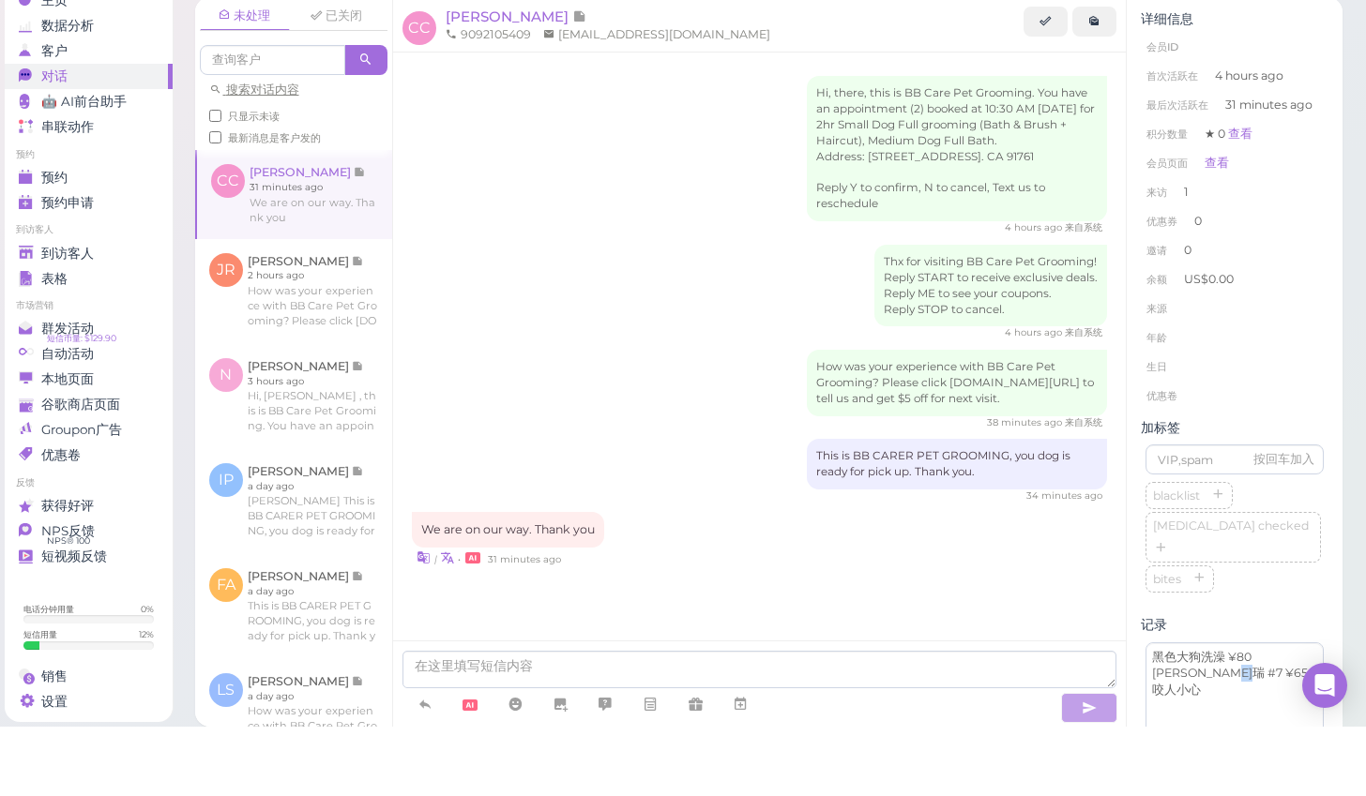
click at [1233, 734] on p "雪纳瑞 #7 ¥65 咬人小心" at bounding box center [1234, 751] width 165 height 34
click at [1237, 713] on div "黑色大狗洗澡 ¥80 雪纳瑞 #7 ¥65 咬人小心" at bounding box center [1234, 769] width 176 height 113
click at [1236, 734] on p "雪纳瑞 #7 ¥65 咬人小心" at bounding box center [1234, 751] width 165 height 34
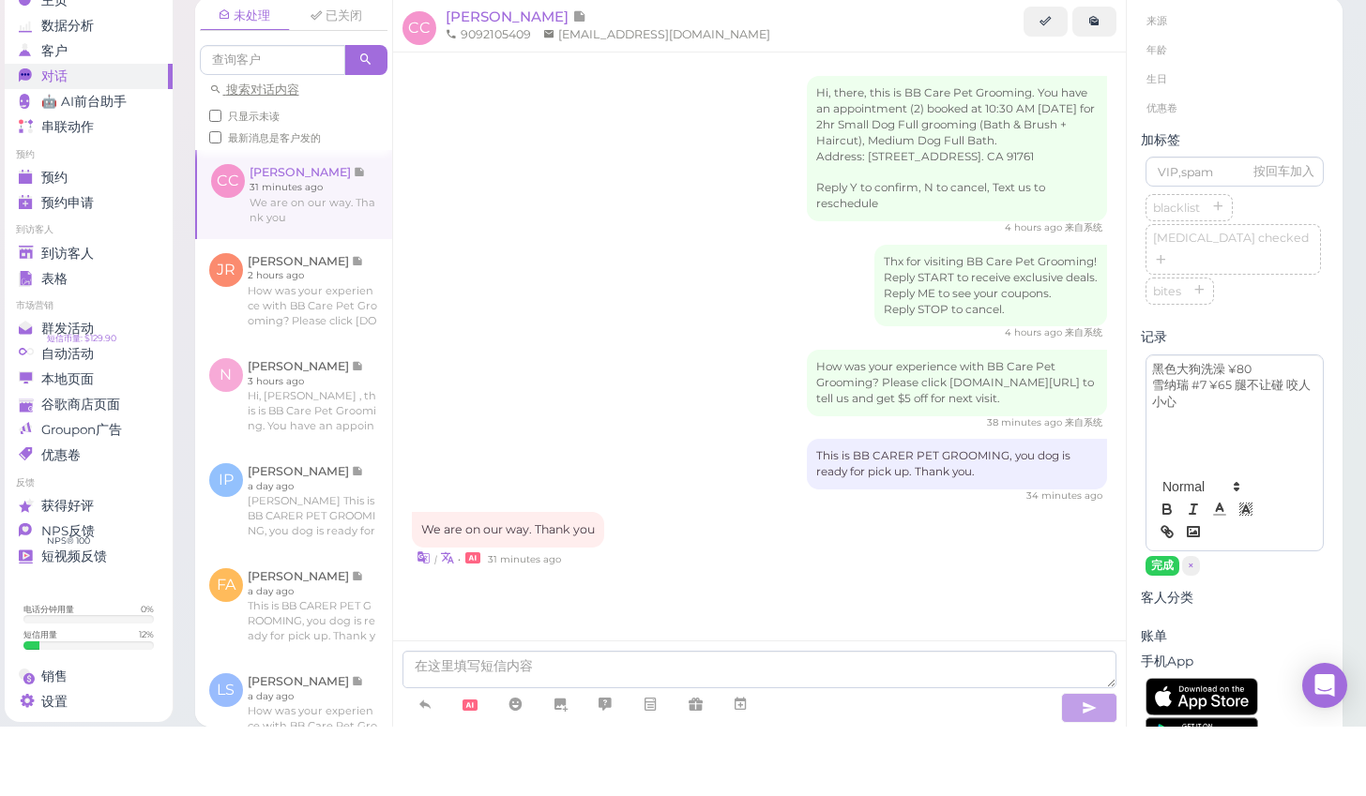
scroll to position [319, 0]
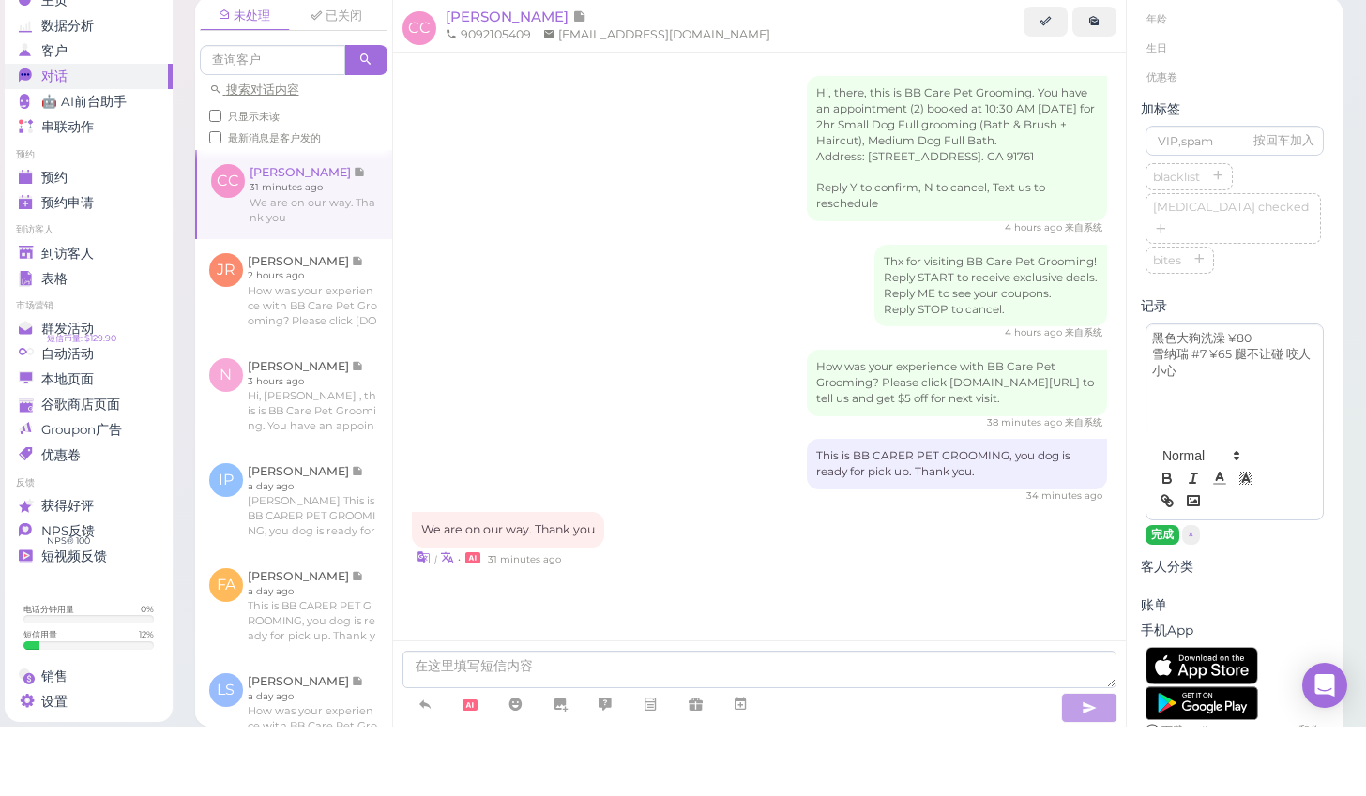
click at [1157, 595] on button "完成" at bounding box center [1162, 605] width 34 height 20
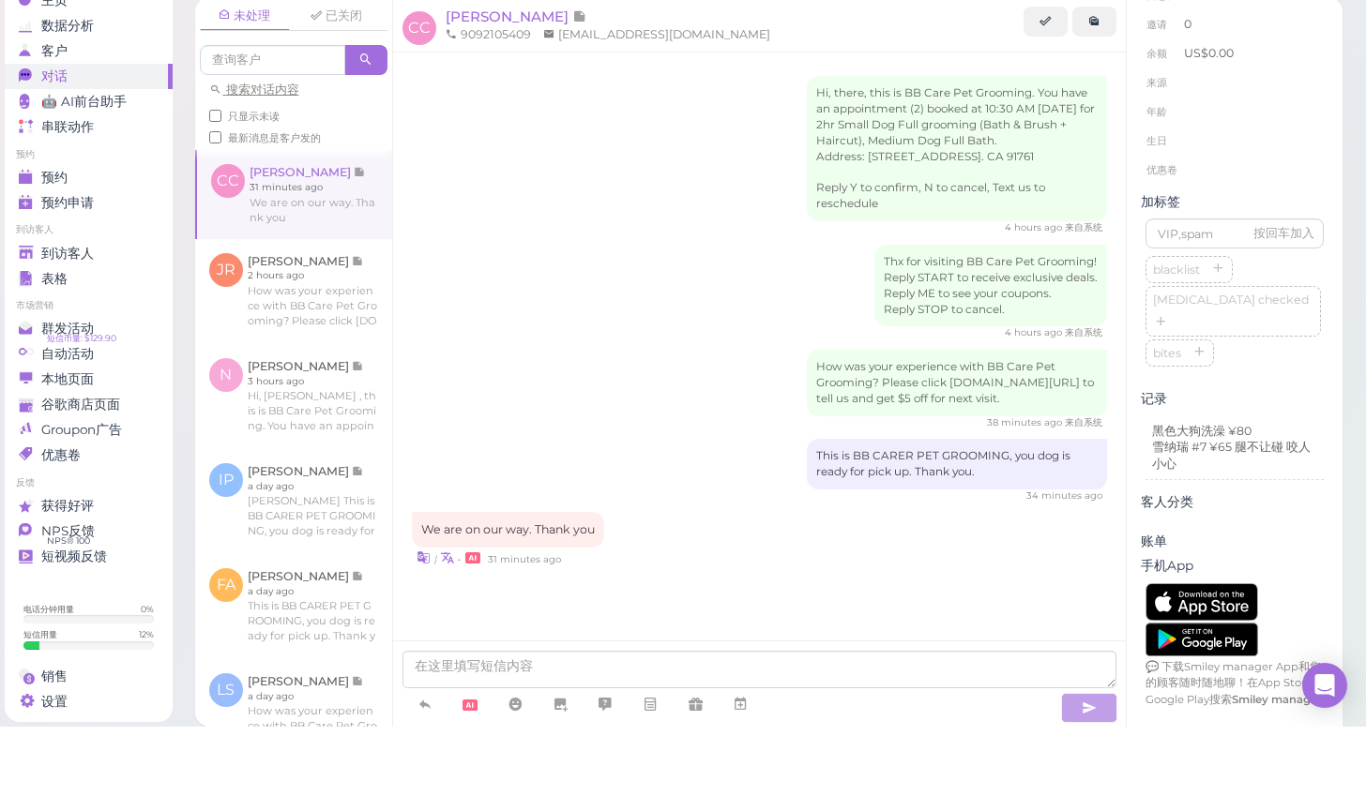
scroll to position [211, 0]
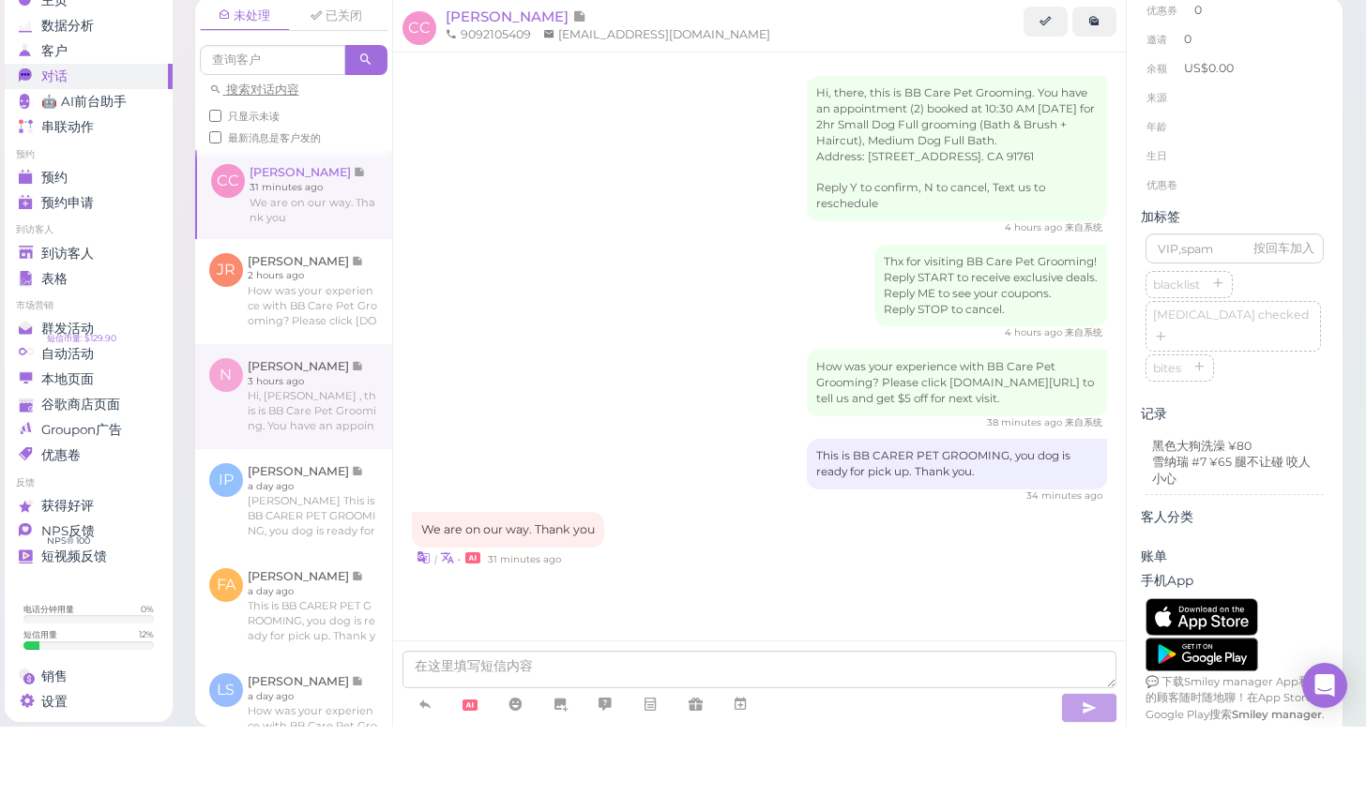
click at [262, 414] on link at bounding box center [293, 466] width 197 height 105
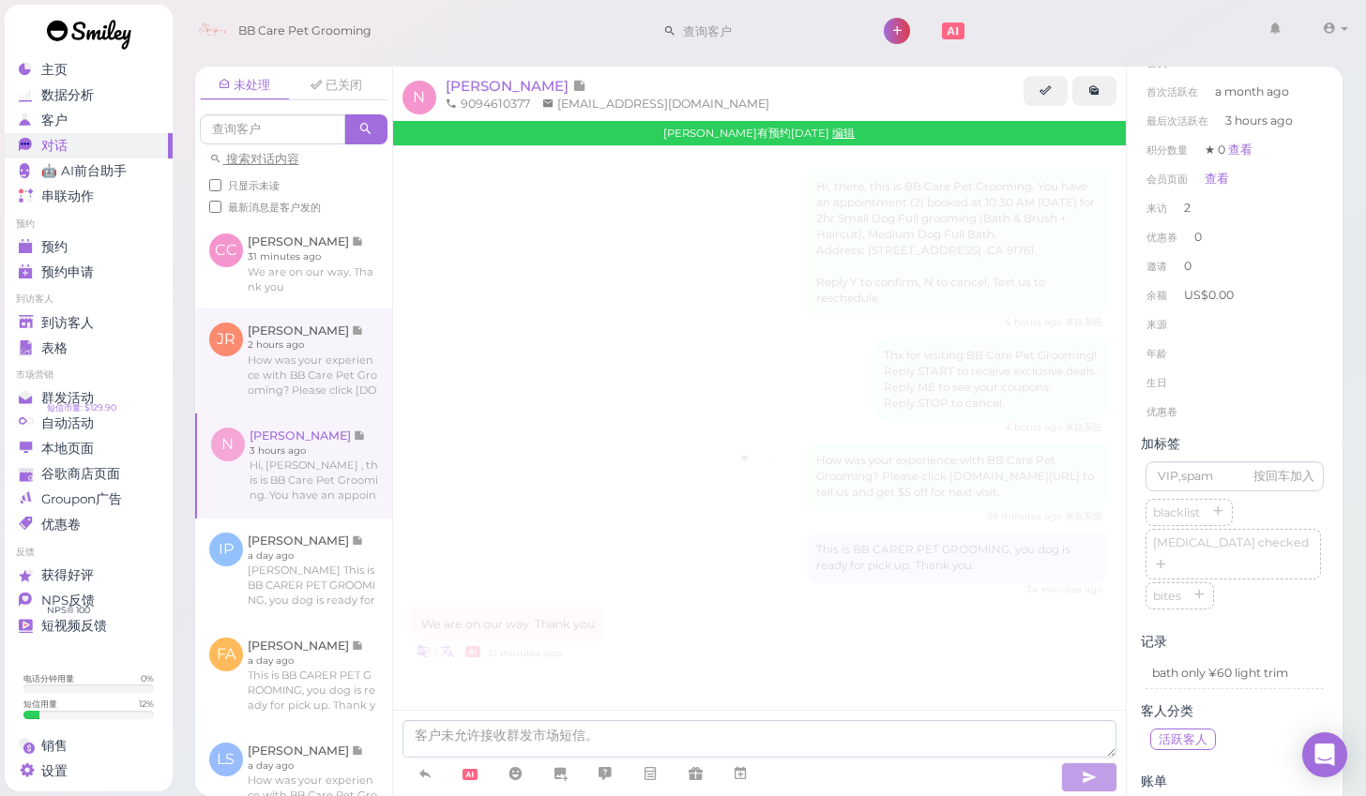
scroll to position [1942, 0]
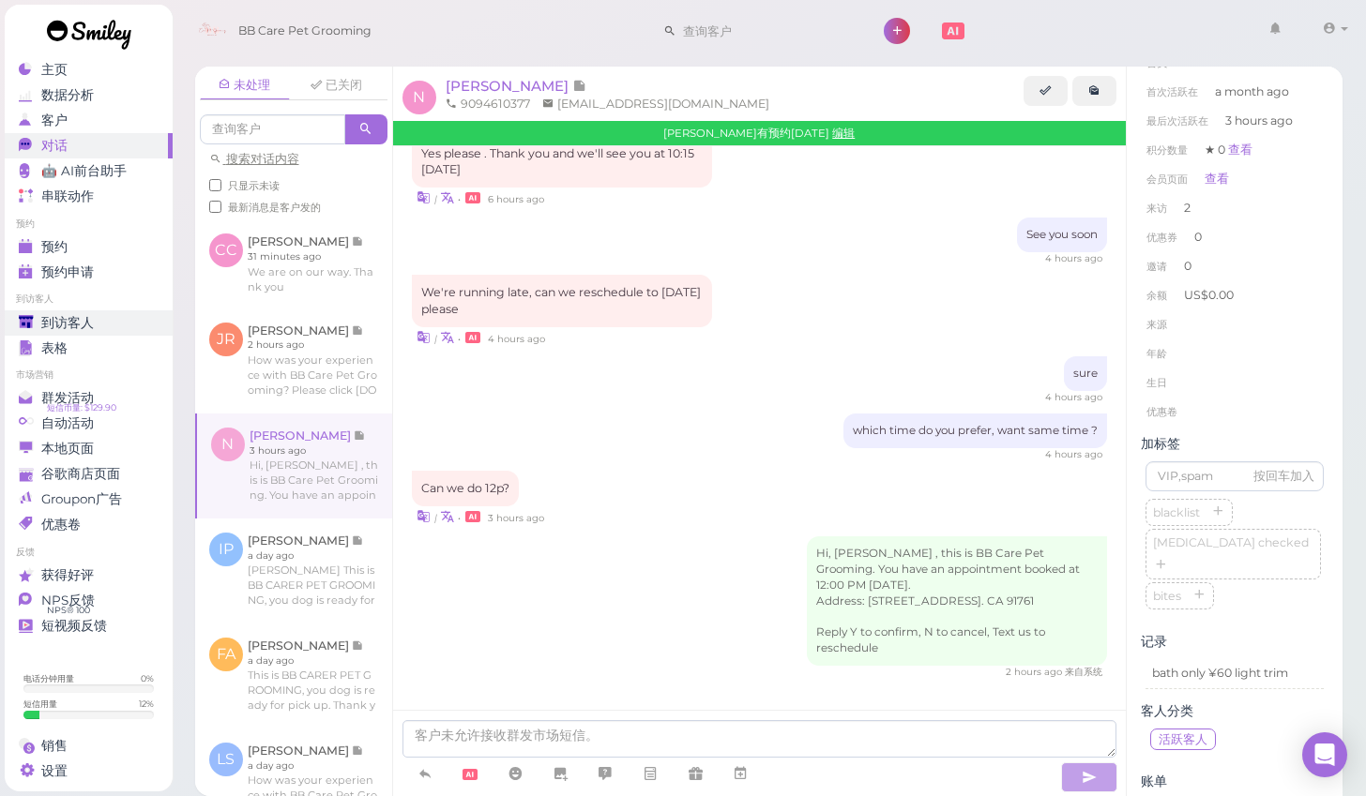
click at [75, 324] on span "到访客人" at bounding box center [67, 323] width 53 height 16
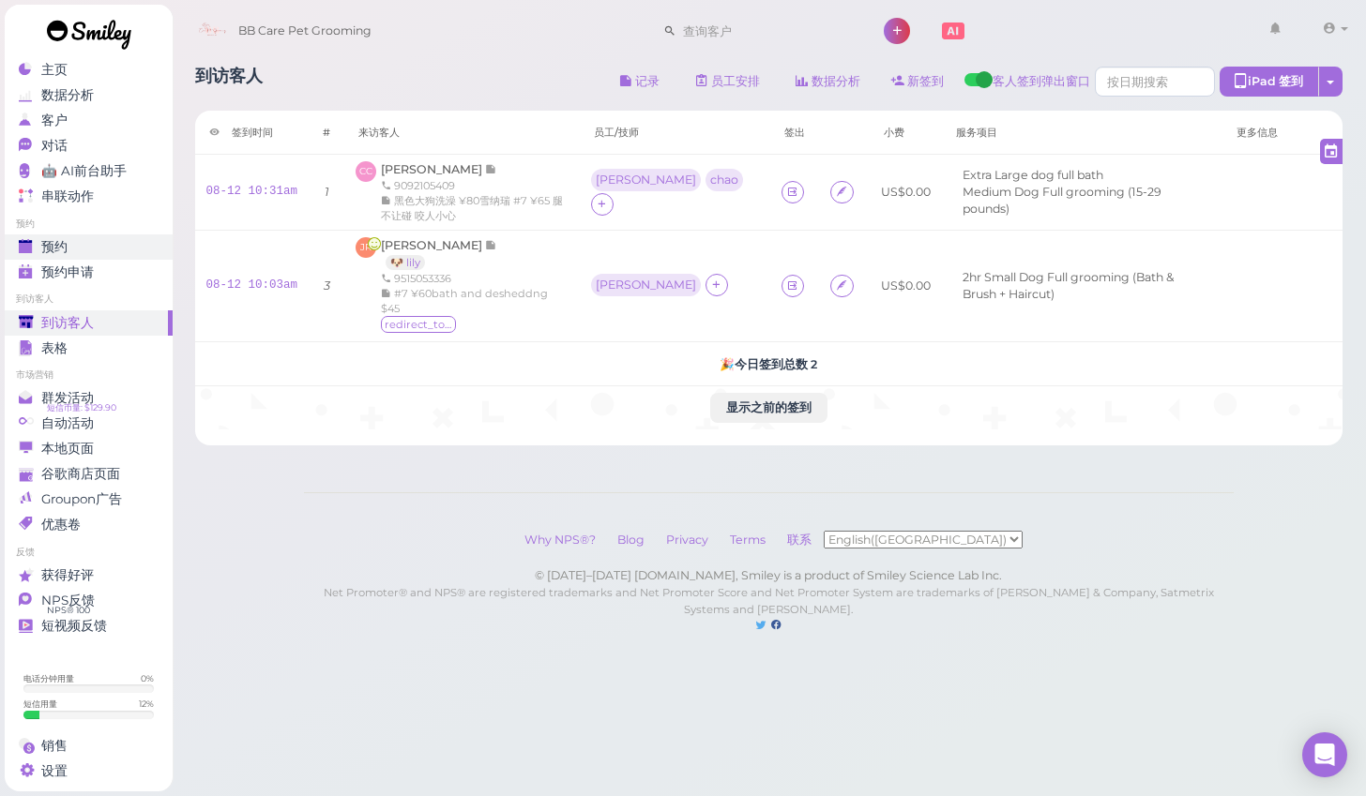
click at [81, 255] on link "预约" at bounding box center [89, 246] width 168 height 25
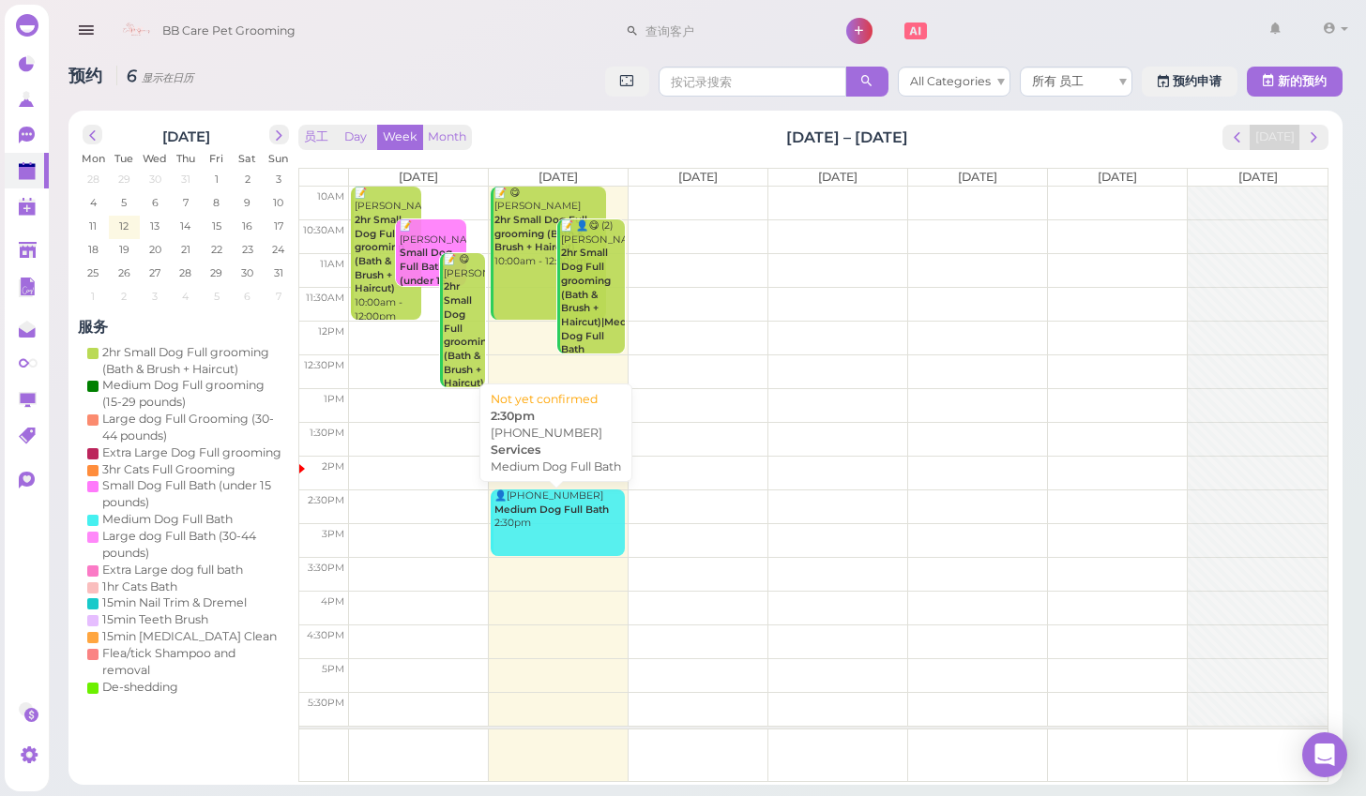
click at [595, 548] on link "👤(2) 9099650824 Medium Dog Full Bath 2:30pm" at bounding box center [557, 523] width 133 height 67
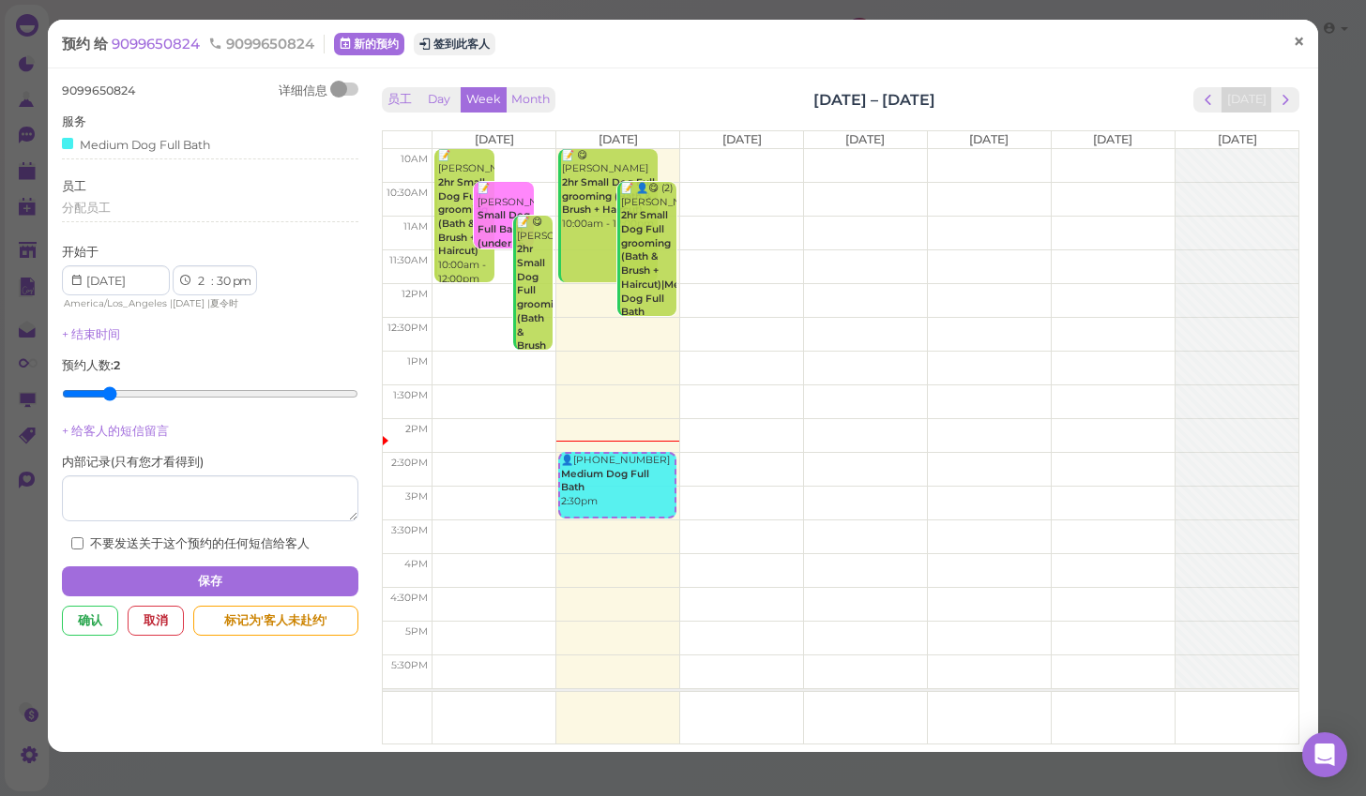
drag, startPoint x: 1316, startPoint y: 89, endPoint x: 1294, endPoint y: 39, distance: 54.2
click at [1308, 75] on div "9099650824 详细信息 服务 Medium Dog Full Bath 员工 分配员工 开始于 1 2 3 4 5 6 7 8 9 10 11 12 …" at bounding box center [683, 410] width 1271 height 684
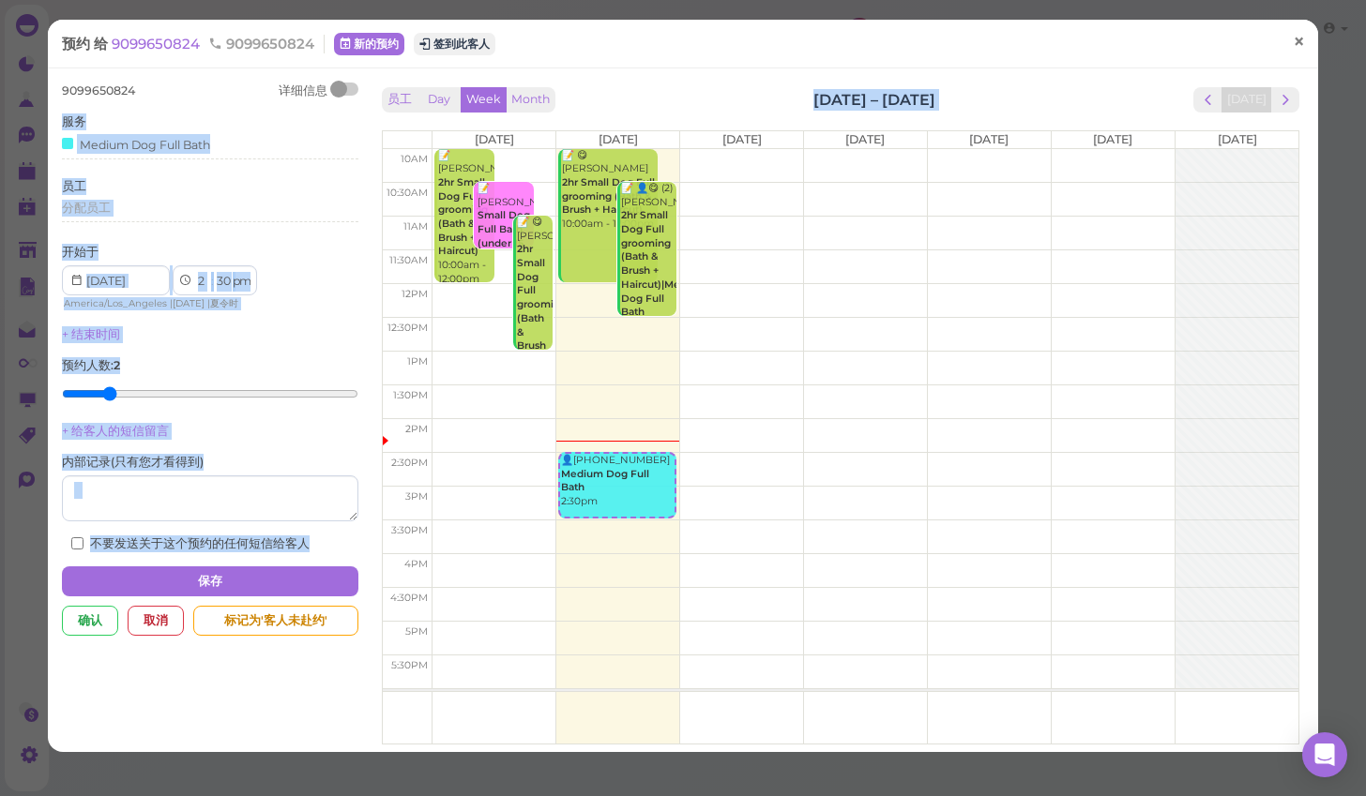
click at [1291, 38] on link "×" at bounding box center [1298, 44] width 35 height 44
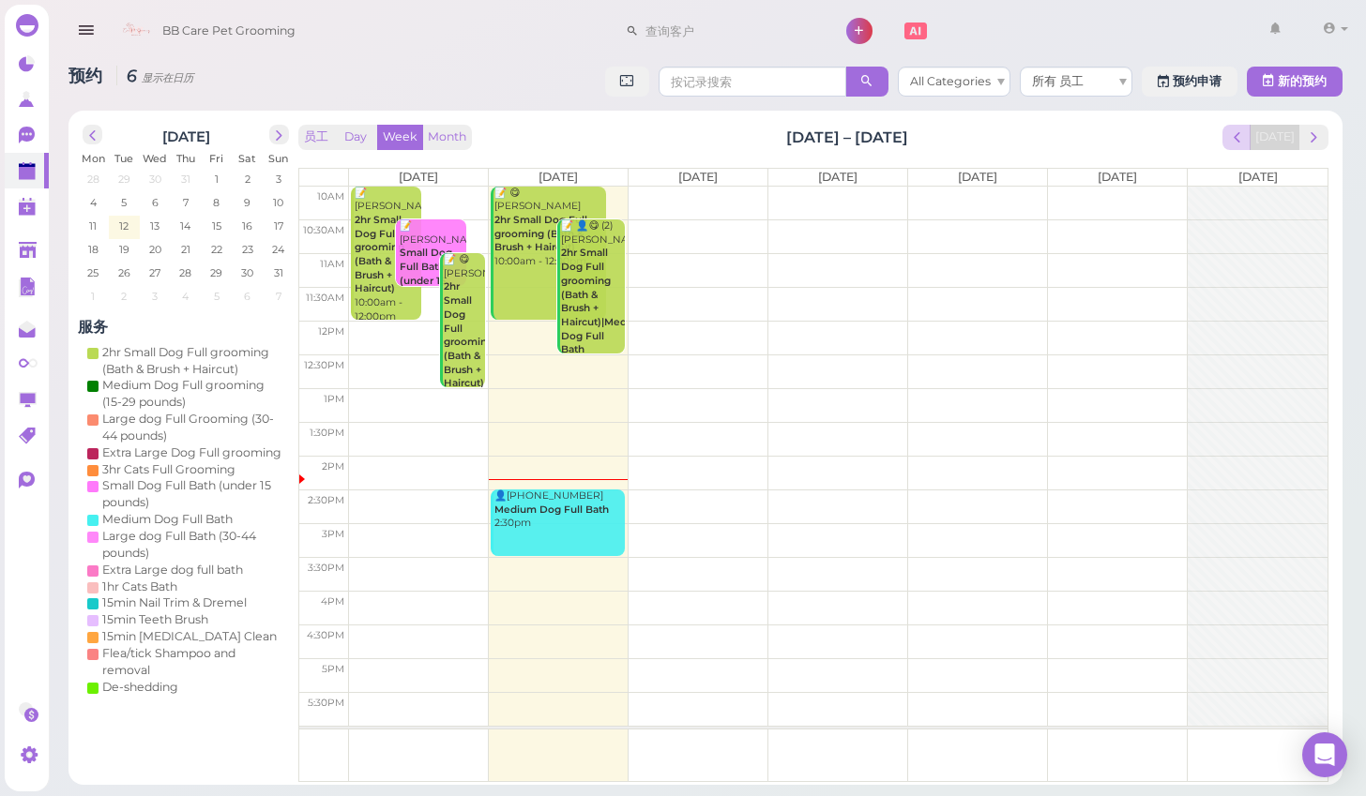
click at [1246, 137] on span "prev" at bounding box center [1237, 137] width 18 height 18
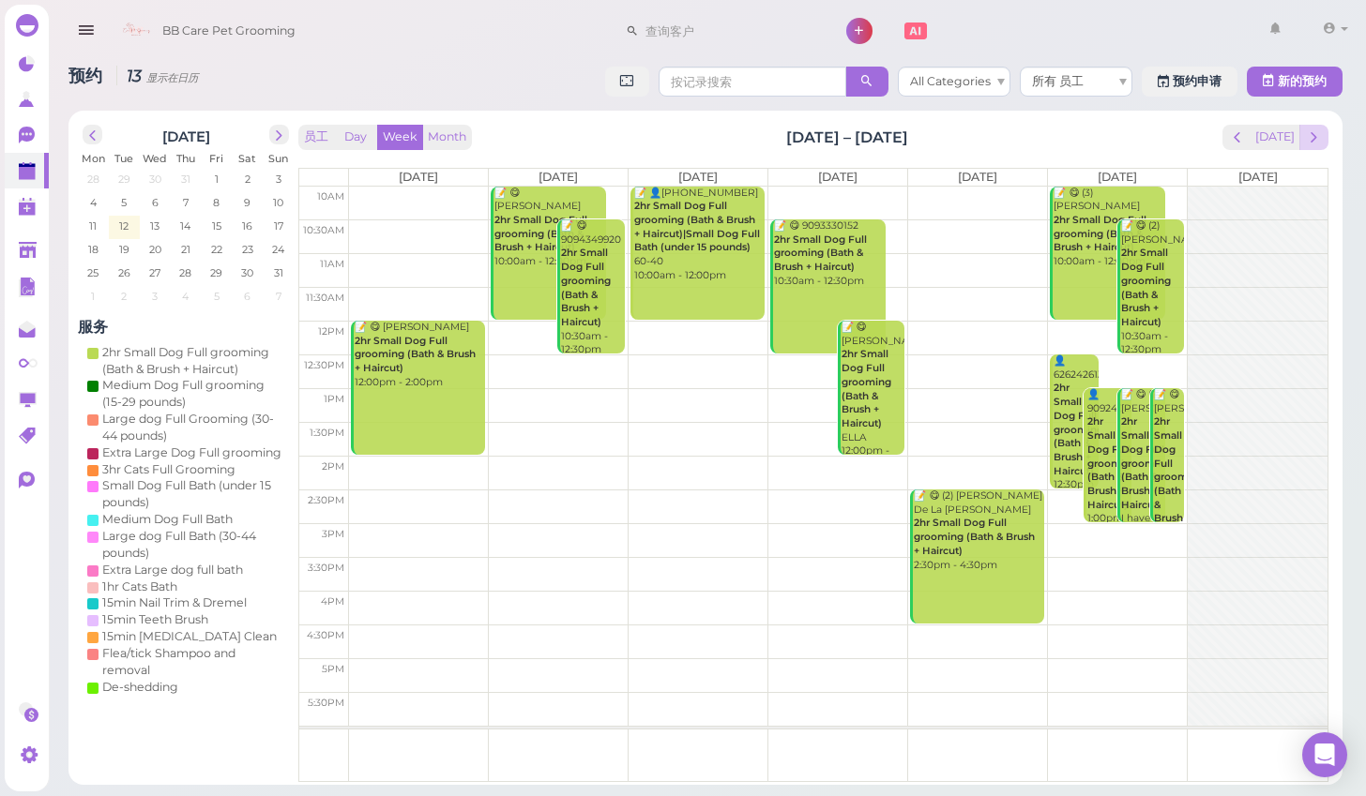
click at [1319, 141] on span "next" at bounding box center [1314, 137] width 18 height 18
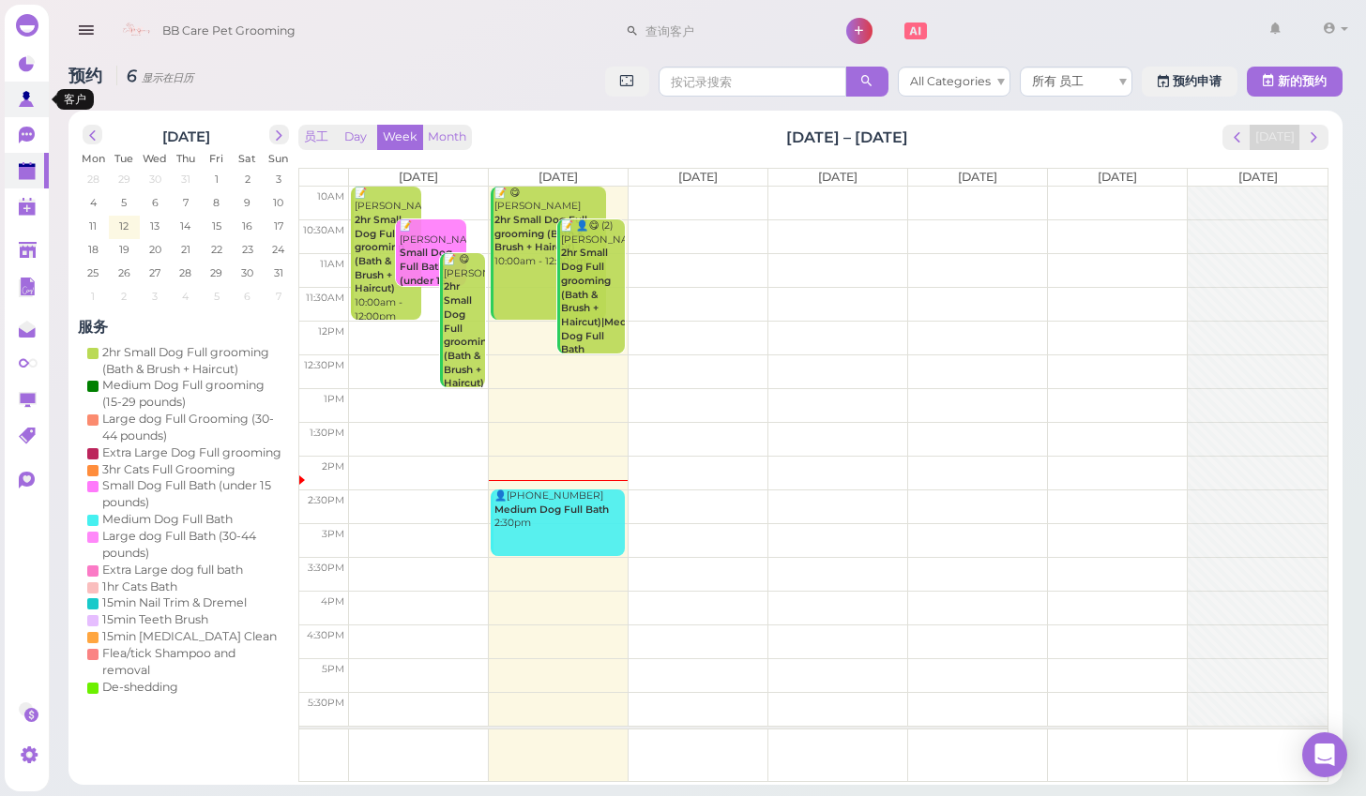
click at [18, 95] on link at bounding box center [27, 100] width 44 height 36
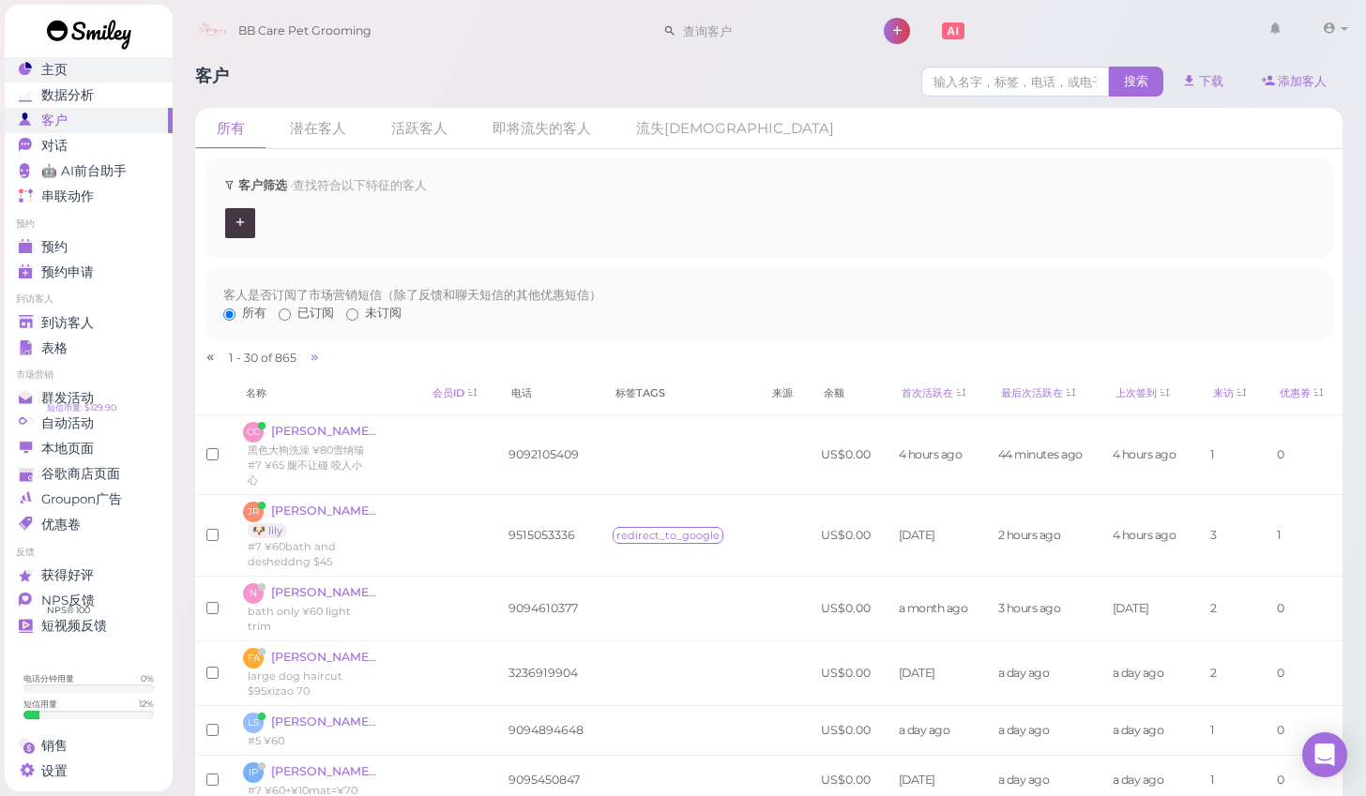
click at [131, 73] on div "主页" at bounding box center [86, 70] width 135 height 16
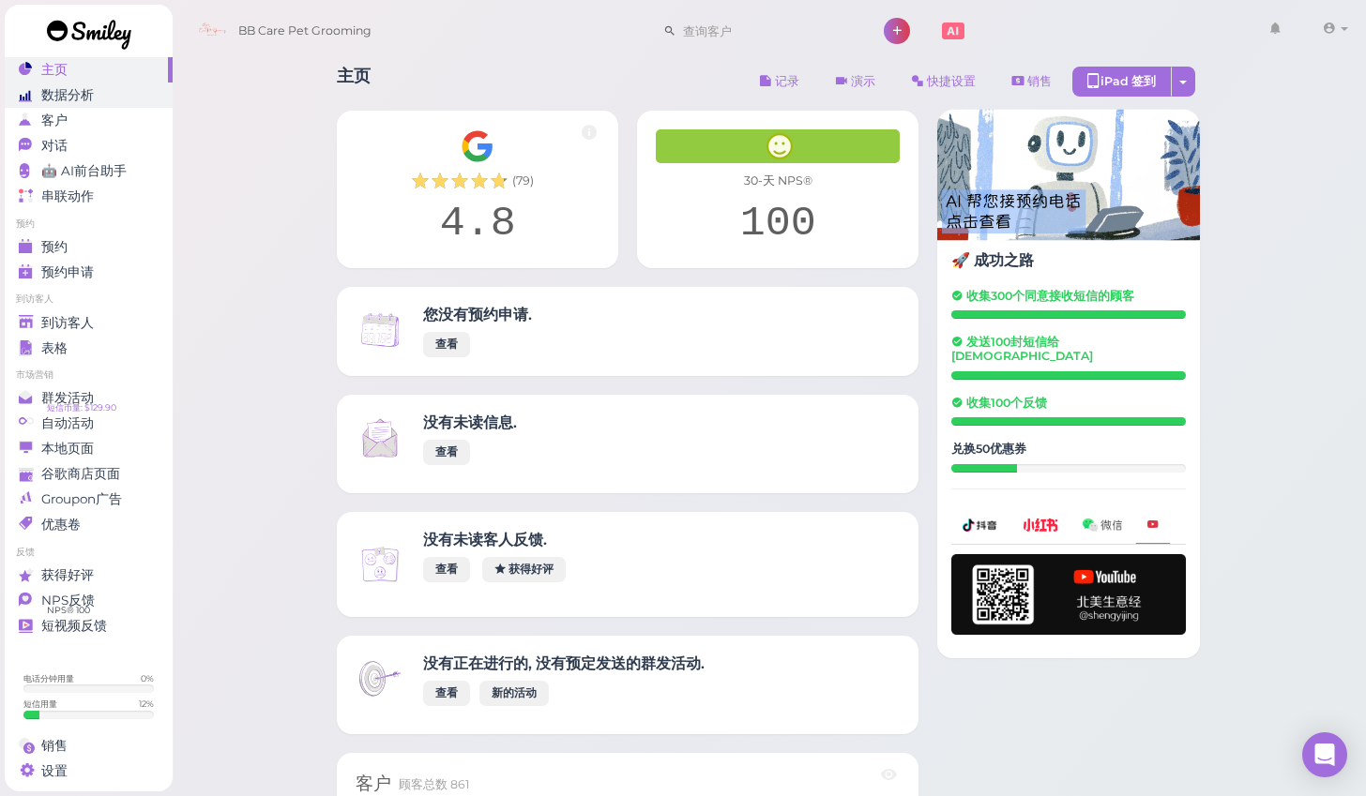
click at [137, 90] on div "数据分析" at bounding box center [86, 95] width 135 height 16
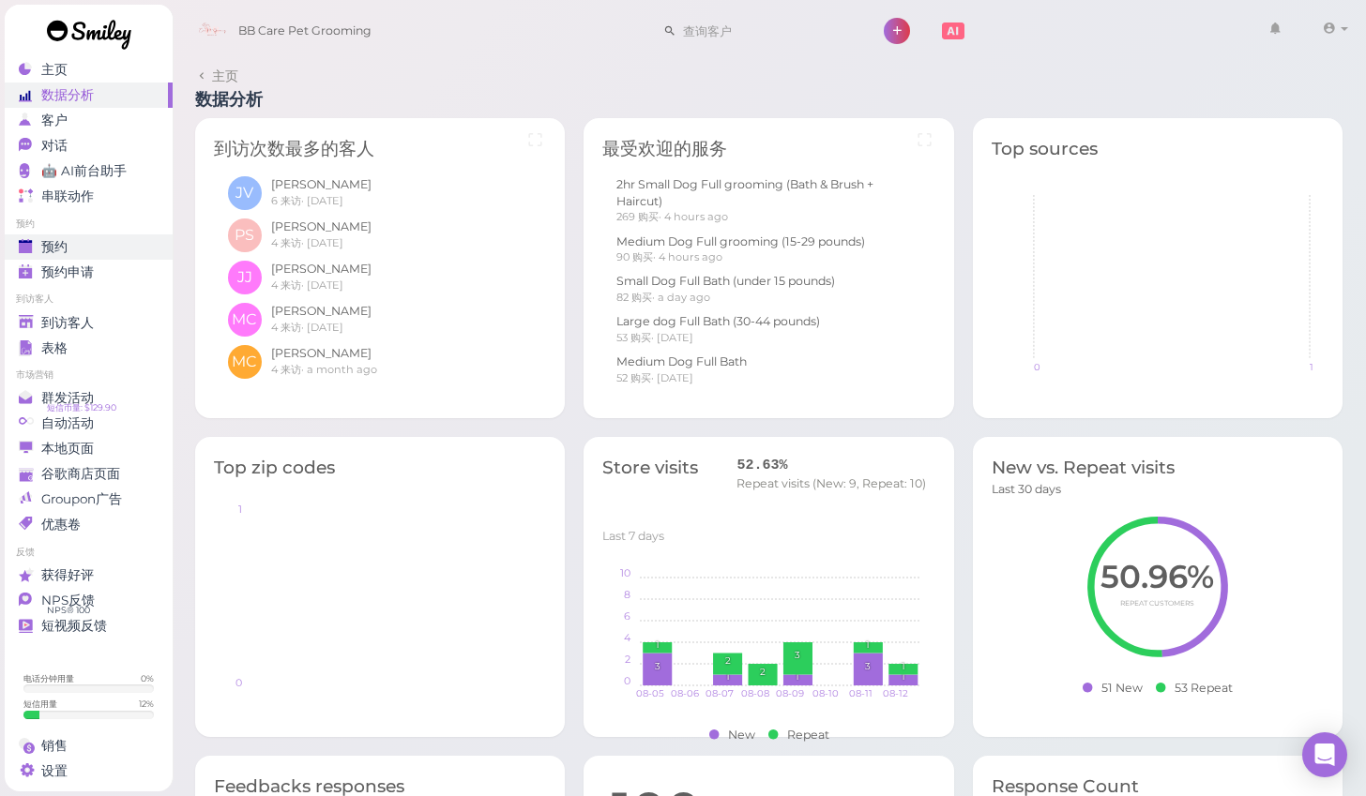
click at [121, 250] on div "预约" at bounding box center [86, 247] width 135 height 16
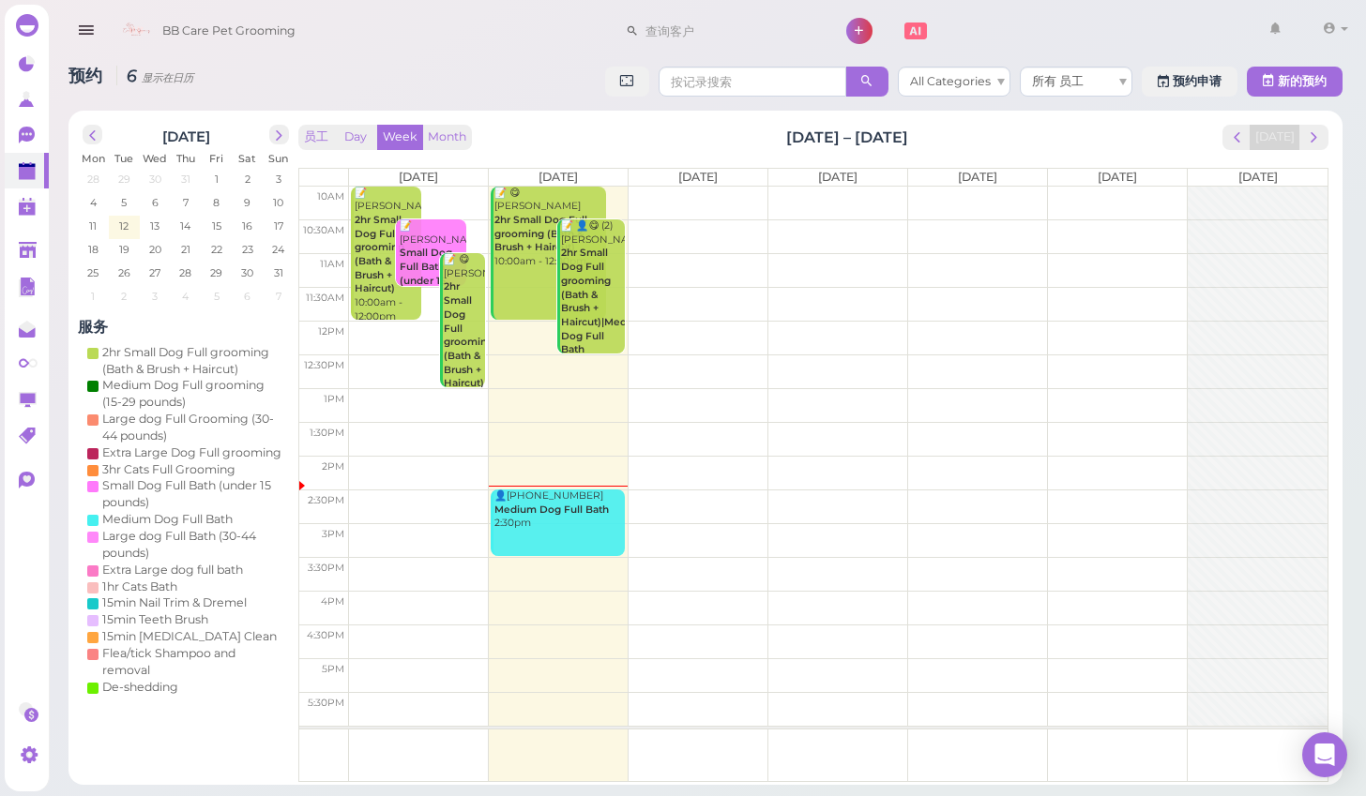
click at [665, 191] on td at bounding box center [838, 204] width 978 height 34
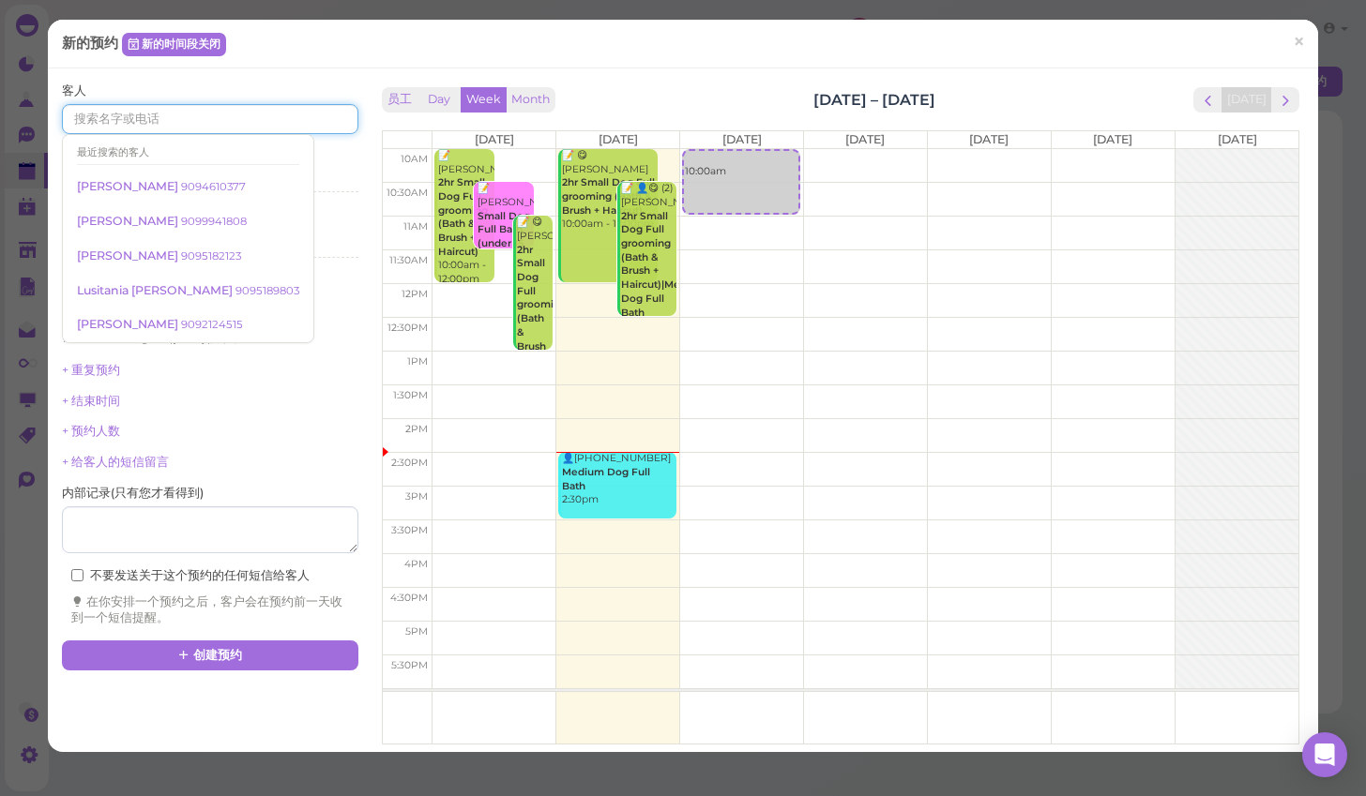
click at [233, 128] on input at bounding box center [210, 119] width 296 height 30
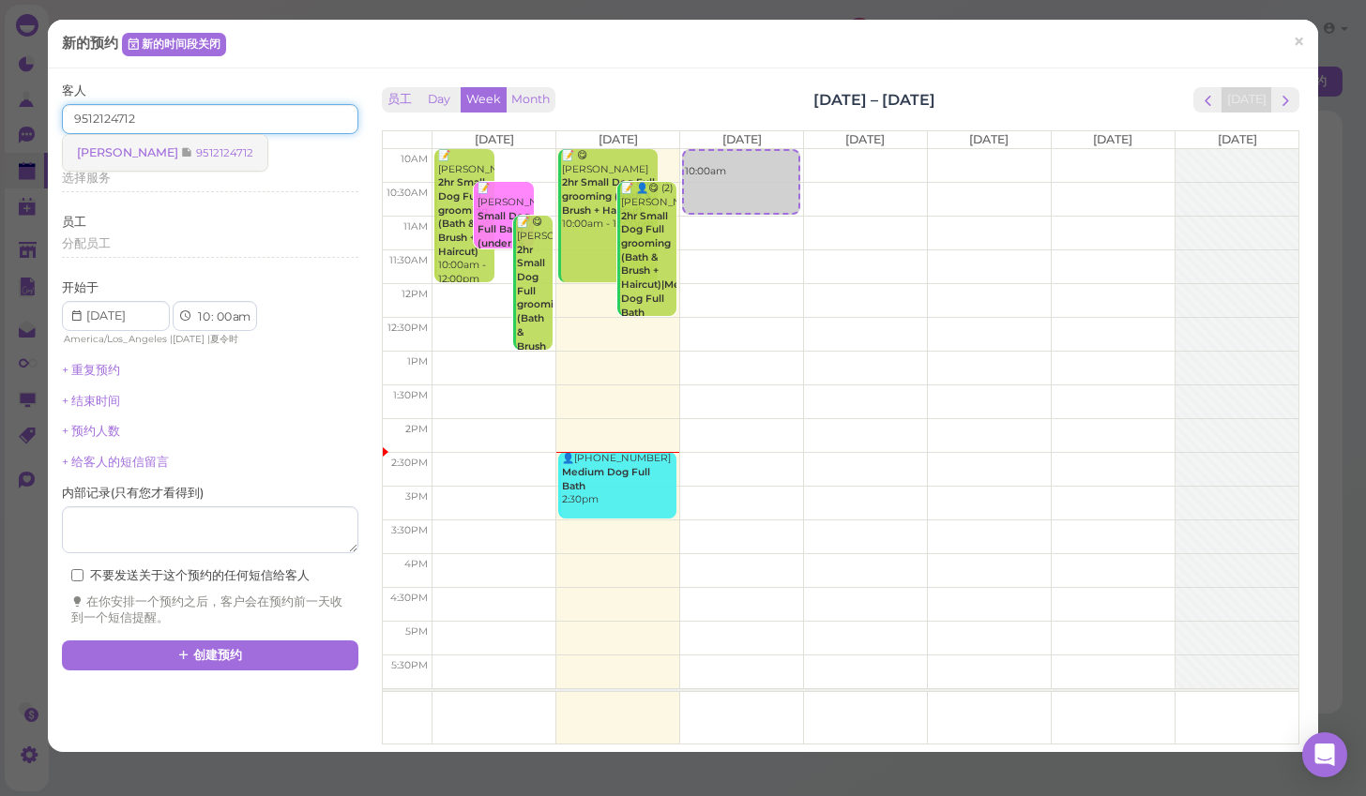
type input "9512124712"
click at [125, 146] on span "Marco Medina" at bounding box center [129, 152] width 104 height 14
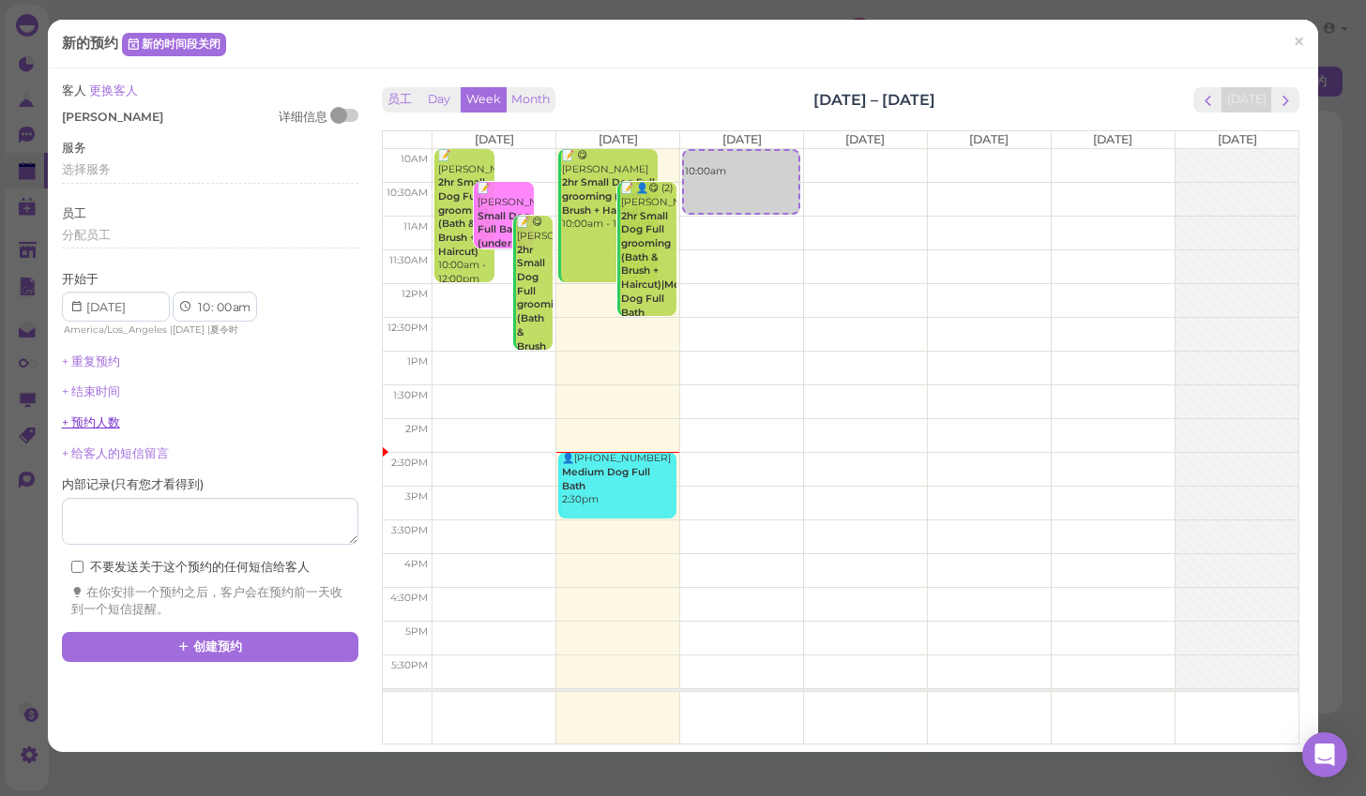
click at [112, 423] on link "+ 预约人数" at bounding box center [91, 423] width 58 height 14
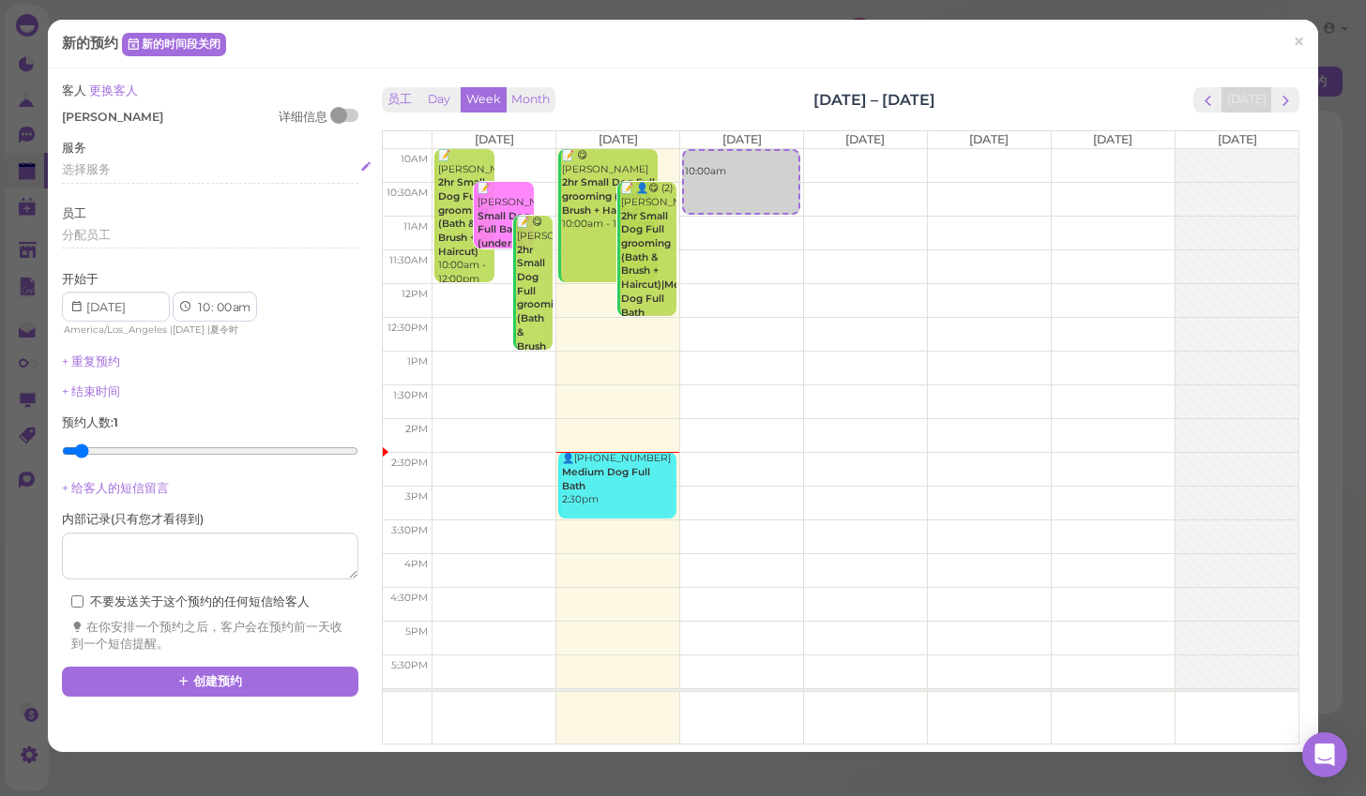
click at [272, 172] on div "选择服务" at bounding box center [210, 169] width 296 height 17
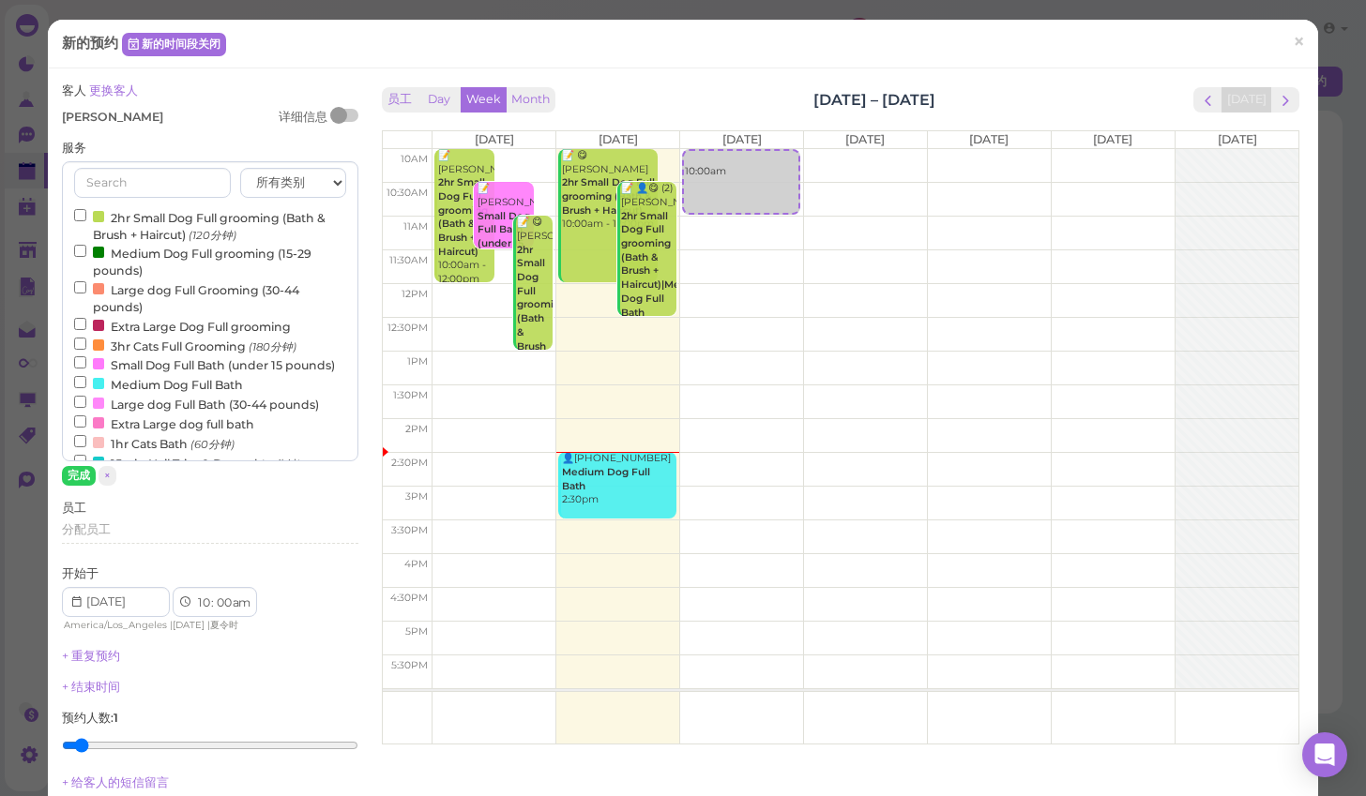
click at [231, 222] on label "2hr Small Dog Full grooming (Bath & Brush + Haircut) (120分钟)" at bounding box center [210, 225] width 272 height 37
click at [86, 221] on input "2hr Small Dog Full grooming (Bath & Brush + Haircut) (120分钟)" at bounding box center [80, 215] width 12 height 12
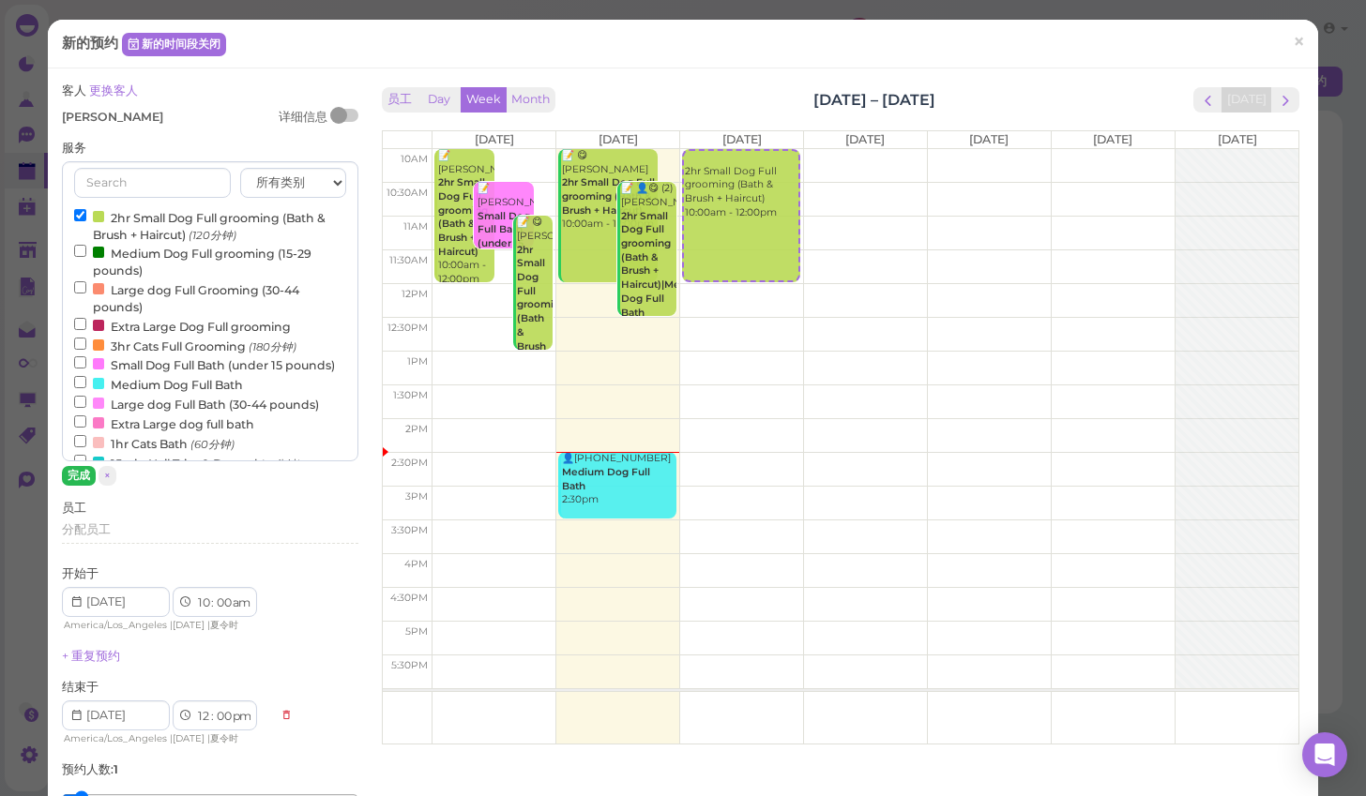
click at [68, 480] on button "完成" at bounding box center [79, 476] width 34 height 20
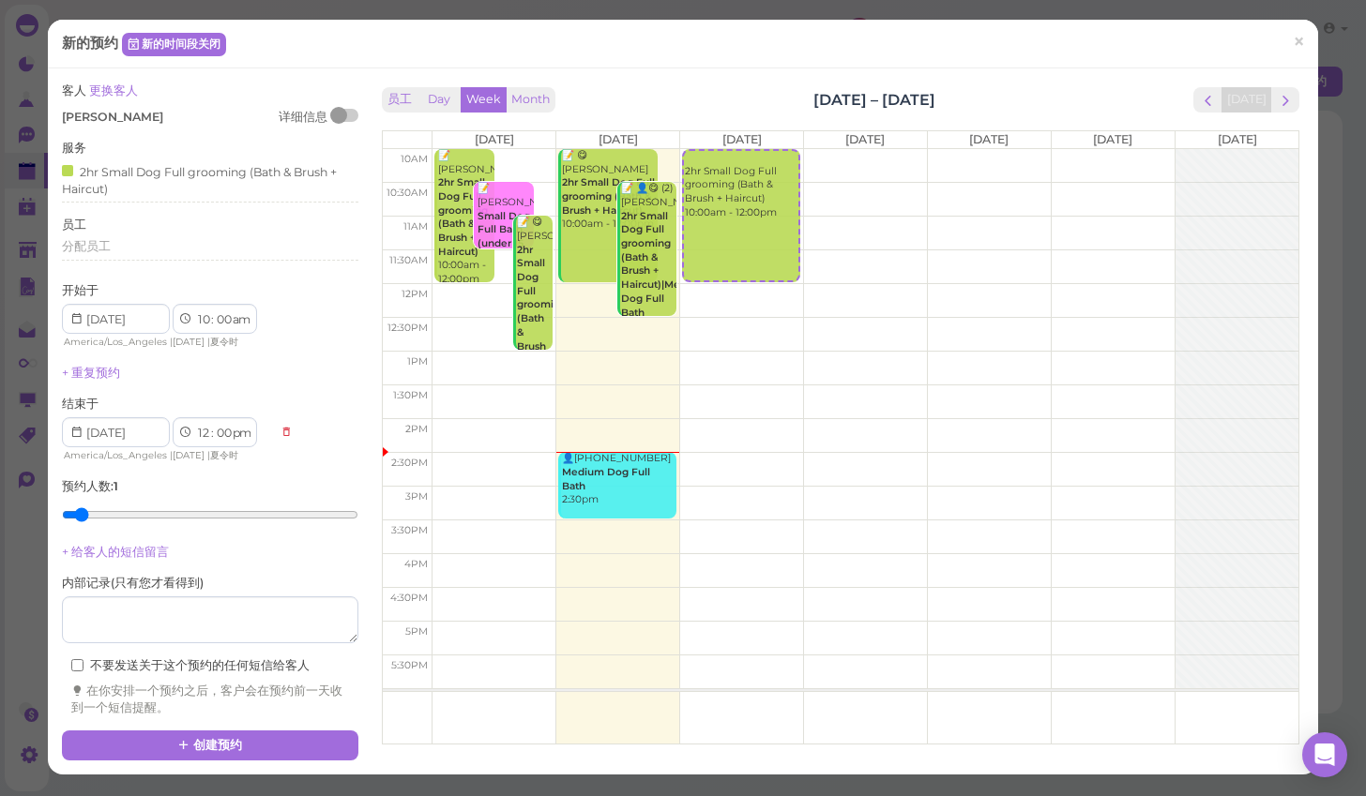
scroll to position [1, 0]
click at [174, 731] on button "创建预约" at bounding box center [210, 746] width 296 height 30
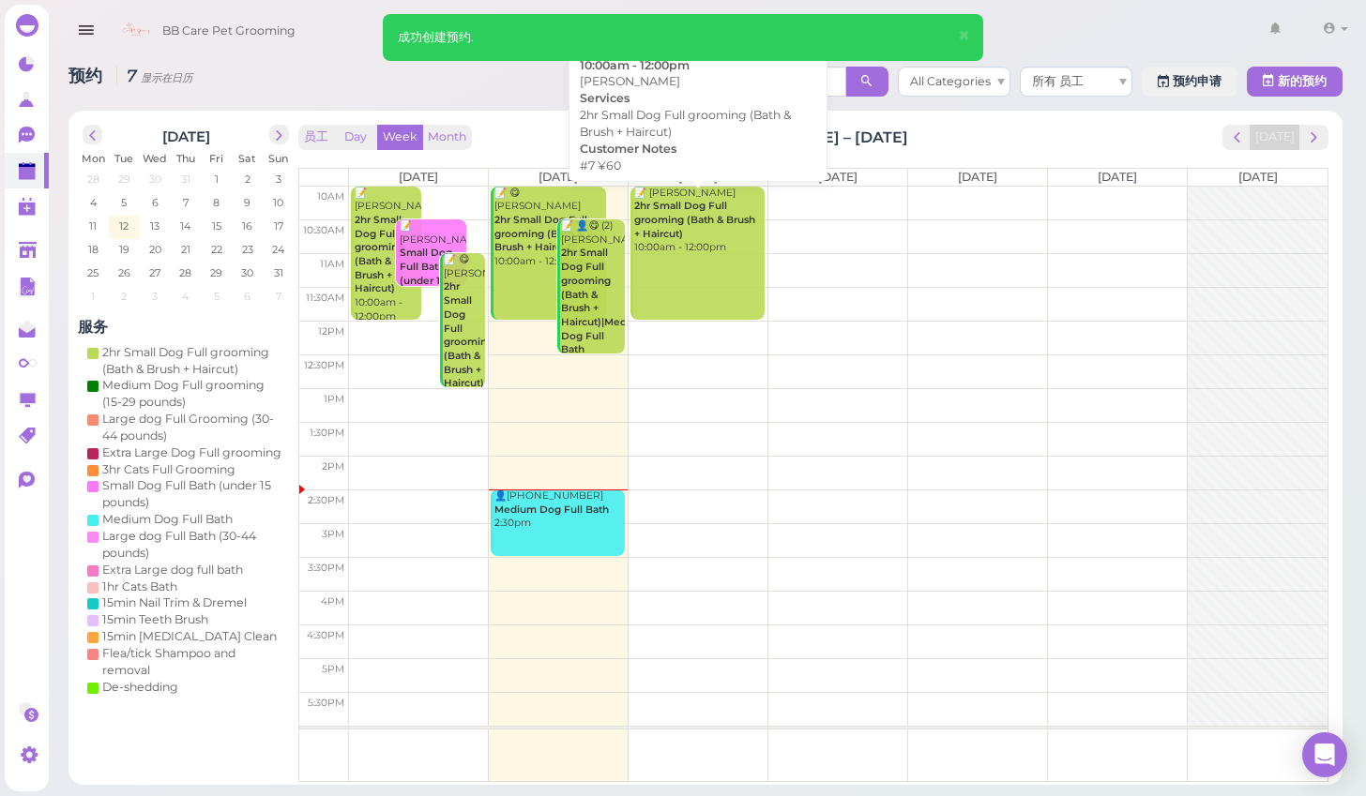
click at [712, 238] on div "📝 Marco Medina 2hr Small Dog Full grooming (Bath & Brush + Haircut) 10:00am - 1…" at bounding box center [698, 221] width 130 height 68
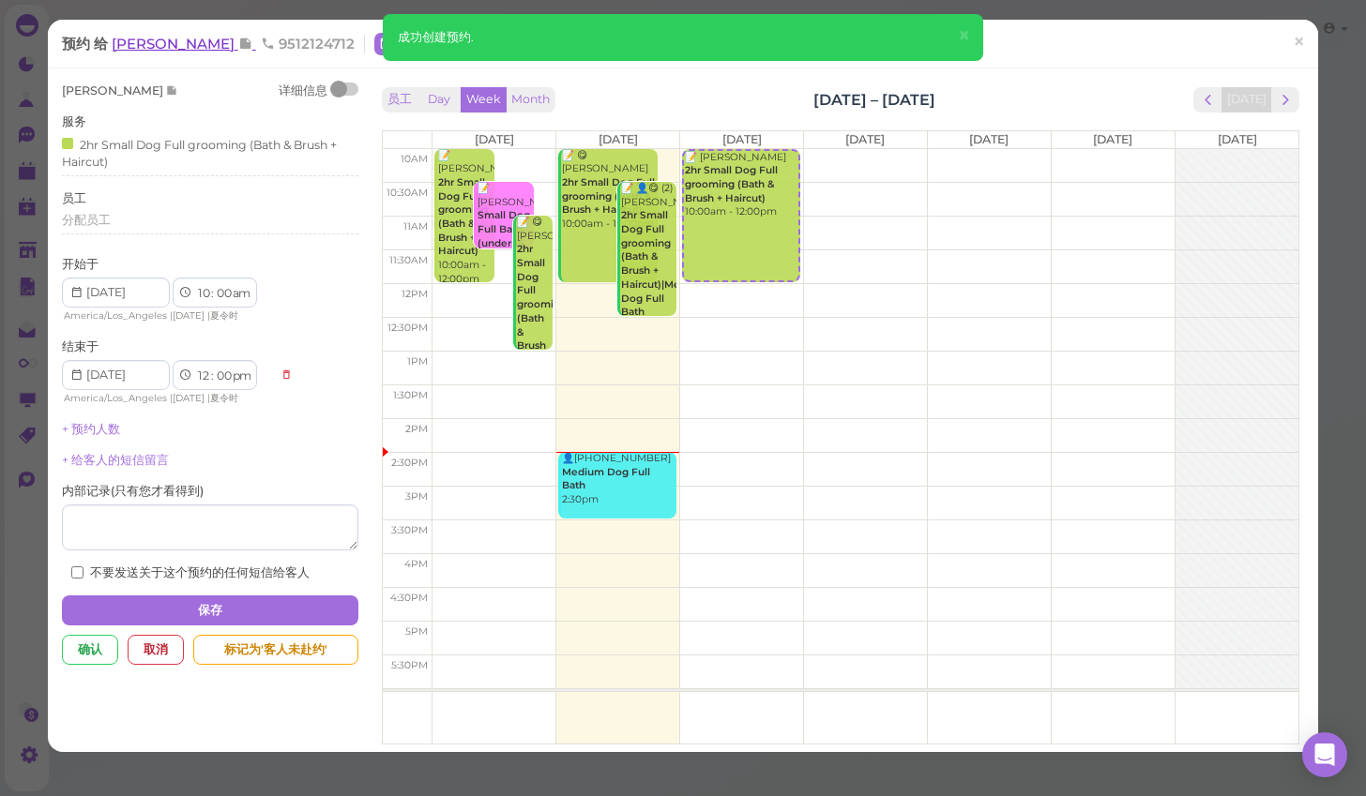
click at [169, 43] on span "Marco Medina" at bounding box center [175, 44] width 127 height 18
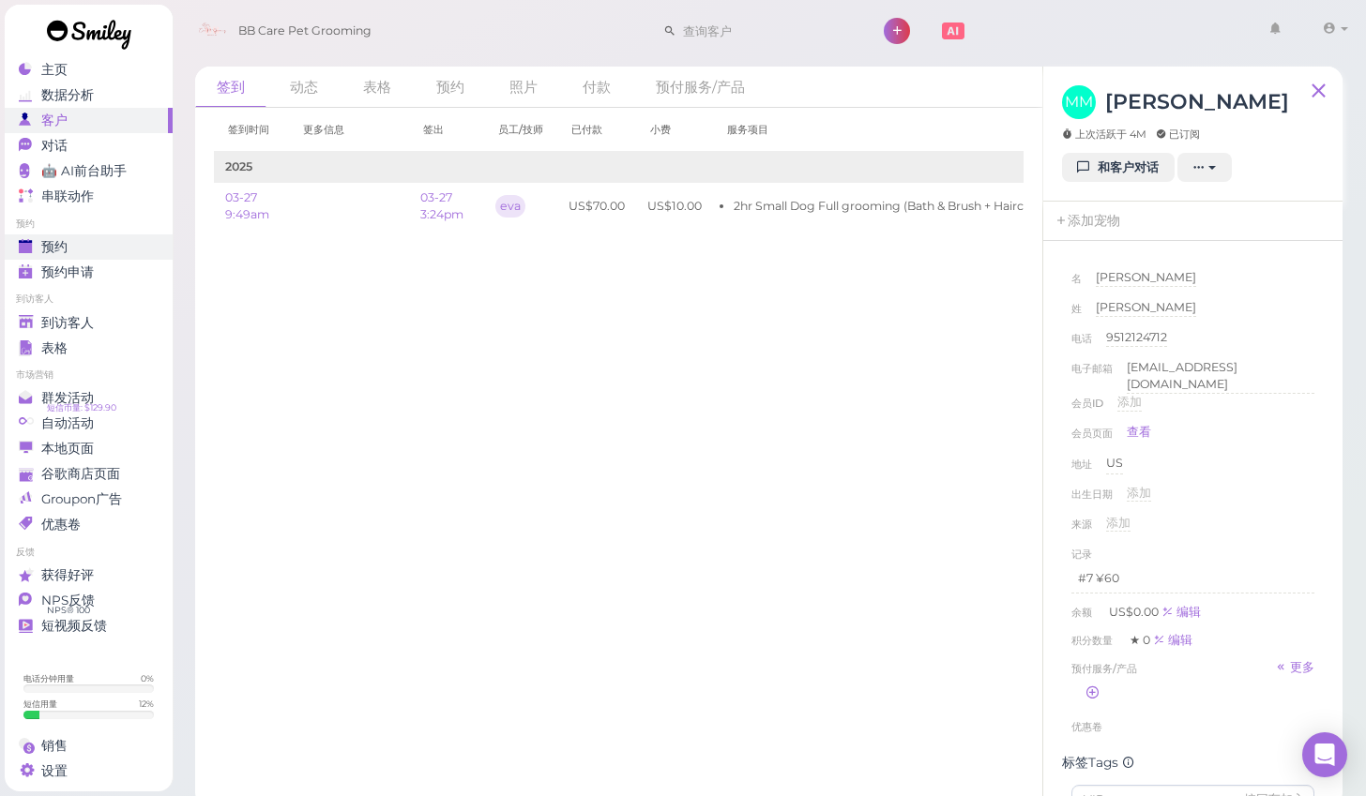
click at [120, 255] on link "预约" at bounding box center [89, 246] width 168 height 25
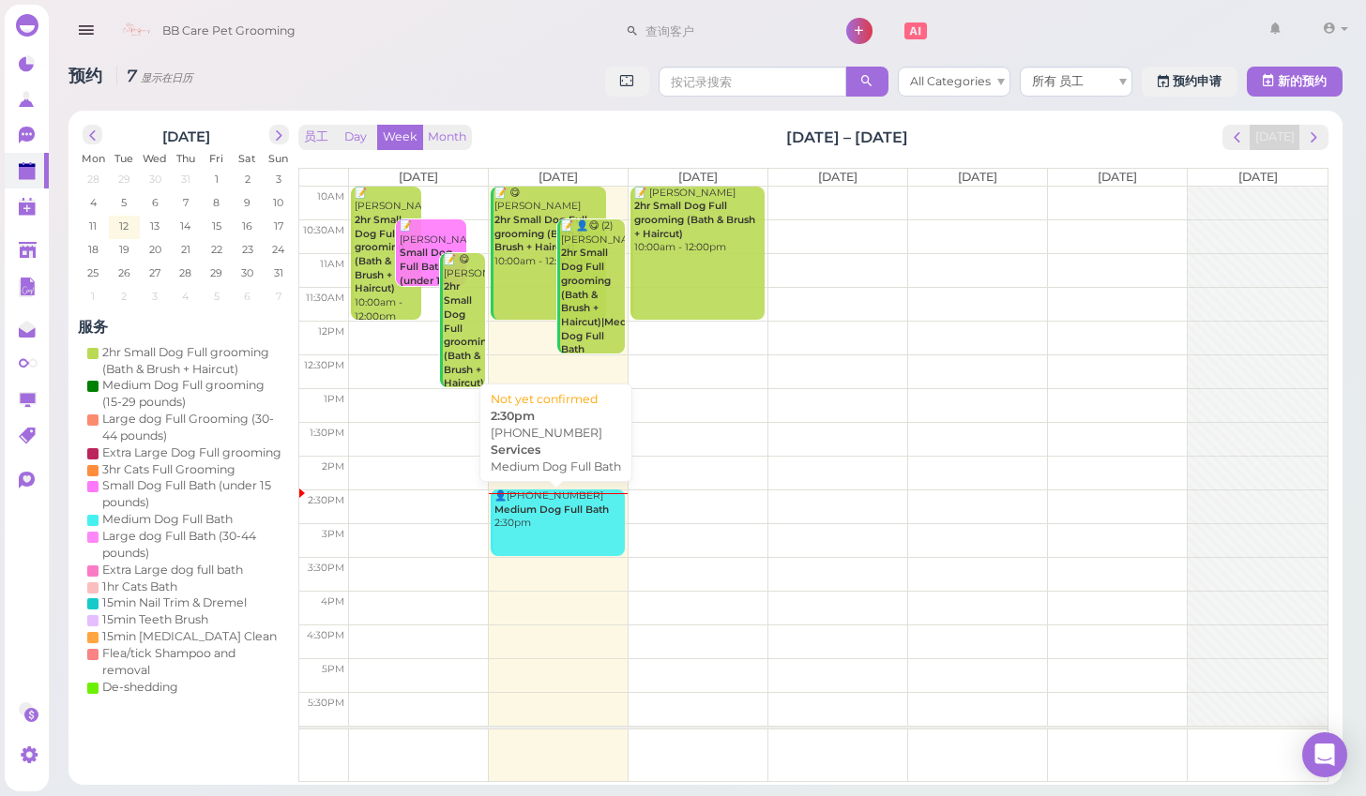
click at [521, 506] on b "Medium Dog Full Bath" at bounding box center [551, 510] width 114 height 12
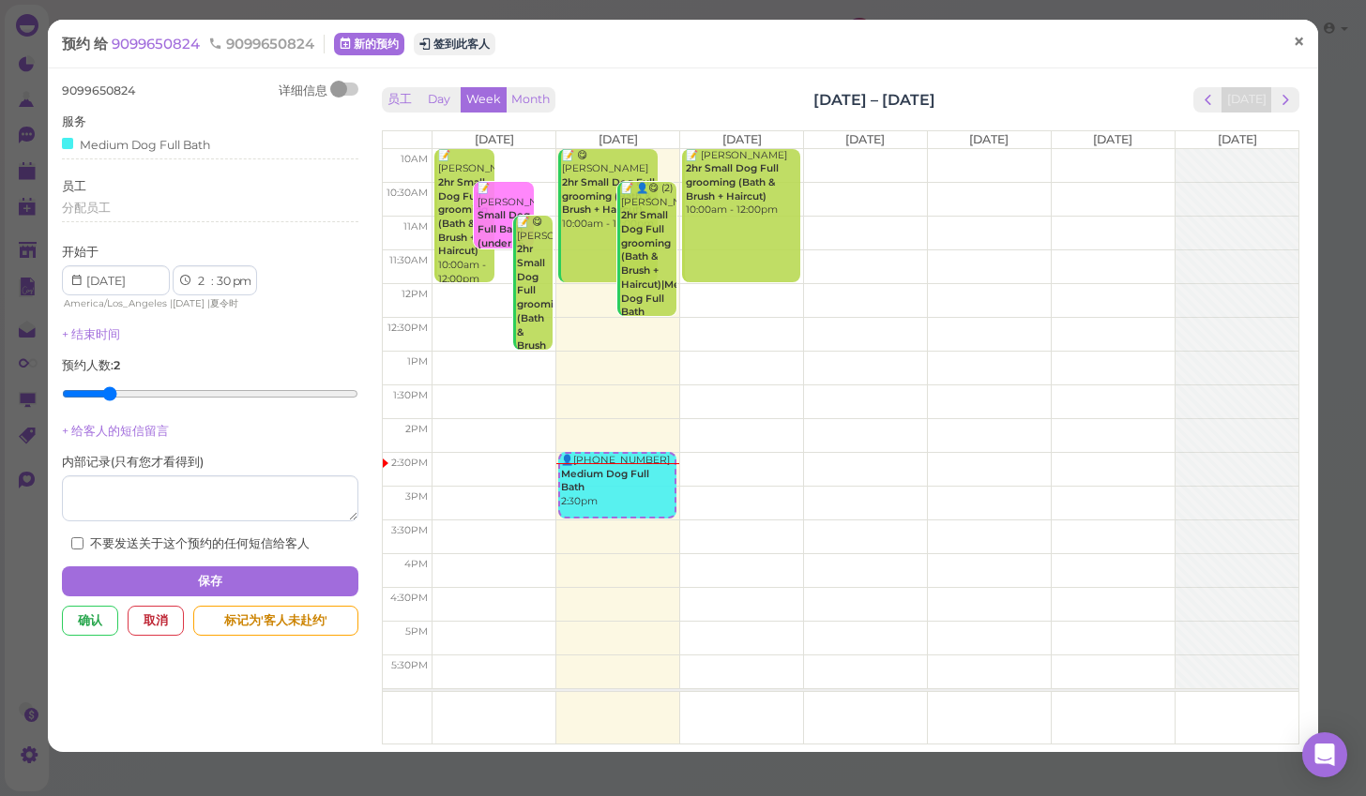
click at [1296, 42] on span "×" at bounding box center [1299, 42] width 12 height 26
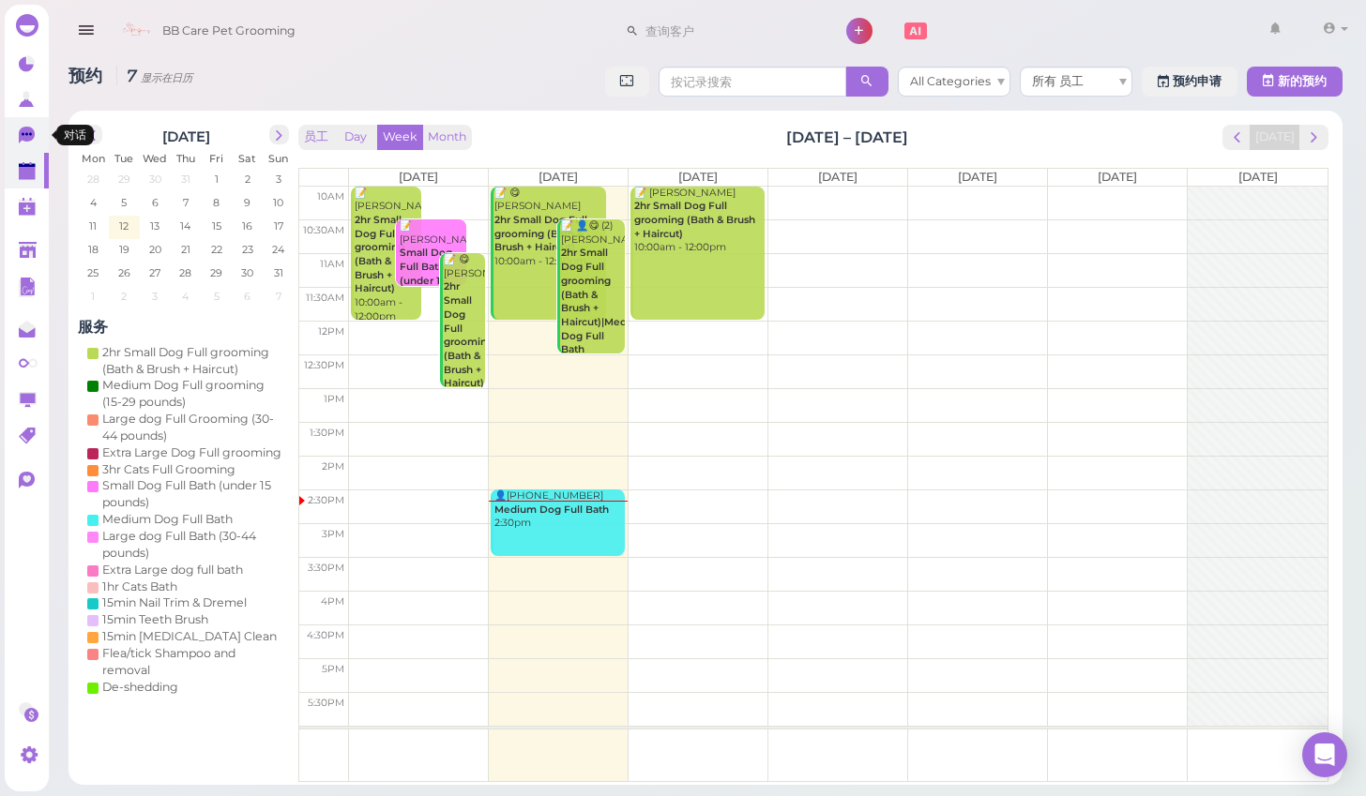
click at [25, 129] on icon at bounding box center [27, 135] width 16 height 17
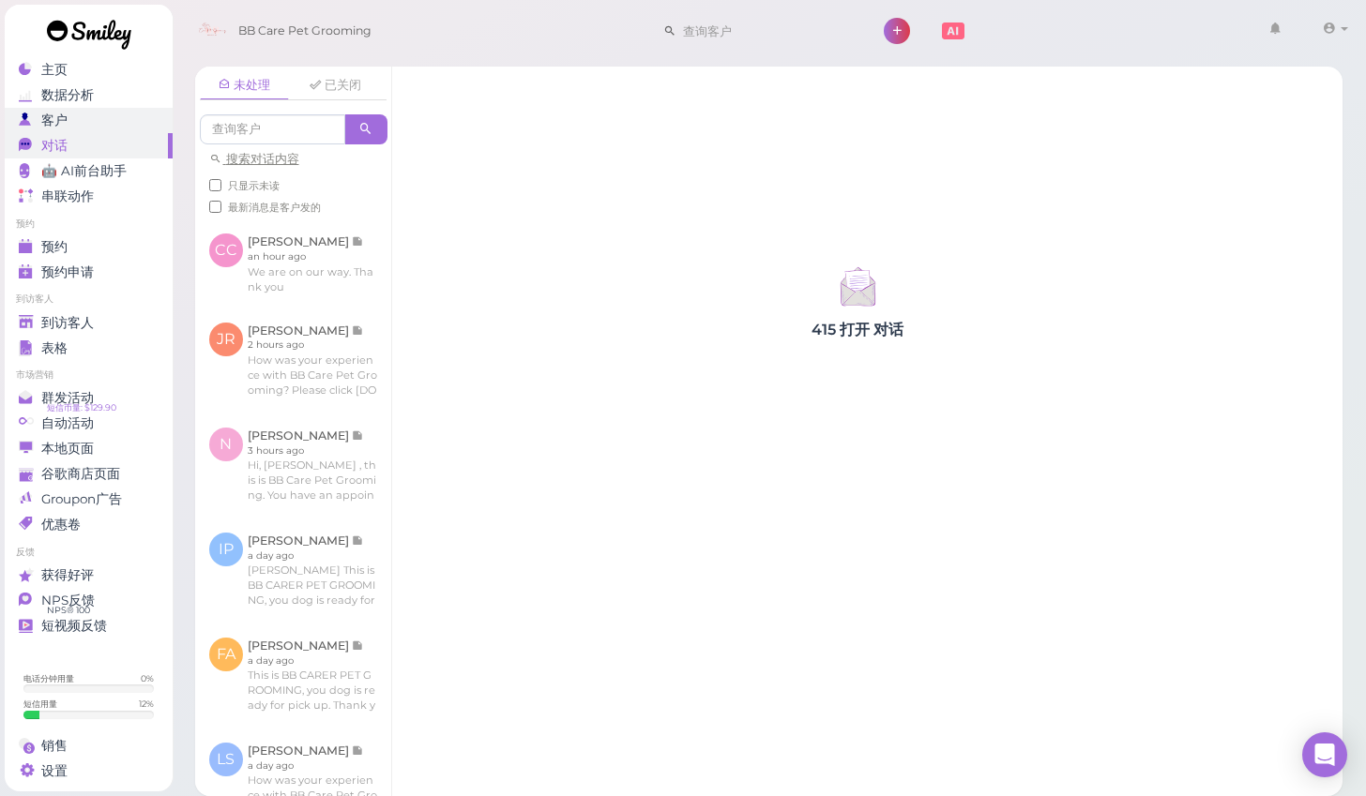
click at [58, 127] on span "客户" at bounding box center [54, 121] width 26 height 16
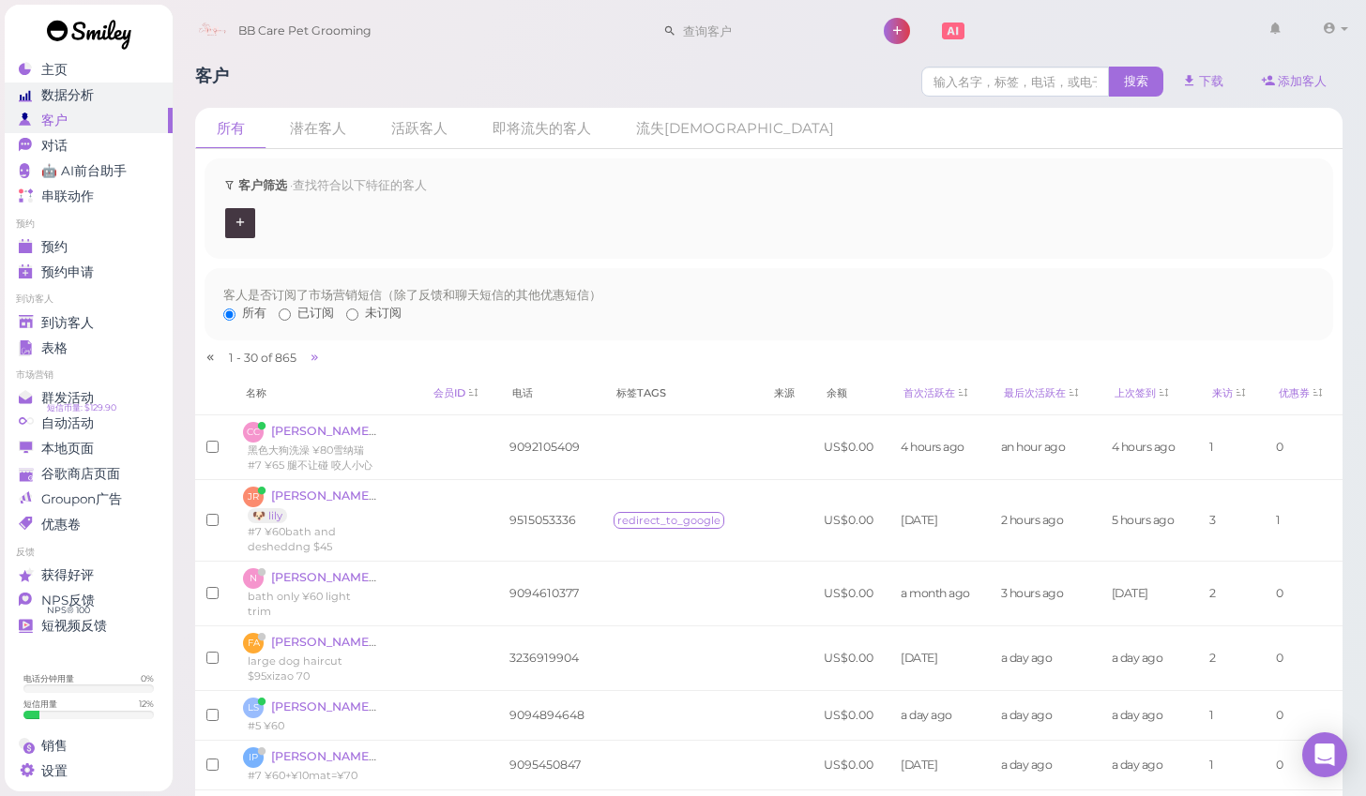
click at [85, 83] on link "数据分析" at bounding box center [89, 95] width 168 height 25
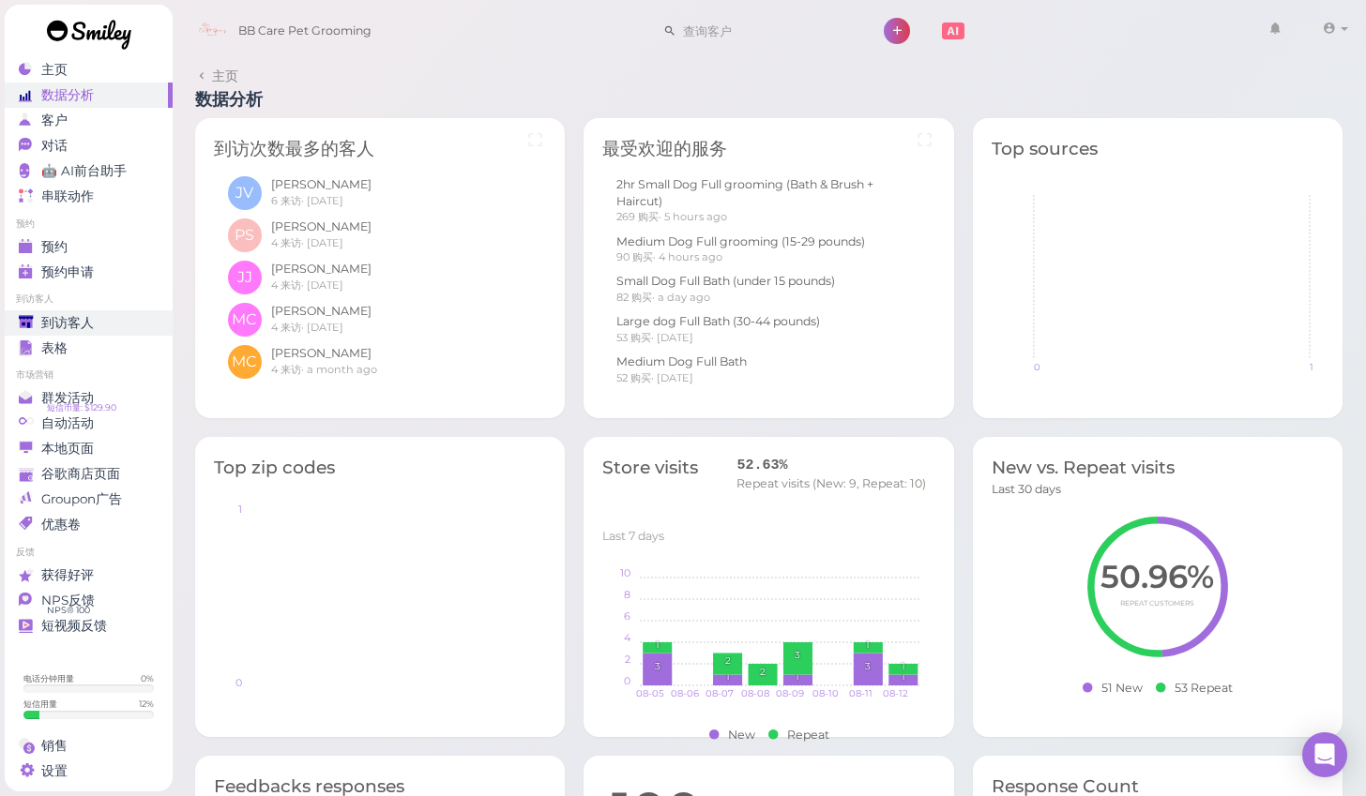
click at [74, 321] on span "到访客人" at bounding box center [67, 323] width 53 height 16
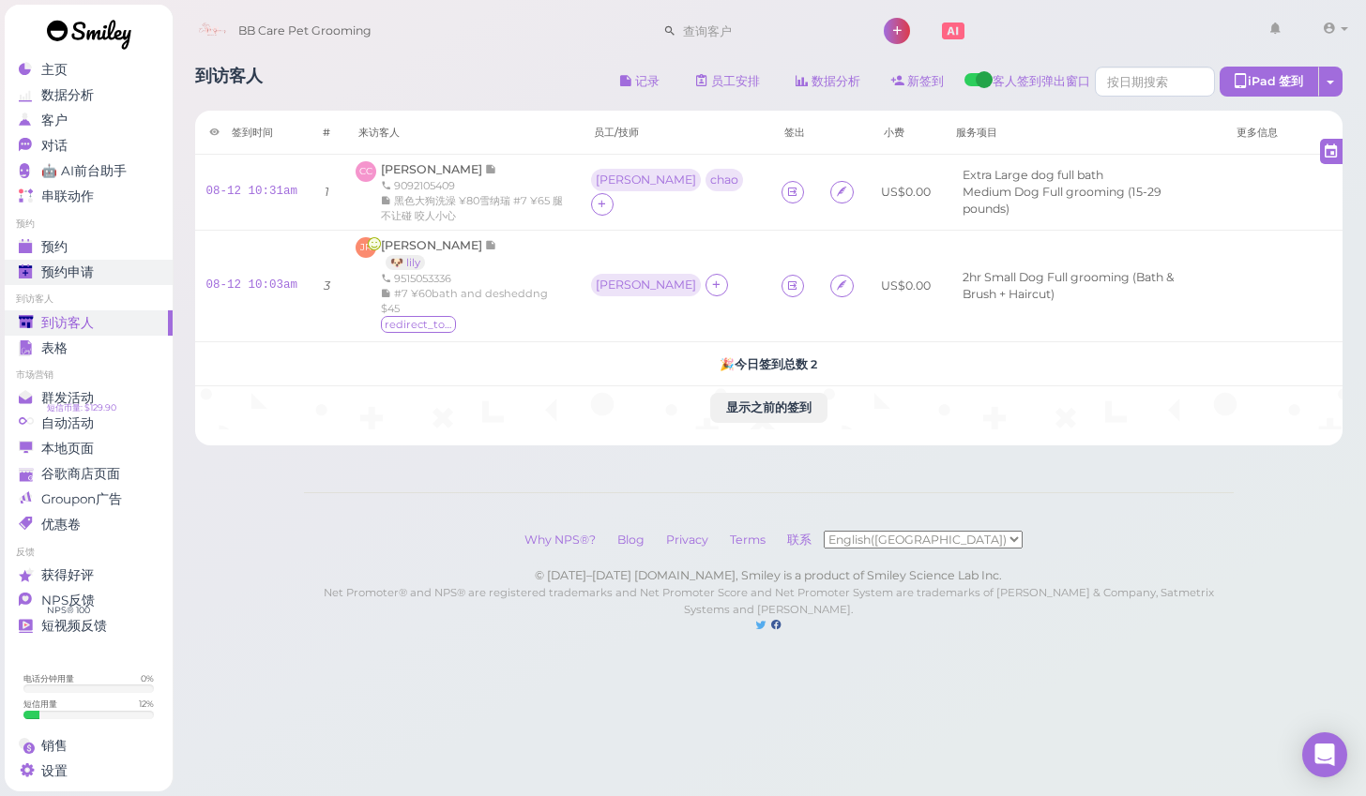
click at [101, 262] on link "预约申请 0" at bounding box center [89, 272] width 168 height 25
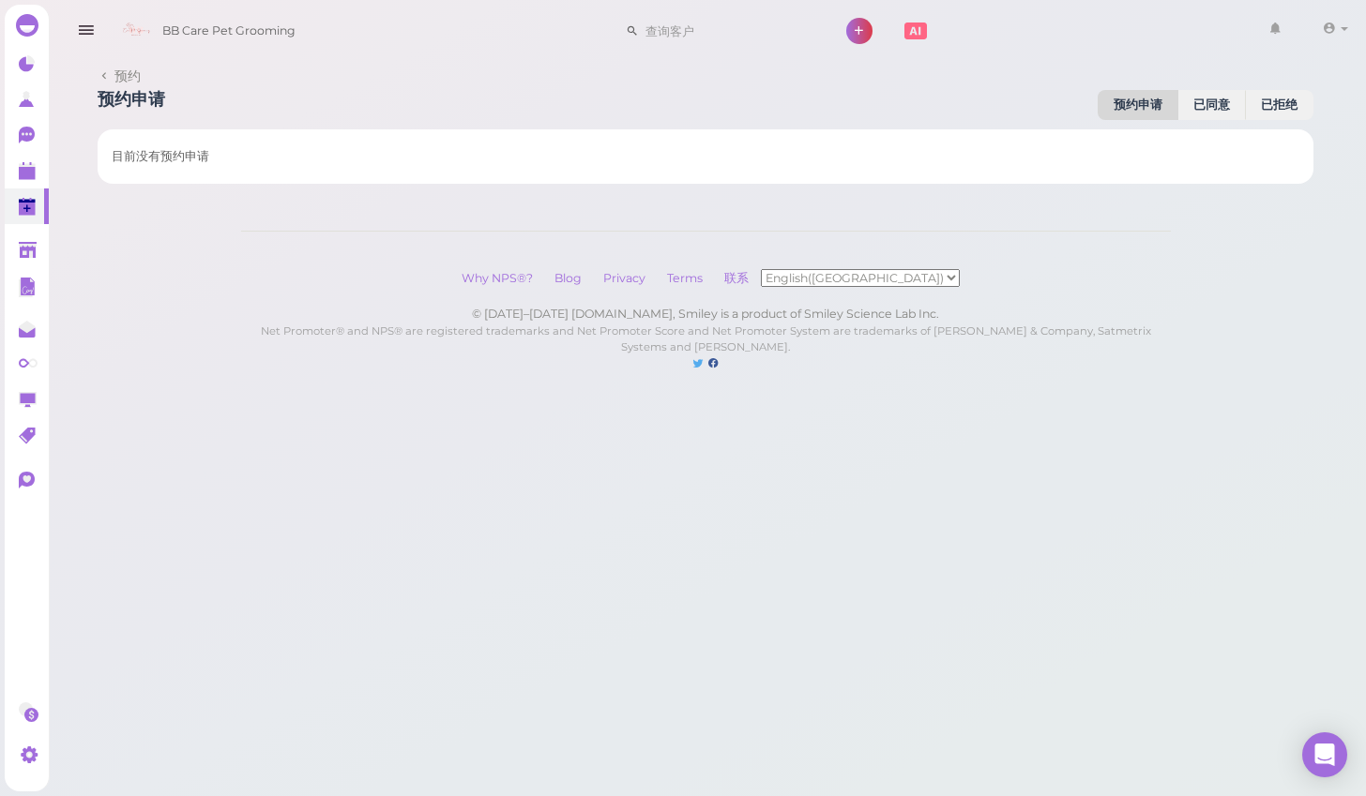
click at [101, 254] on div "预约 预约申请 预约申请 已同意 已拒绝 目前没有预约申请 Why NPS®? Blog Privacy Terms 联系 English(US) 简体中文 …" at bounding box center [705, 205] width 1321 height 410
click at [22, 249] on polygon at bounding box center [28, 250] width 18 height 16
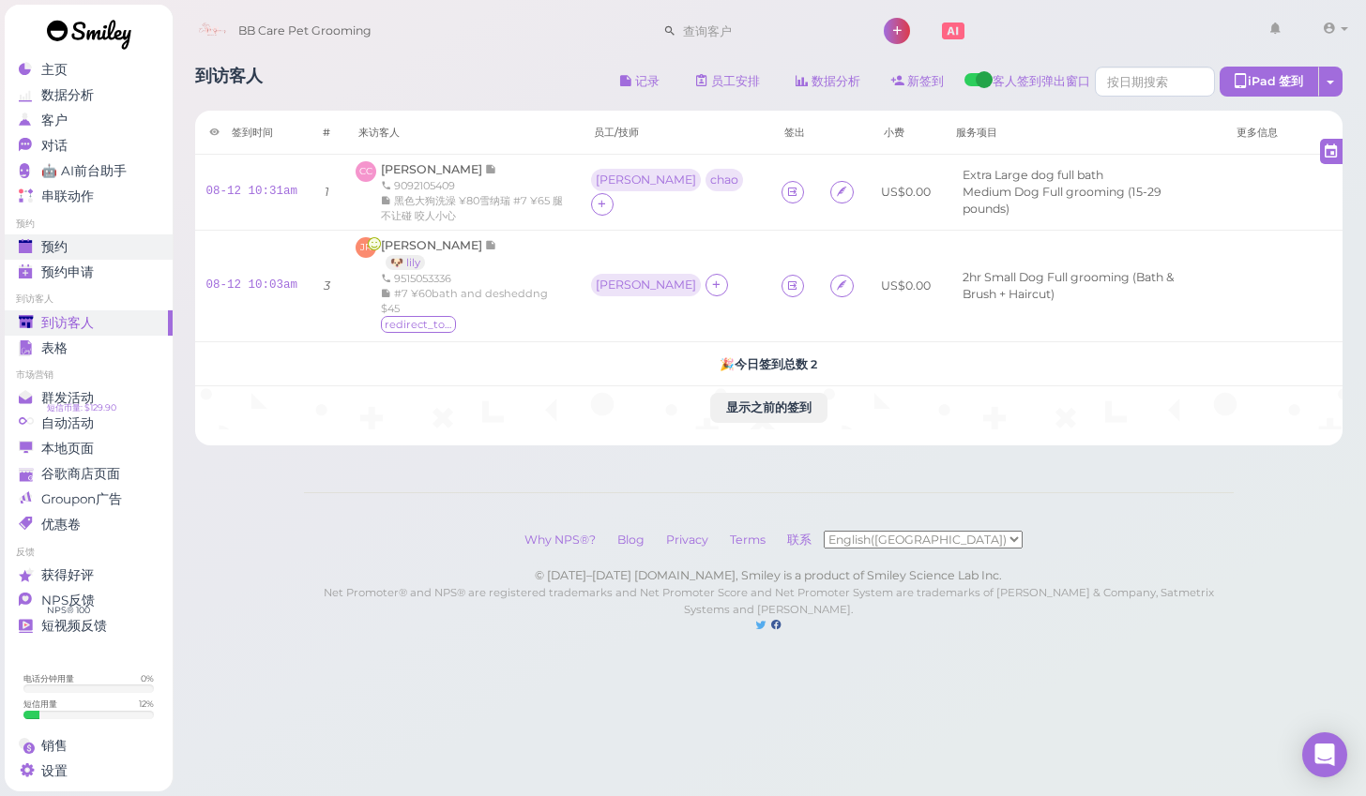
click at [103, 237] on link "预约" at bounding box center [89, 246] width 168 height 25
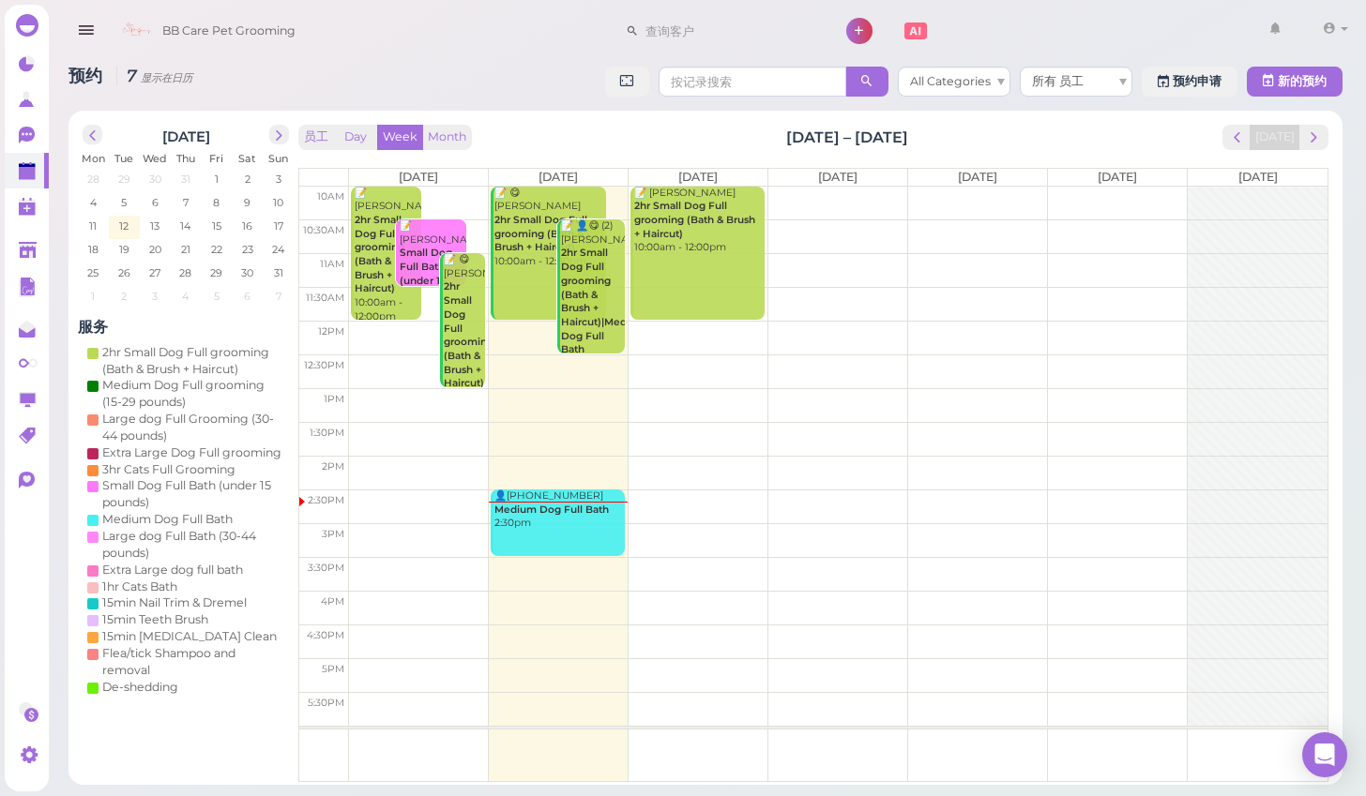
click at [33, 23] on div at bounding box center [27, 25] width 23 height 23
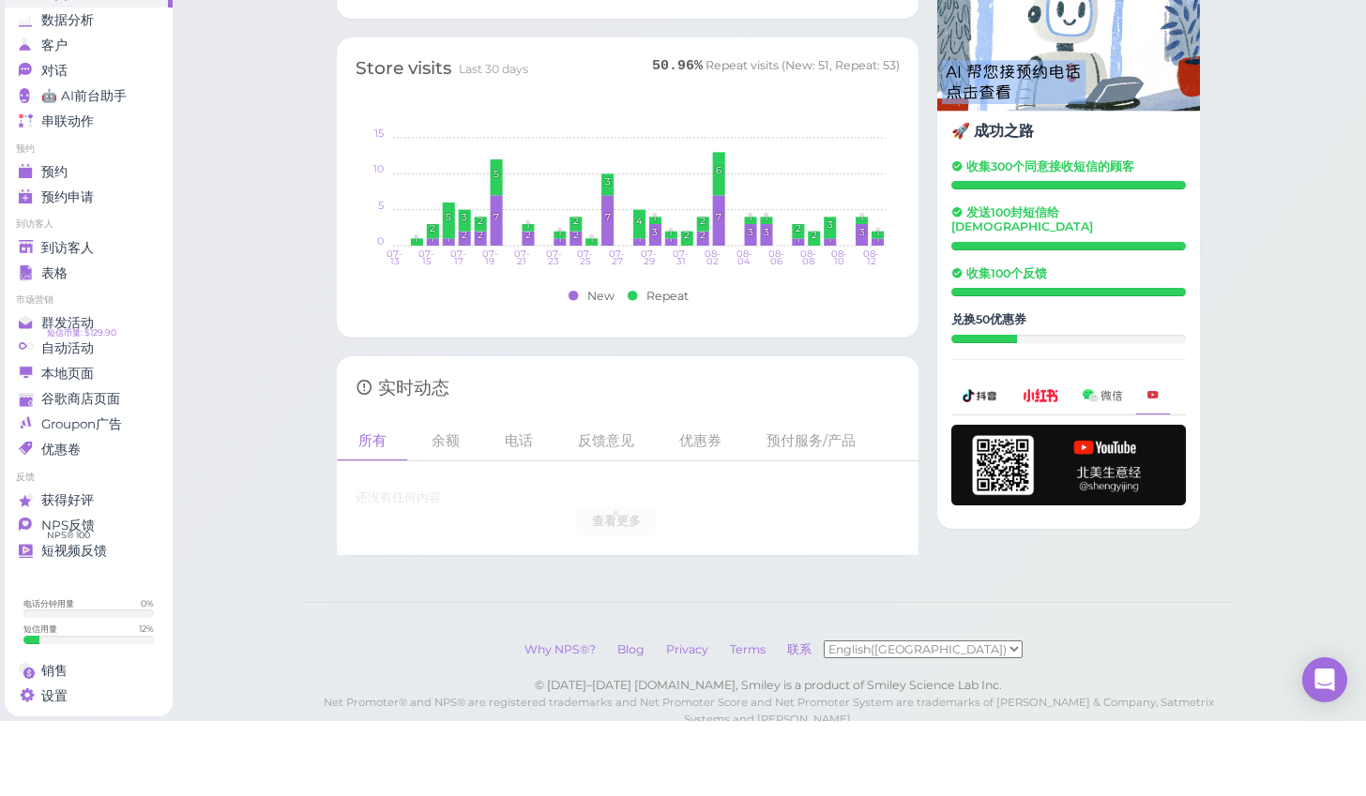
scroll to position [1049, 0]
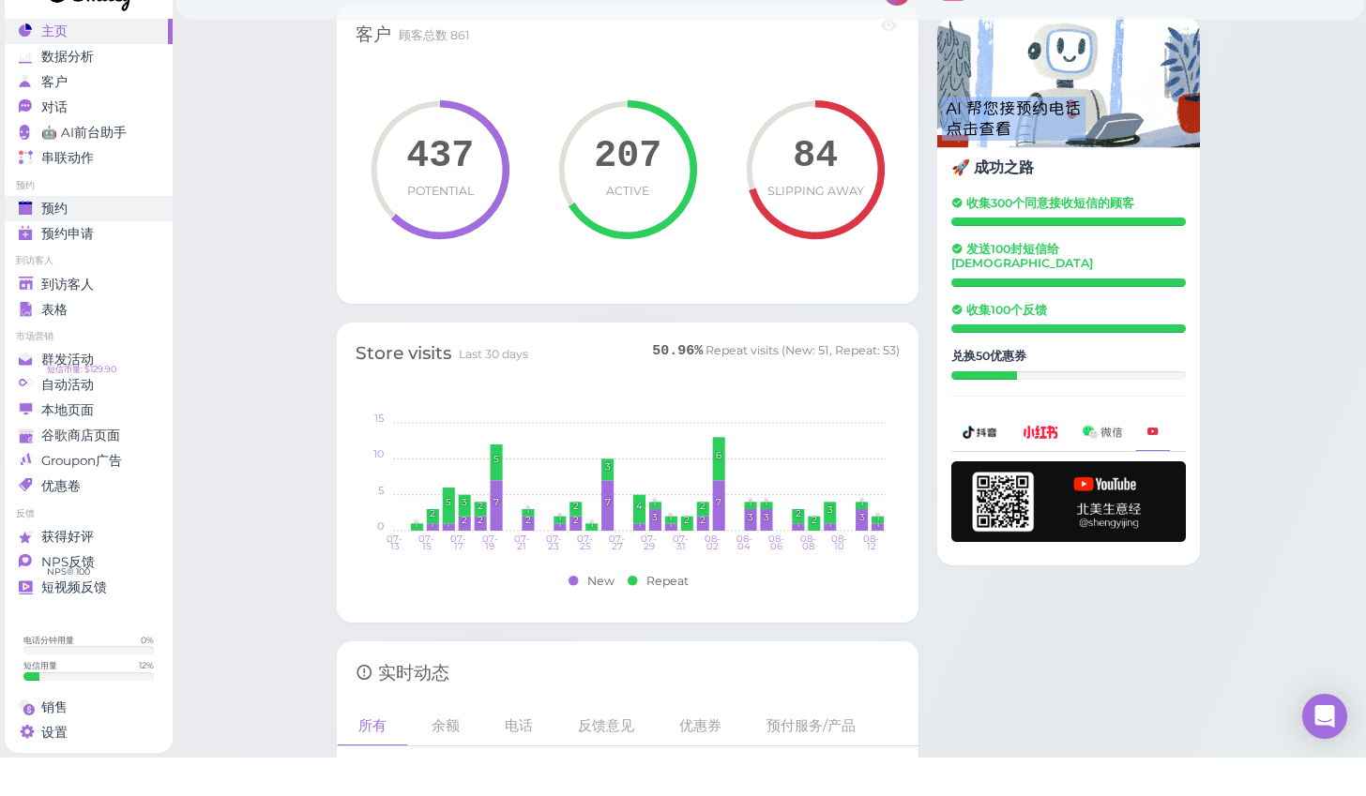
click at [106, 239] on div "预约" at bounding box center [86, 247] width 135 height 16
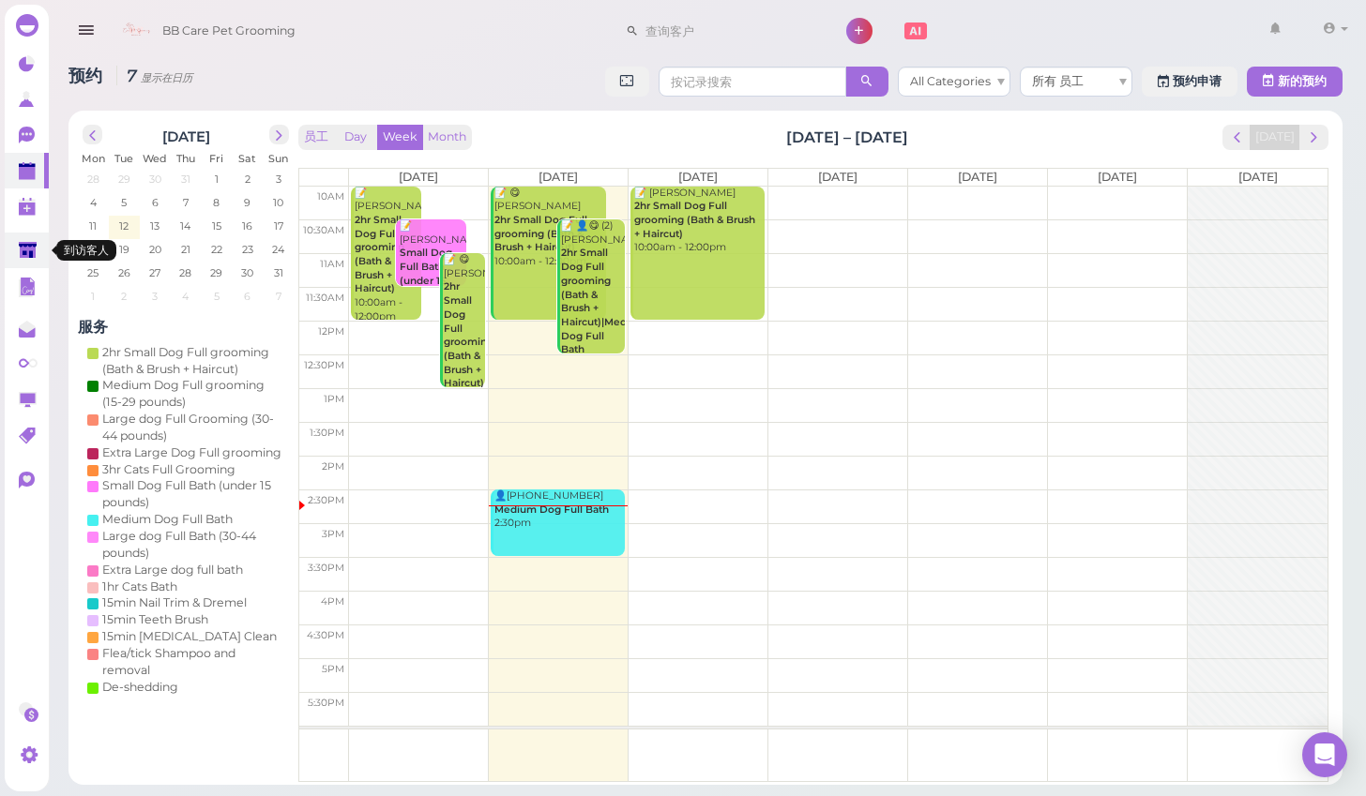
click at [37, 263] on link at bounding box center [27, 251] width 44 height 36
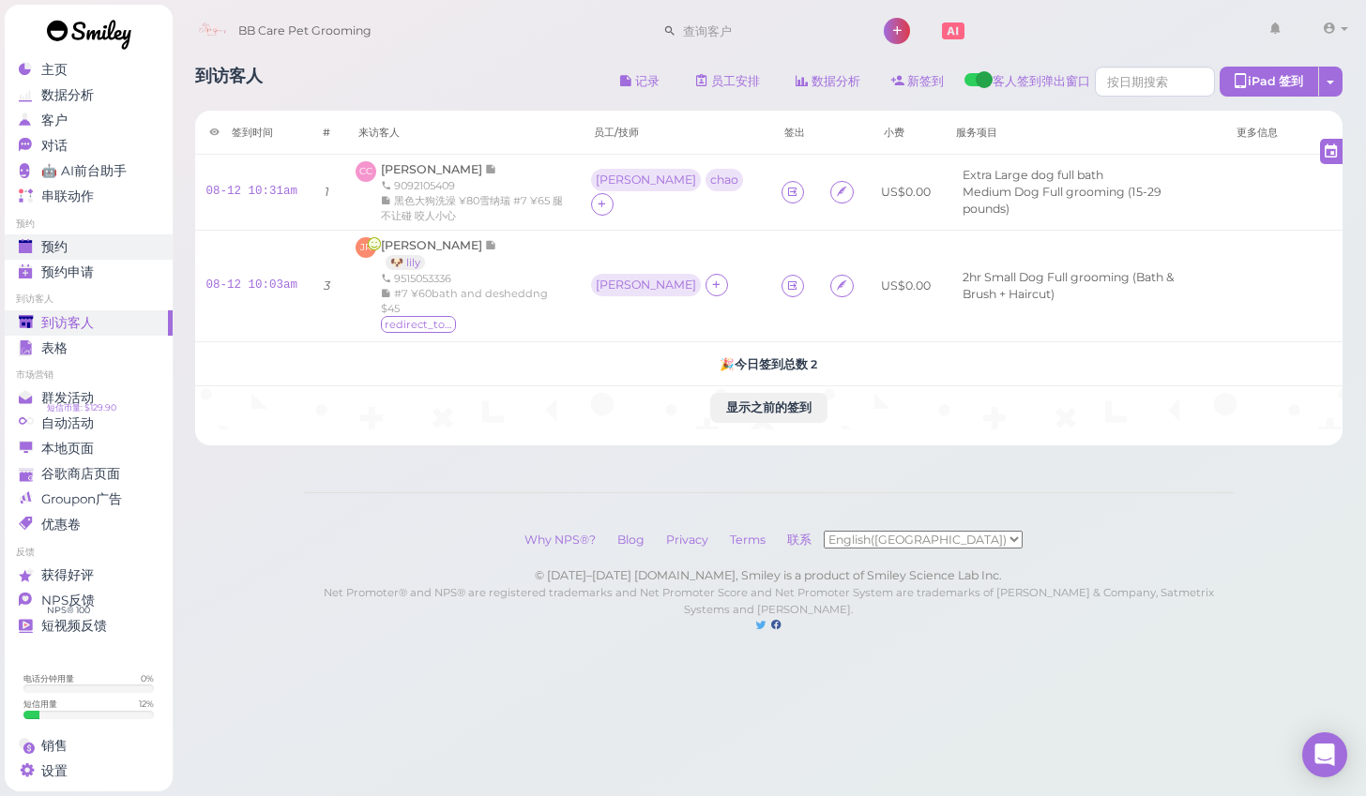
click at [130, 246] on div "预约" at bounding box center [86, 247] width 135 height 16
